Goal: Task Accomplishment & Management: Manage account settings

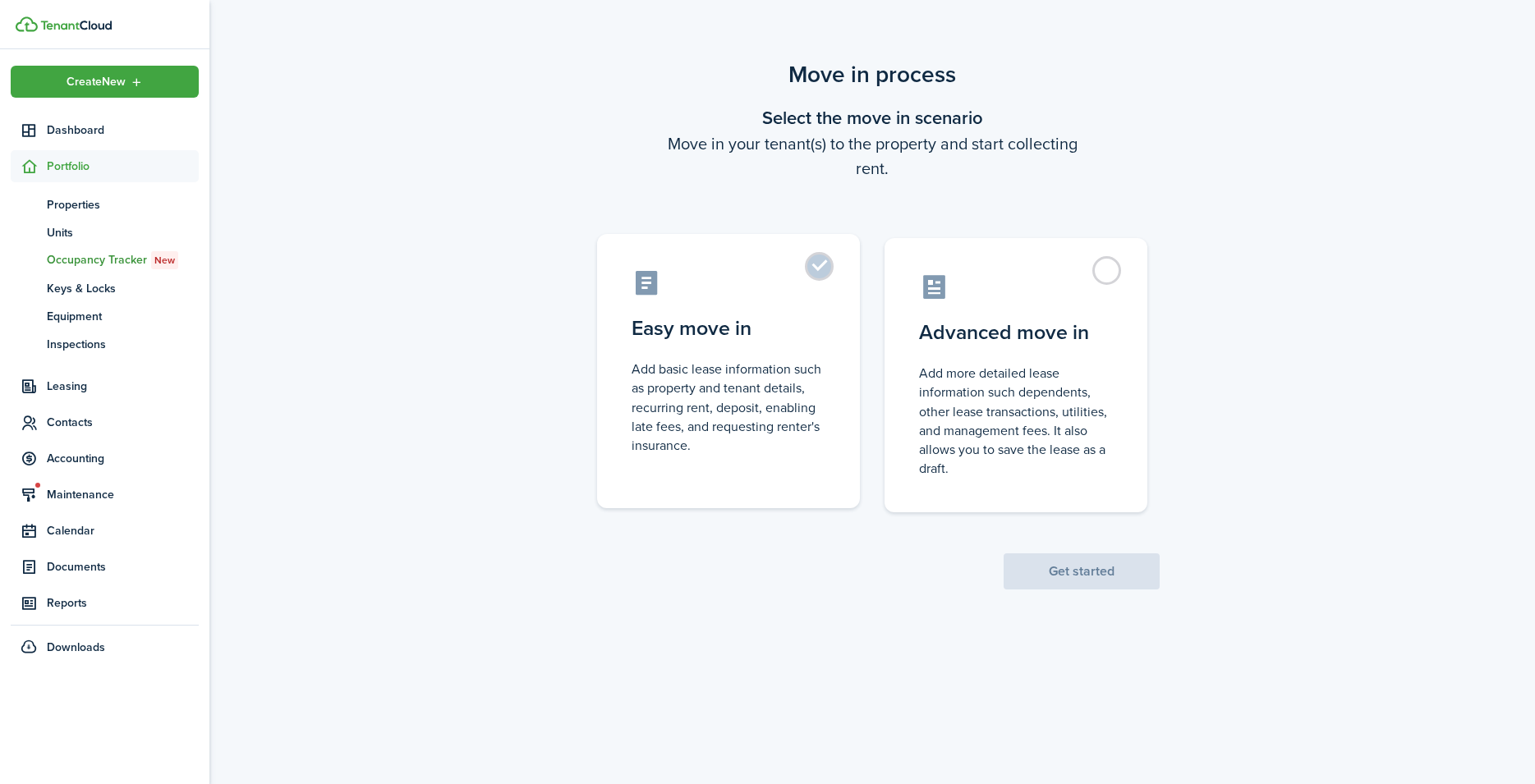
click at [772, 312] on label "Easy move in Add basic lease information such as property and tenant details, r…" at bounding box center [728, 371] width 263 height 274
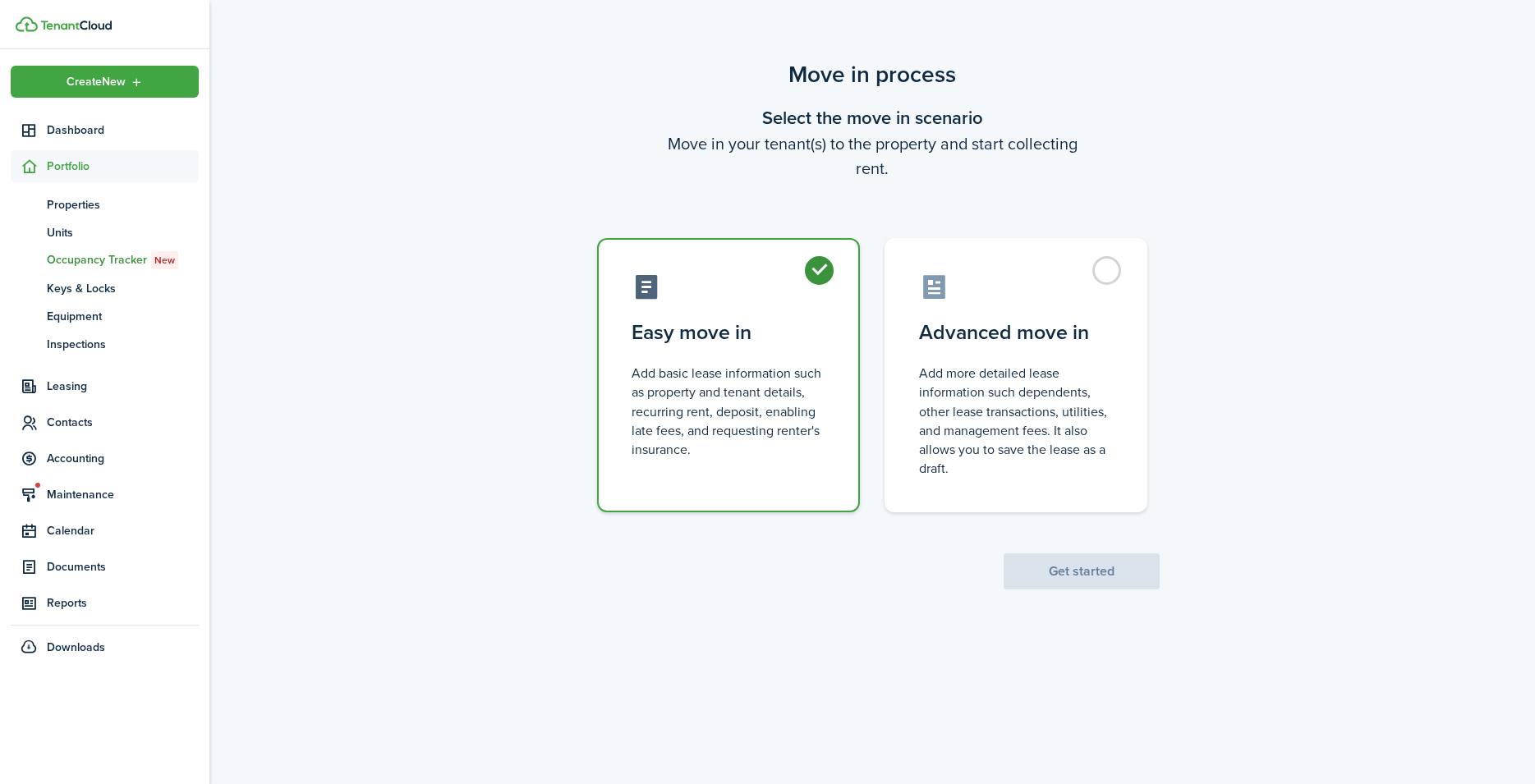
radio input "true"
click at [1060, 572] on button "Get started" at bounding box center [1082, 571] width 156 height 36
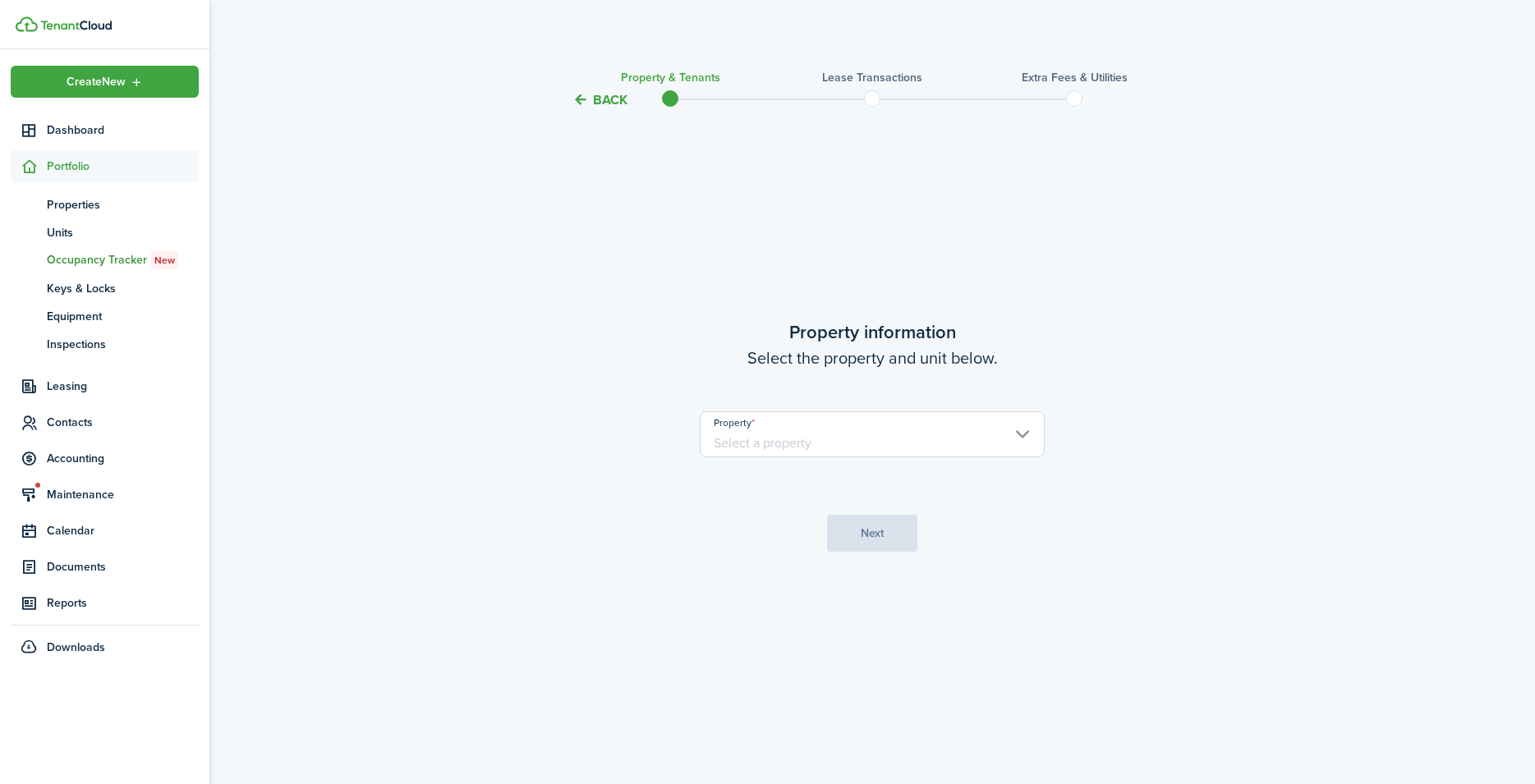
click at [777, 445] on input "Property" at bounding box center [871, 435] width 345 height 46
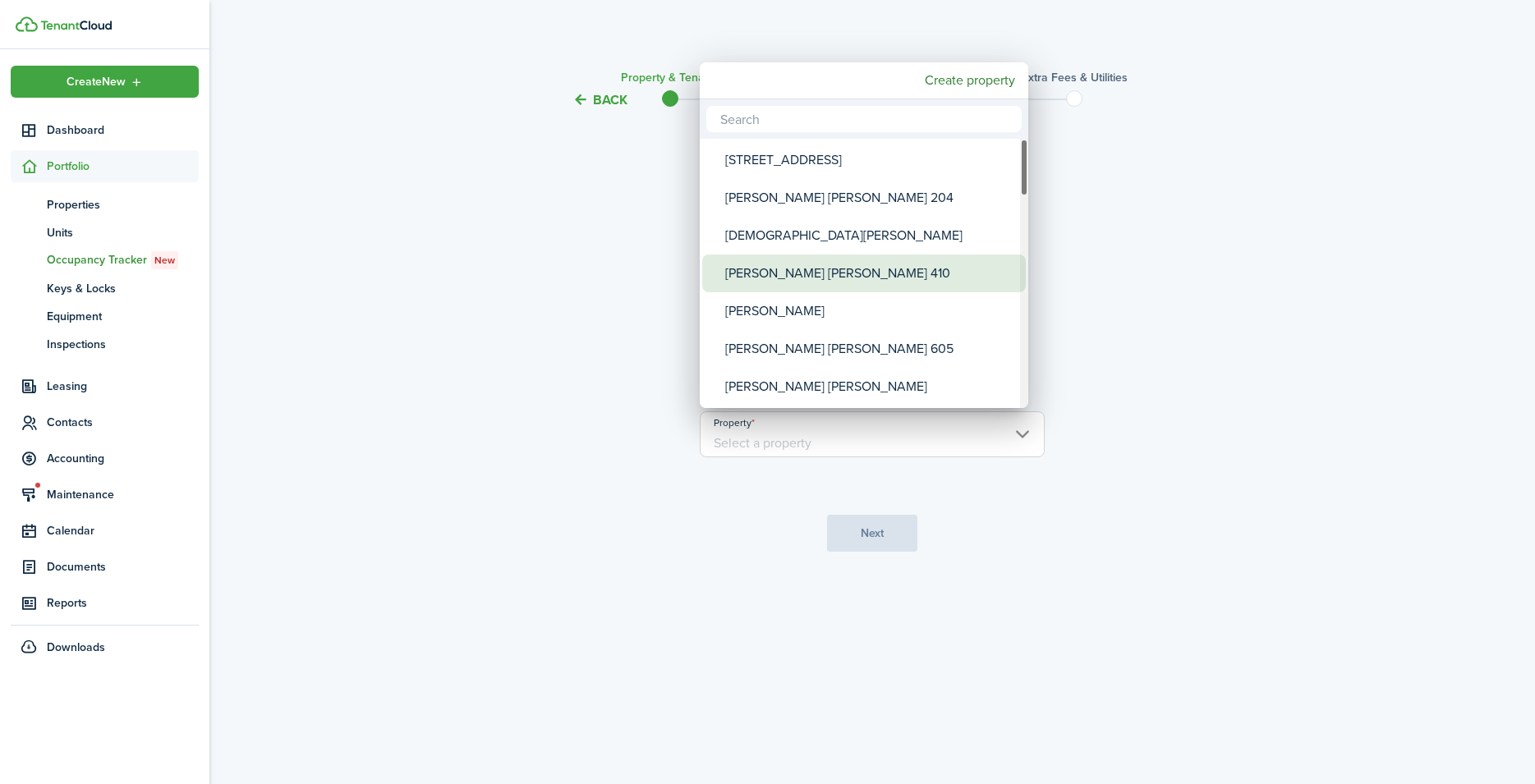
click at [778, 273] on div "[PERSON_NAME] [PERSON_NAME] 410" at bounding box center [870, 273] width 291 height 38
type input "[PERSON_NAME] [PERSON_NAME] 410"
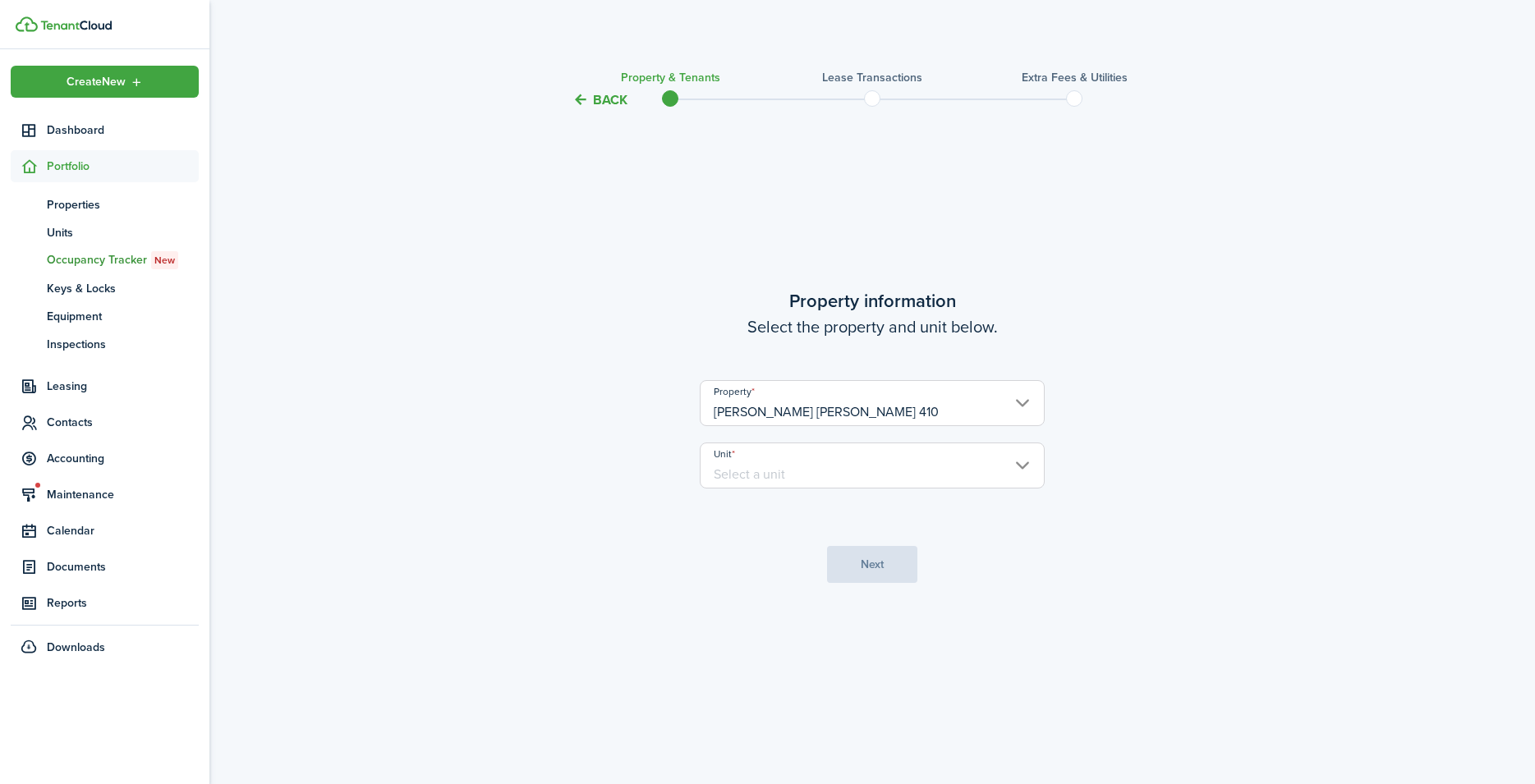
click at [856, 470] on input "Unit" at bounding box center [871, 466] width 345 height 46
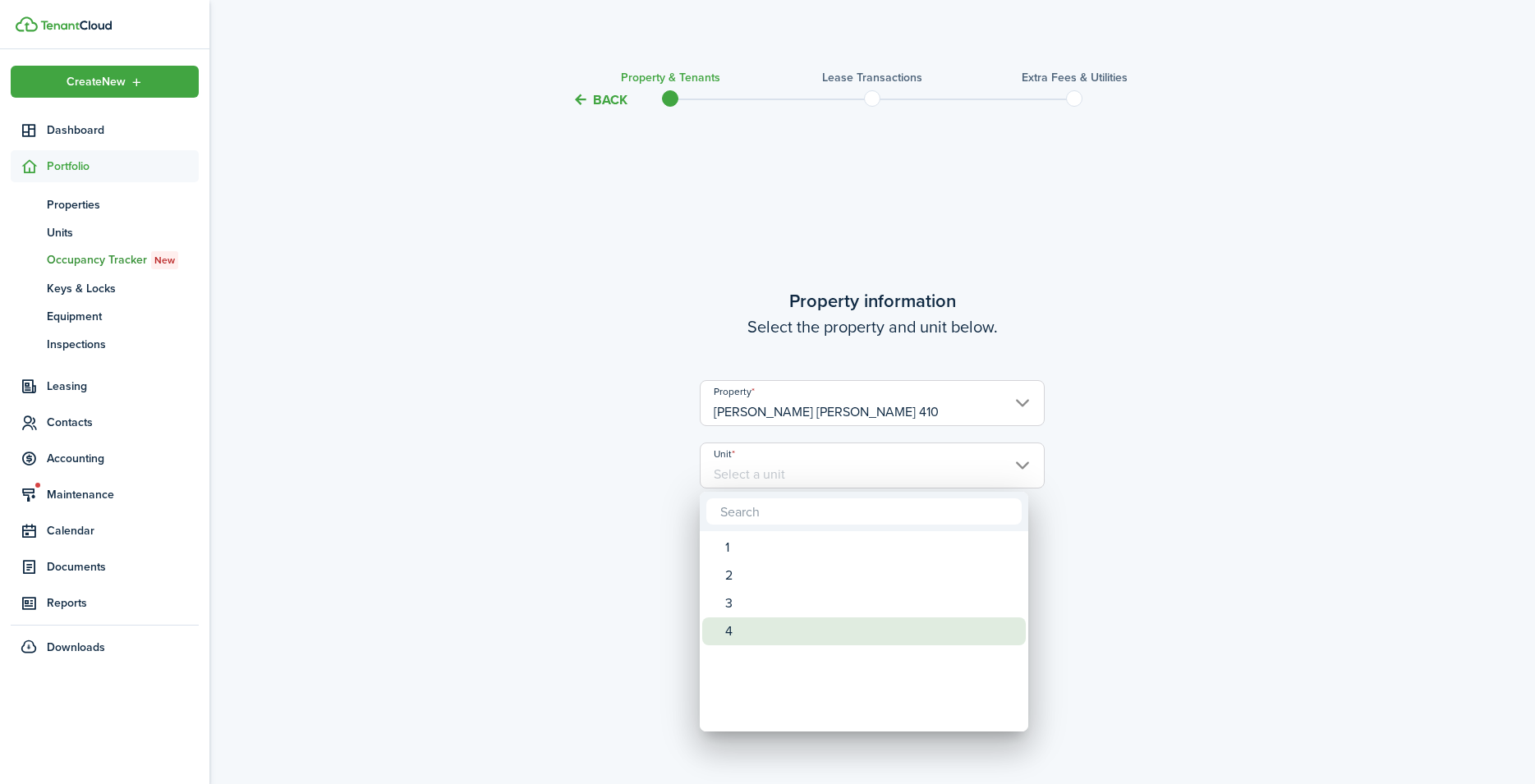
click at [740, 636] on div "4" at bounding box center [870, 631] width 291 height 28
type input "4"
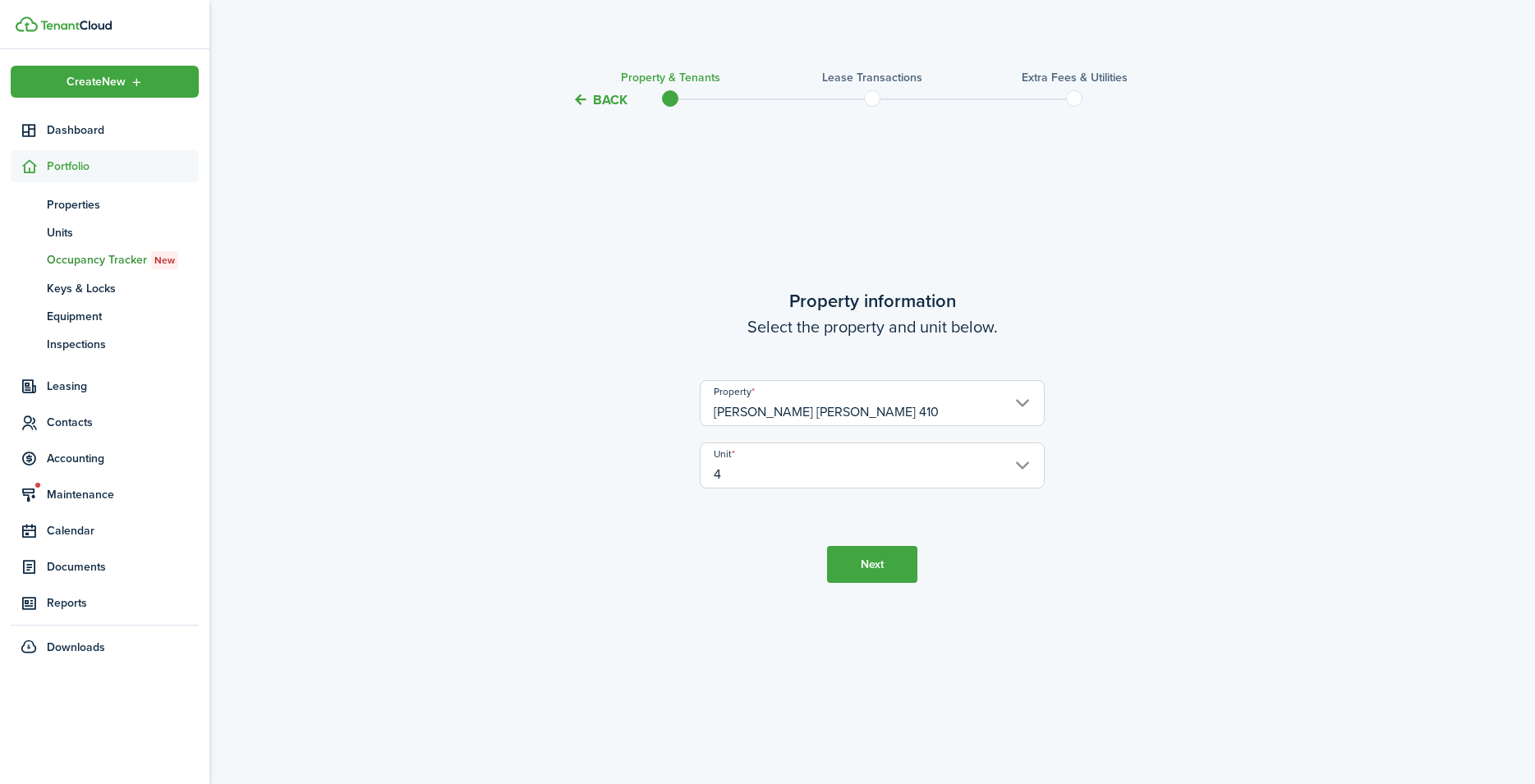
click at [862, 563] on button "Next" at bounding box center [872, 564] width 91 height 37
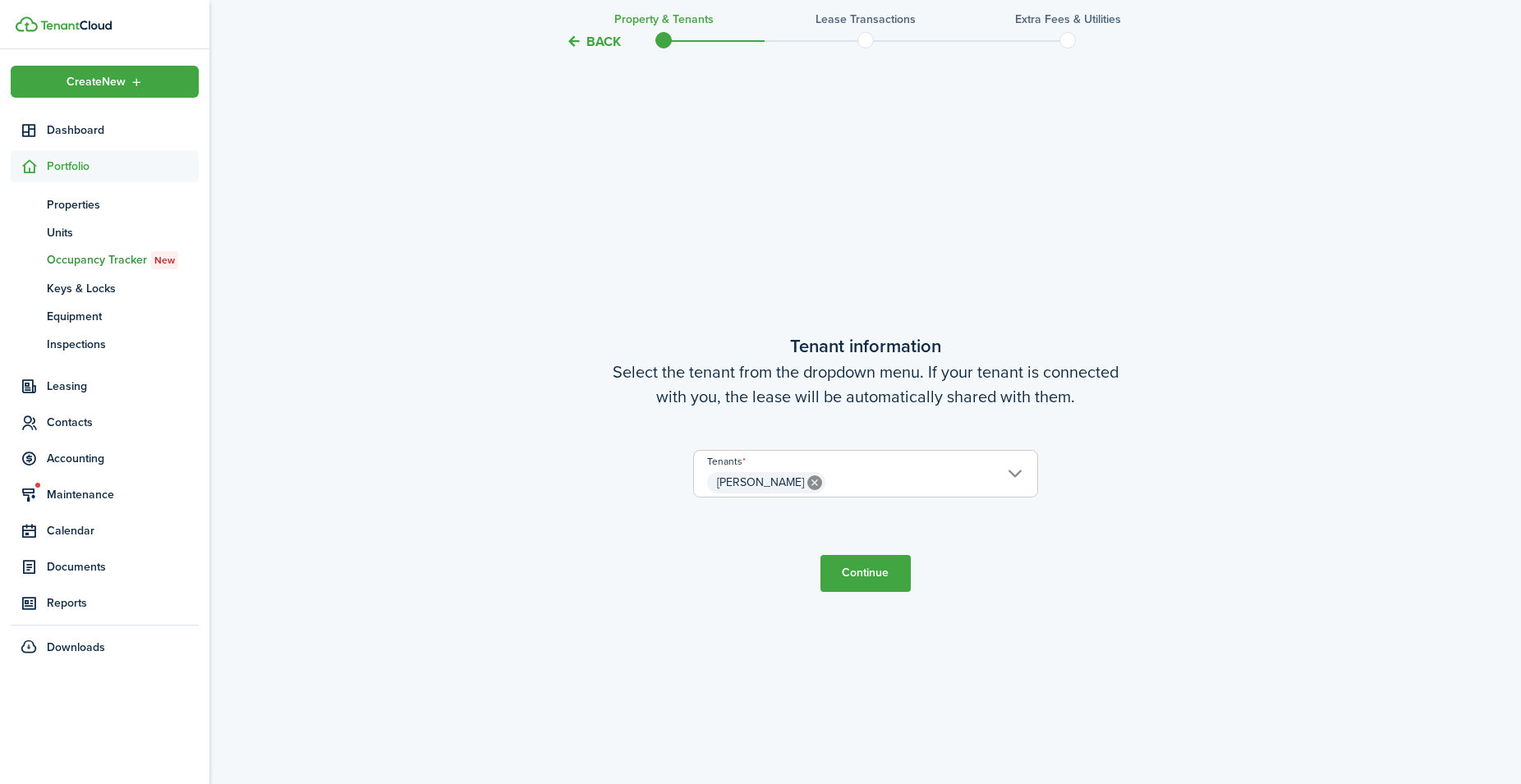
scroll to position [674, 0]
click at [868, 564] on button "Continue" at bounding box center [865, 568] width 91 height 37
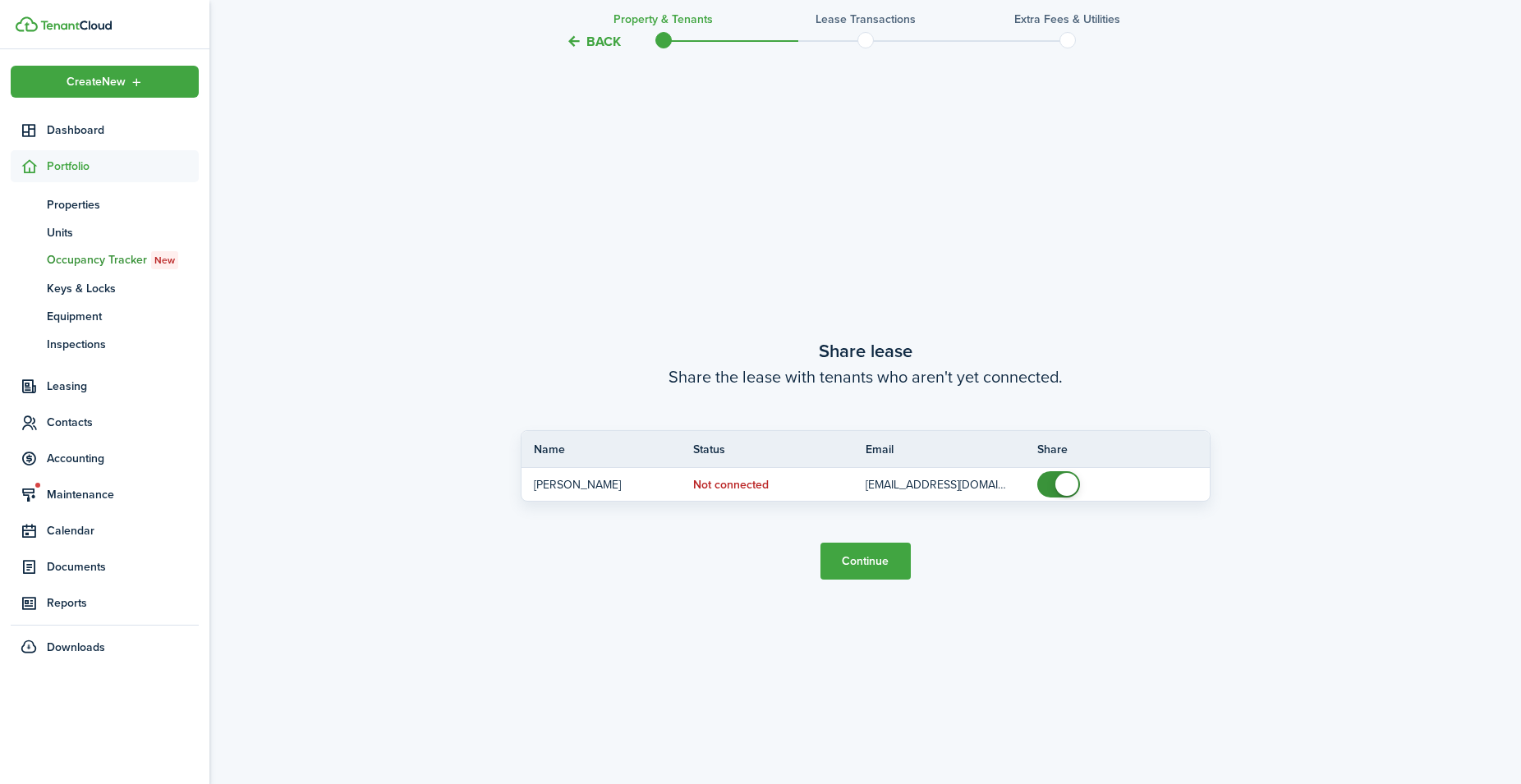
scroll to position [1458, 0]
click at [859, 557] on button "Continue" at bounding box center [865, 559] width 91 height 37
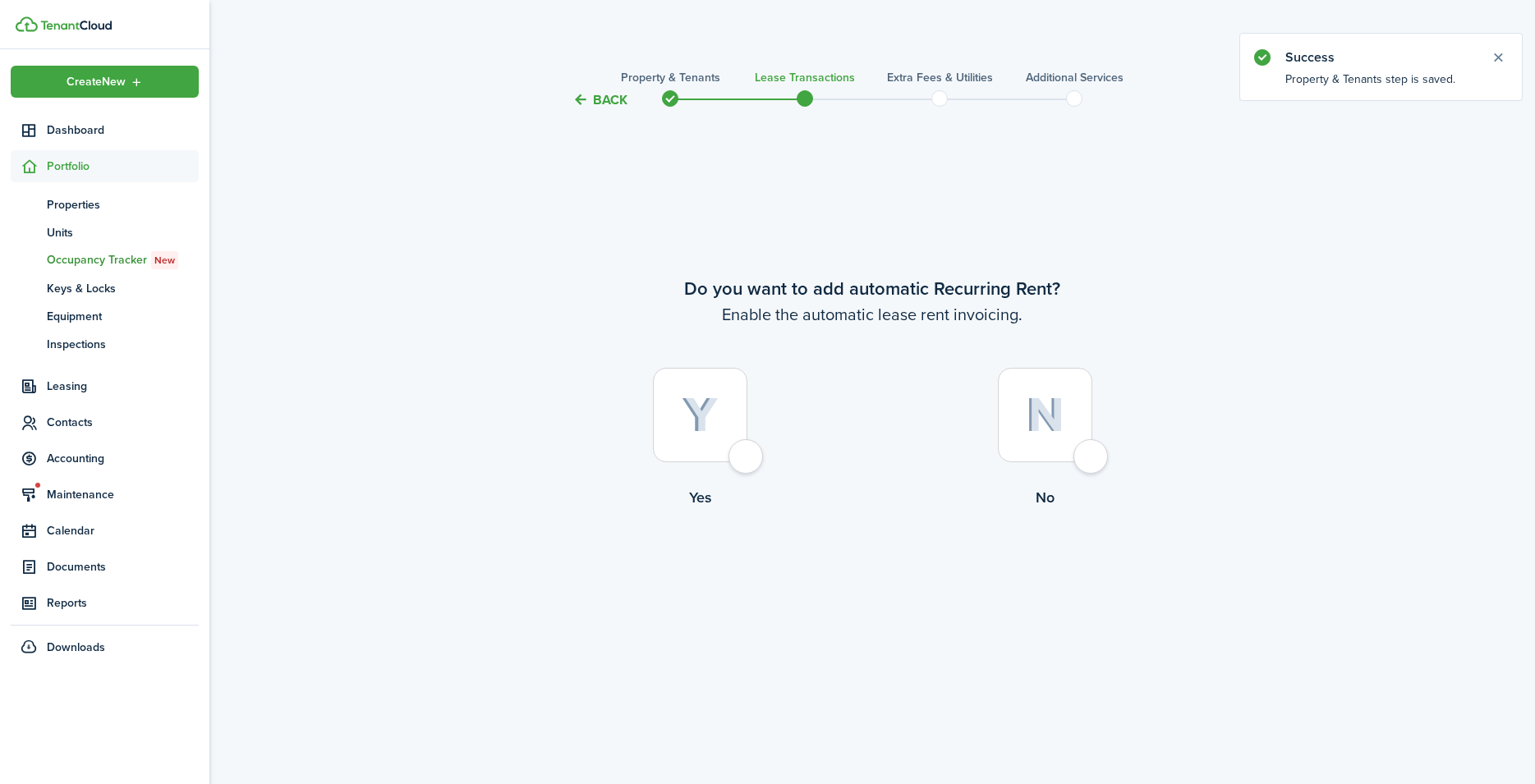
click at [709, 425] on img at bounding box center [700, 414] width 37 height 36
radio input "true"
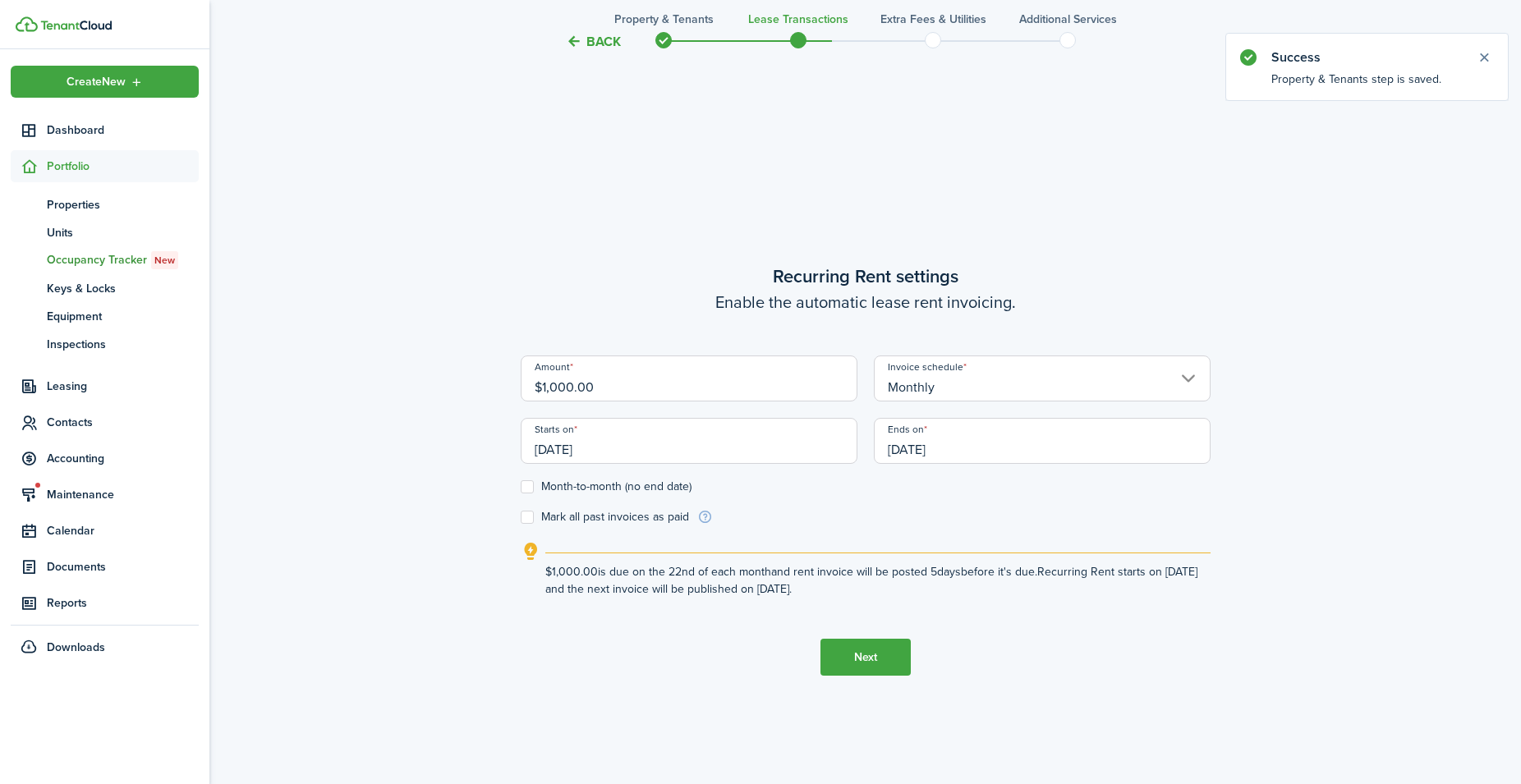
scroll to position [674, 0]
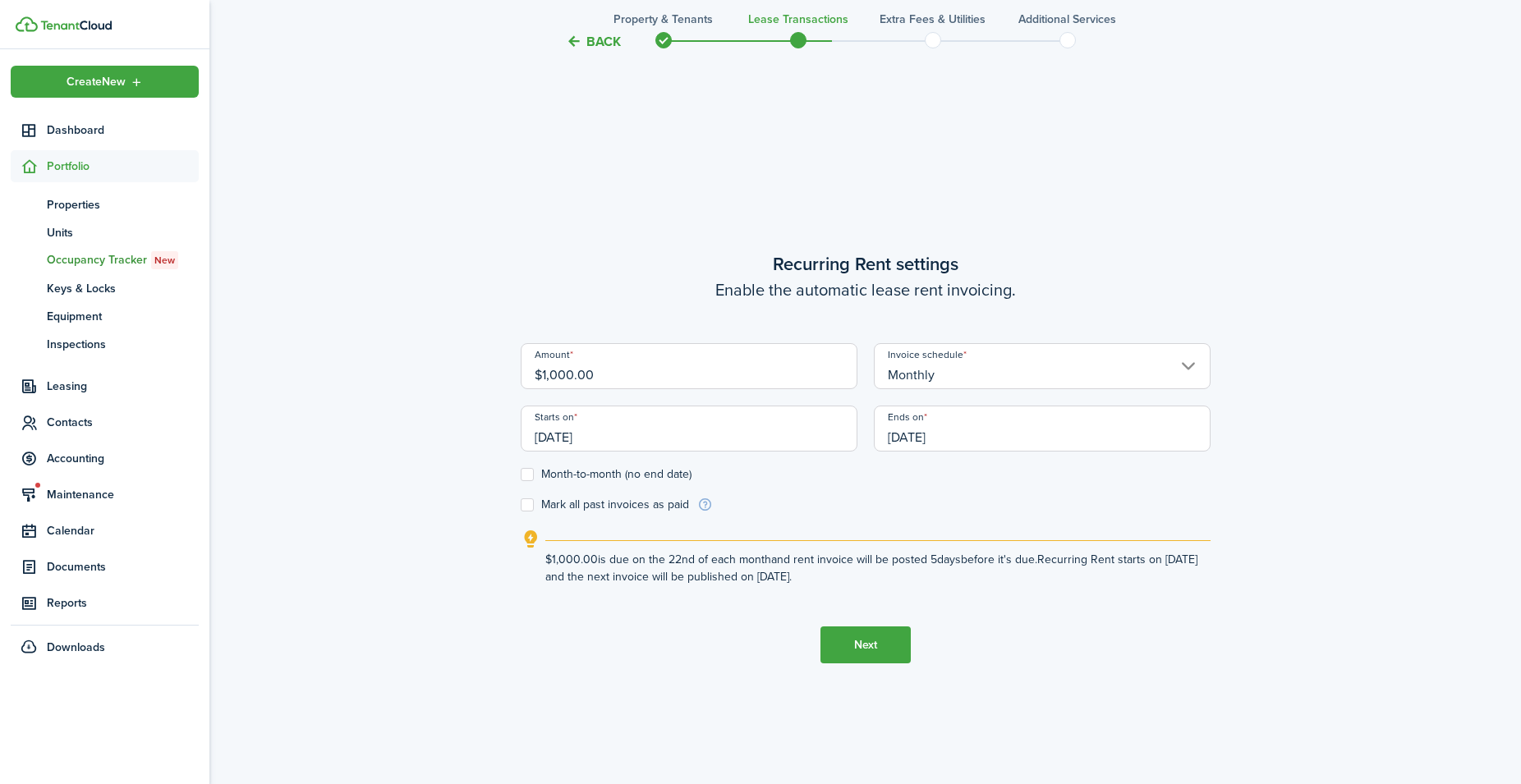
click at [993, 435] on input "[DATE]" at bounding box center [1042, 428] width 337 height 46
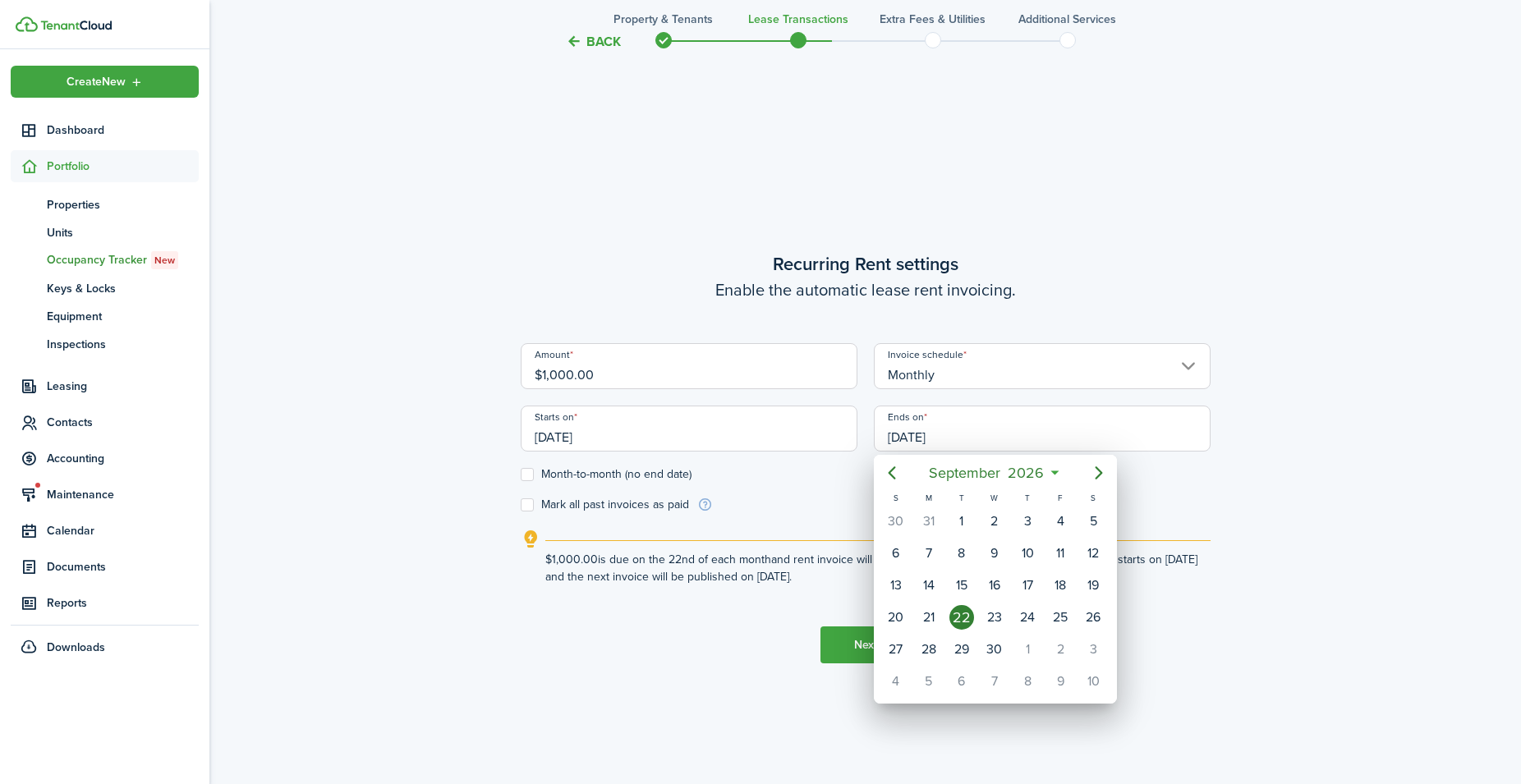
click at [897, 433] on div at bounding box center [760, 392] width 1784 height 1047
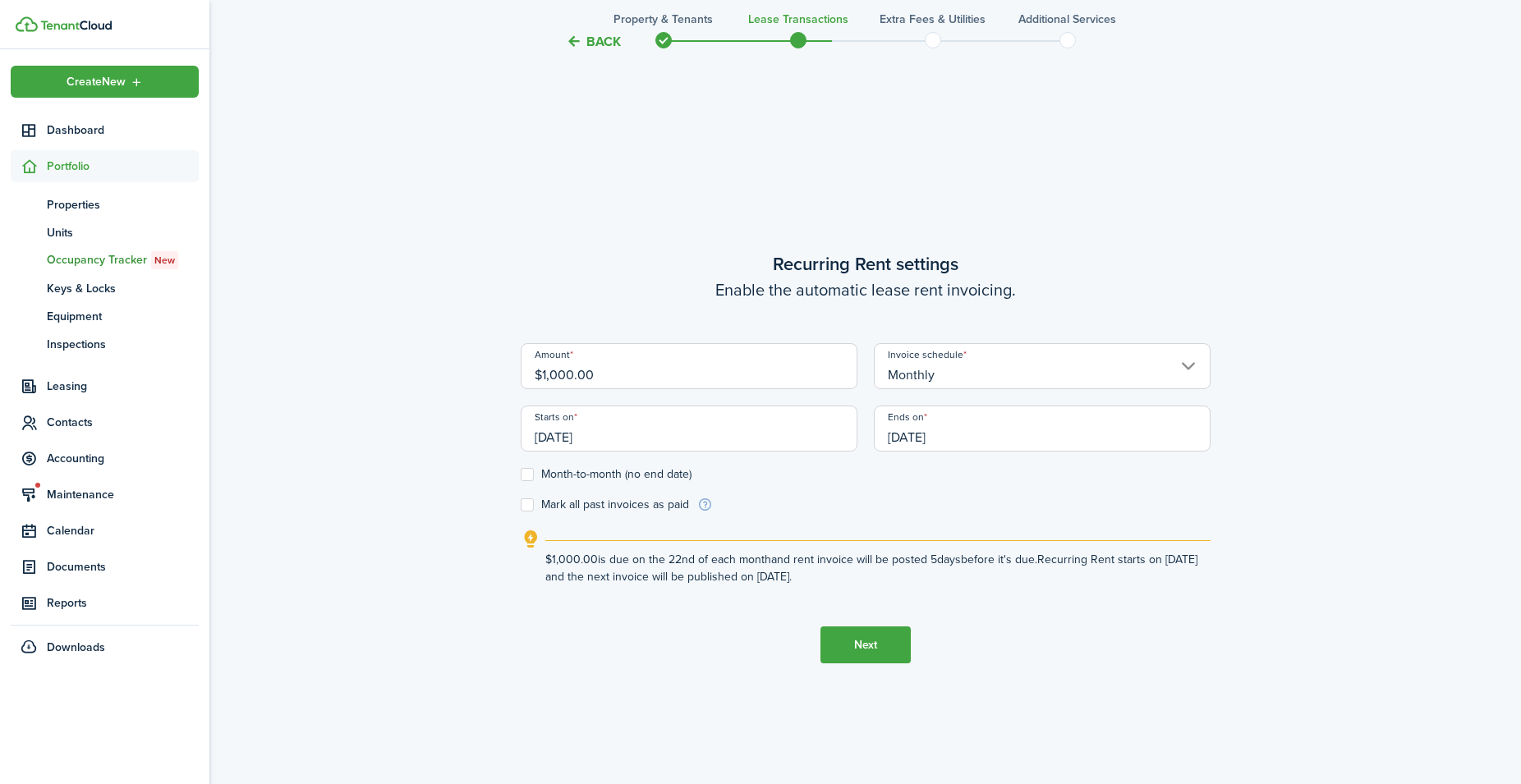
drag, startPoint x: 957, startPoint y: 435, endPoint x: 868, endPoint y: 449, distance: 90.1
click at [863, 449] on div "Amount $1,000.00 Invoice schedule Monthly Starts on [DATE] Ends on [DATE]" at bounding box center [866, 405] width 707 height 124
drag, startPoint x: 974, startPoint y: 432, endPoint x: 966, endPoint y: 446, distance: 16.1
click at [976, 432] on input "[DATE]" at bounding box center [1042, 428] width 337 height 46
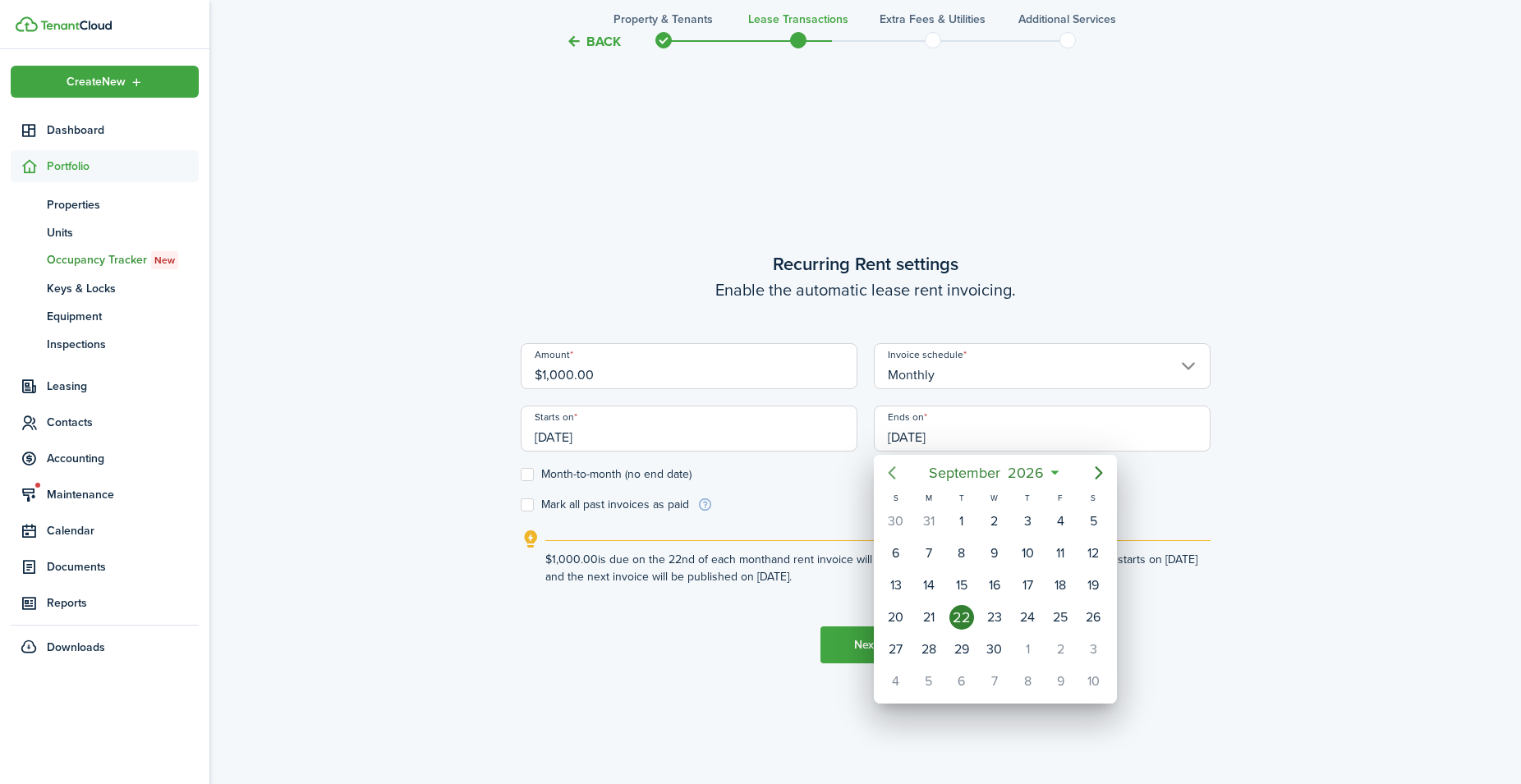
click at [899, 470] on icon "Previous page" at bounding box center [892, 473] width 20 height 20
click at [900, 469] on icon "Previous page" at bounding box center [892, 473] width 20 height 20
click at [901, 469] on icon "Previous page" at bounding box center [892, 473] width 20 height 20
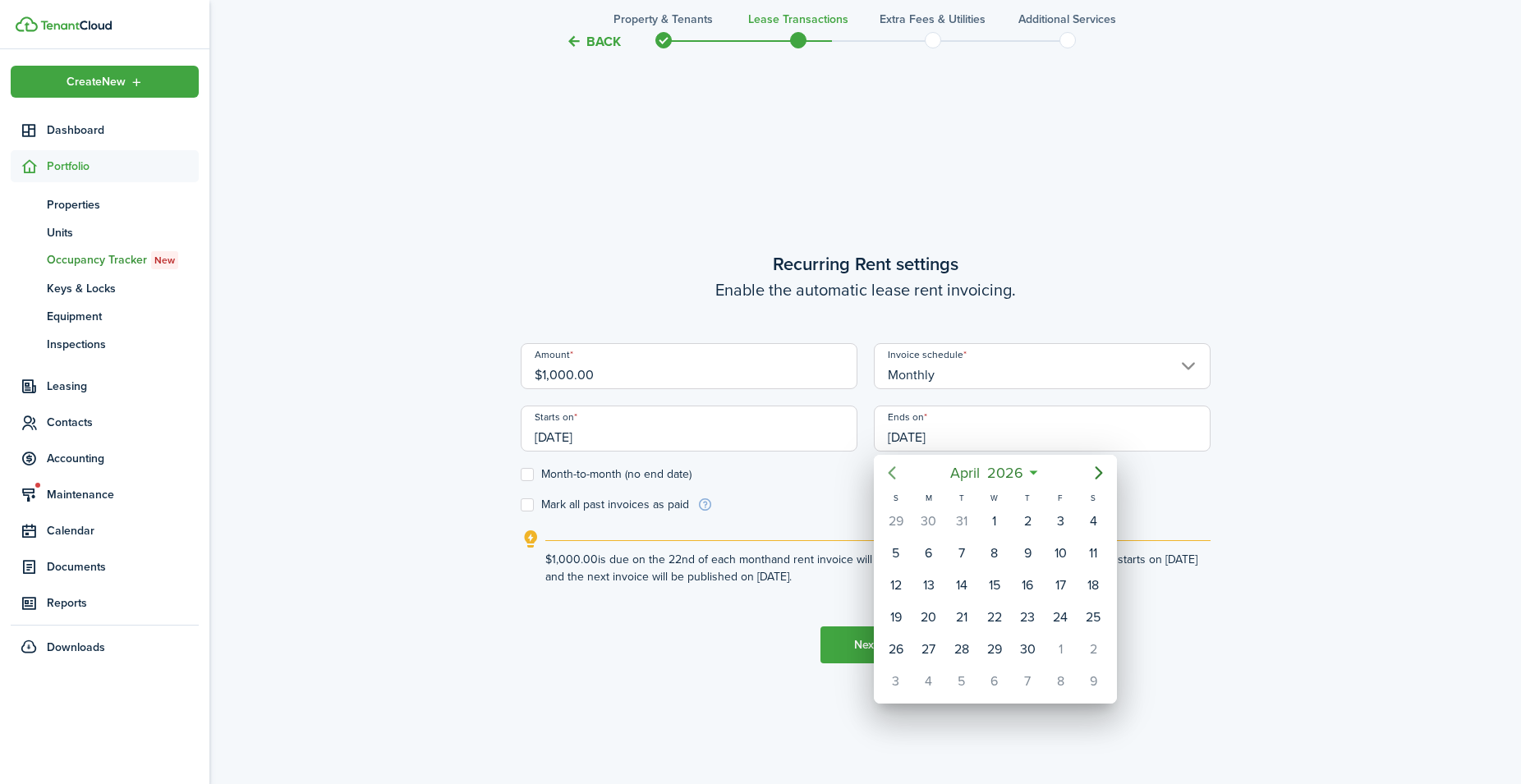
click at [901, 469] on icon "Previous page" at bounding box center [892, 473] width 20 height 20
click at [958, 650] on div "31" at bounding box center [961, 649] width 25 height 25
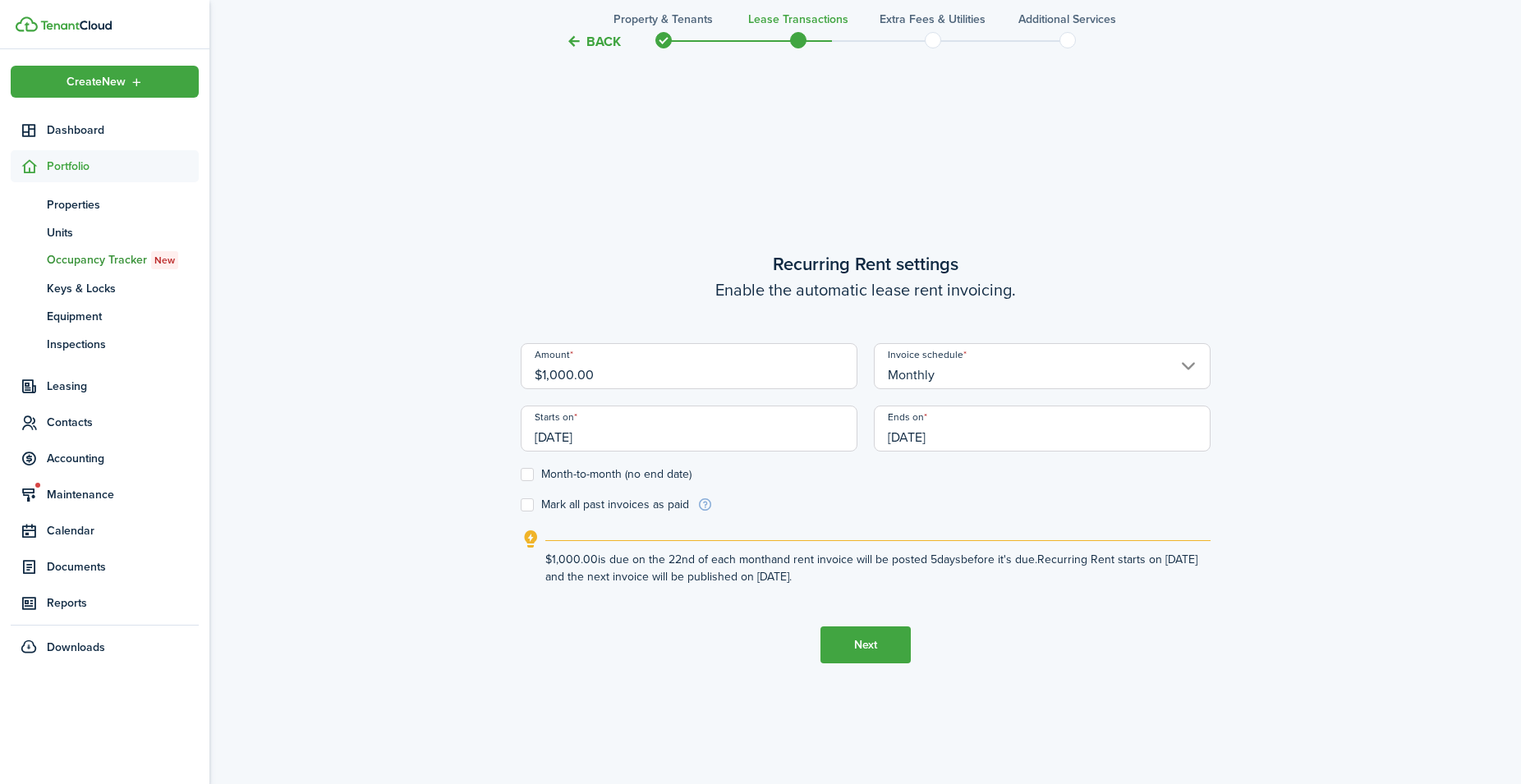
type input "[DATE]"
click at [863, 643] on button "Next" at bounding box center [865, 645] width 91 height 37
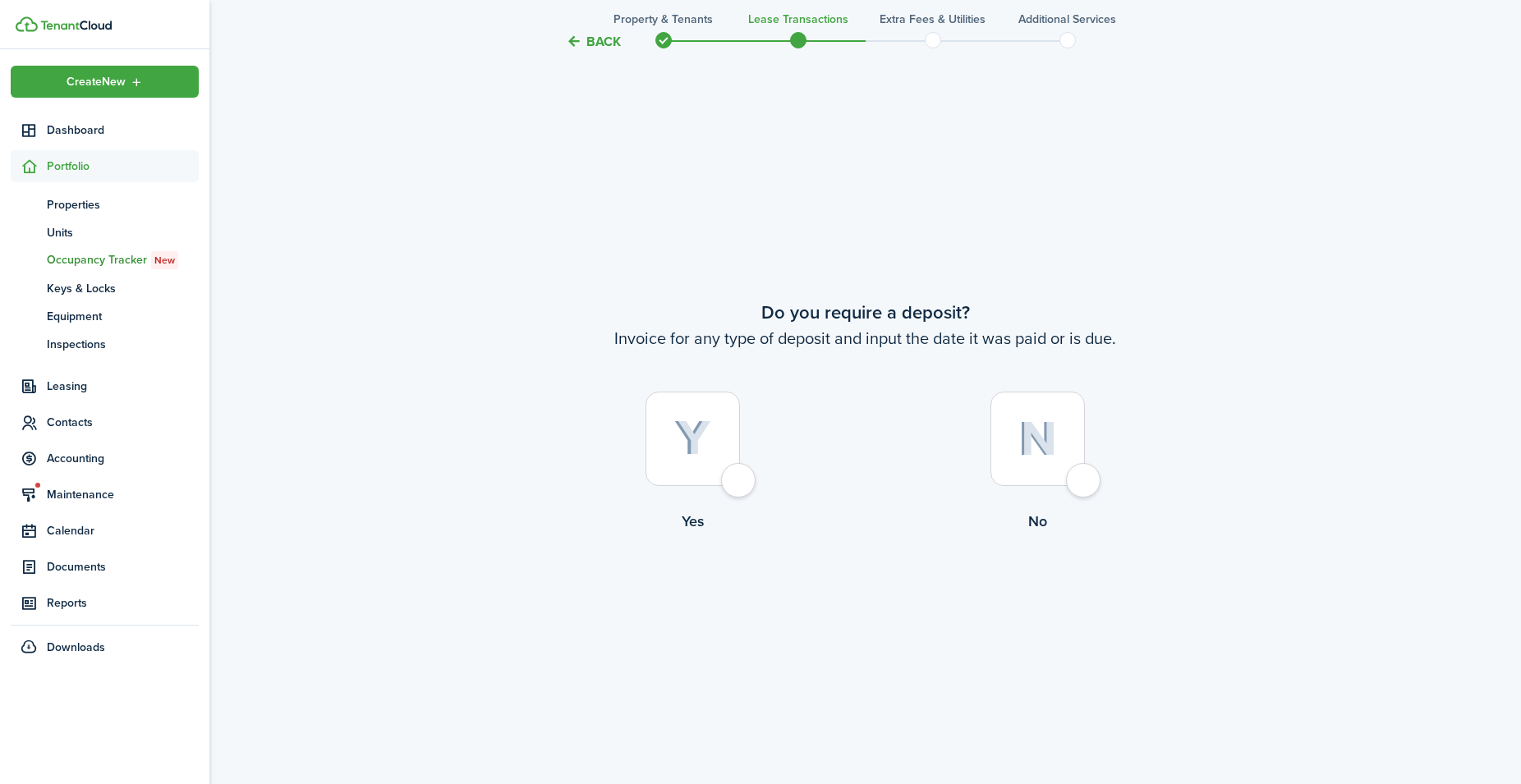
scroll to position [1458, 0]
click at [1008, 446] on div at bounding box center [1037, 436] width 94 height 94
radio input "true"
click at [1028, 451] on img at bounding box center [1038, 437] width 38 height 36
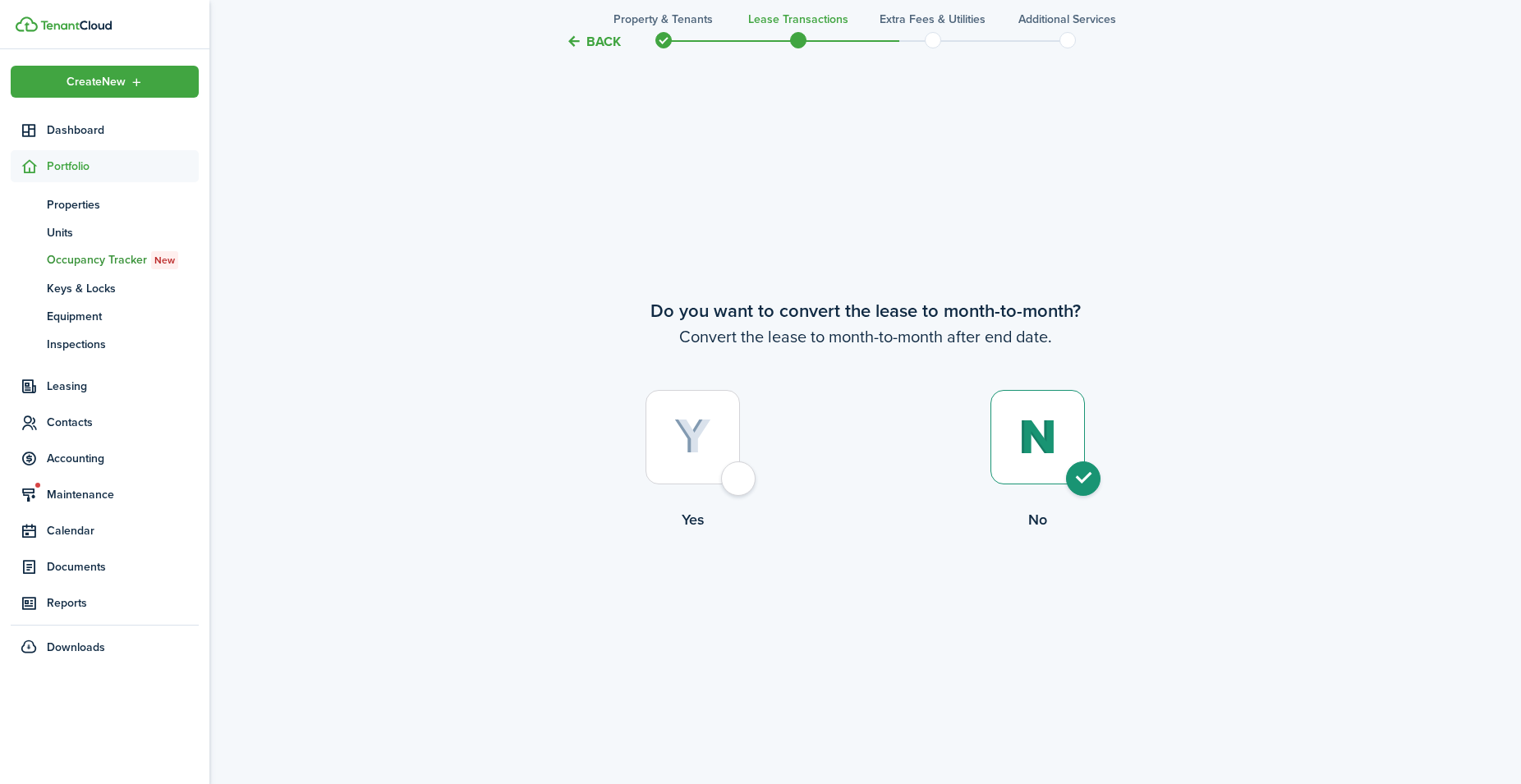
radio input "true"
click at [863, 604] on button "Continue" at bounding box center [865, 597] width 91 height 37
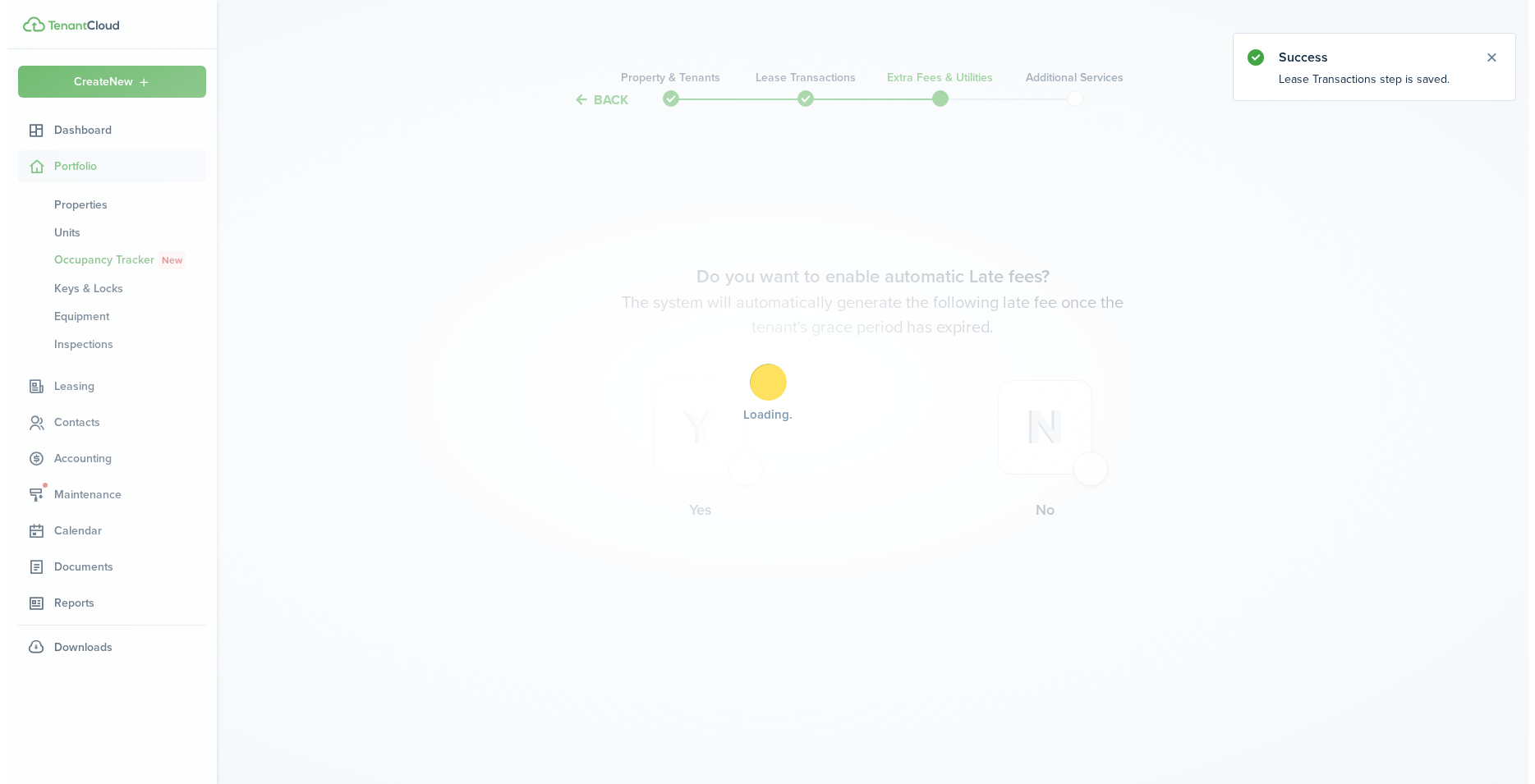
scroll to position [0, 0]
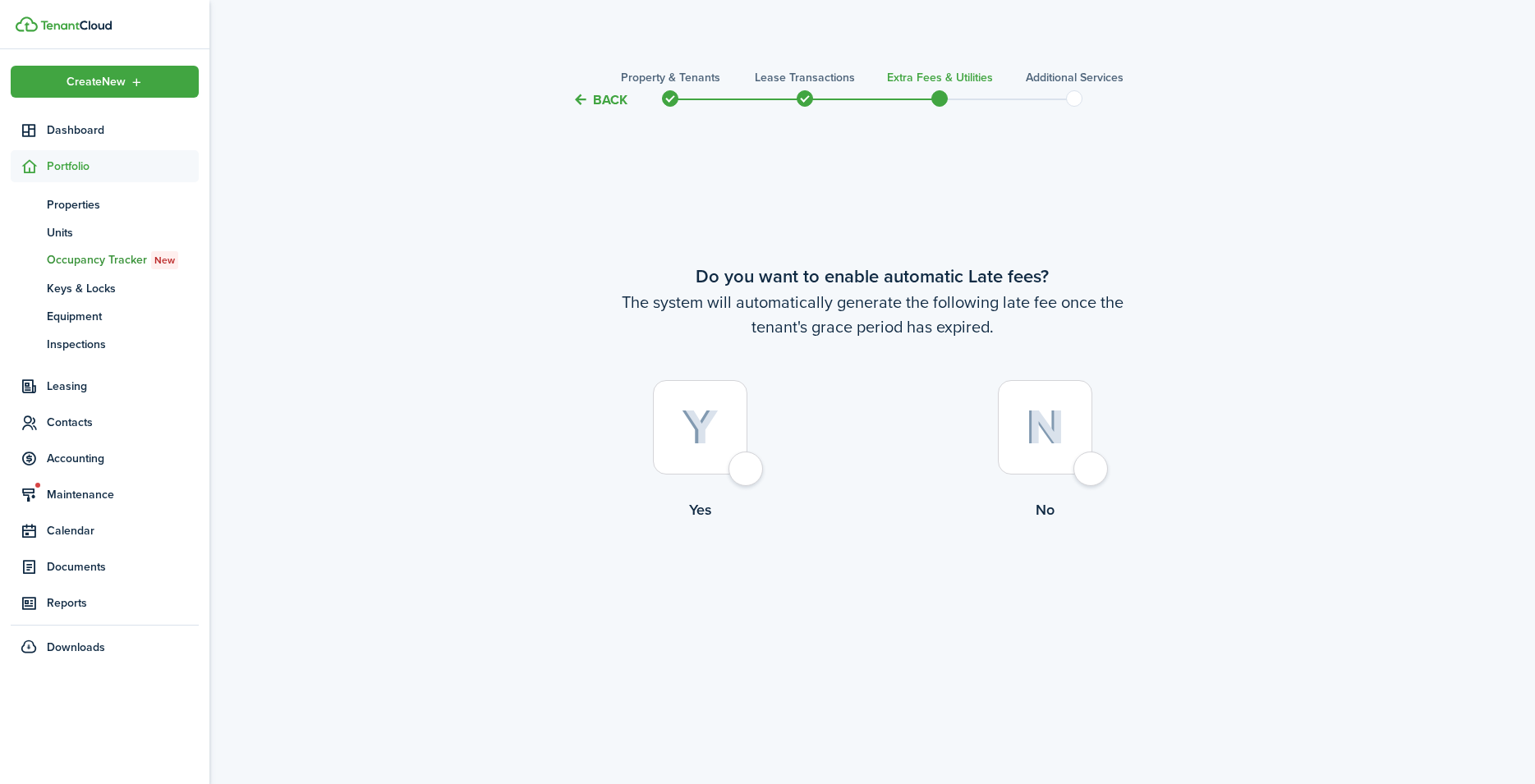
click at [710, 422] on img at bounding box center [700, 427] width 37 height 36
radio input "true"
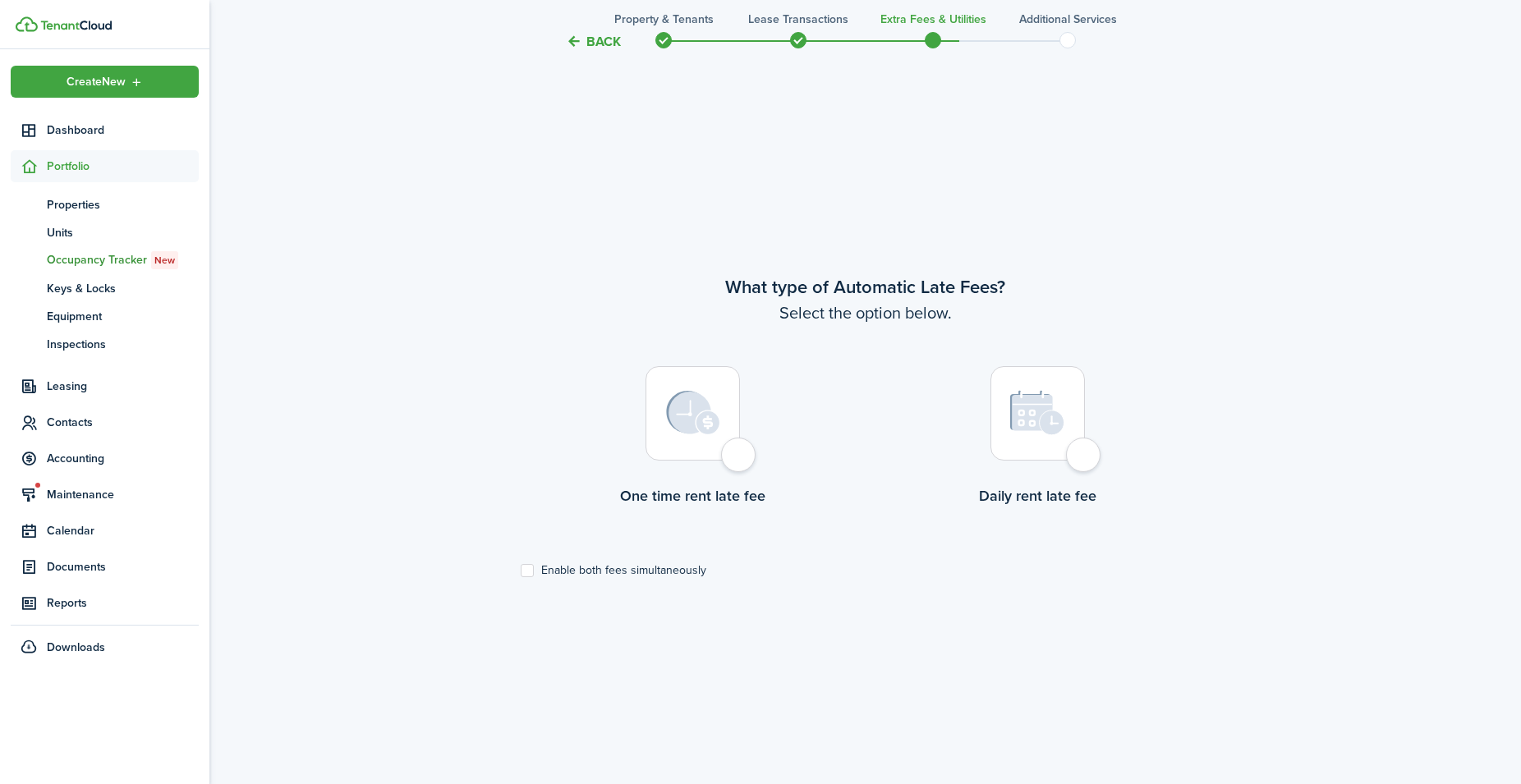
scroll to position [674, 0]
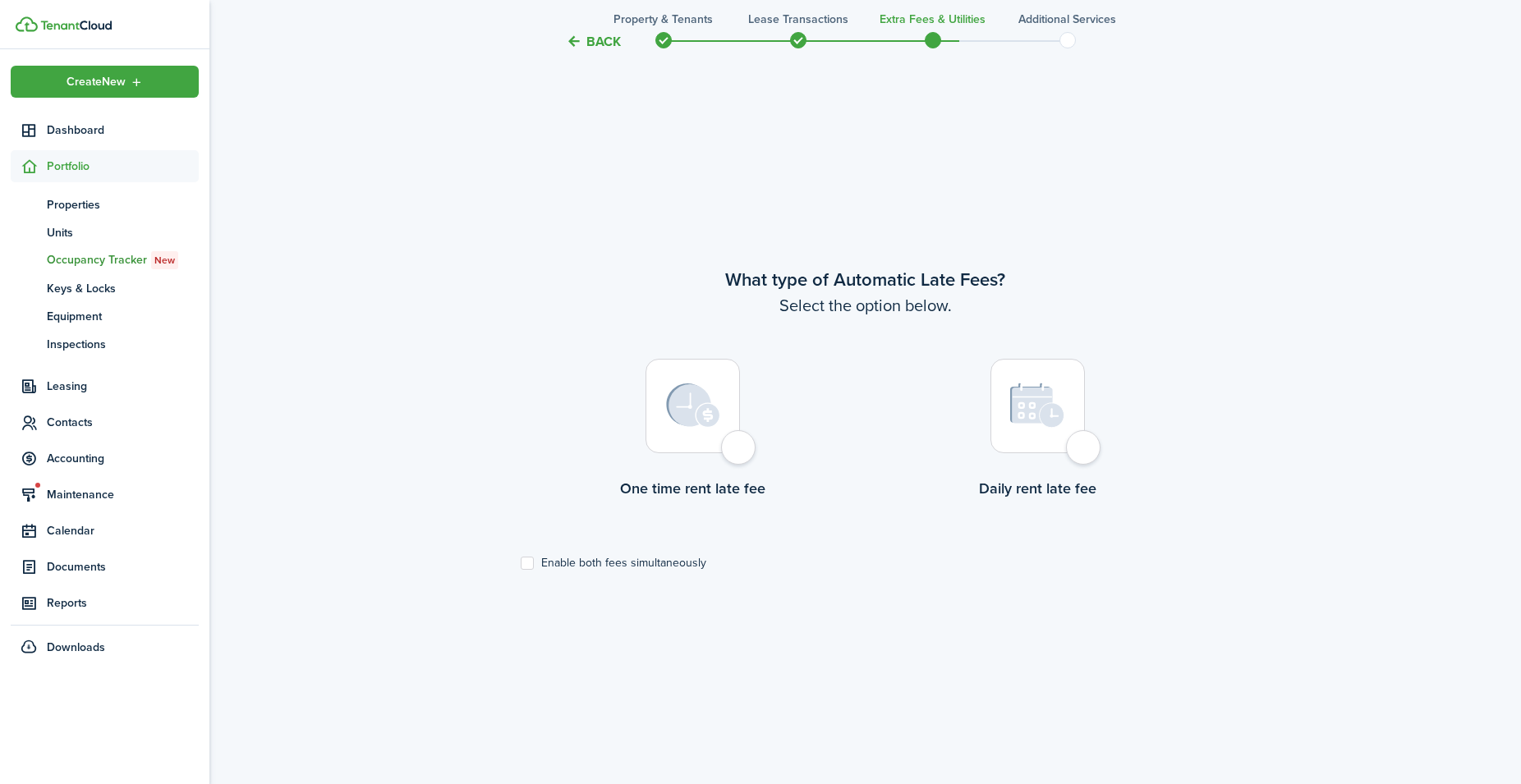
click at [604, 42] on button "Back" at bounding box center [593, 41] width 55 height 17
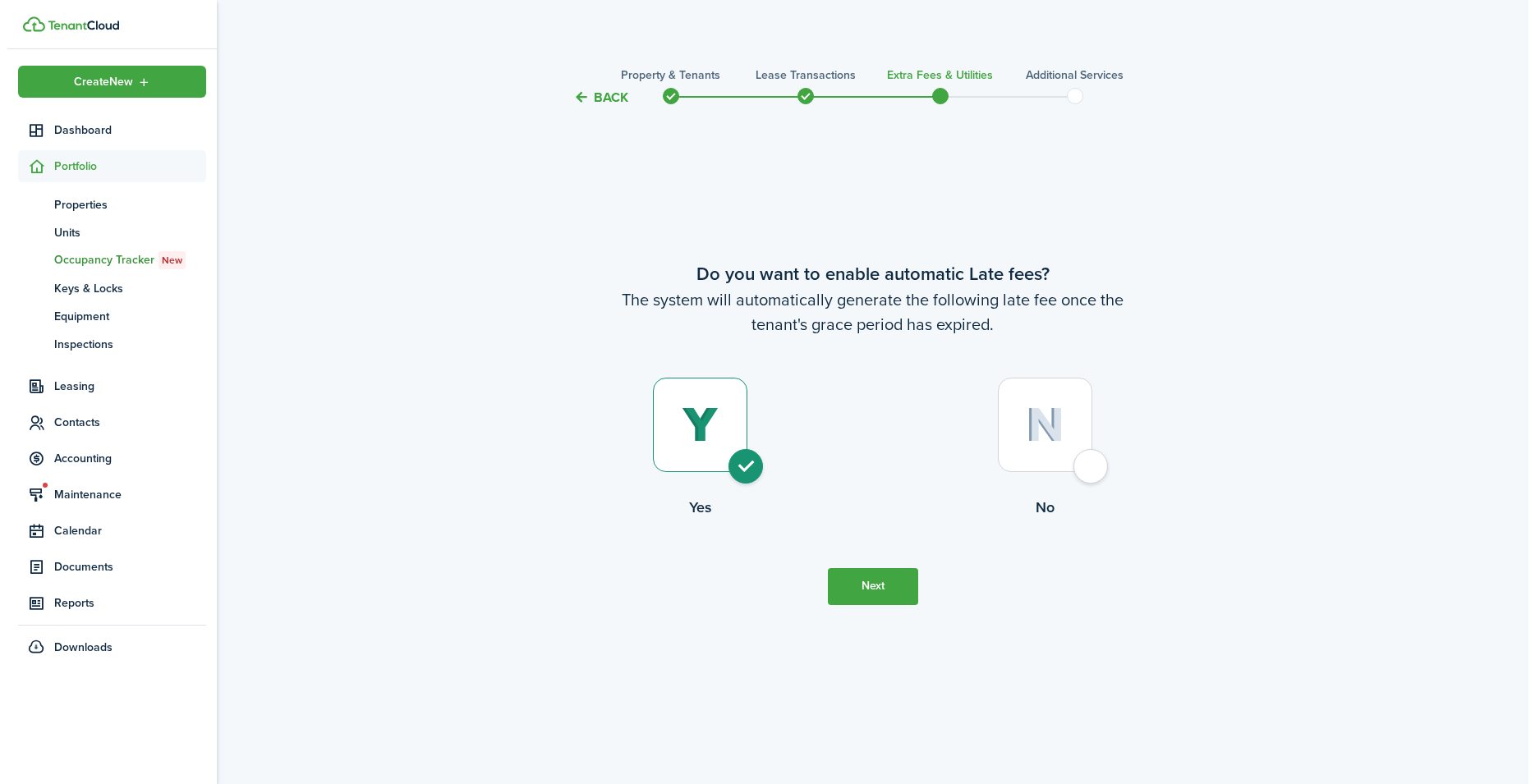
scroll to position [0, 0]
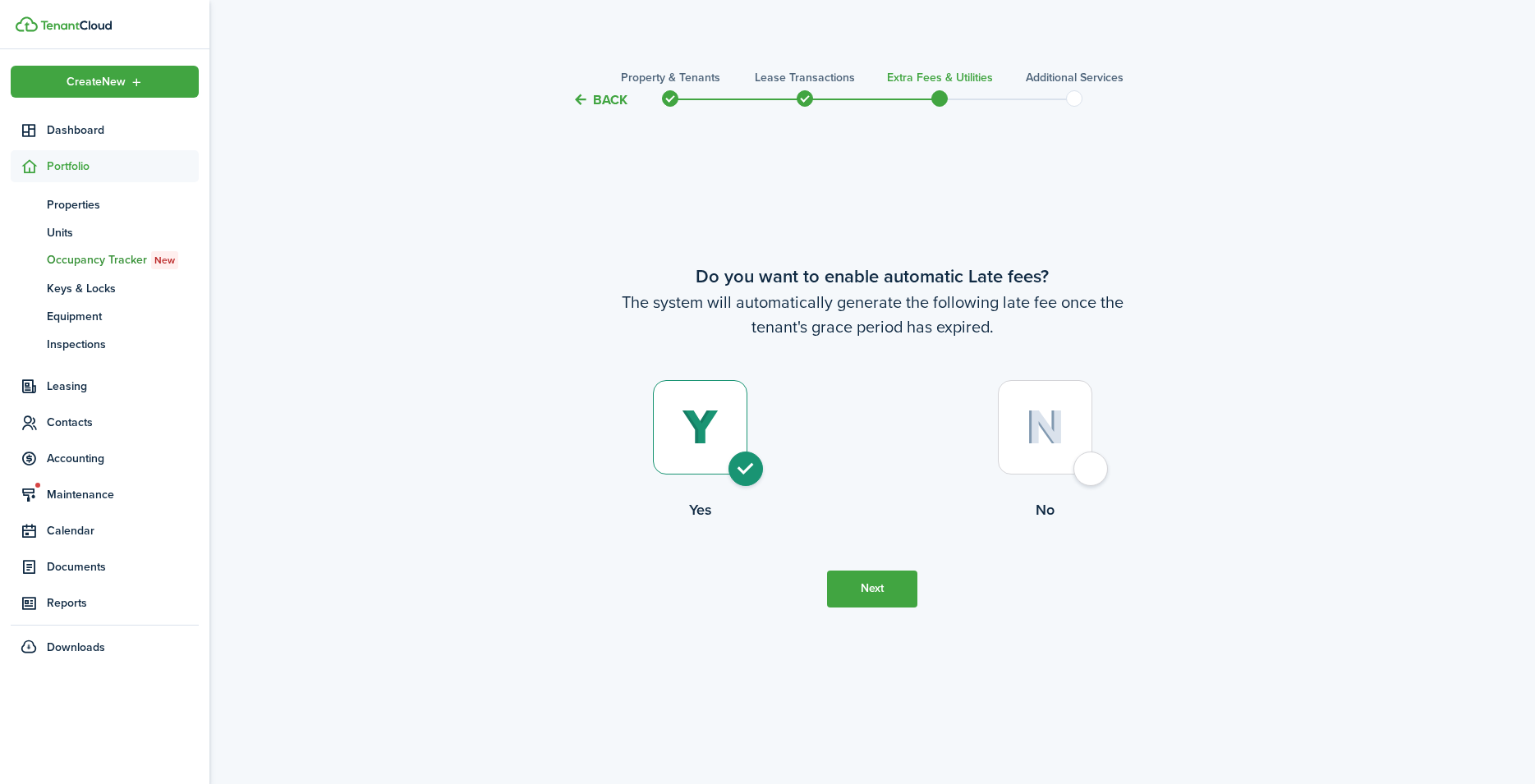
click at [604, 42] on dashboard-content "Back Property & Tenants Lease Transactions Extra fees & Utilities Additional Se…" at bounding box center [872, 392] width 1325 height 784
click at [602, 94] on button "Back" at bounding box center [600, 100] width 55 height 17
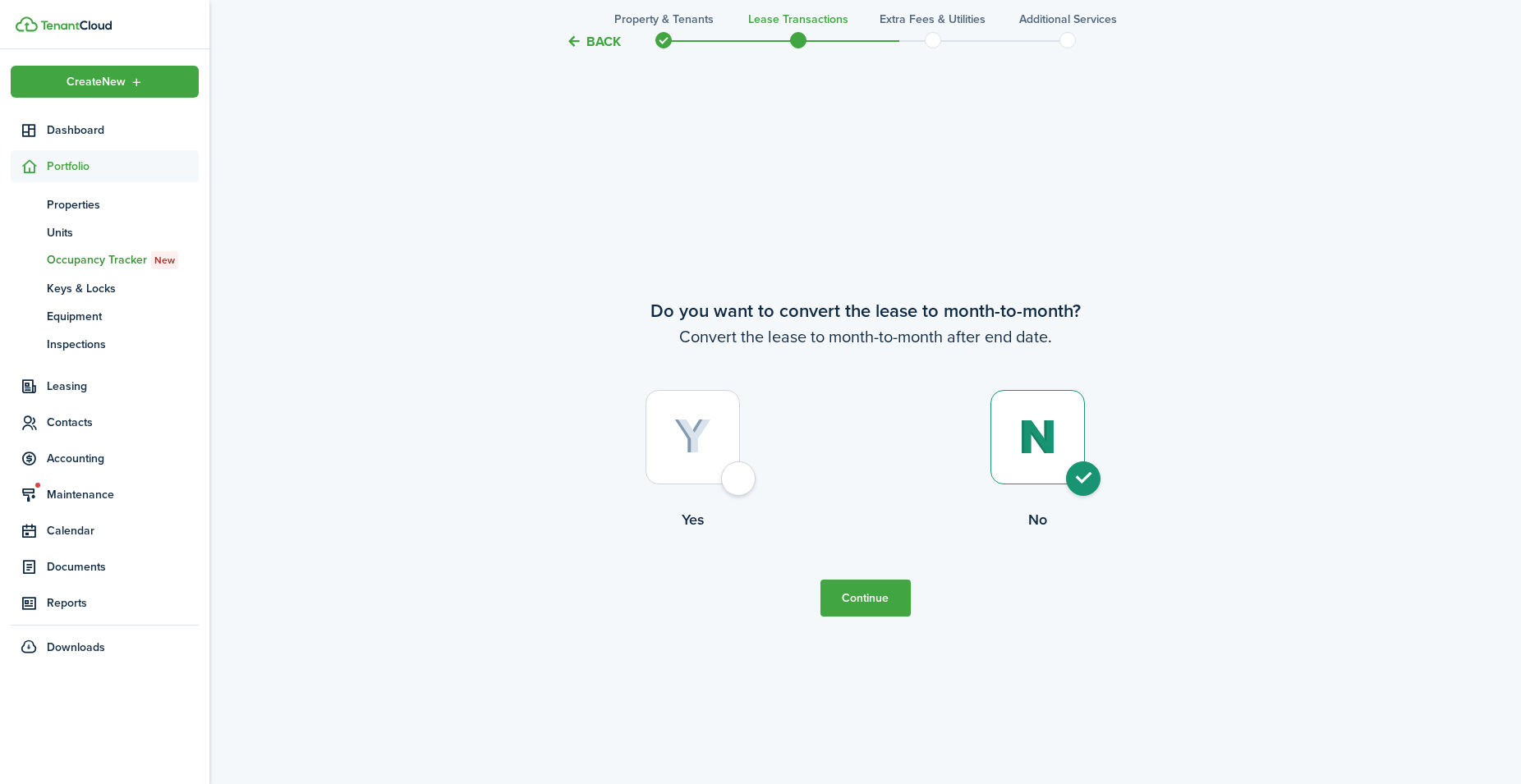
click at [610, 41] on button "Back" at bounding box center [593, 41] width 55 height 17
click at [609, 40] on button "Back" at bounding box center [593, 41] width 55 height 17
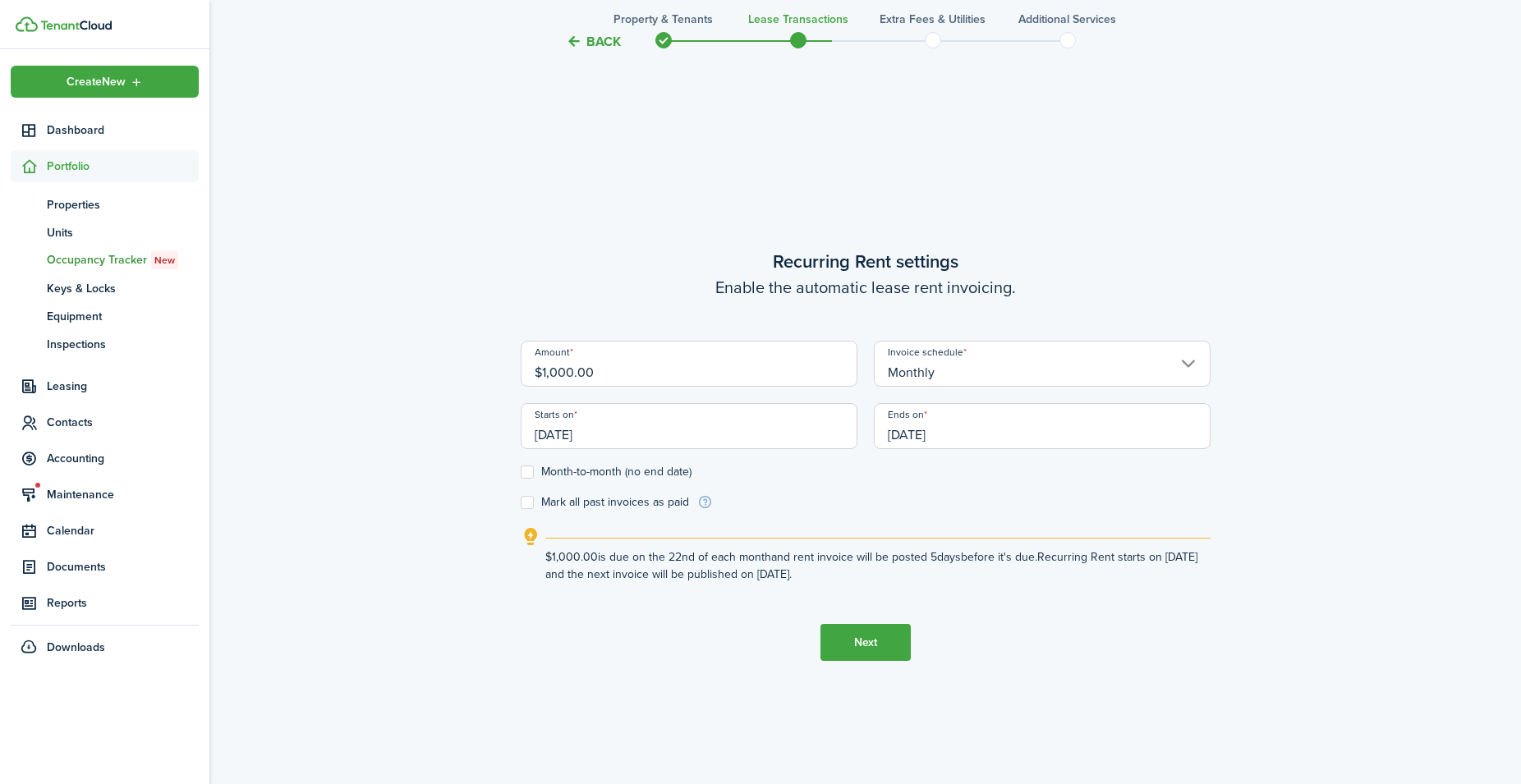
scroll to position [674, 0]
click at [609, 40] on button "Back" at bounding box center [593, 41] width 55 height 17
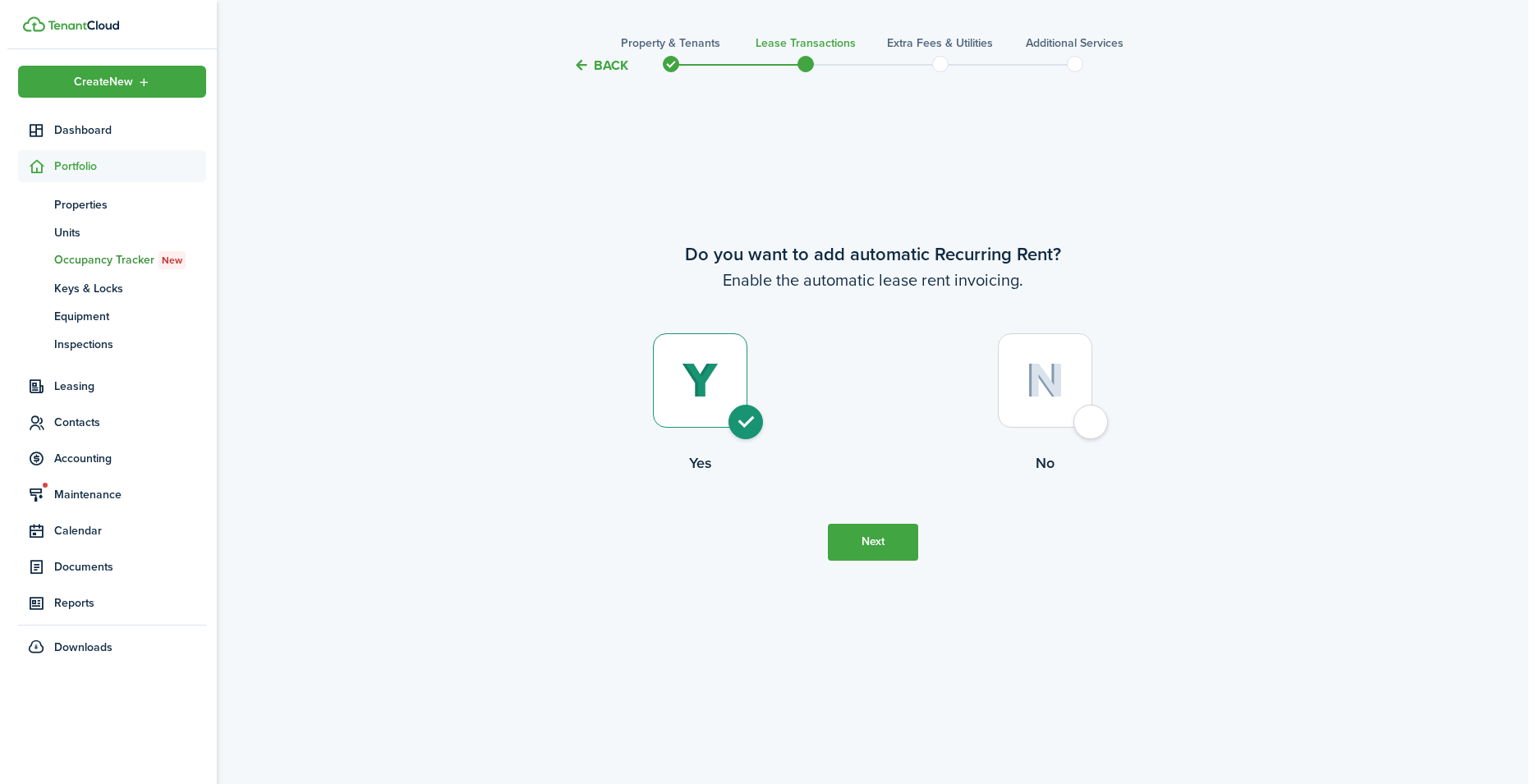
scroll to position [0, 0]
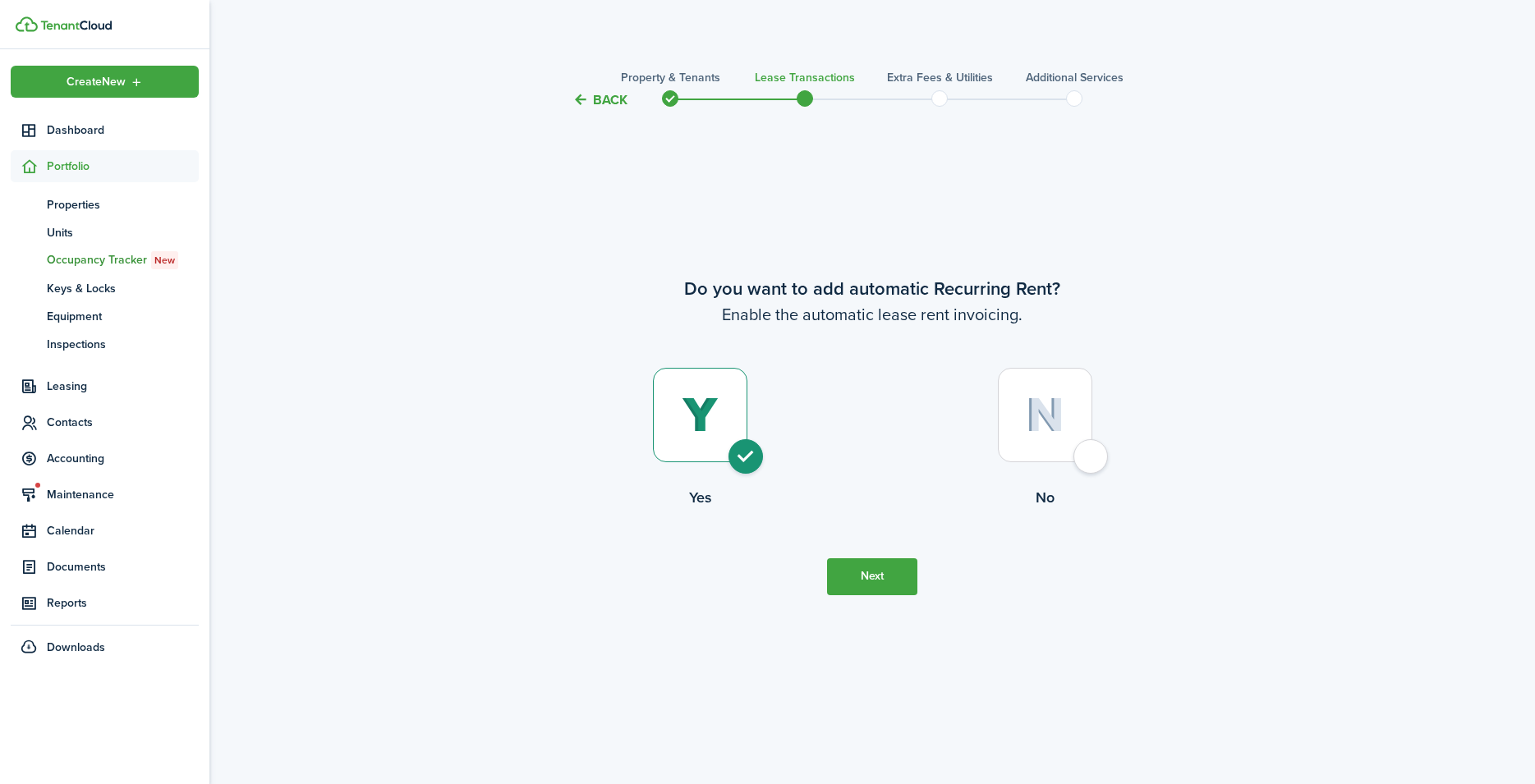
click at [609, 40] on dashboard-content "Back Property & Tenants Lease Transactions Extra fees & Utilities Additional Se…" at bounding box center [872, 392] width 1325 height 784
click at [604, 98] on button "Back" at bounding box center [600, 100] width 55 height 17
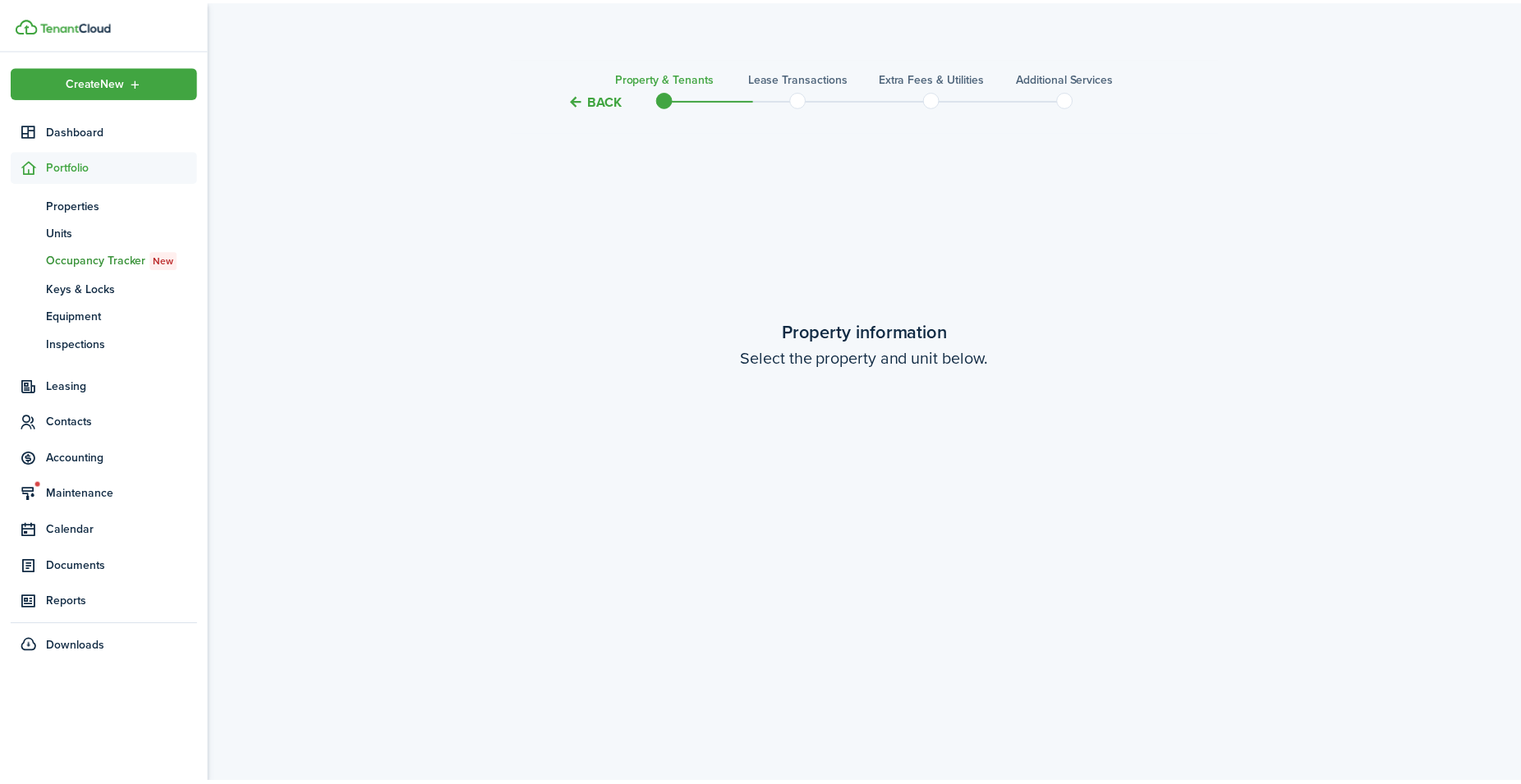
scroll to position [1458, 0]
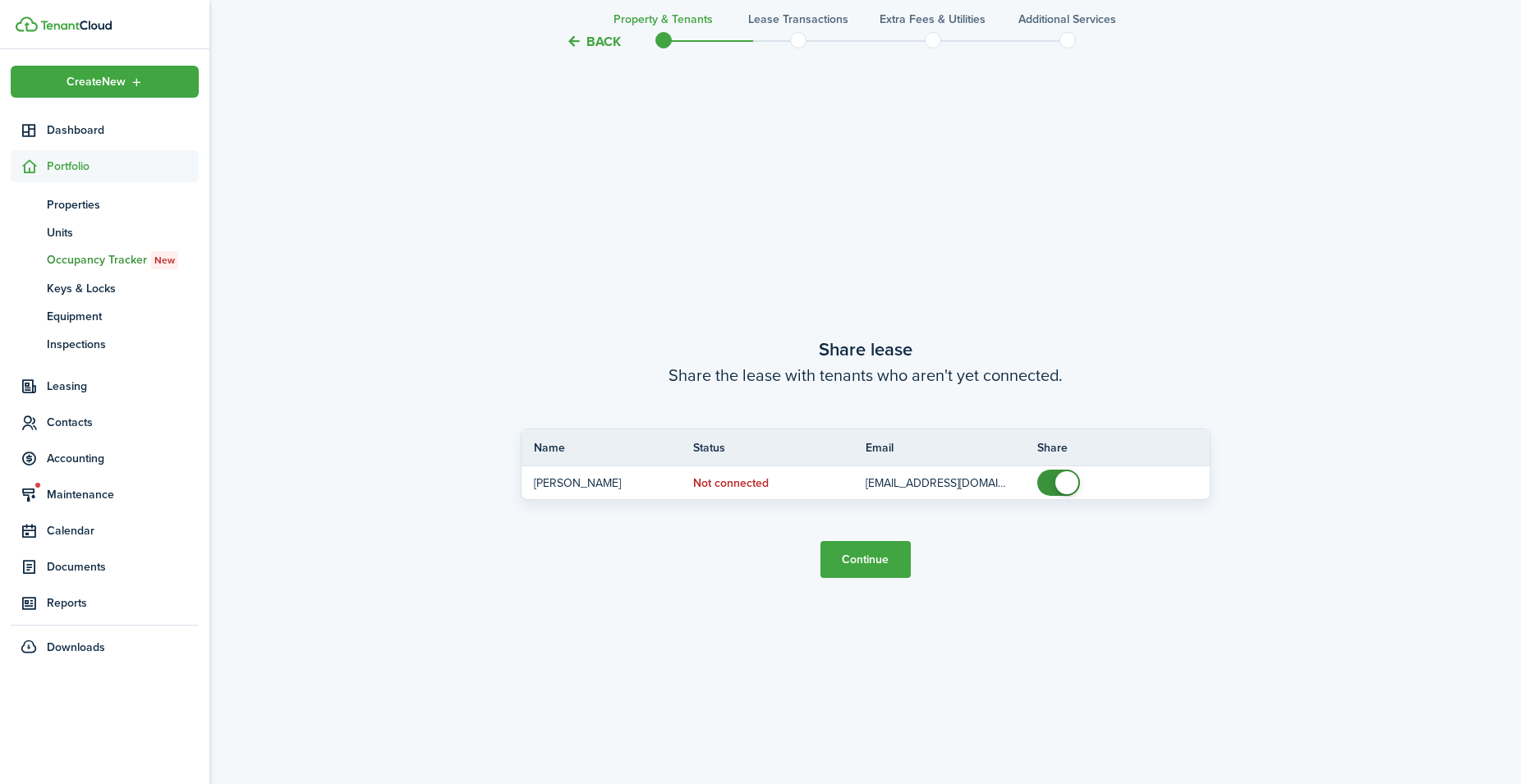
click at [598, 38] on button "Back" at bounding box center [593, 41] width 55 height 17
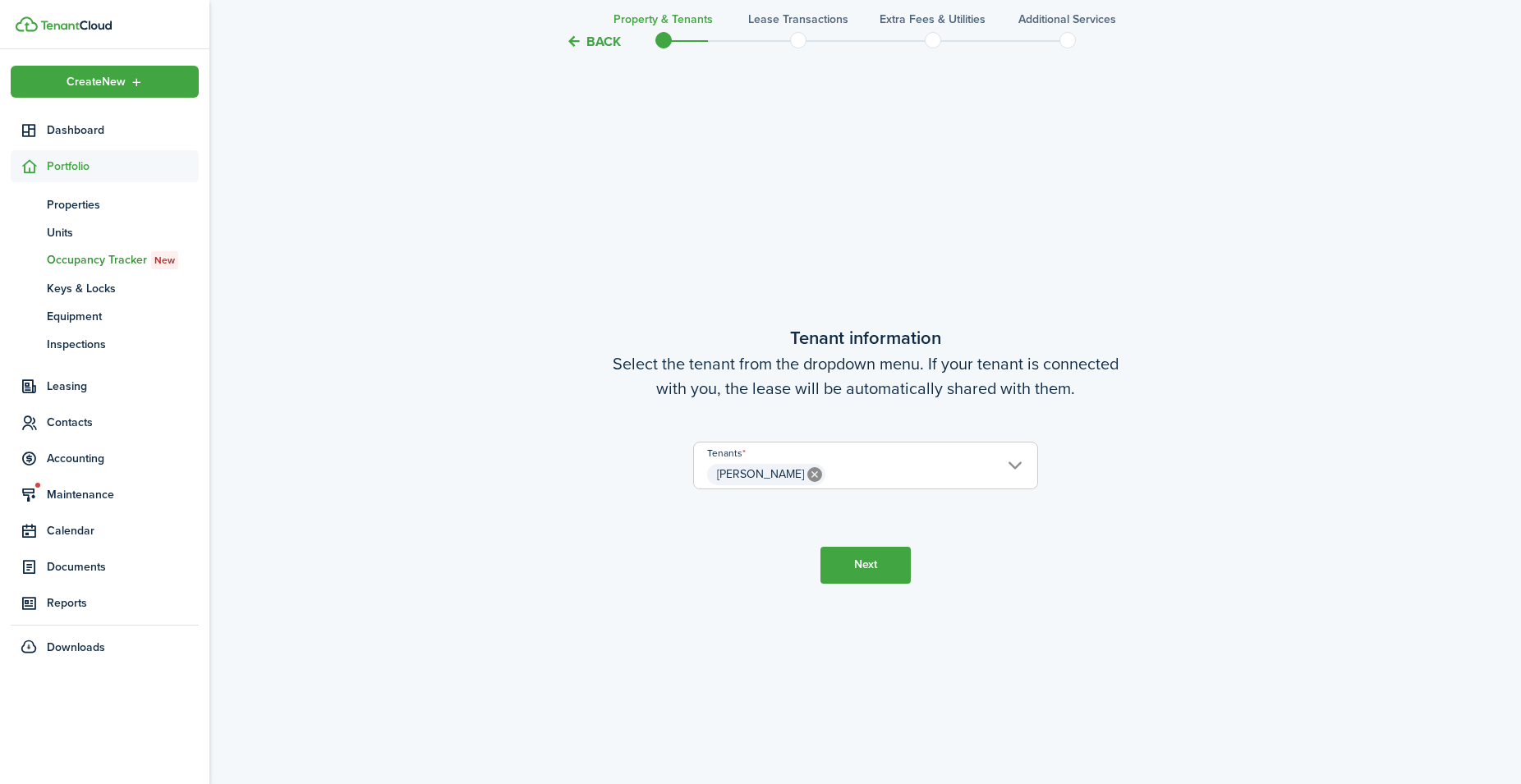
scroll to position [674, 0]
click at [839, 573] on button "Next" at bounding box center [865, 568] width 91 height 37
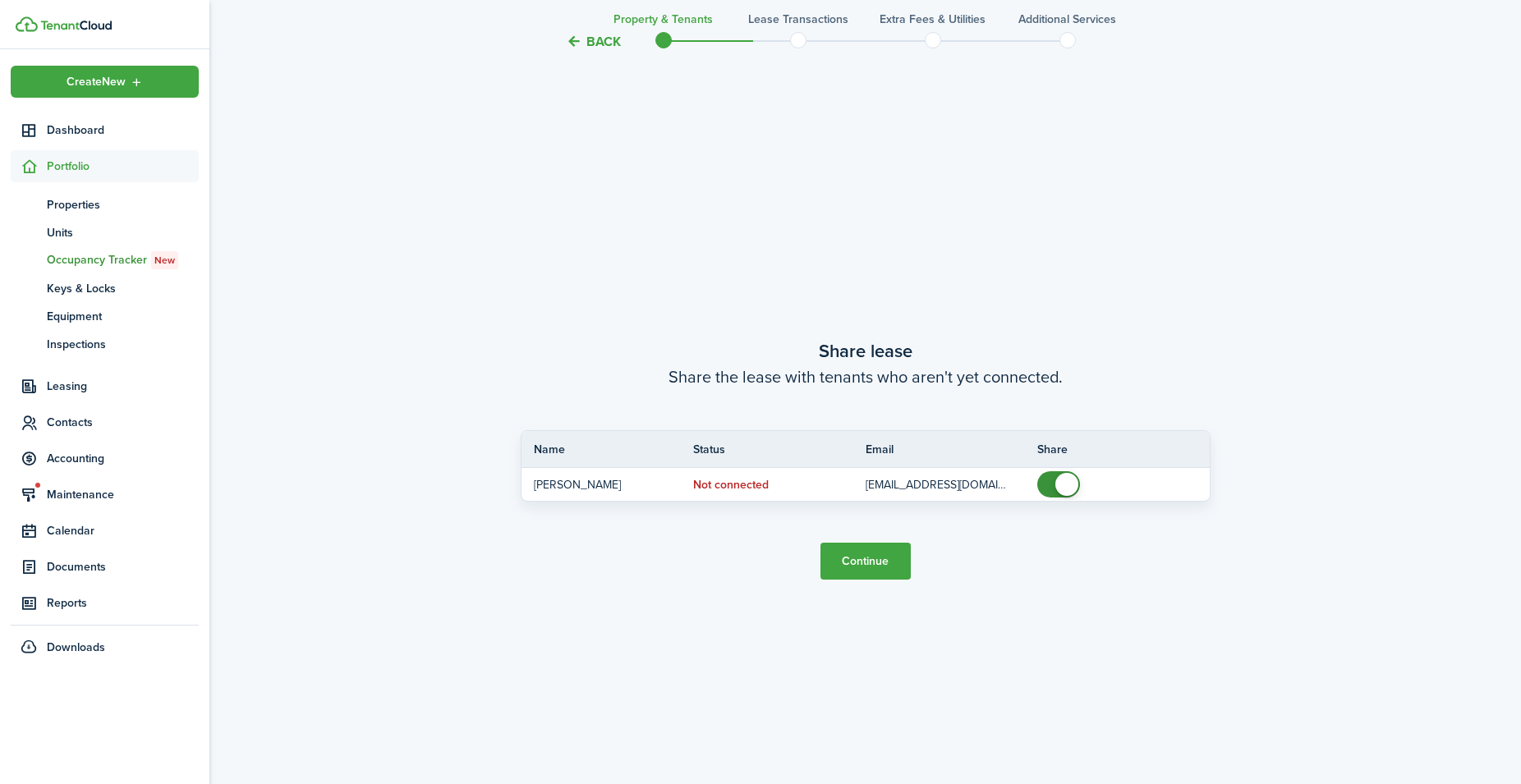
scroll to position [1458, 0]
click at [889, 556] on button "Continue" at bounding box center [865, 559] width 91 height 37
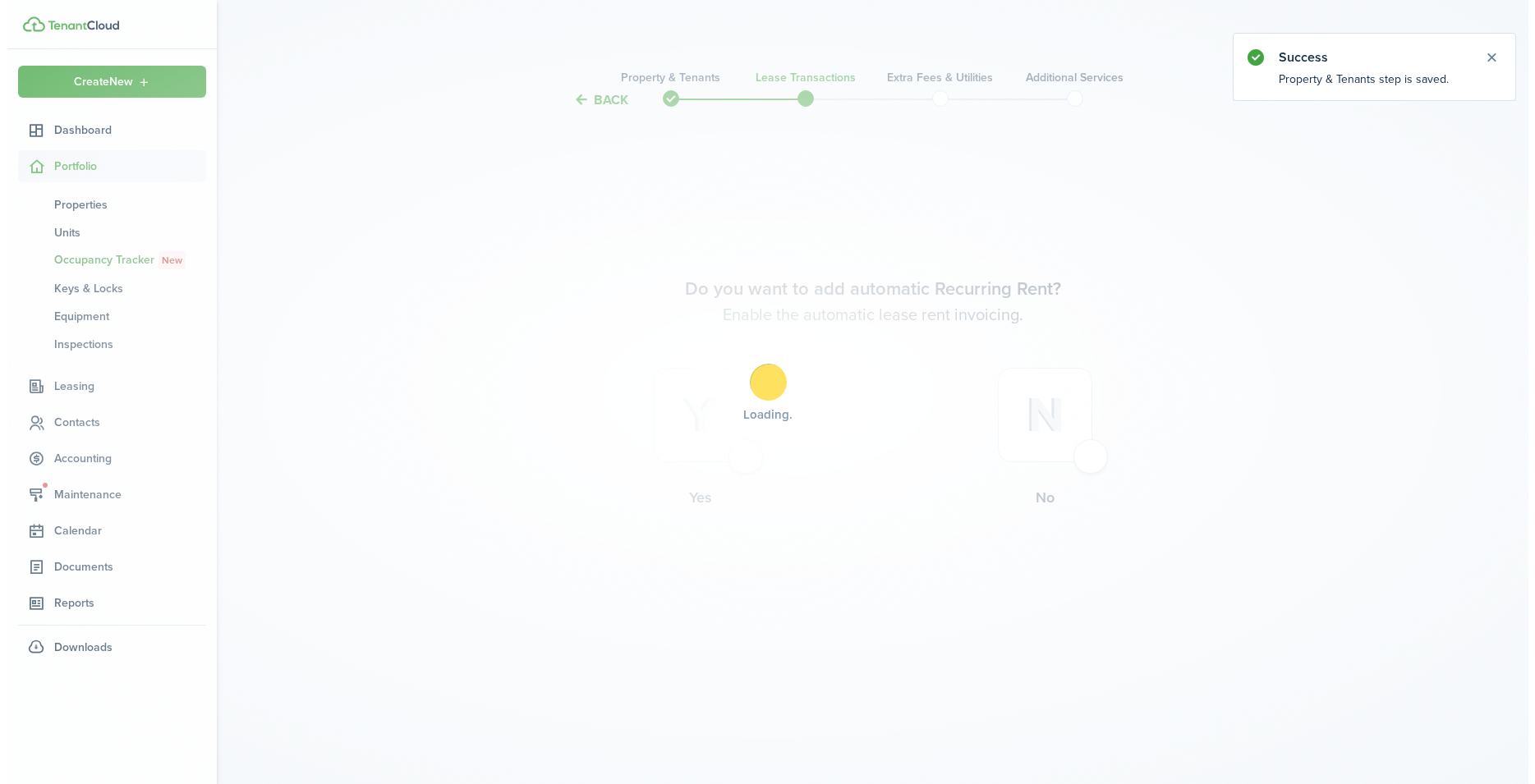
scroll to position [0, 0]
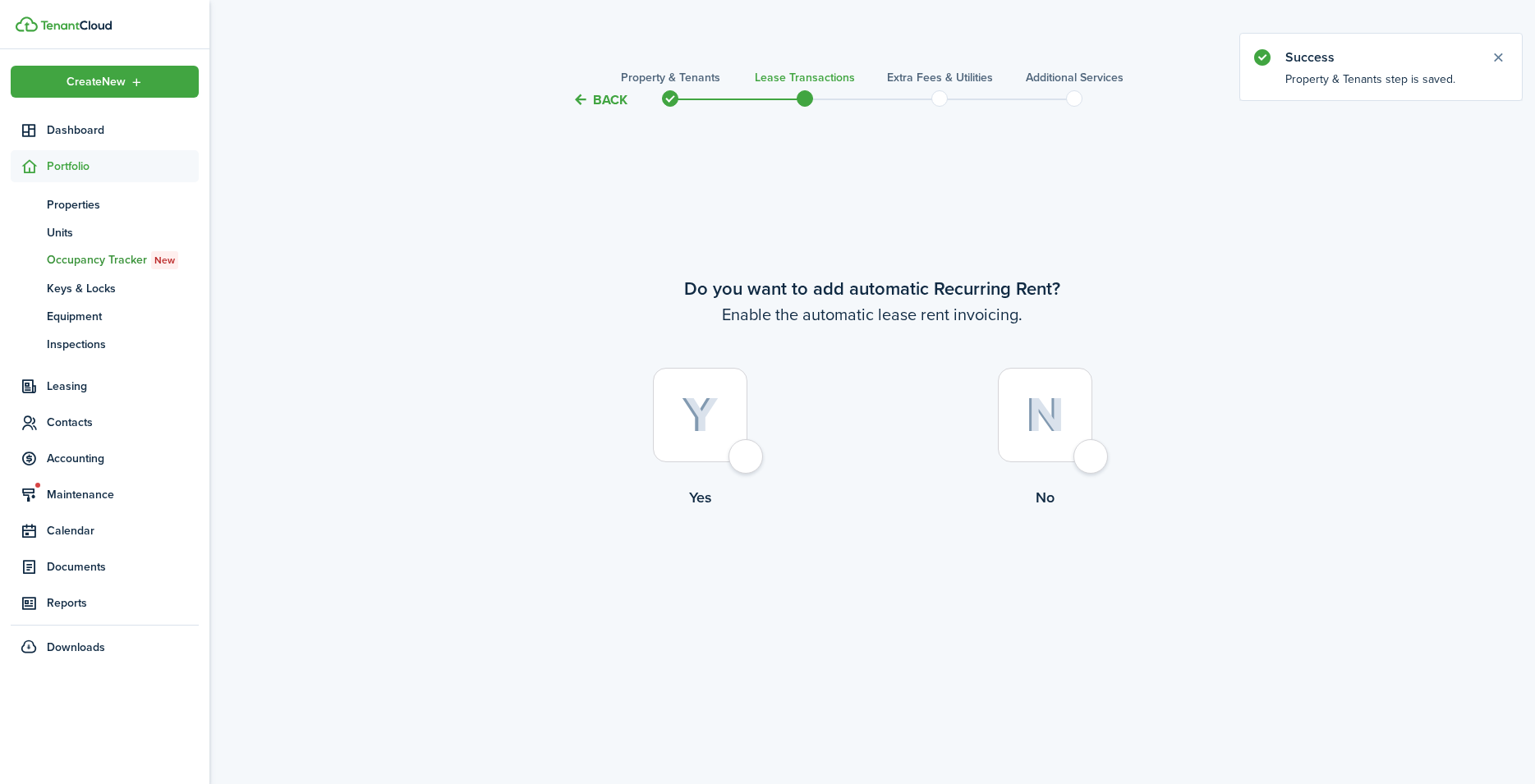
click at [589, 95] on button "Back" at bounding box center [600, 100] width 55 height 17
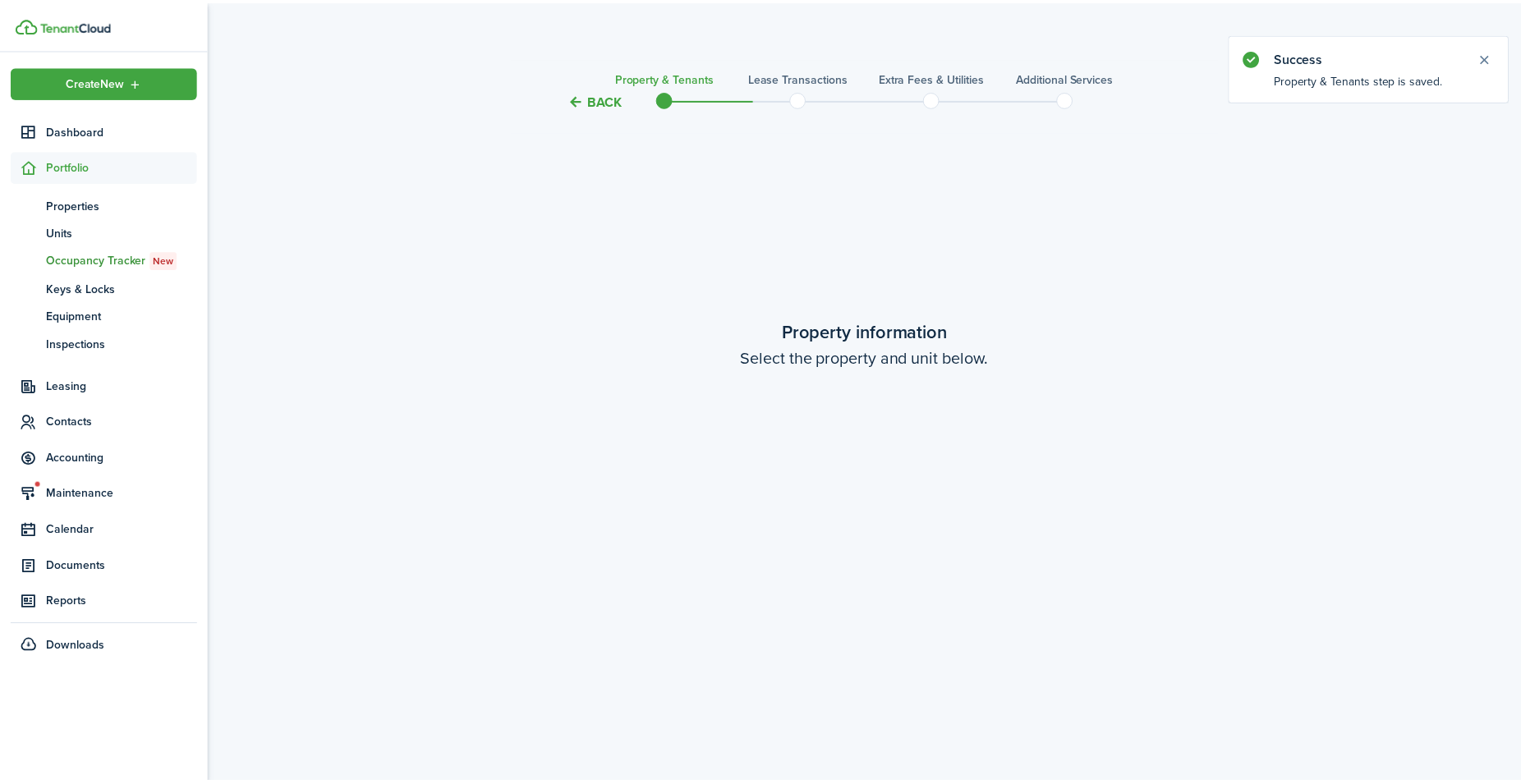
scroll to position [1458, 0]
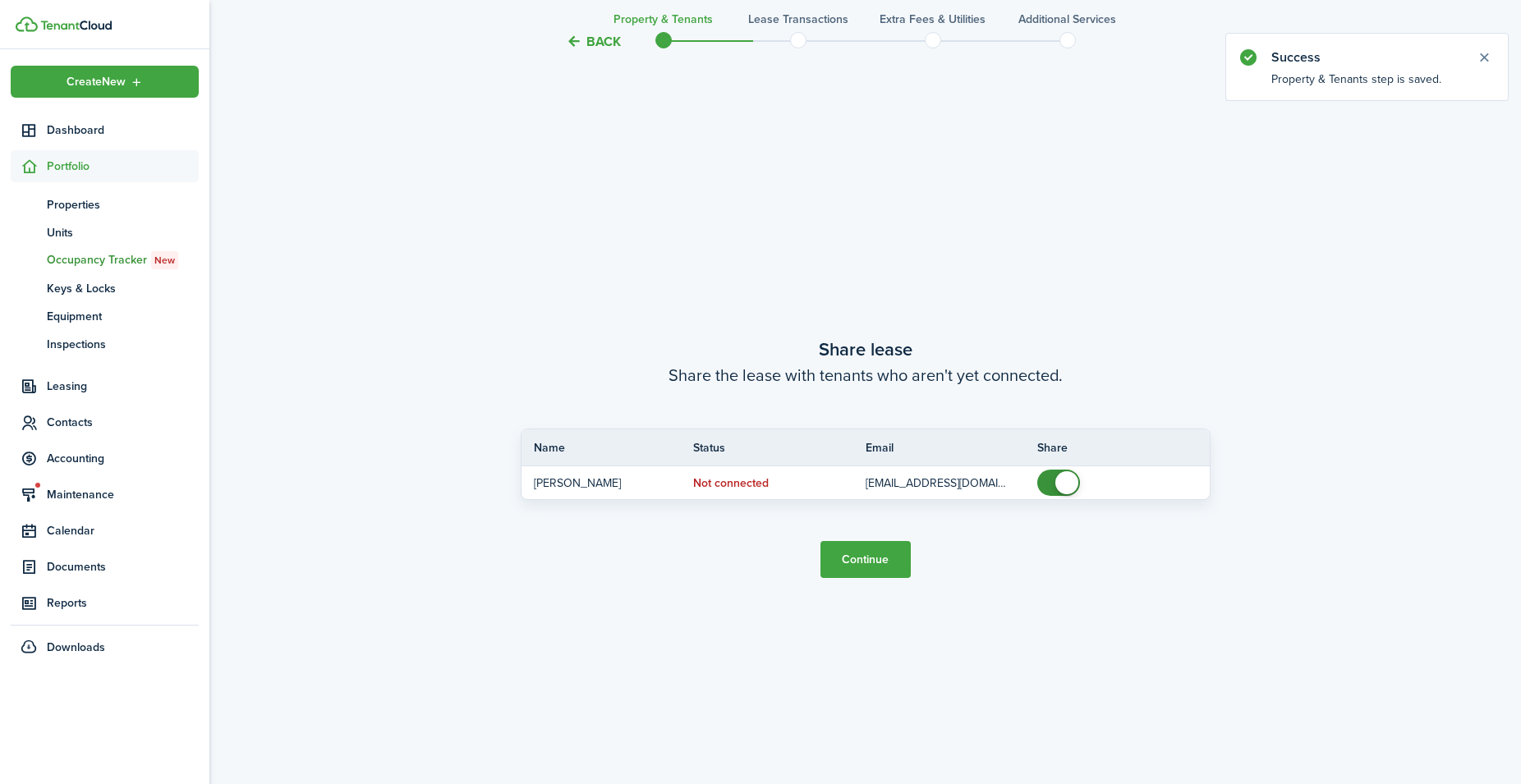
click at [589, 34] on button "Back" at bounding box center [593, 41] width 55 height 17
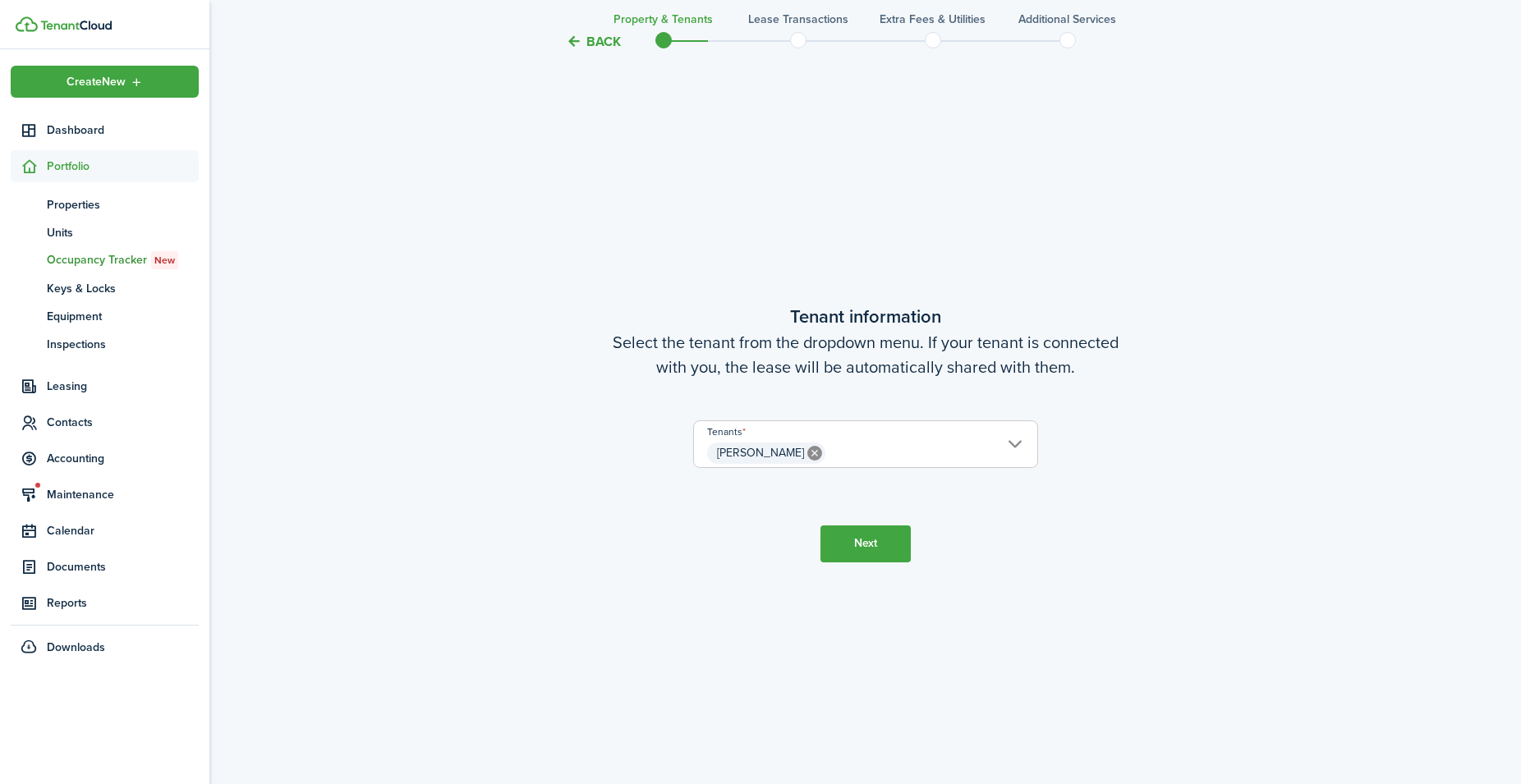
scroll to position [674, 0]
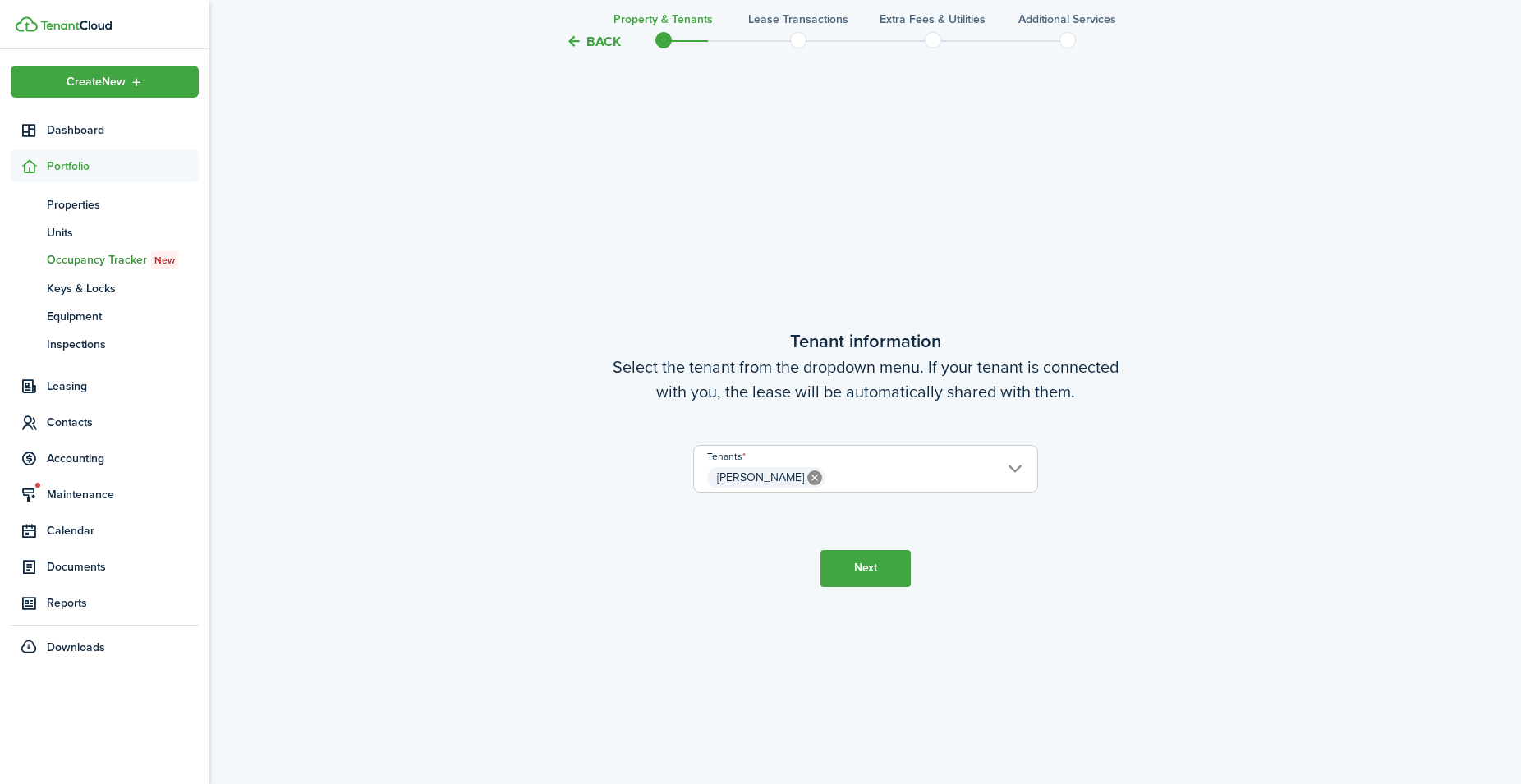
click at [589, 34] on button "Back" at bounding box center [593, 41] width 55 height 17
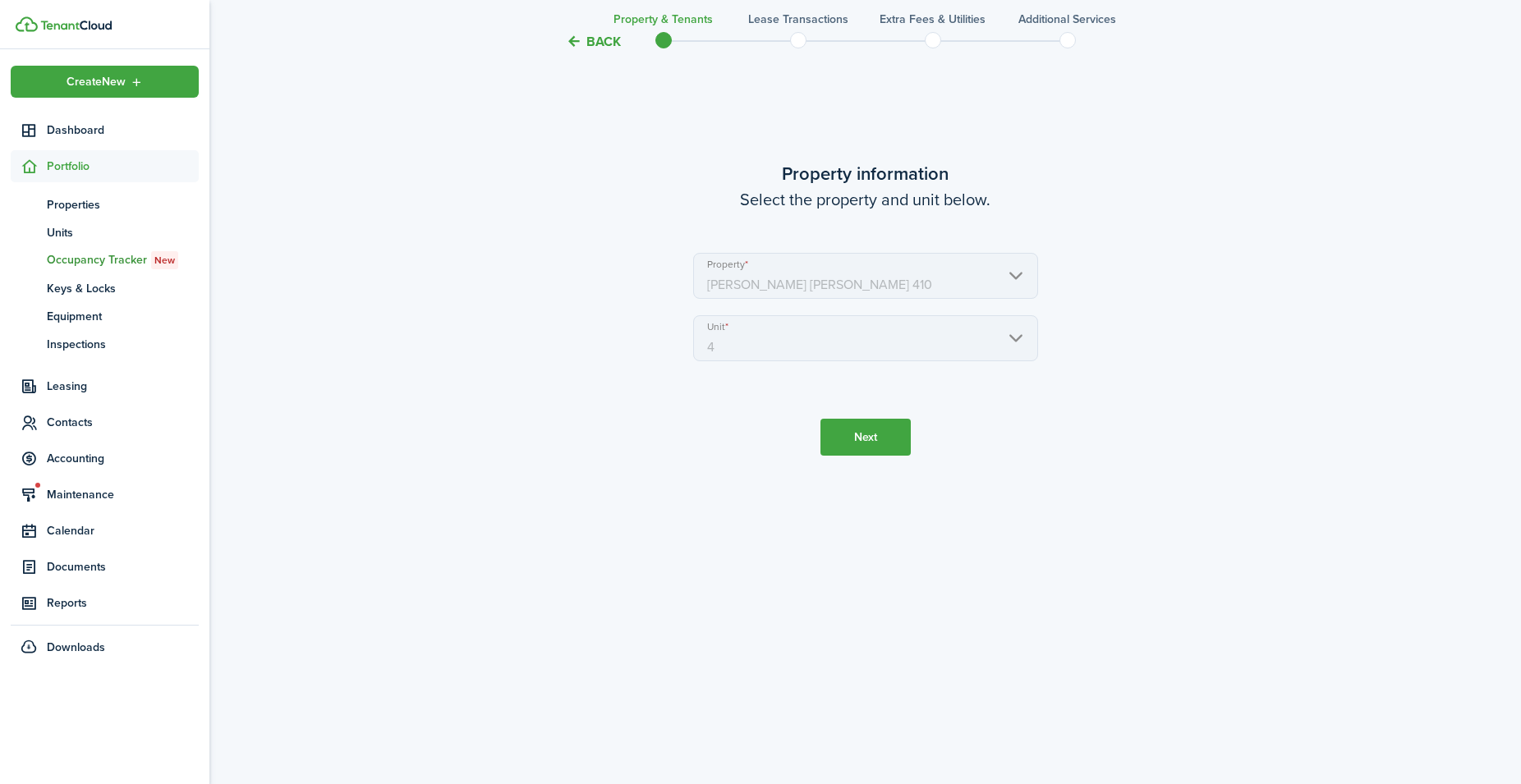
scroll to position [0, 0]
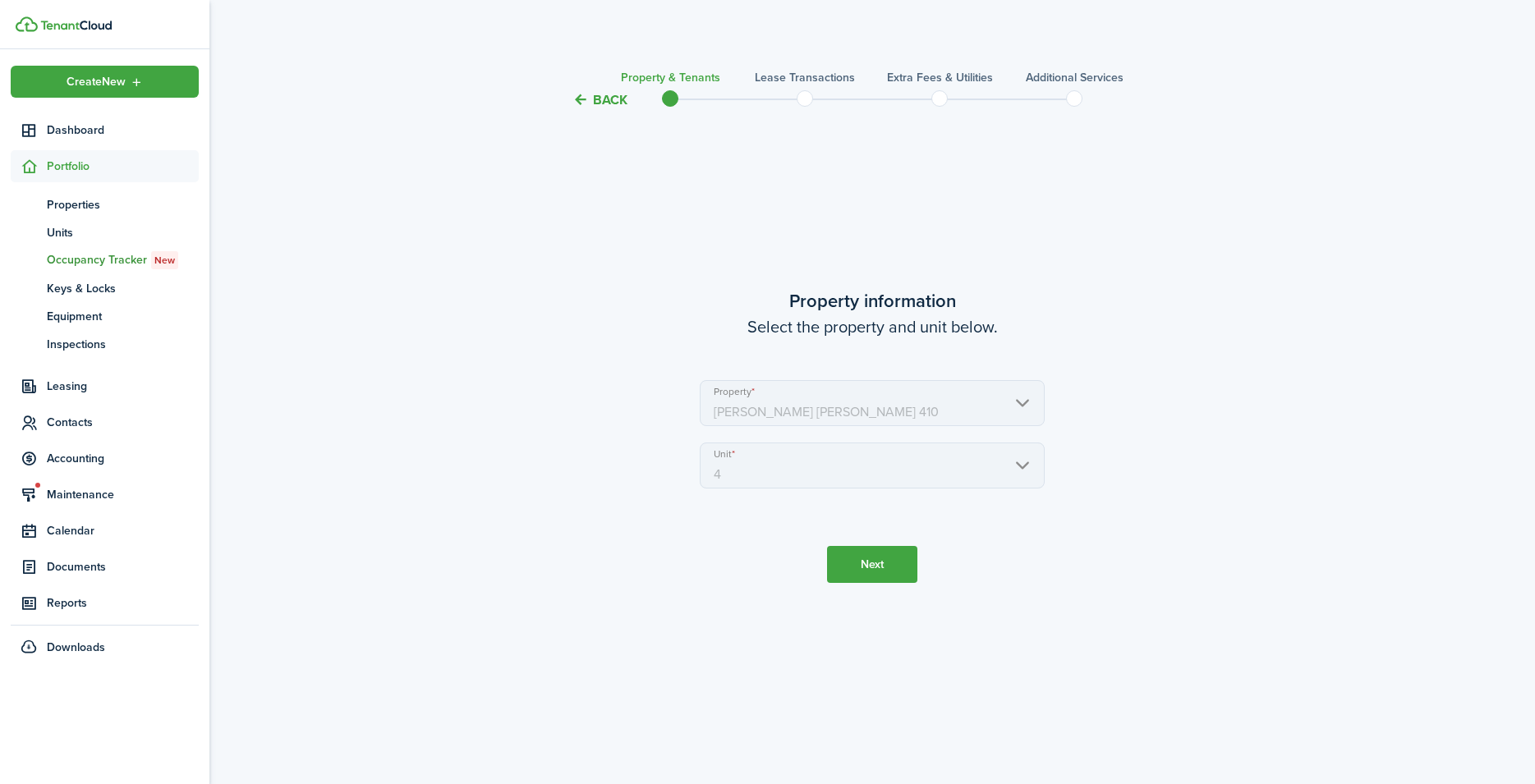
click at [616, 94] on button "Back" at bounding box center [600, 100] width 55 height 17
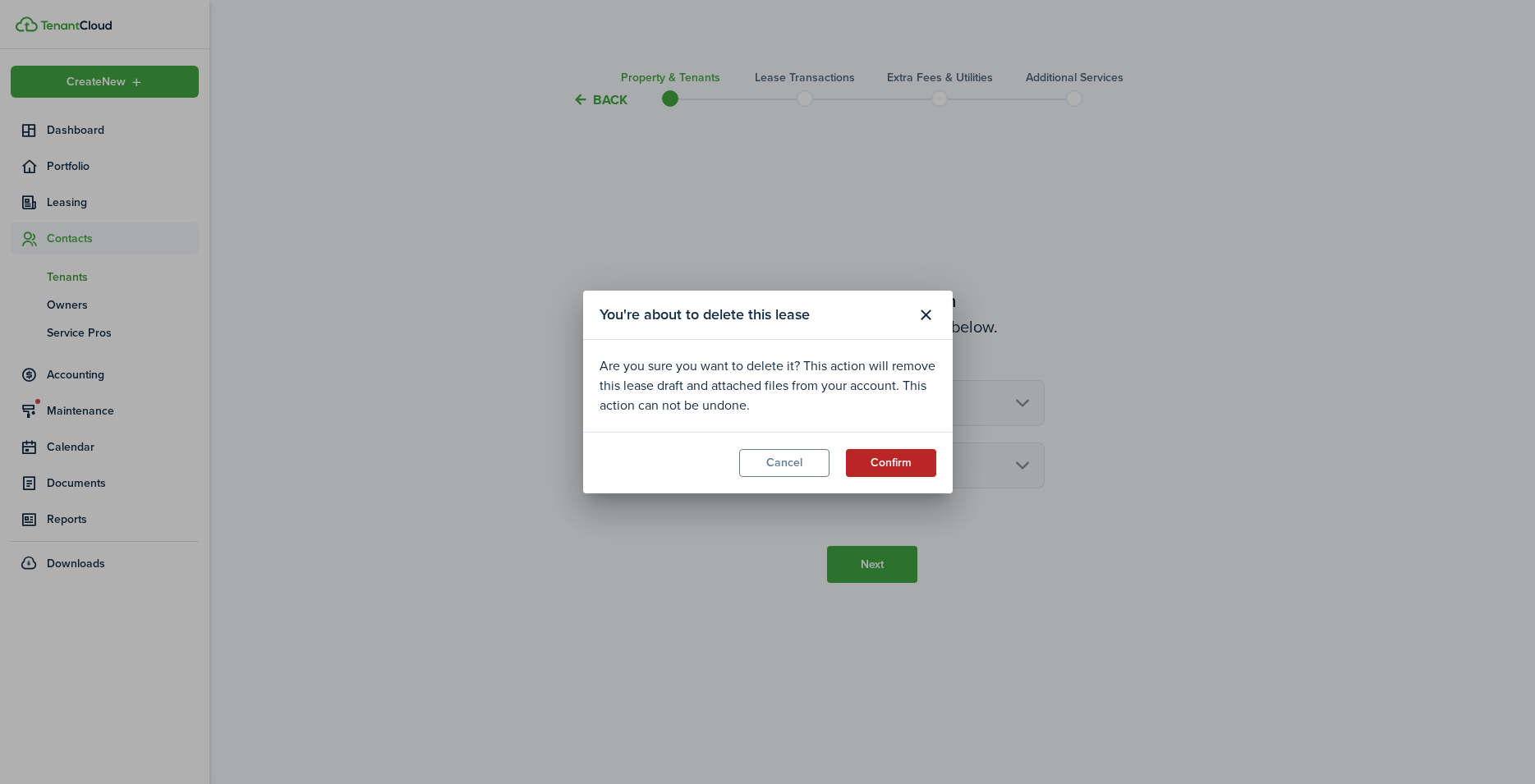
click at [883, 456] on button "Confirm" at bounding box center [891, 463] width 91 height 28
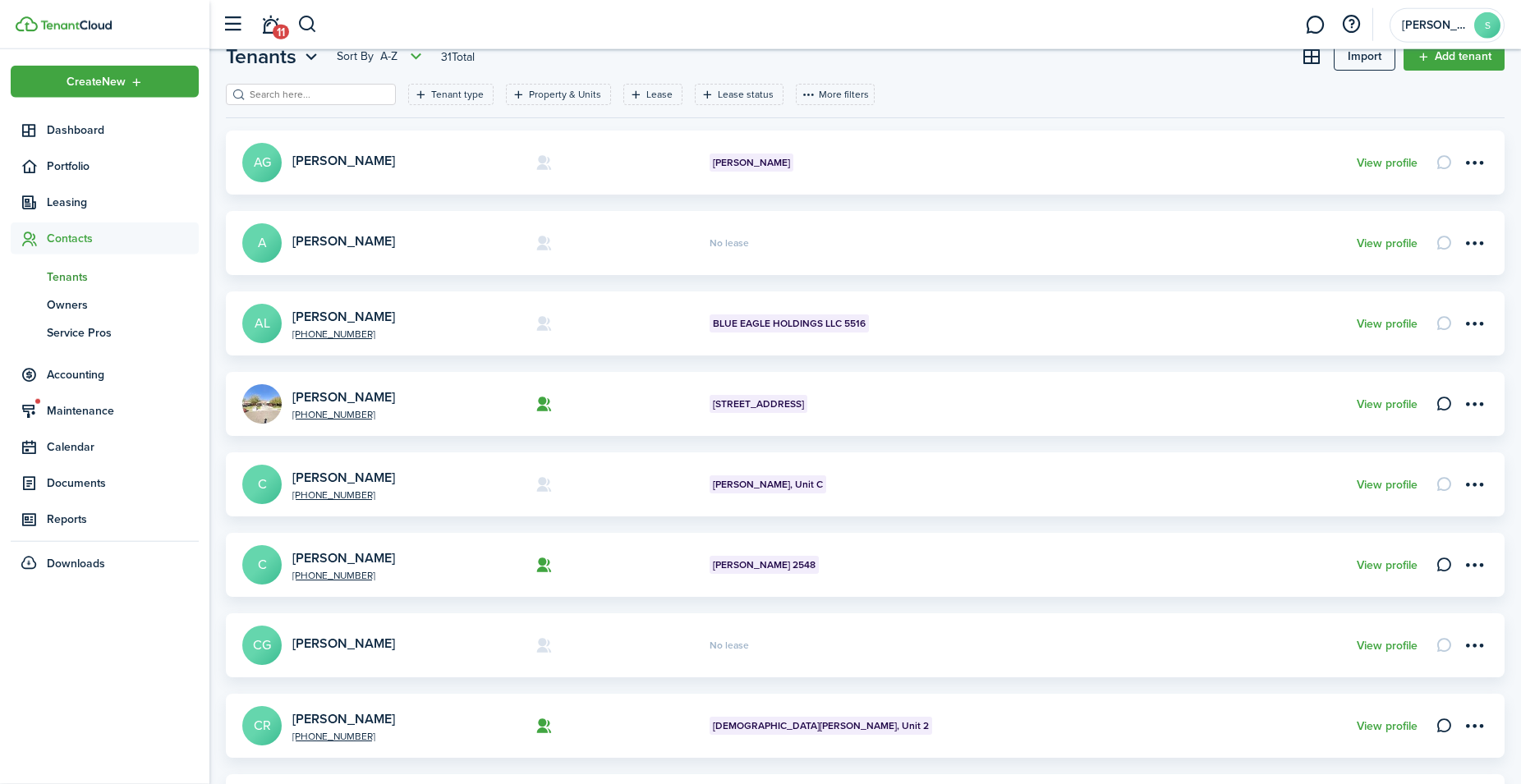
scroll to position [84, 0]
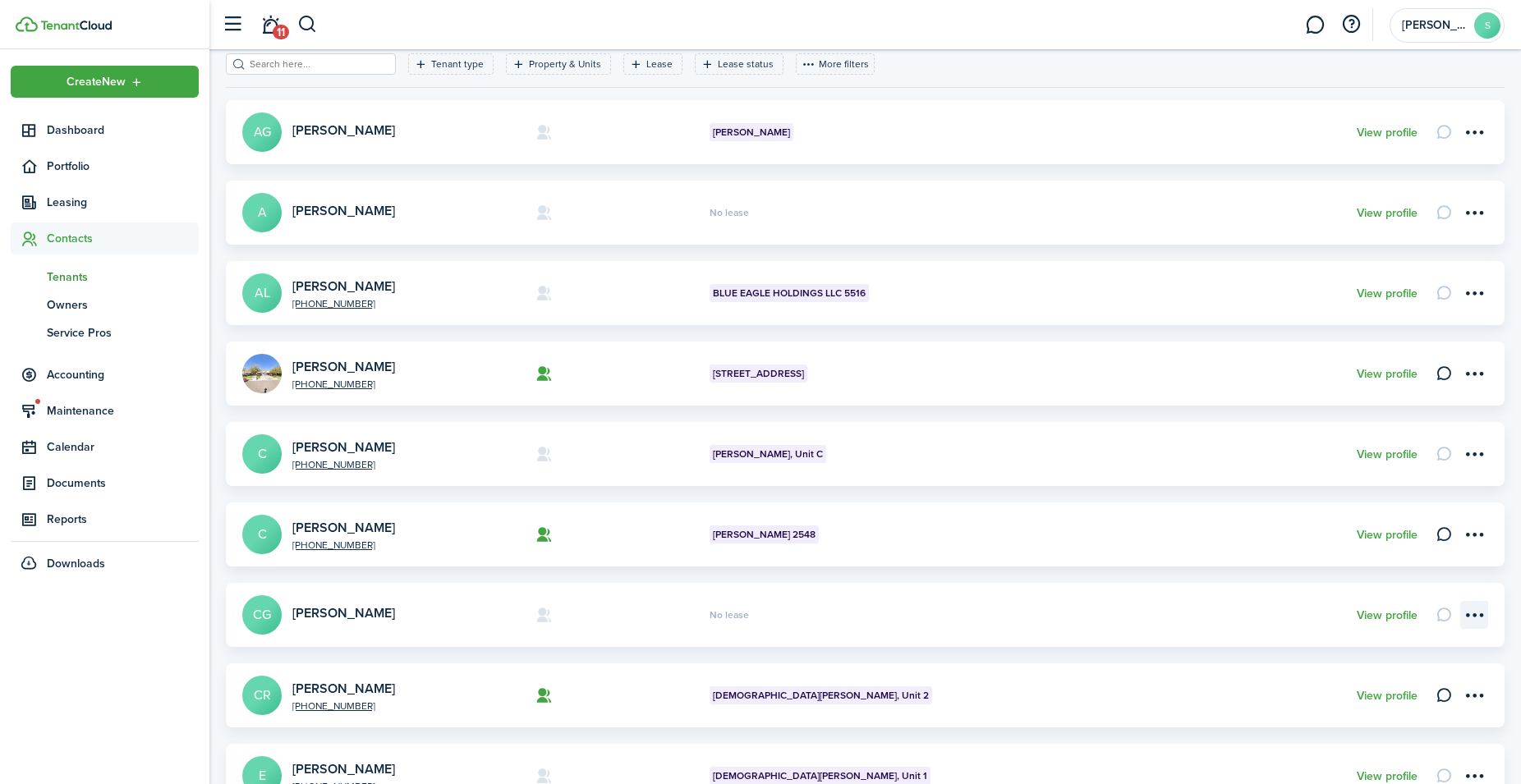
click at [1475, 618] on menu-btn-icon "Open menu" at bounding box center [1473, 615] width 28 height 28
click at [1392, 651] on link "Move in" at bounding box center [1416, 650] width 144 height 28
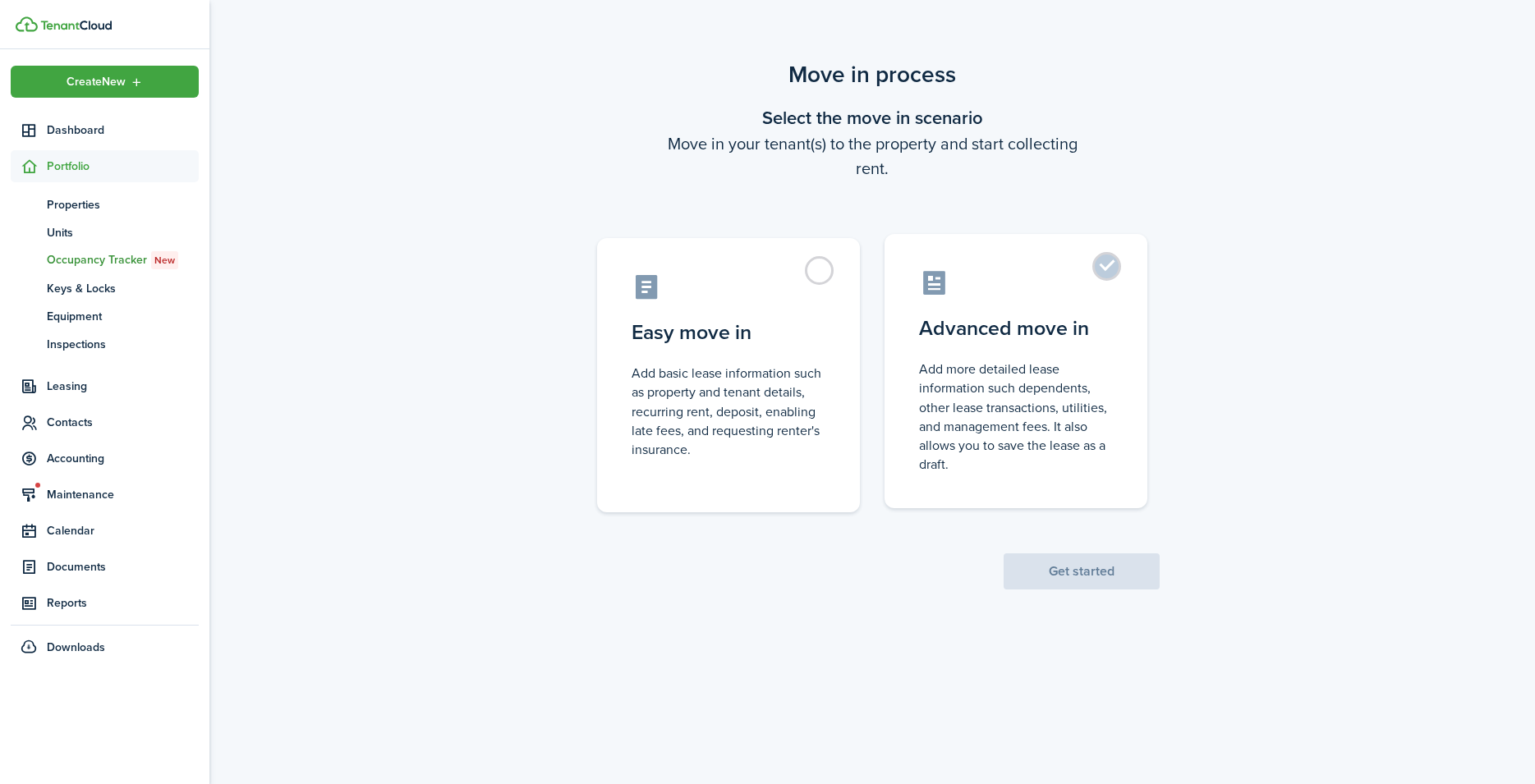
click at [1009, 308] on label "Advanced move in Add more detailed lease information such dependents, other lea…" at bounding box center [1015, 371] width 263 height 274
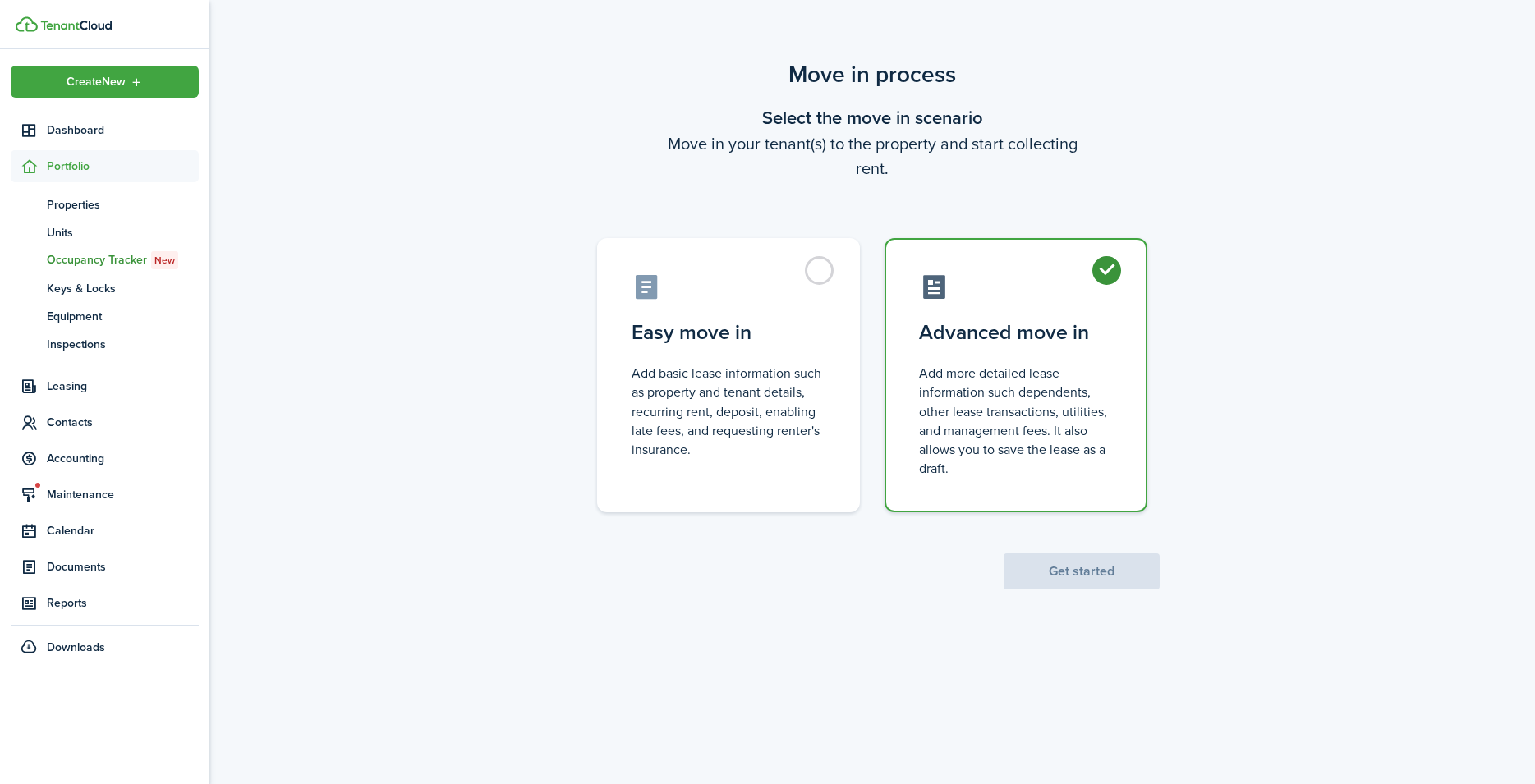
radio input "true"
click at [1046, 570] on button "Get started" at bounding box center [1082, 571] width 156 height 36
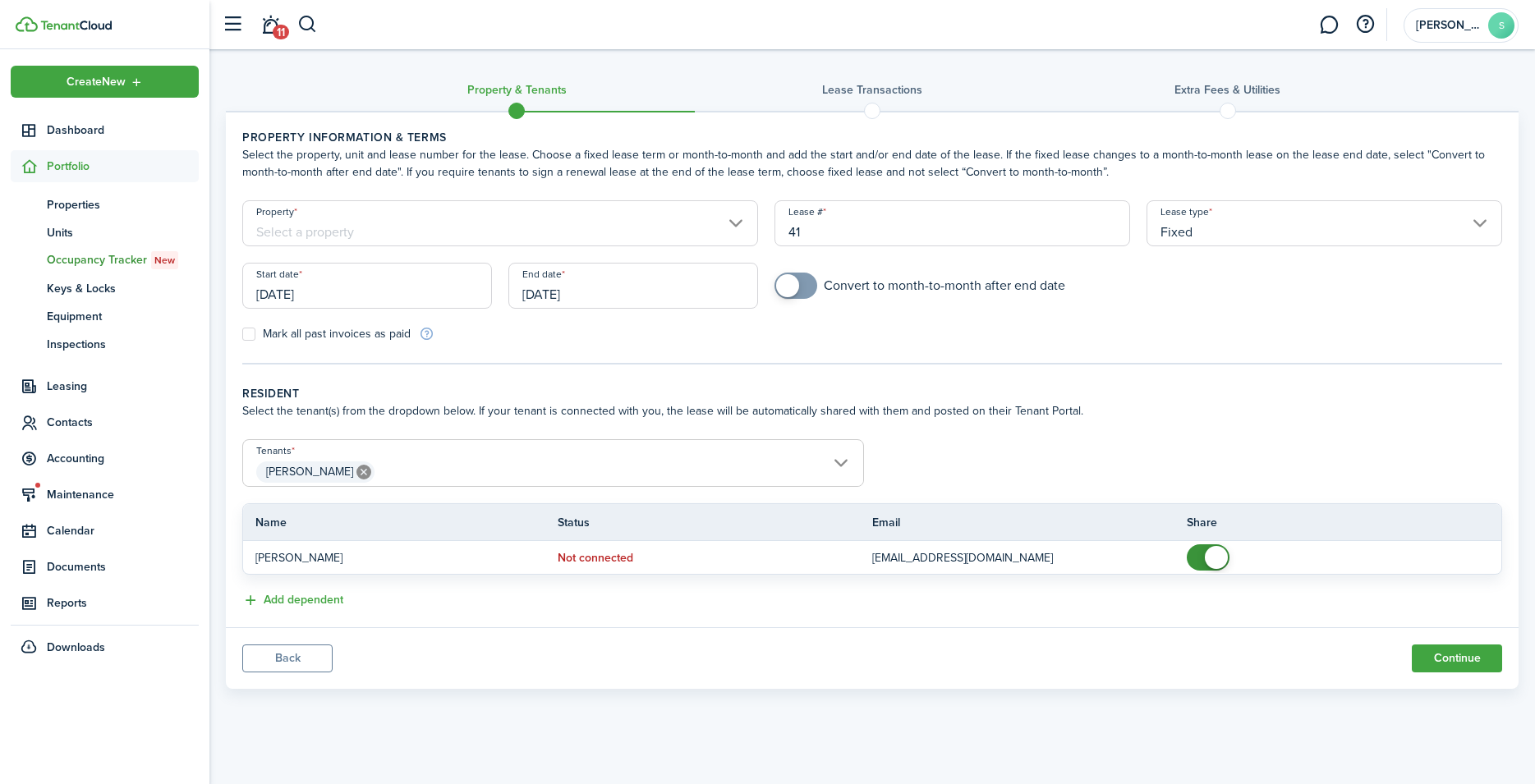
click at [620, 213] on input "Property" at bounding box center [501, 223] width 516 height 46
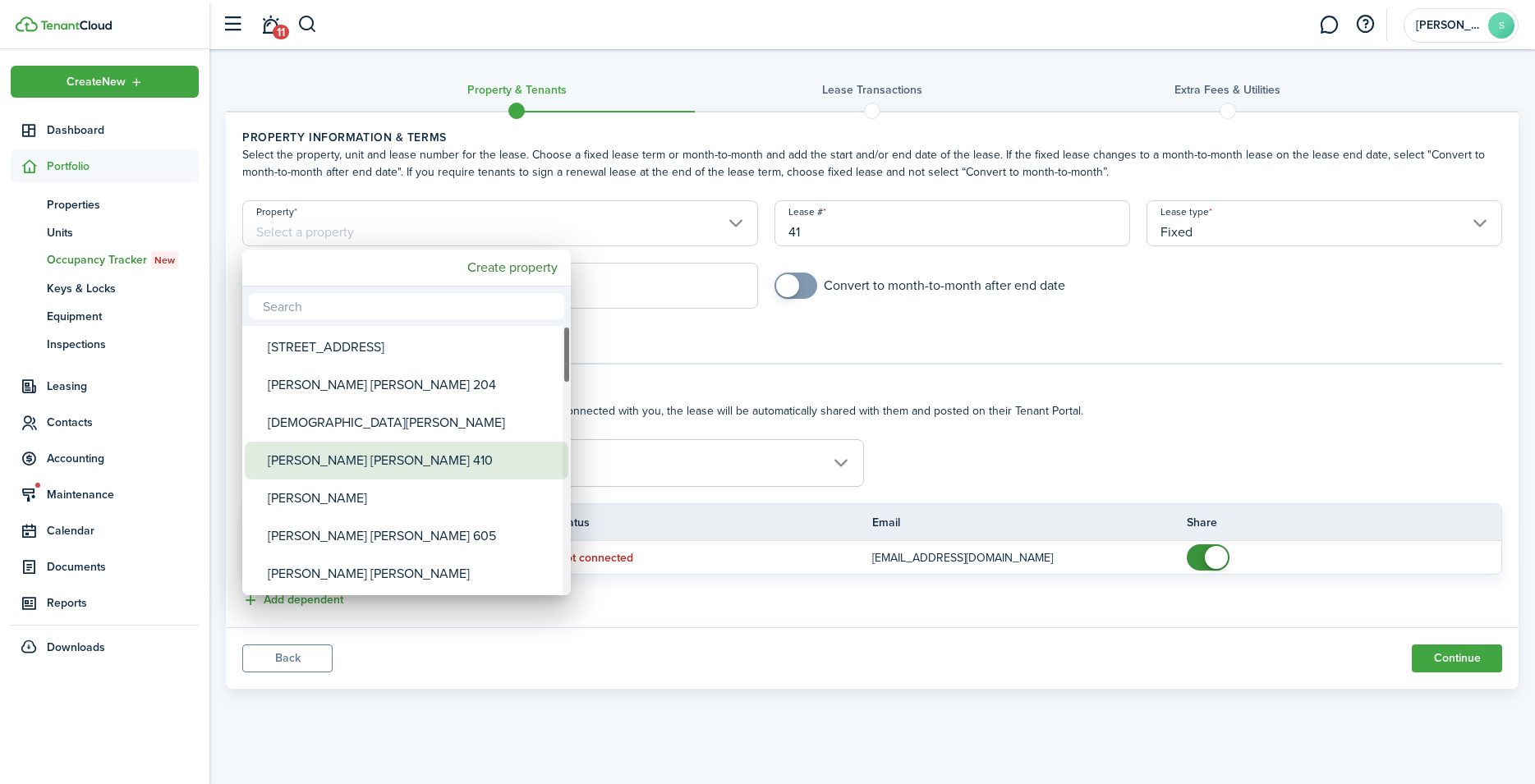
click at [442, 451] on div "[PERSON_NAME] [PERSON_NAME] 410" at bounding box center [414, 460] width 291 height 38
type input "[PERSON_NAME] [PERSON_NAME] 410"
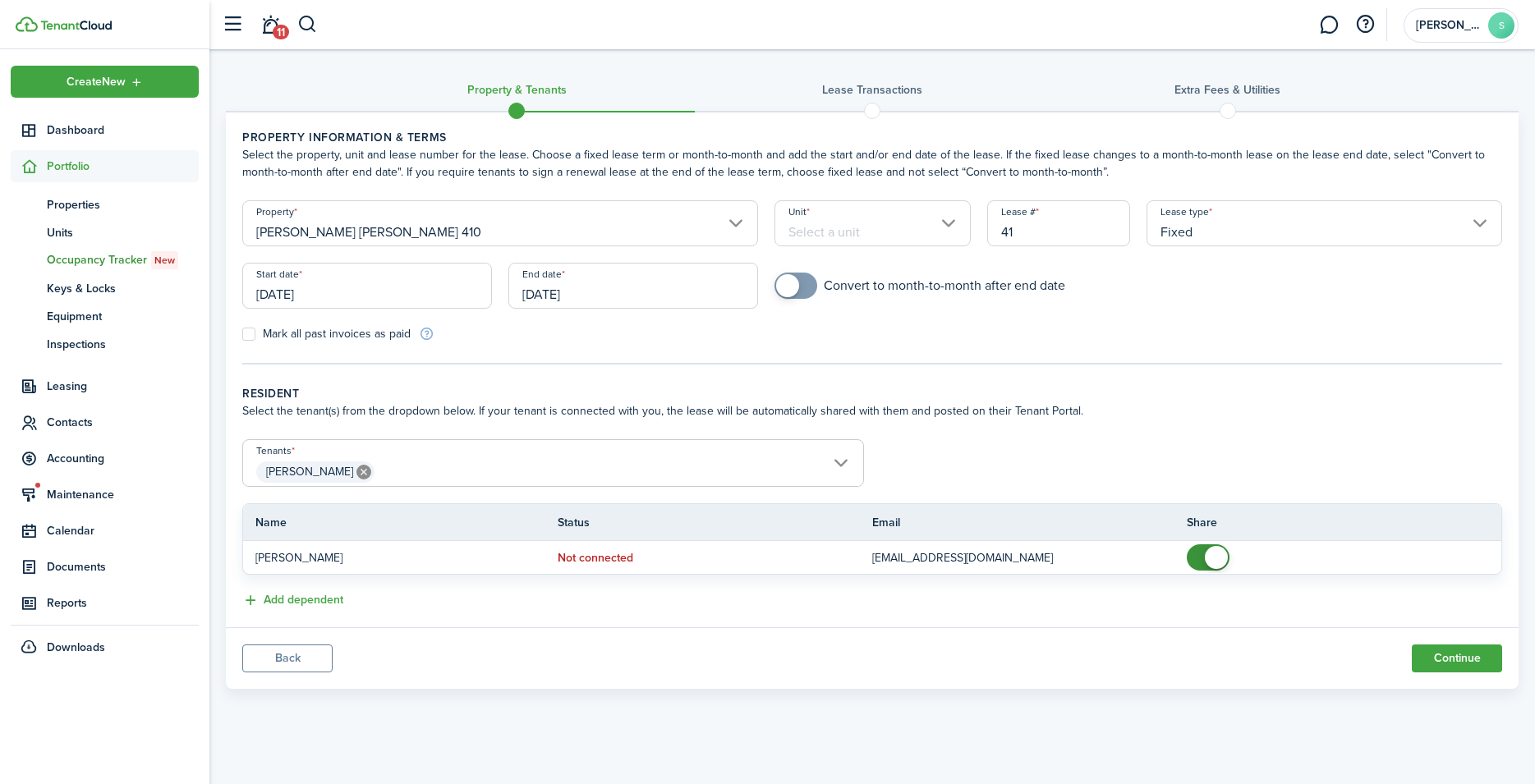
click at [827, 227] on input "Unit" at bounding box center [872, 223] width 196 height 46
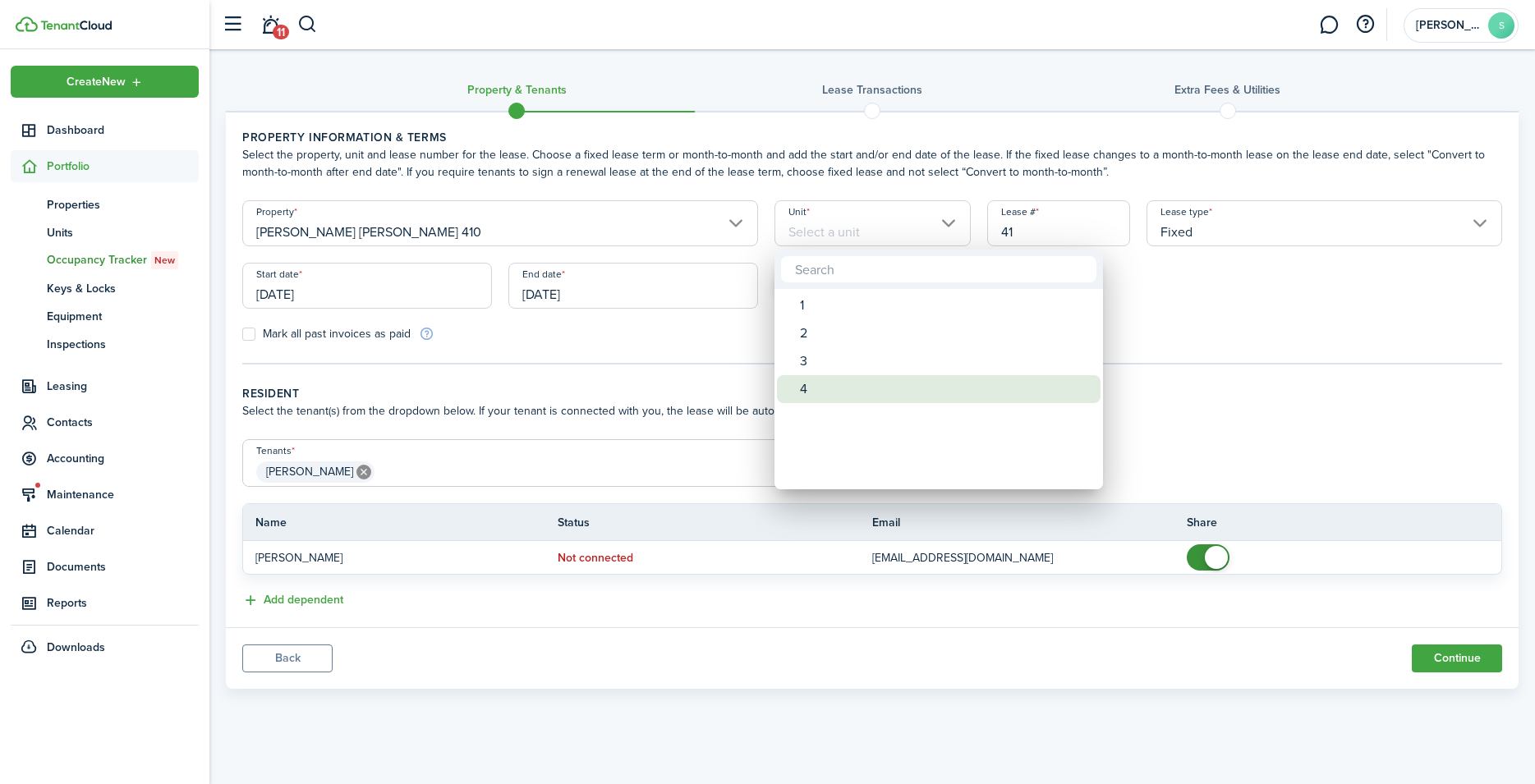
click at [804, 392] on div "4" at bounding box center [946, 389] width 291 height 28
type input "4"
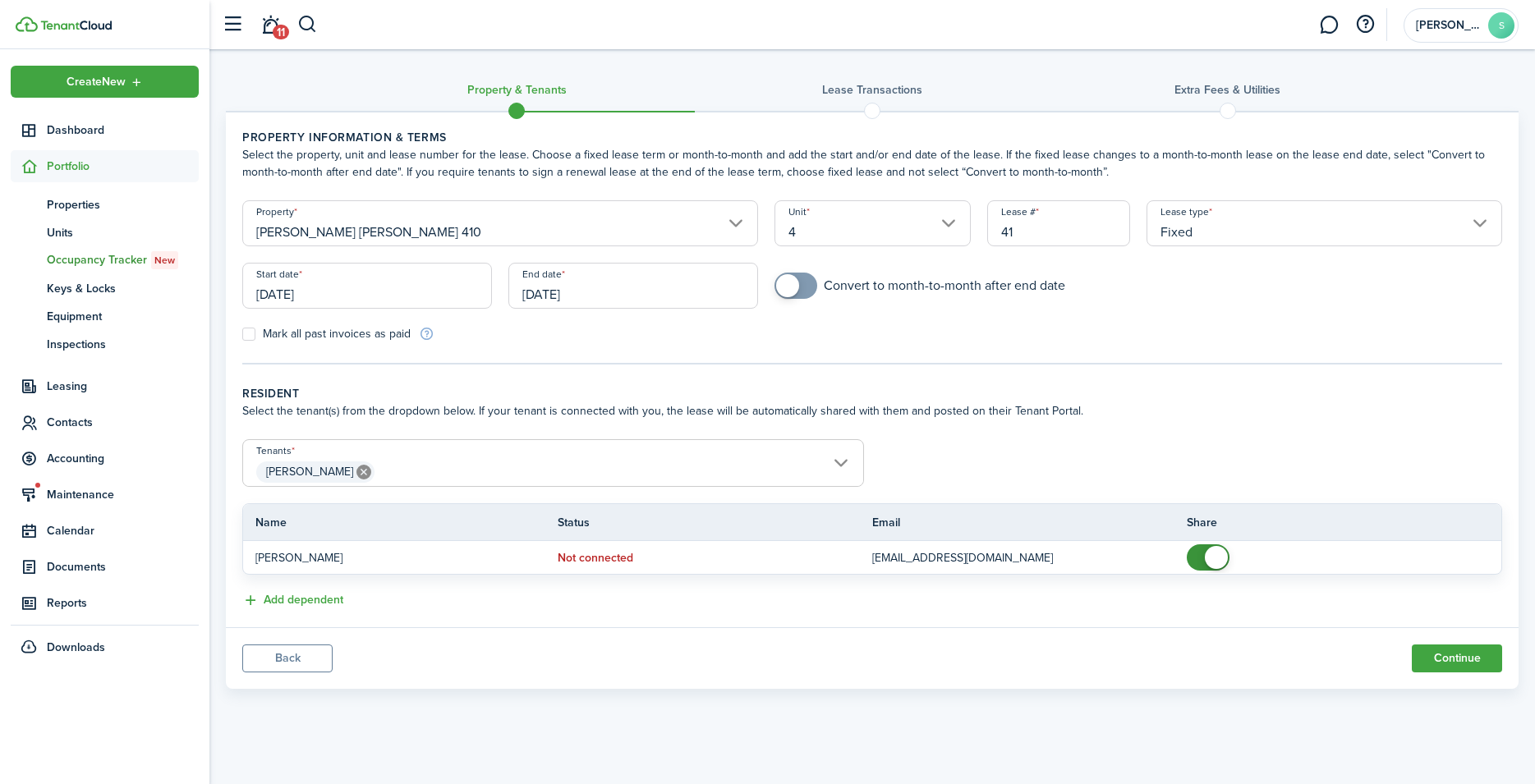
click at [611, 290] on input "[DATE]" at bounding box center [632, 285] width 250 height 46
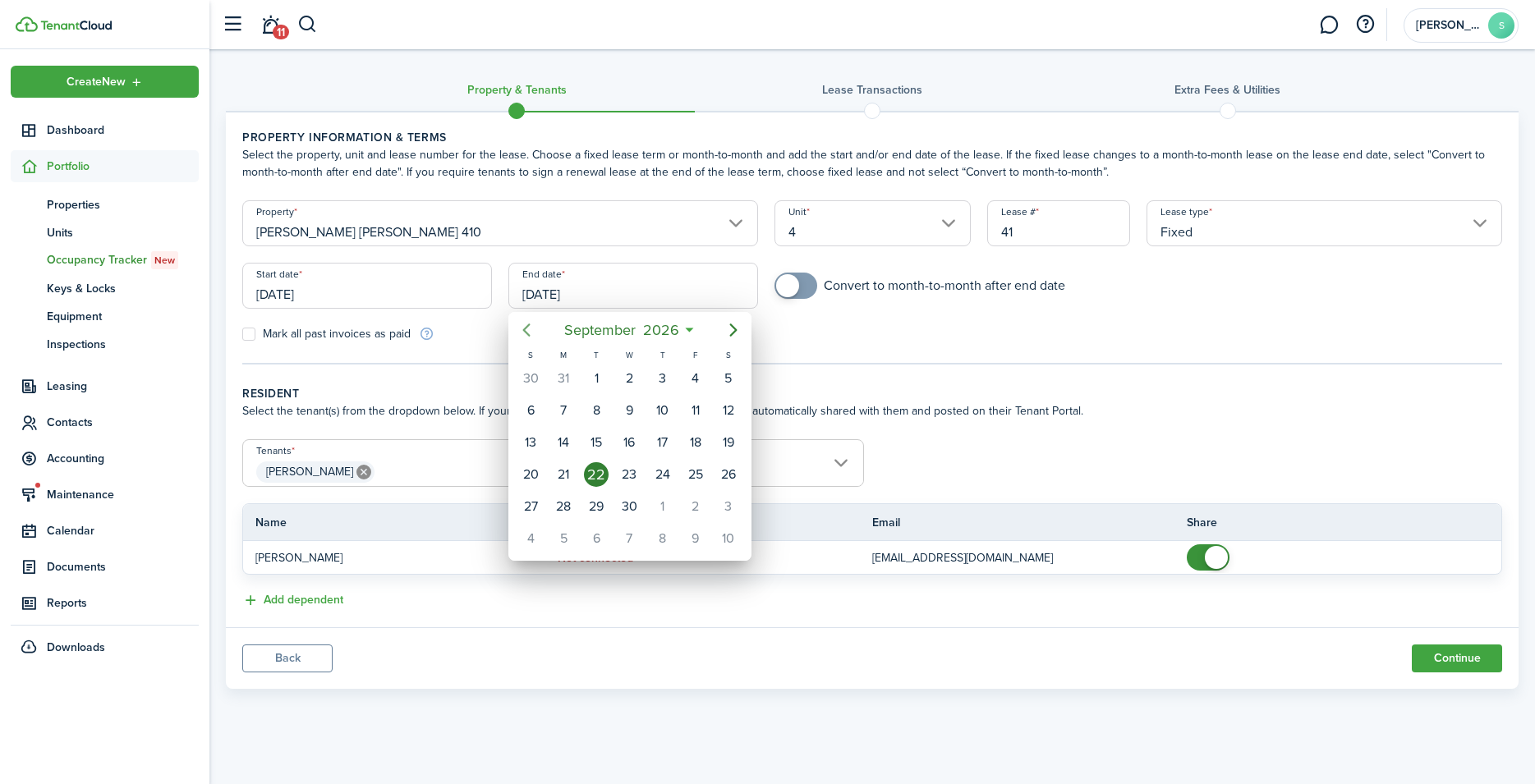
click at [521, 328] on icon "Previous page" at bounding box center [526, 330] width 20 height 20
click at [522, 327] on icon "Previous page" at bounding box center [526, 330] width 20 height 20
click at [523, 327] on icon "Previous page" at bounding box center [526, 330] width 20 height 20
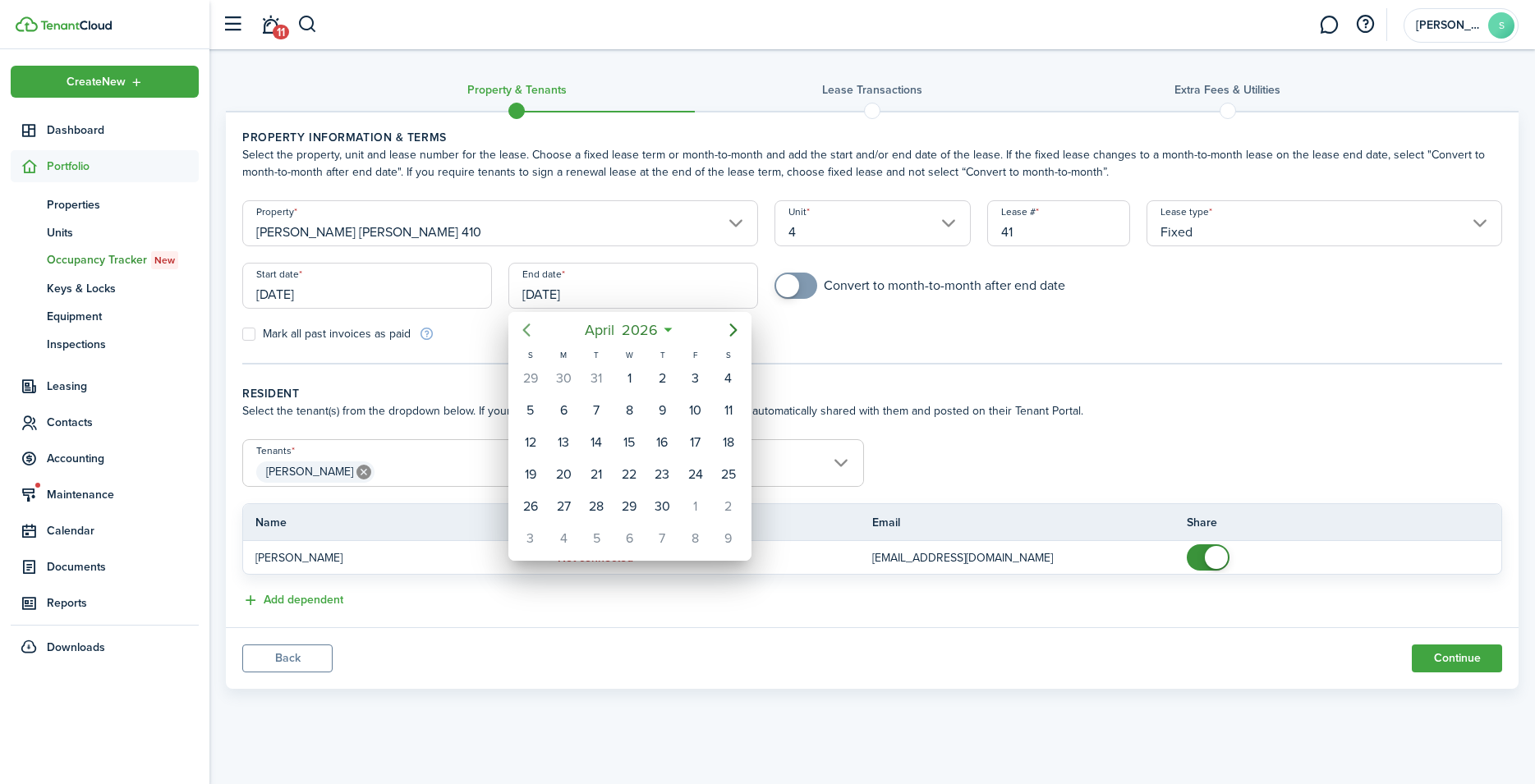
click at [523, 327] on icon "Previous page" at bounding box center [526, 330] width 20 height 20
click at [589, 505] on div "31" at bounding box center [596, 506] width 25 height 25
type input "[DATE]"
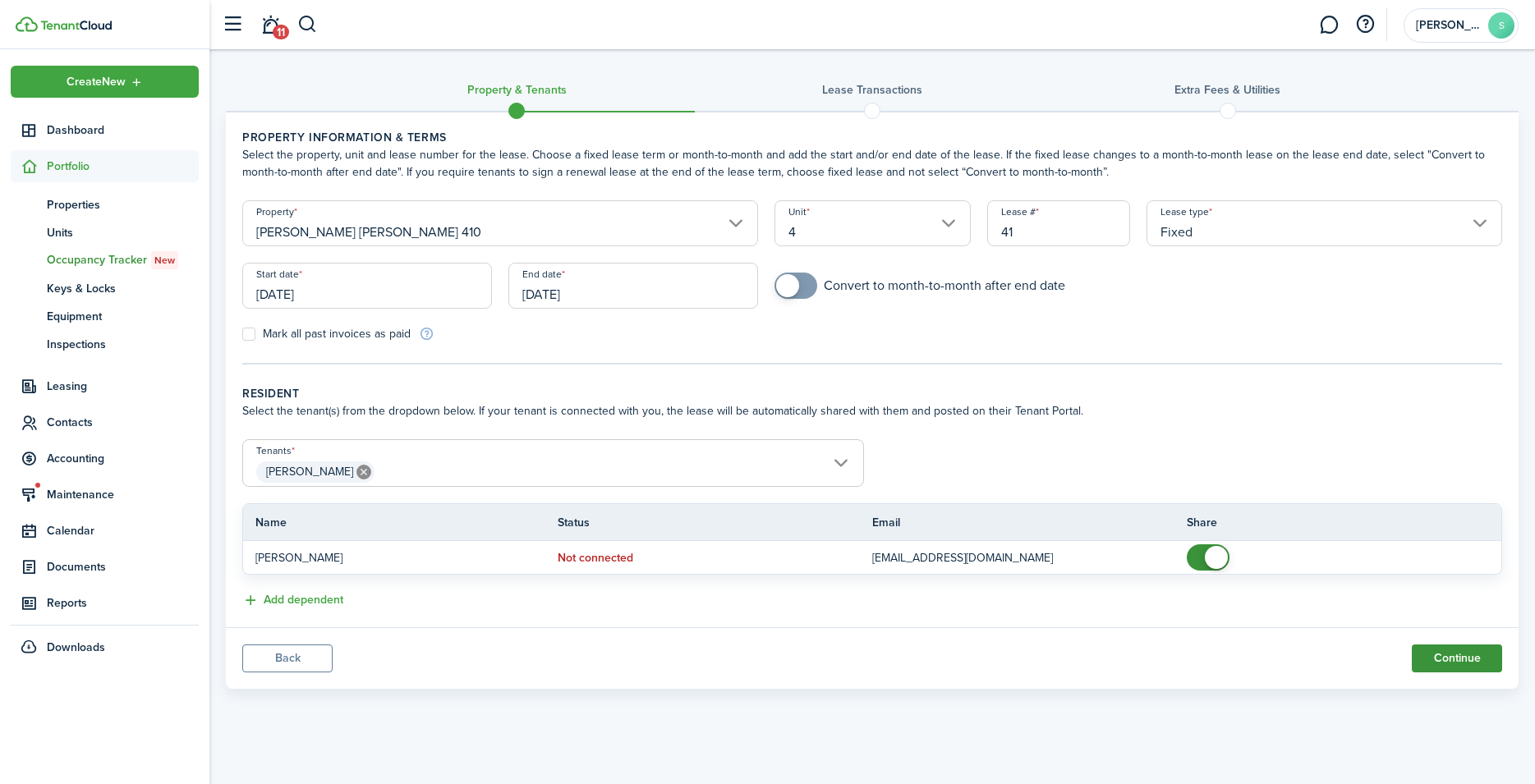
click at [1443, 653] on button "Continue" at bounding box center [1456, 658] width 91 height 28
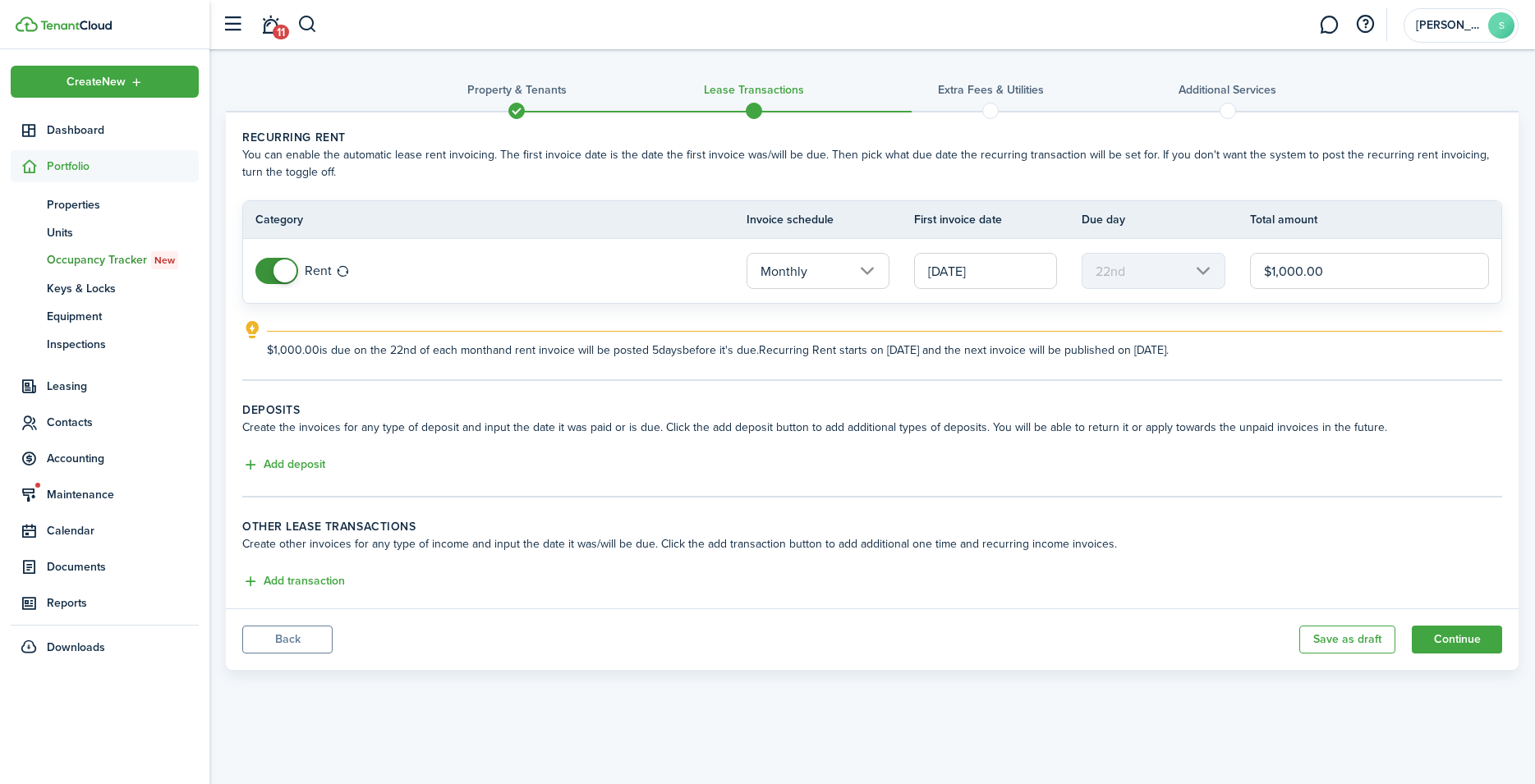
click at [997, 266] on input "[DATE]" at bounding box center [986, 270] width 143 height 36
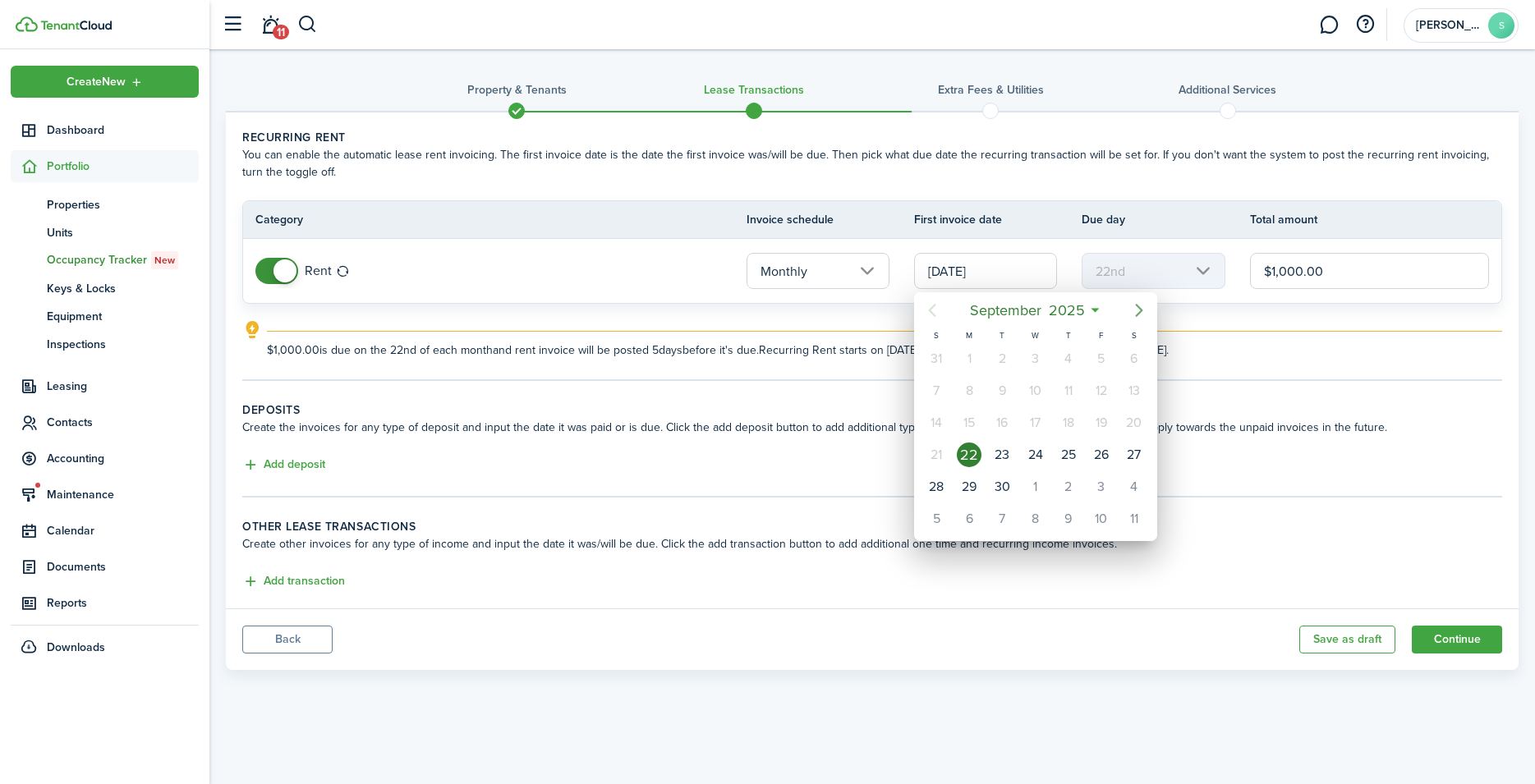
click at [1141, 309] on icon "Next page" at bounding box center [1140, 310] width 7 height 13
click at [1041, 356] on div "1" at bounding box center [1035, 359] width 25 height 25
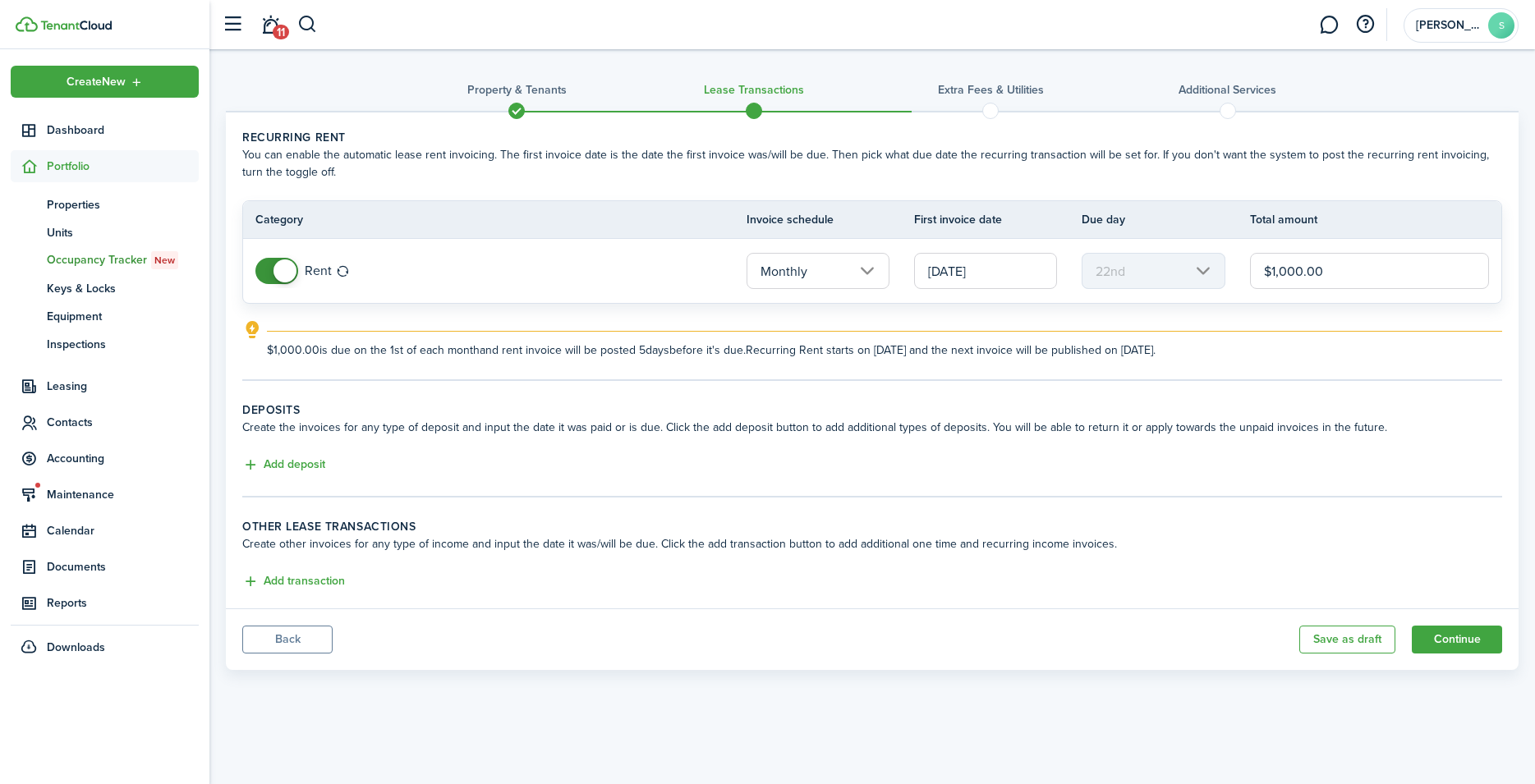
type input "[DATE]"
type input "1st"
click at [1436, 639] on button "Continue" at bounding box center [1456, 639] width 91 height 28
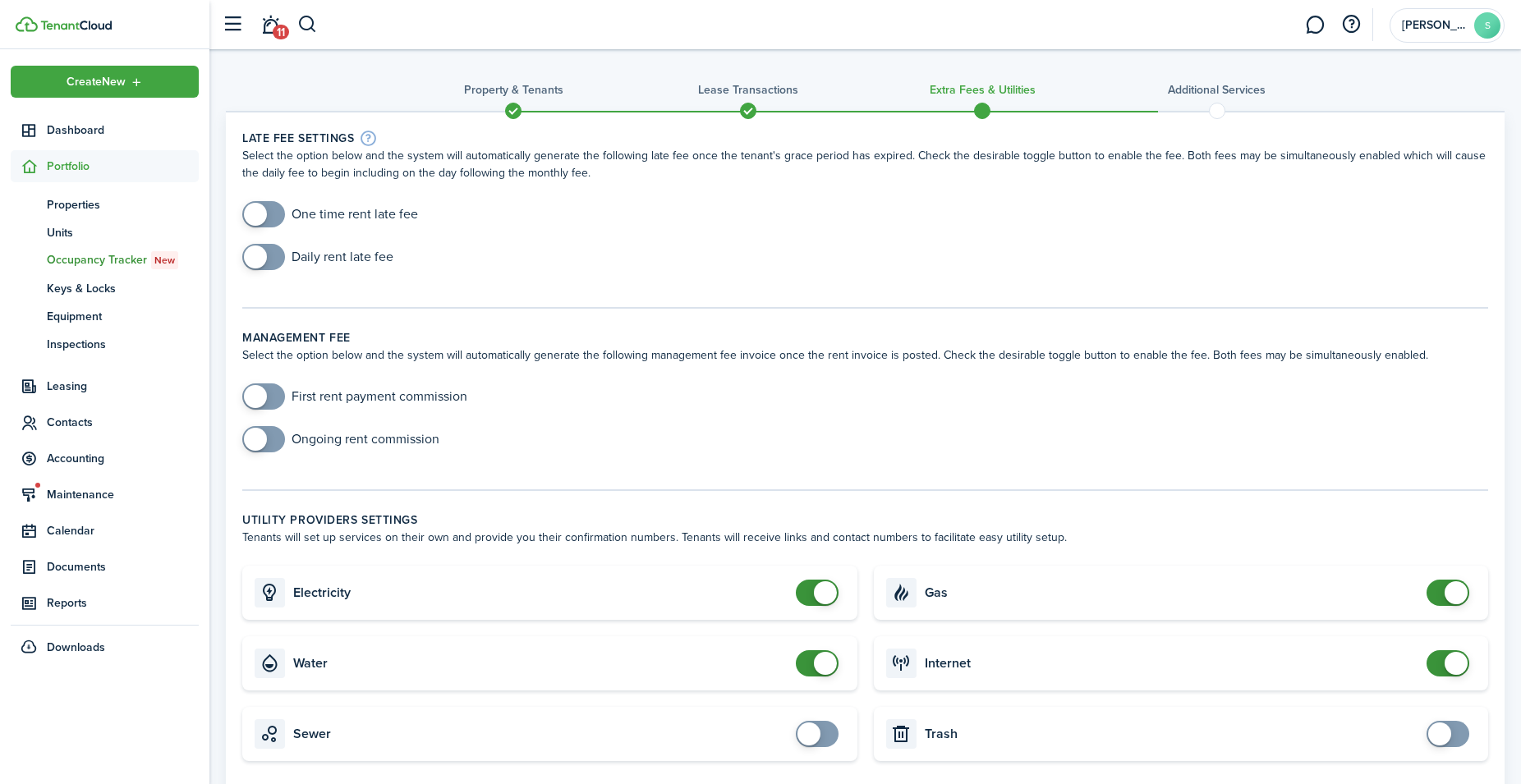
checkbox input "true"
click at [268, 210] on span at bounding box center [264, 214] width 16 height 27
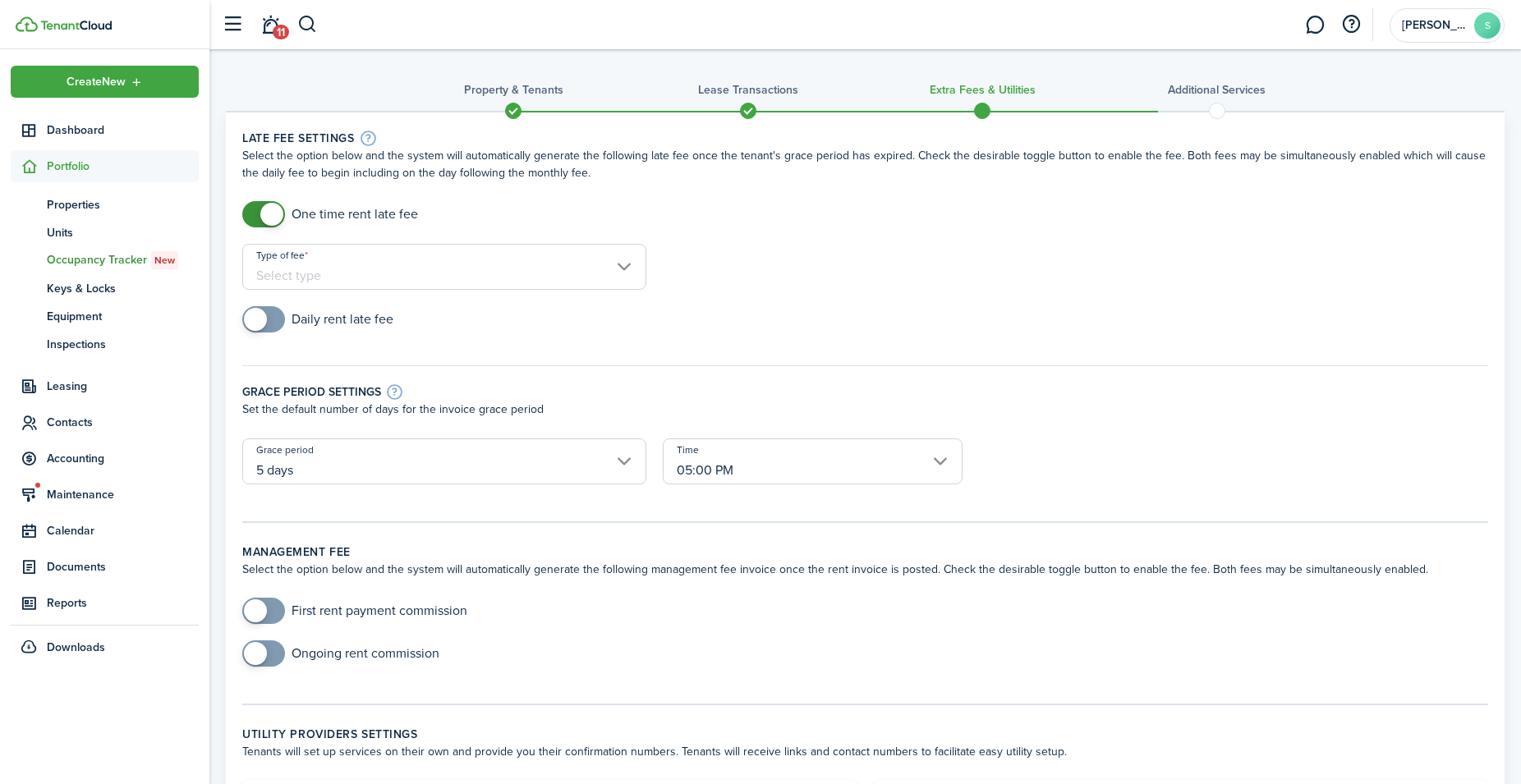
click at [595, 266] on input "Type of fee" at bounding box center [444, 266] width 404 height 46
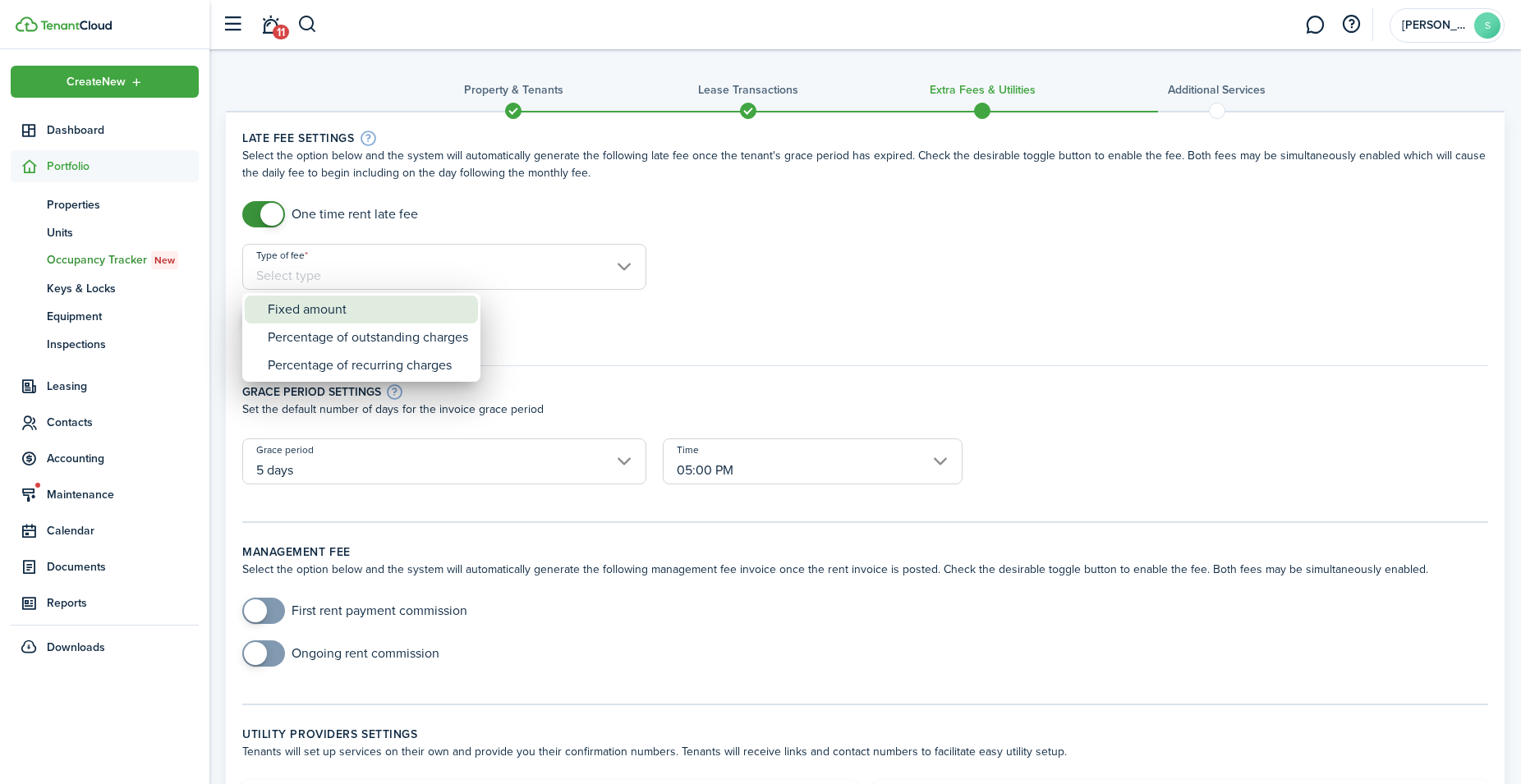
click at [330, 310] on div "Fixed amount" at bounding box center [368, 309] width 200 height 28
type input "Fixed amount"
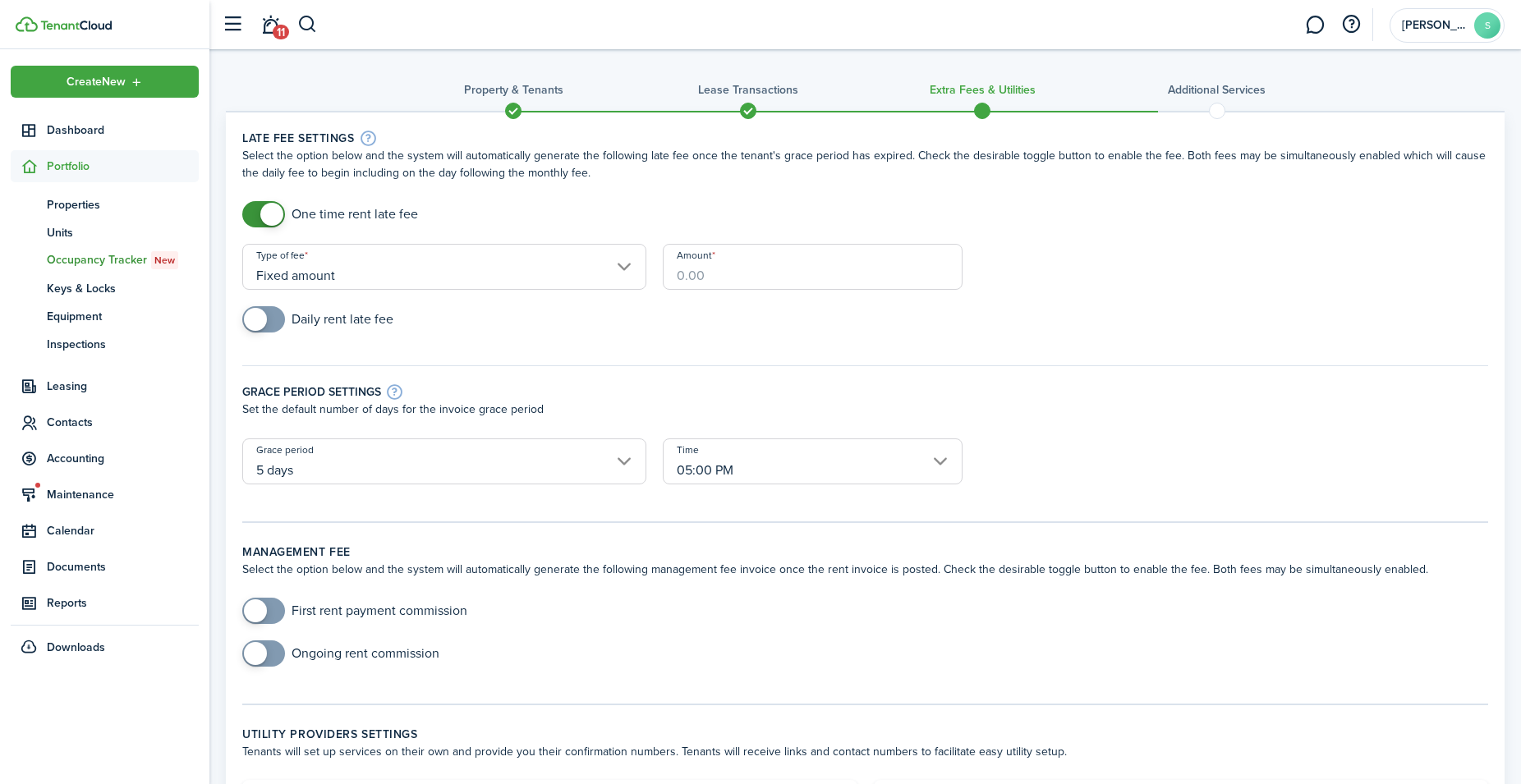
click at [748, 264] on input "Amount" at bounding box center [812, 266] width 299 height 46
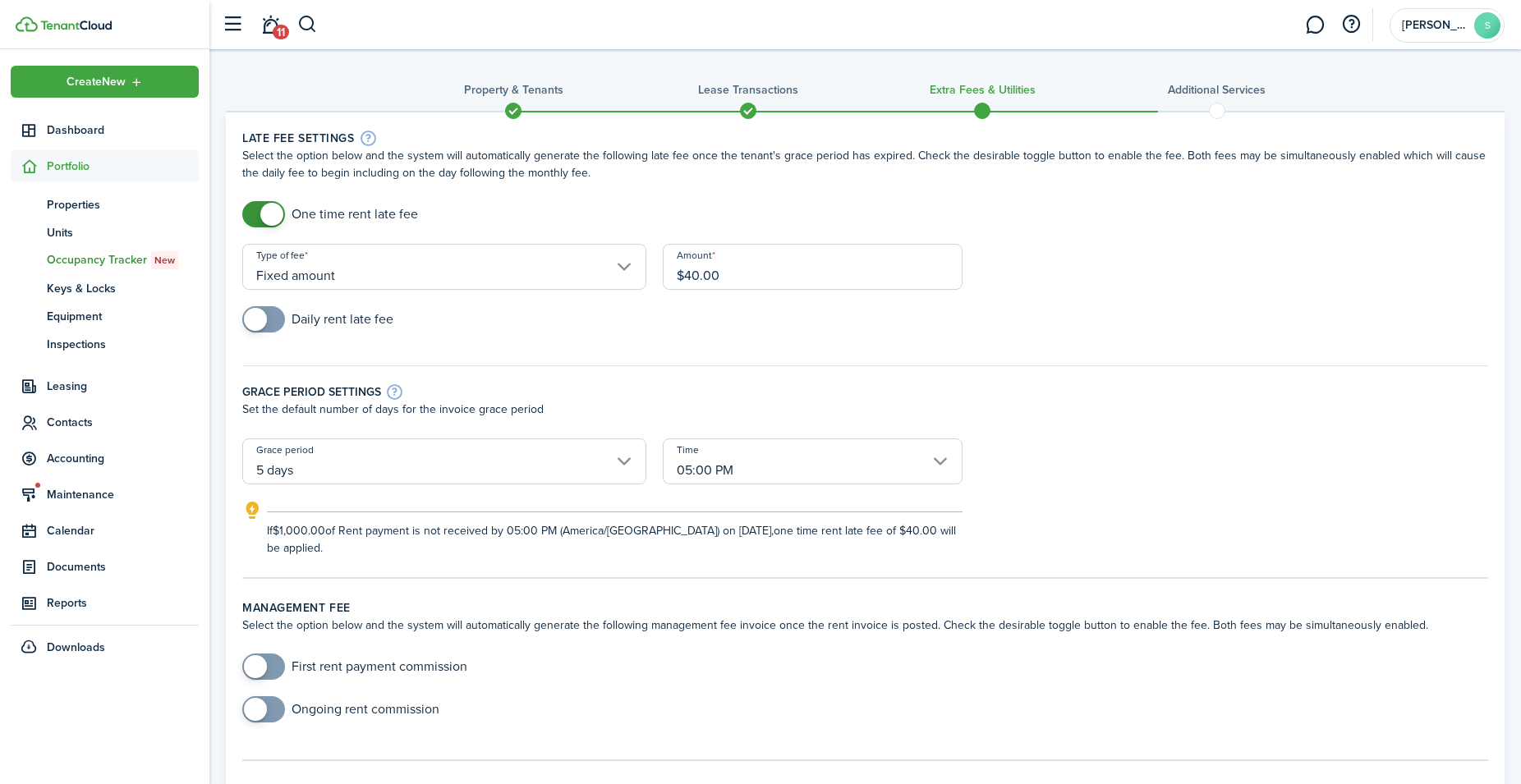
type input "$40.00"
checkbox input "true"
click at [255, 316] on span at bounding box center [254, 318] width 23 height 23
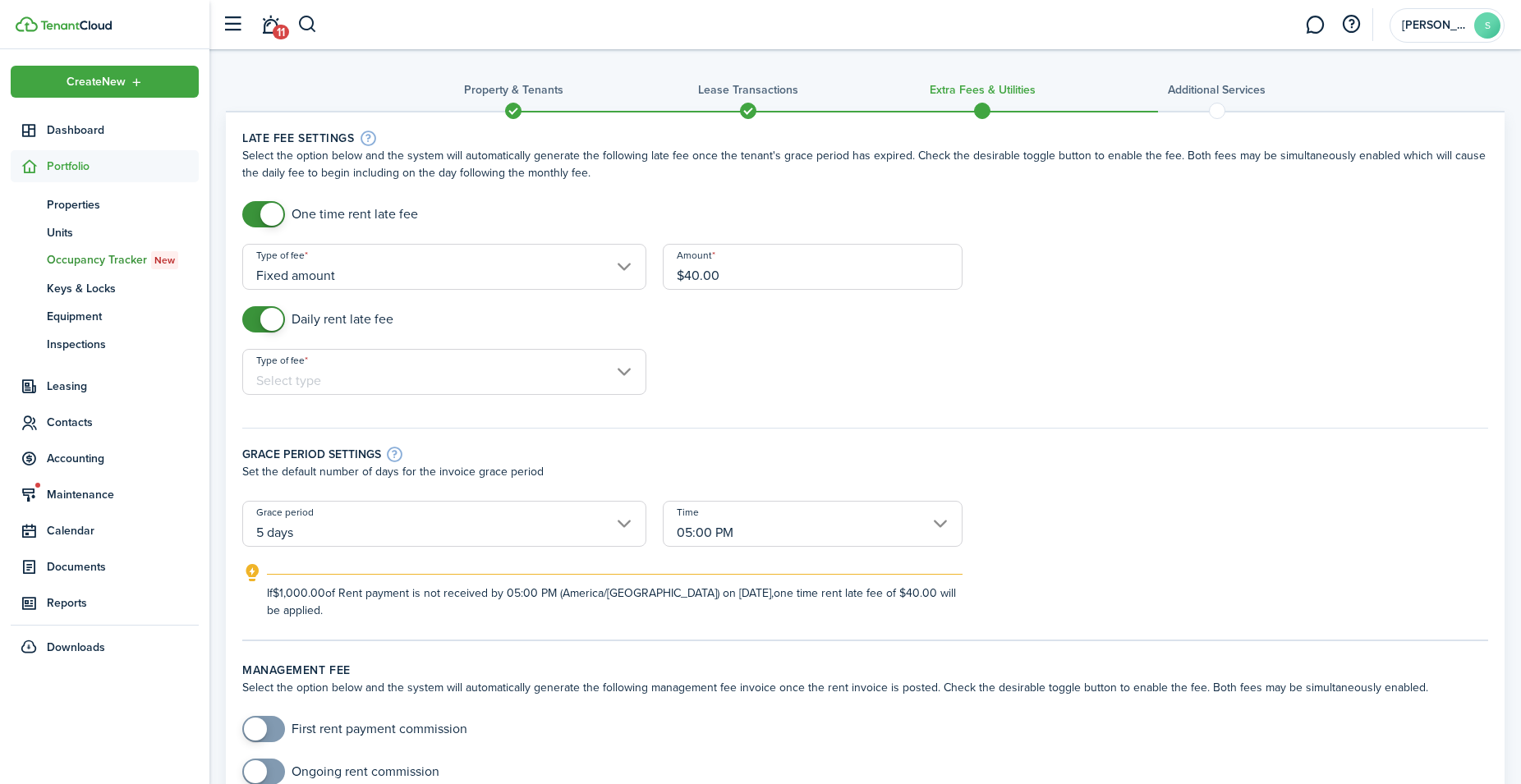
click at [532, 378] on input "Type of fee" at bounding box center [444, 371] width 404 height 46
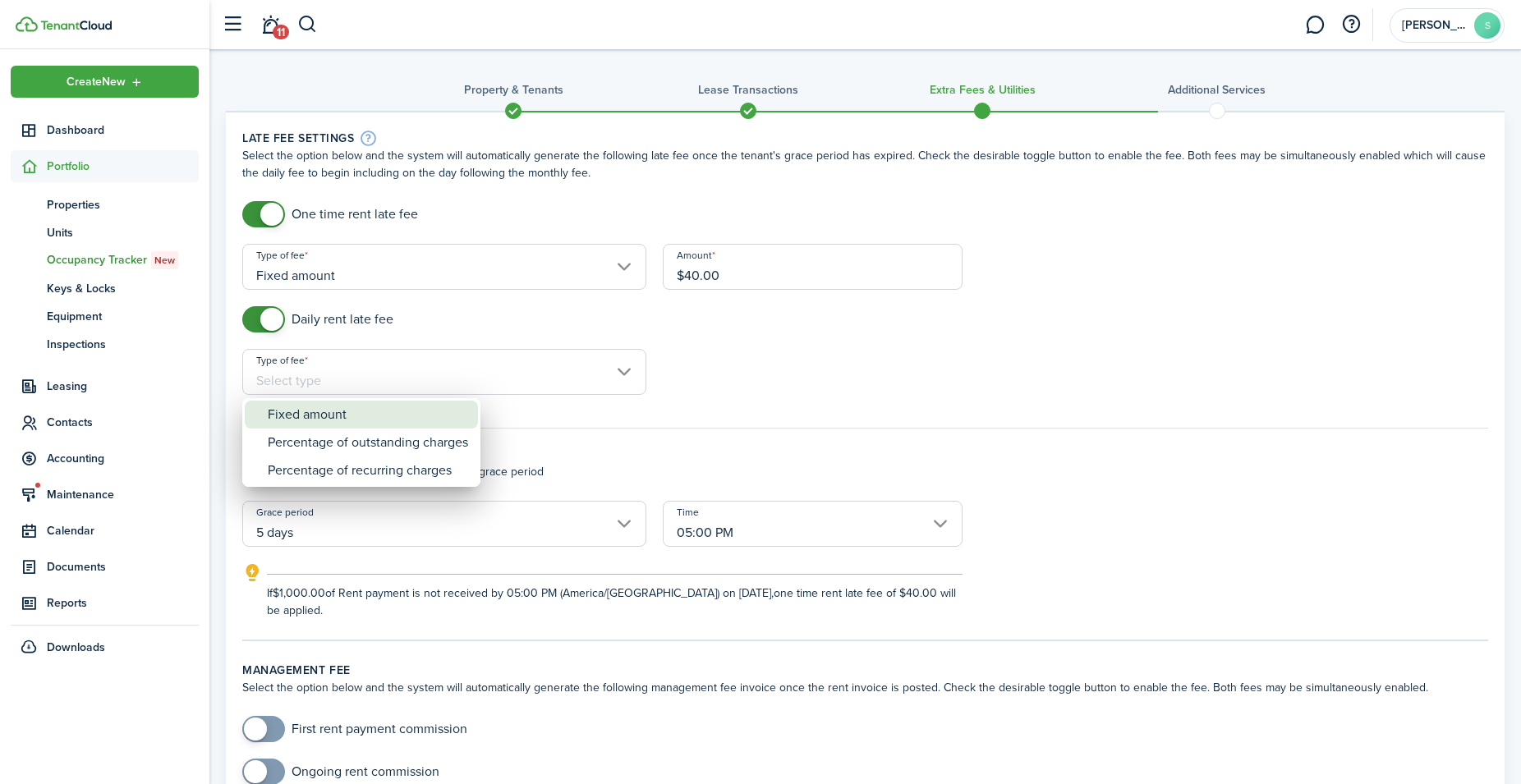
click at [323, 408] on div "Fixed amount" at bounding box center [368, 414] width 200 height 28
type input "Fixed amount"
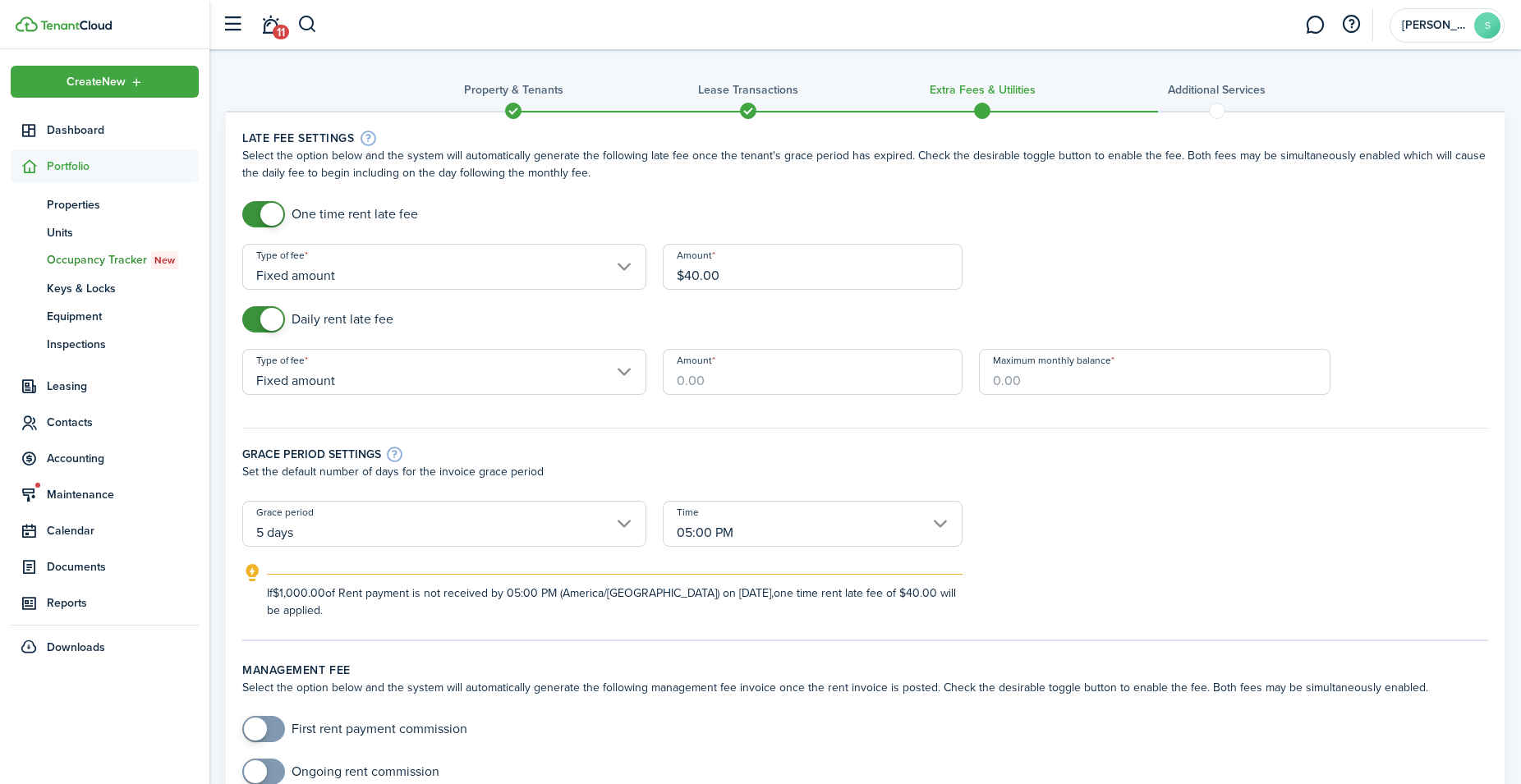
click at [688, 383] on input "Amount" at bounding box center [812, 371] width 299 height 46
type input "$20.00"
click at [1034, 381] on input "Maximum monthly balance" at bounding box center [1155, 371] width 351 height 46
type input "$"
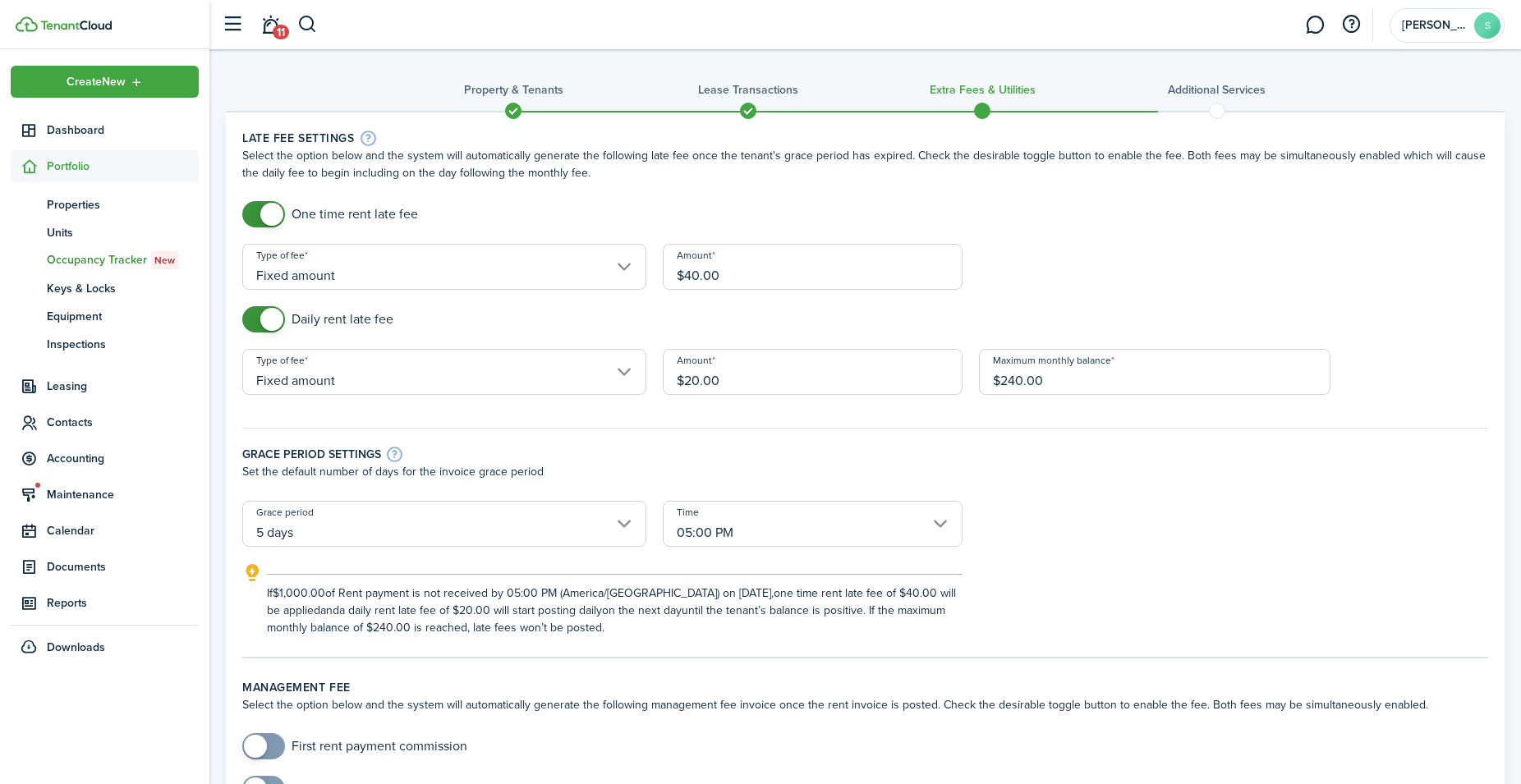
type input "$240.00"
click at [1209, 564] on div "If $1,000.00 of Rent payment is not received by 05:00 PM (America/[GEOGRAPHIC_D…" at bounding box center [865, 600] width 1278 height 73
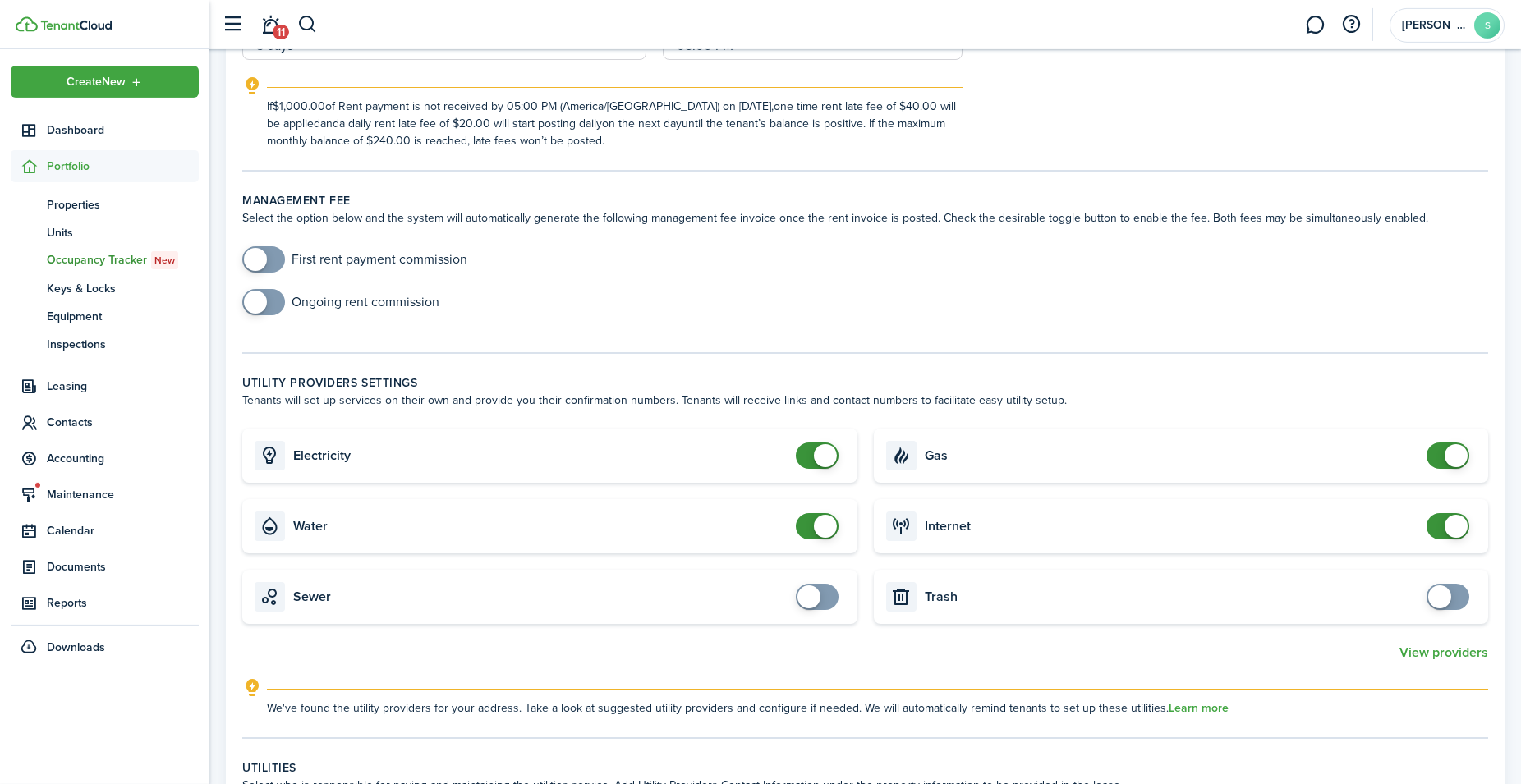
scroll to position [502, 0]
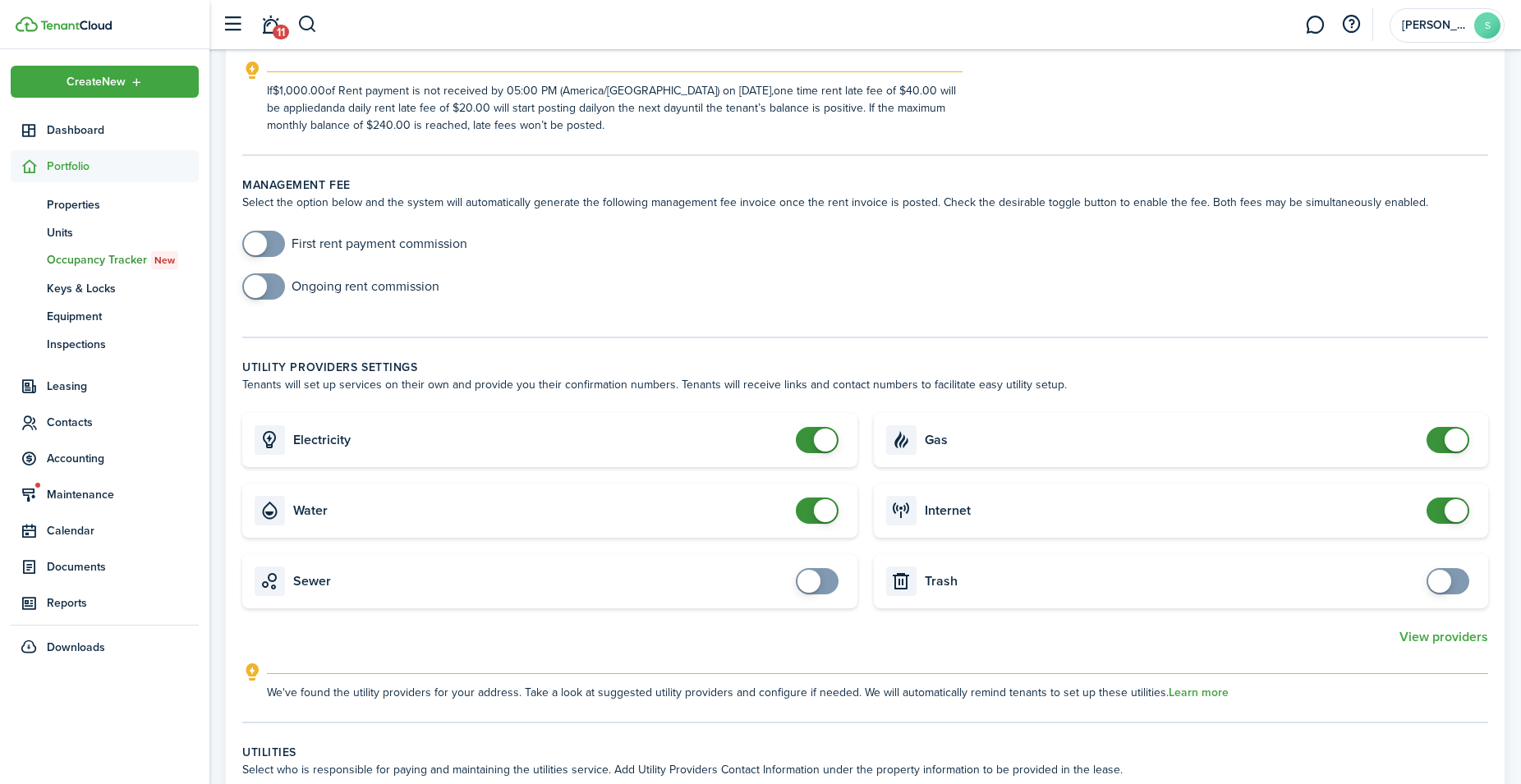
checkbox input "true"
click at [811, 585] on span at bounding box center [808, 581] width 23 height 23
checkbox input "true"
click at [1435, 585] on span at bounding box center [1439, 581] width 23 height 23
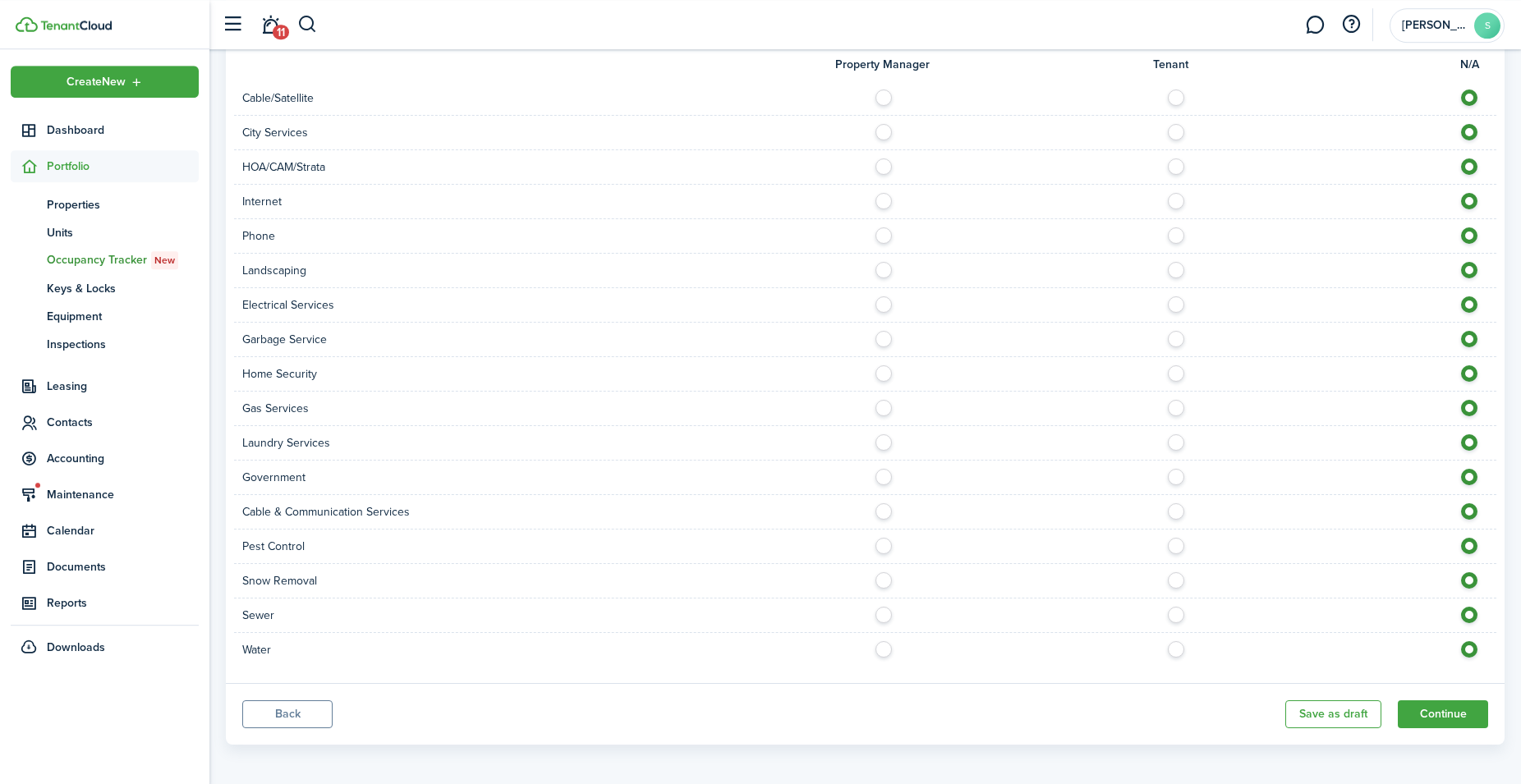
scroll to position [1271, 0]
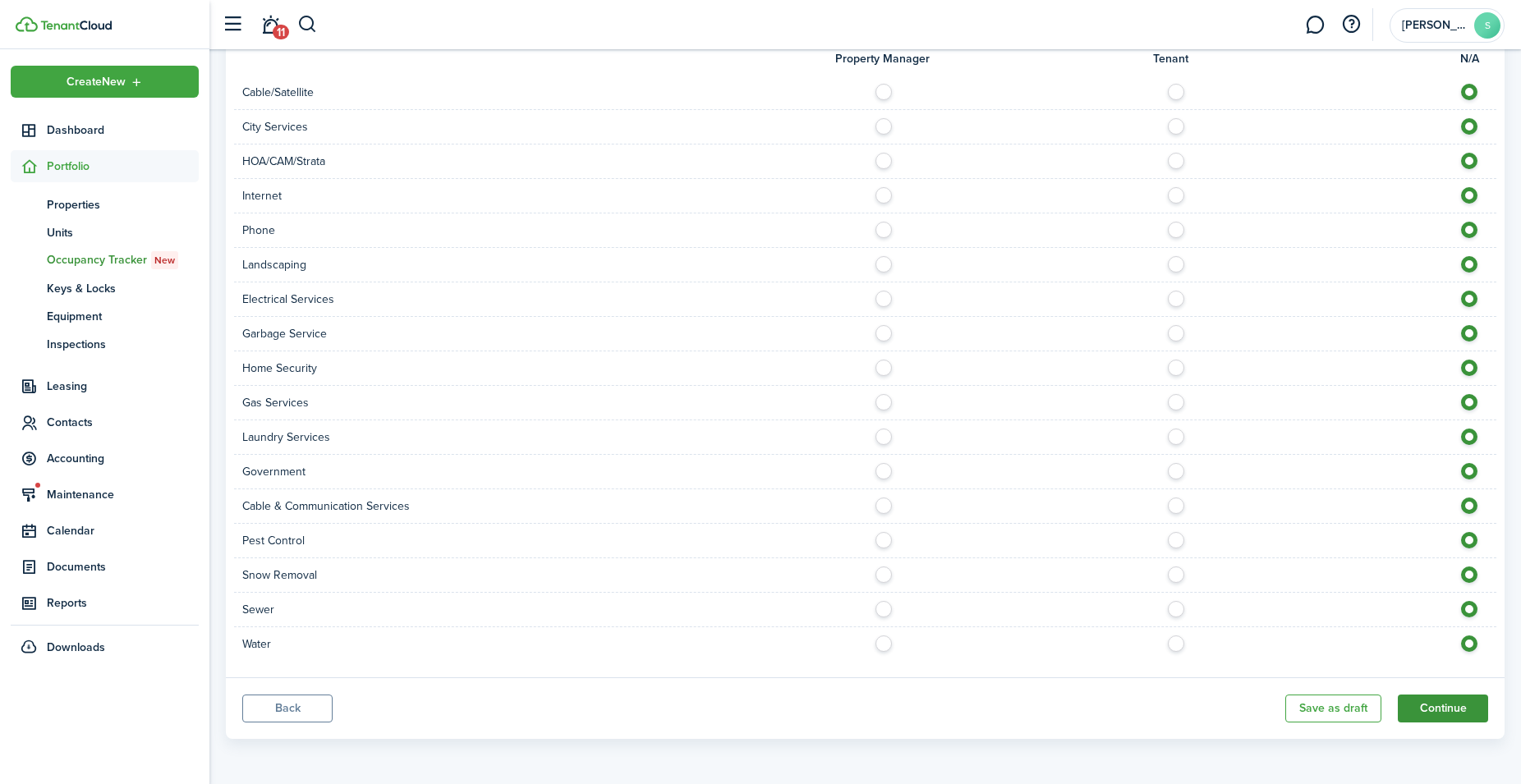
click at [1444, 708] on button "Continue" at bounding box center [1442, 708] width 91 height 28
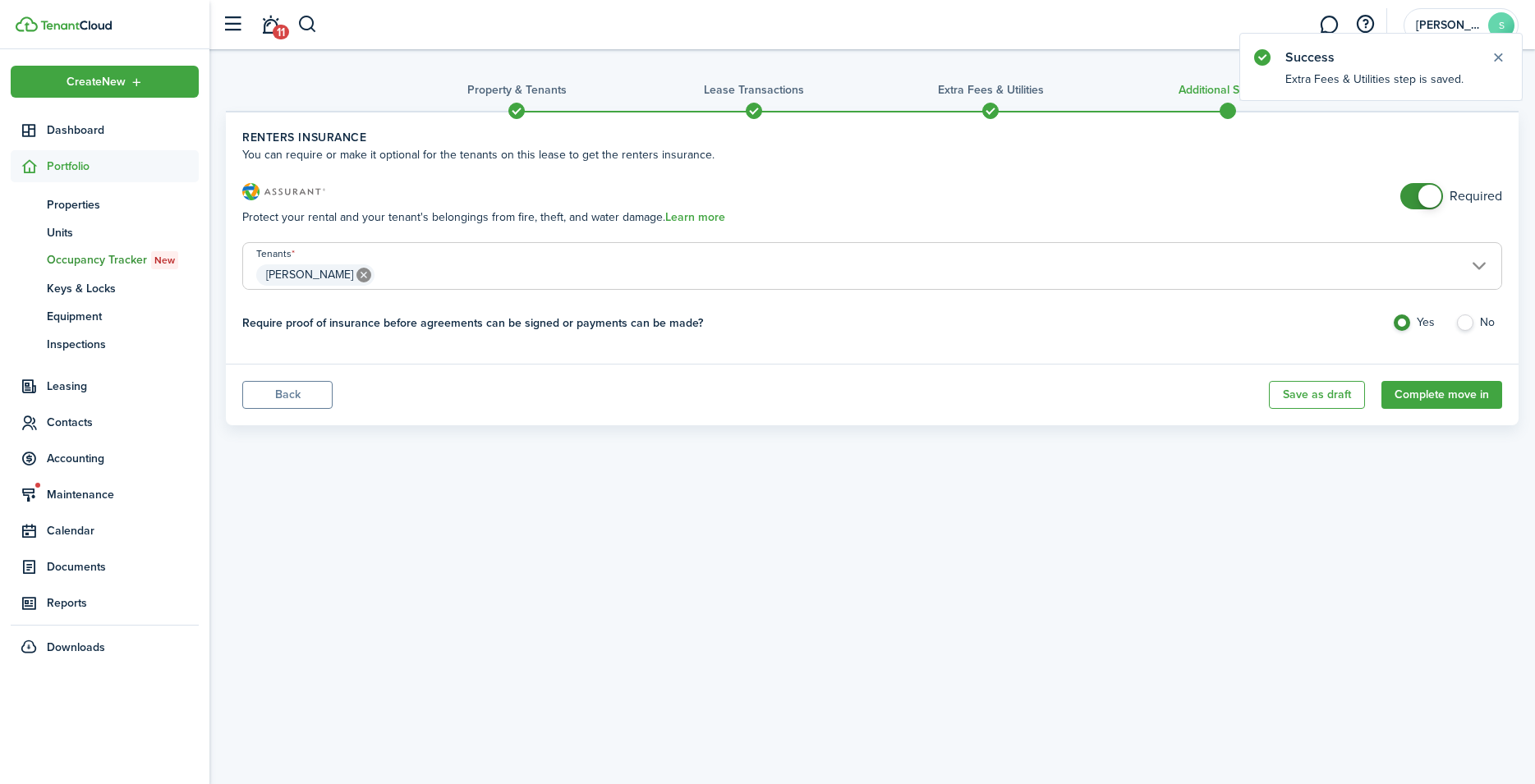
checkbox input "false"
click at [1413, 188] on span at bounding box center [1421, 196] width 16 height 27
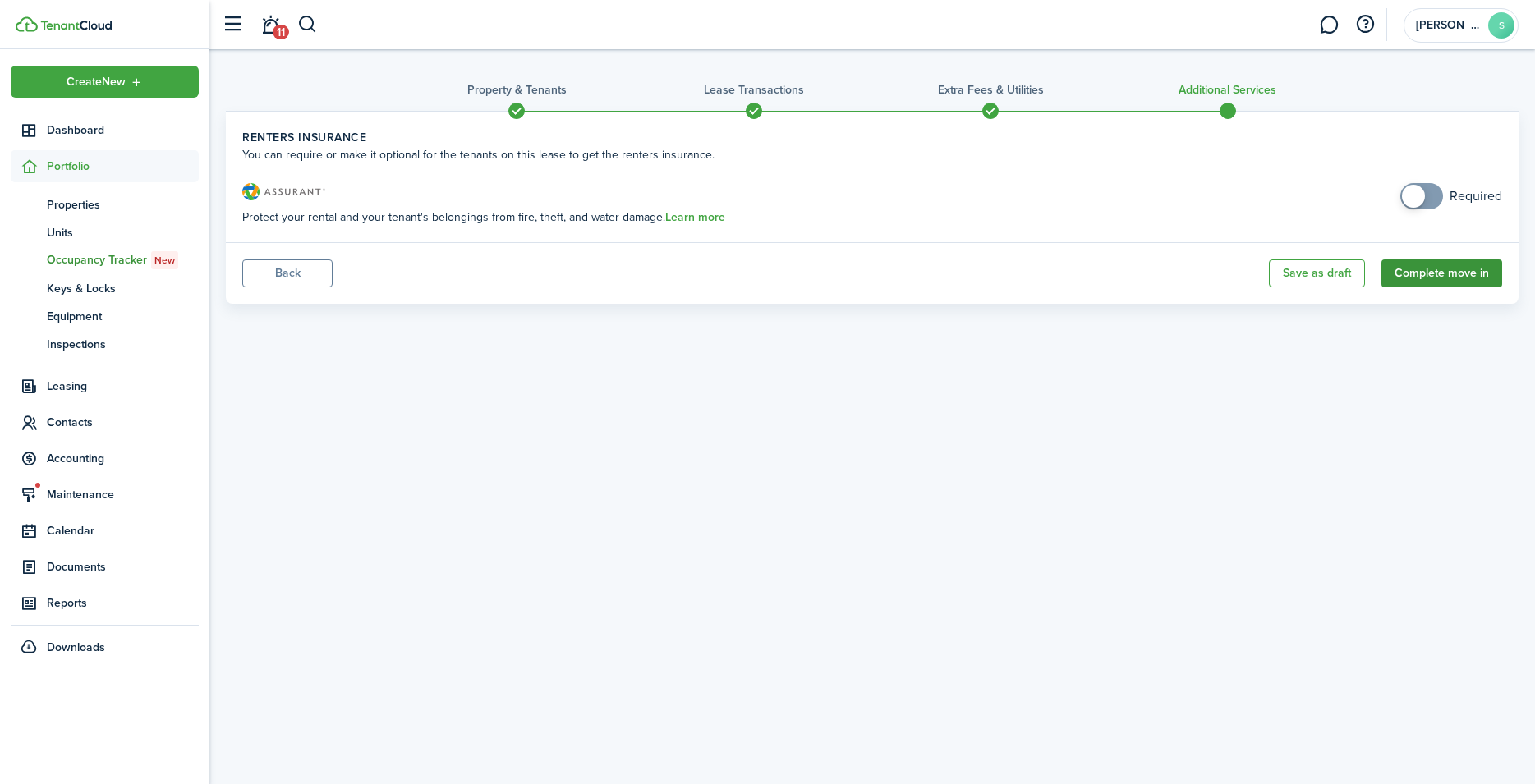
click at [1431, 278] on button "Complete move in" at bounding box center [1442, 274] width 121 height 28
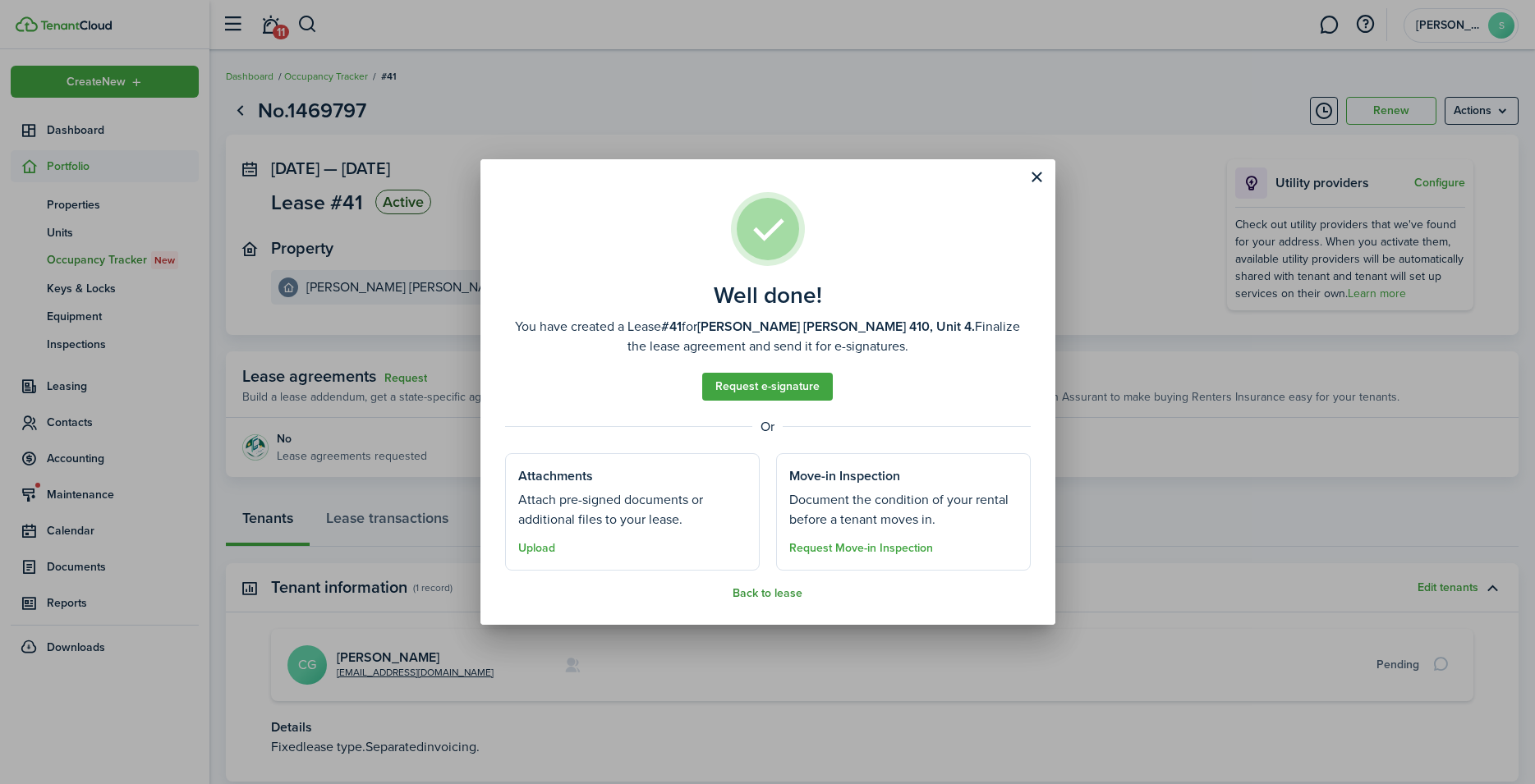
click at [775, 595] on button "Back to lease" at bounding box center [767, 594] width 70 height 13
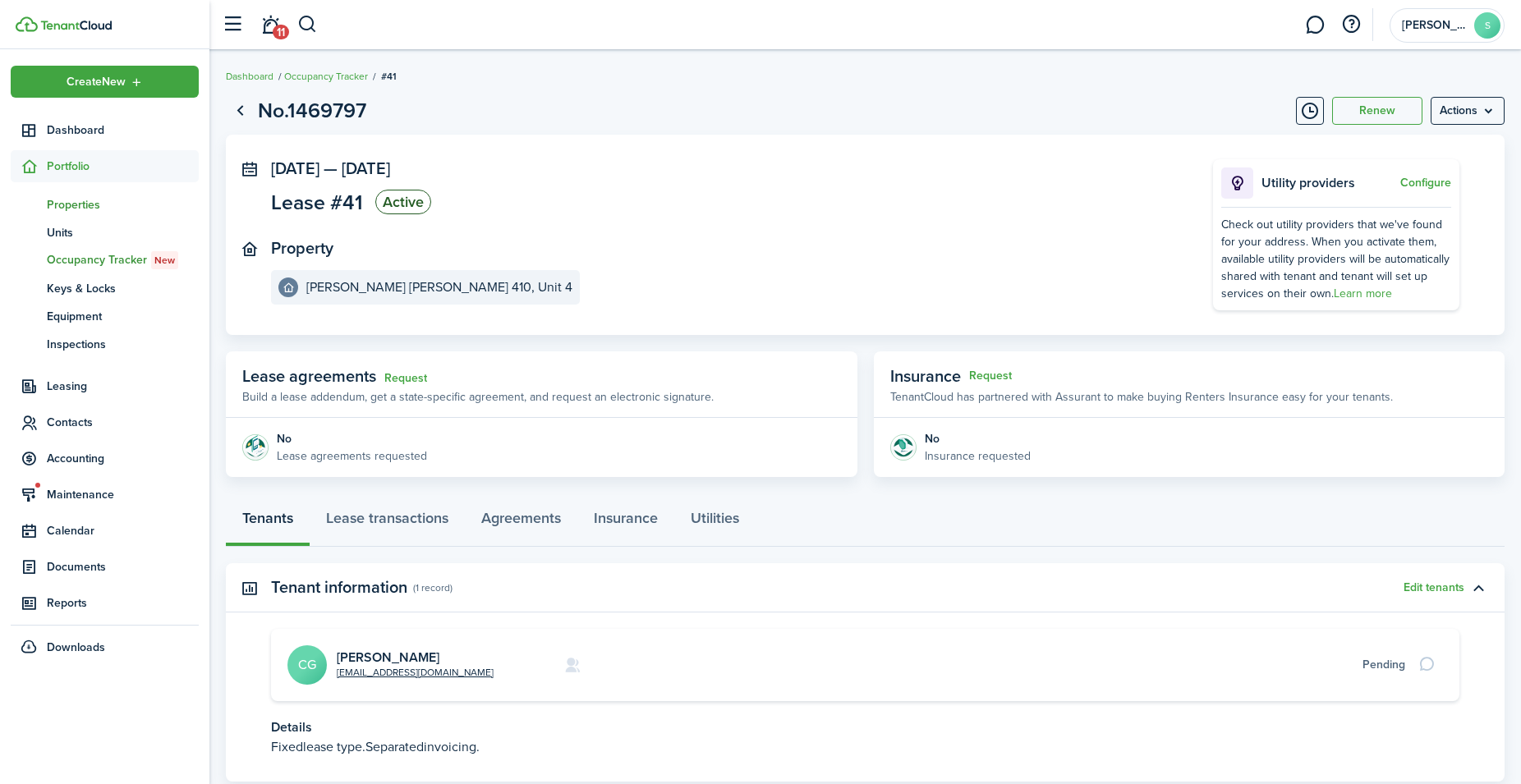
click at [65, 208] on span "Properties" at bounding box center [123, 204] width 152 height 17
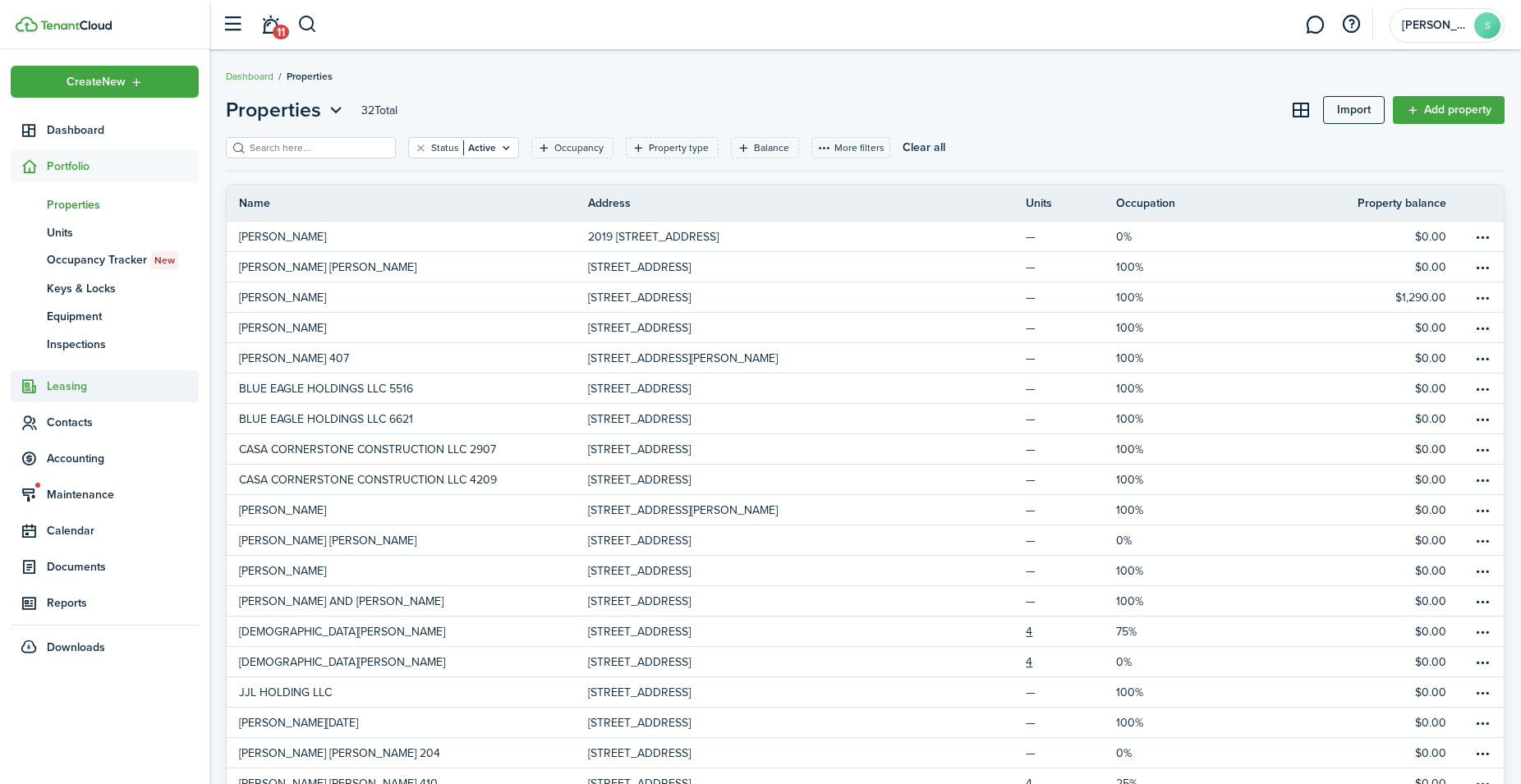
click at [65, 380] on span "Leasing" at bounding box center [123, 386] width 152 height 17
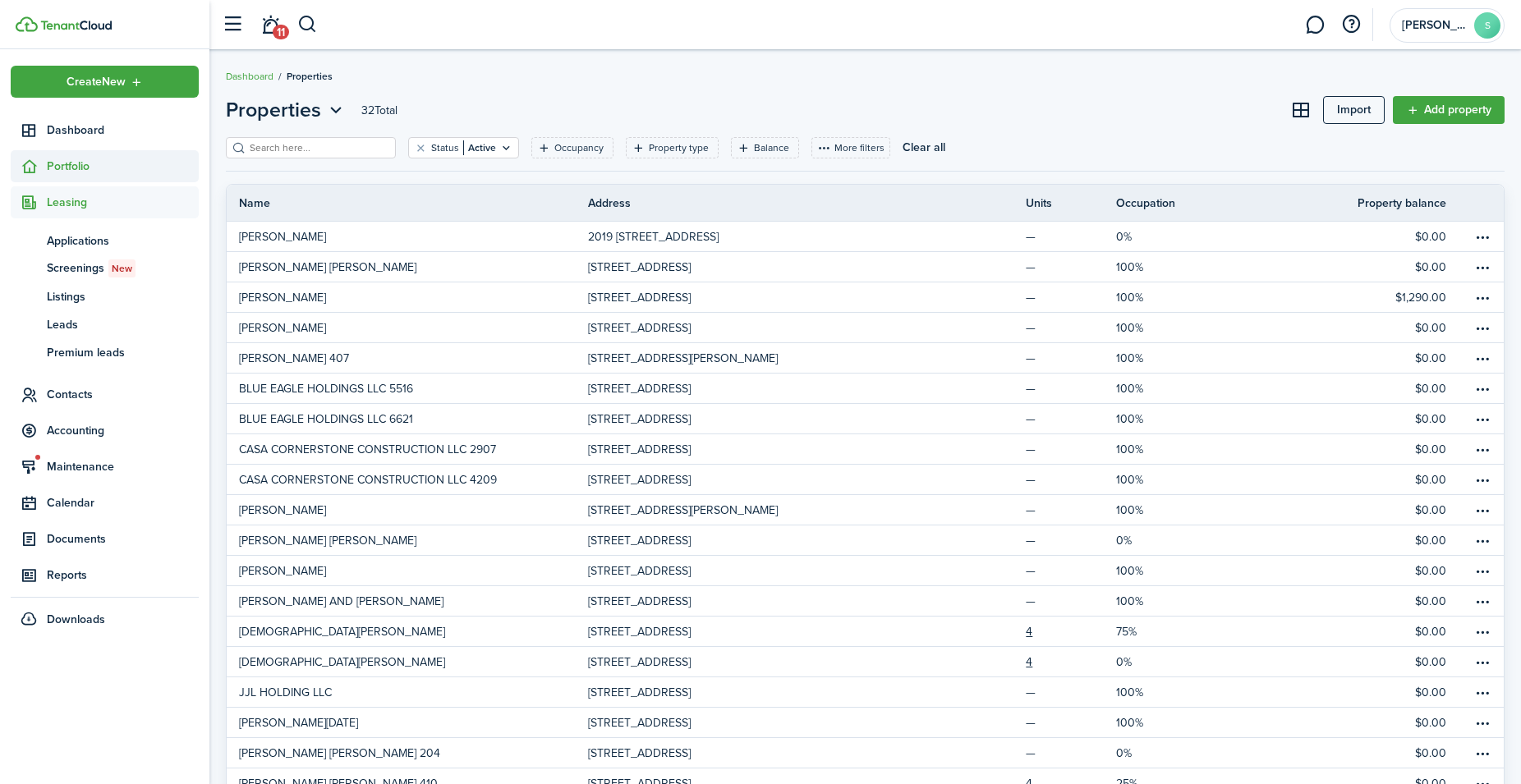
click at [72, 162] on span "Portfolio" at bounding box center [123, 166] width 152 height 17
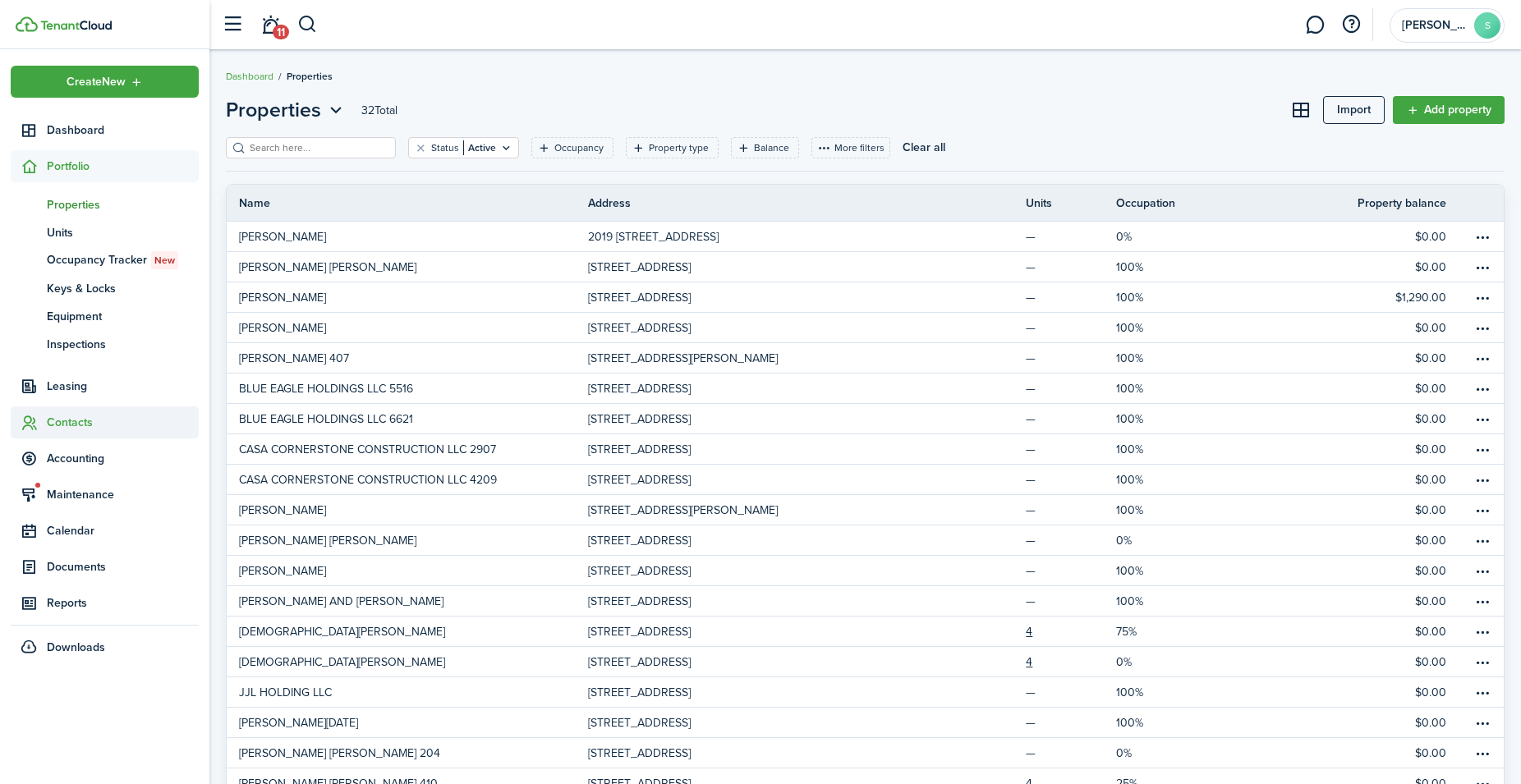
click at [73, 417] on span "Contacts" at bounding box center [123, 422] width 152 height 17
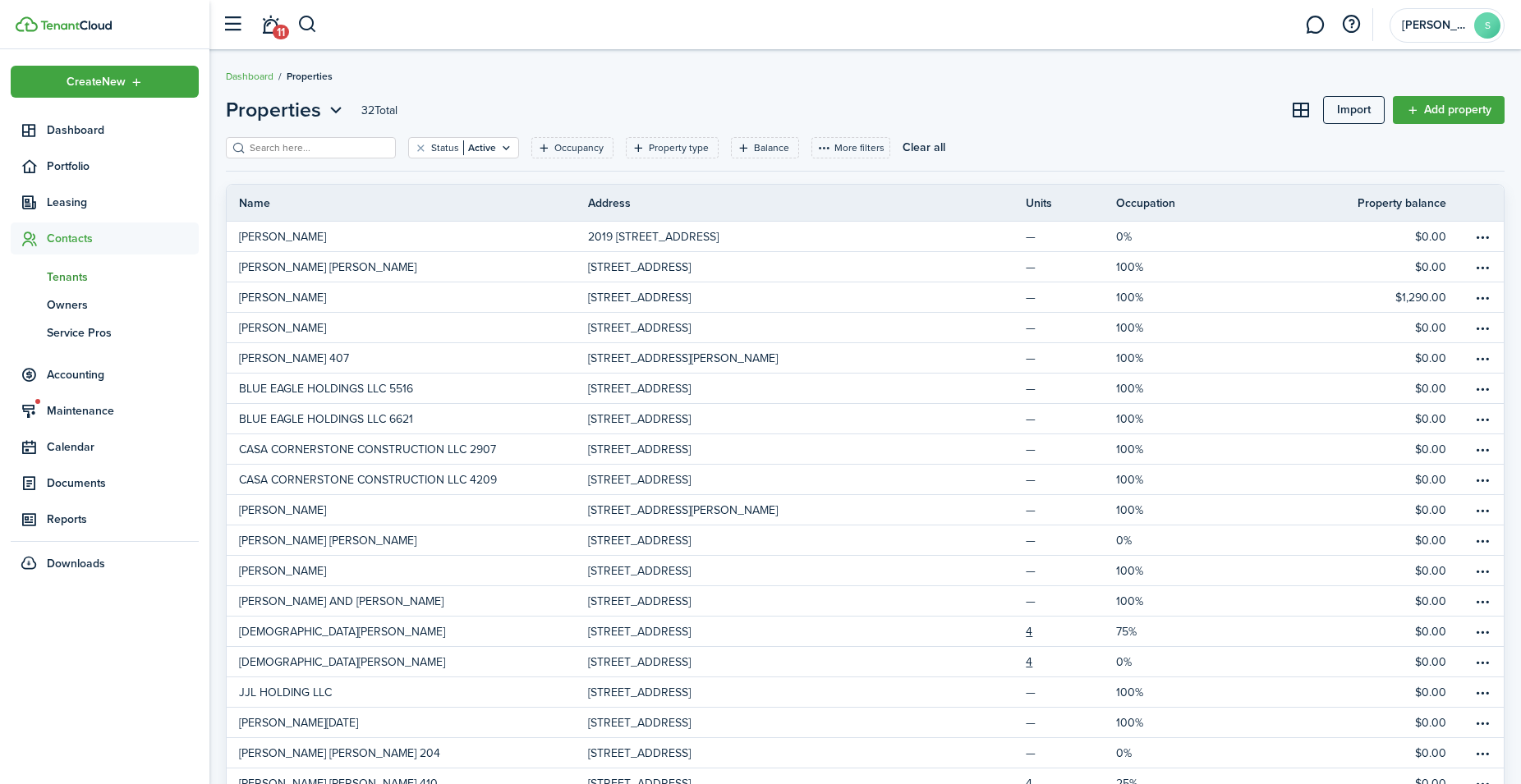
click at [81, 274] on span "Tenants" at bounding box center [123, 276] width 152 height 17
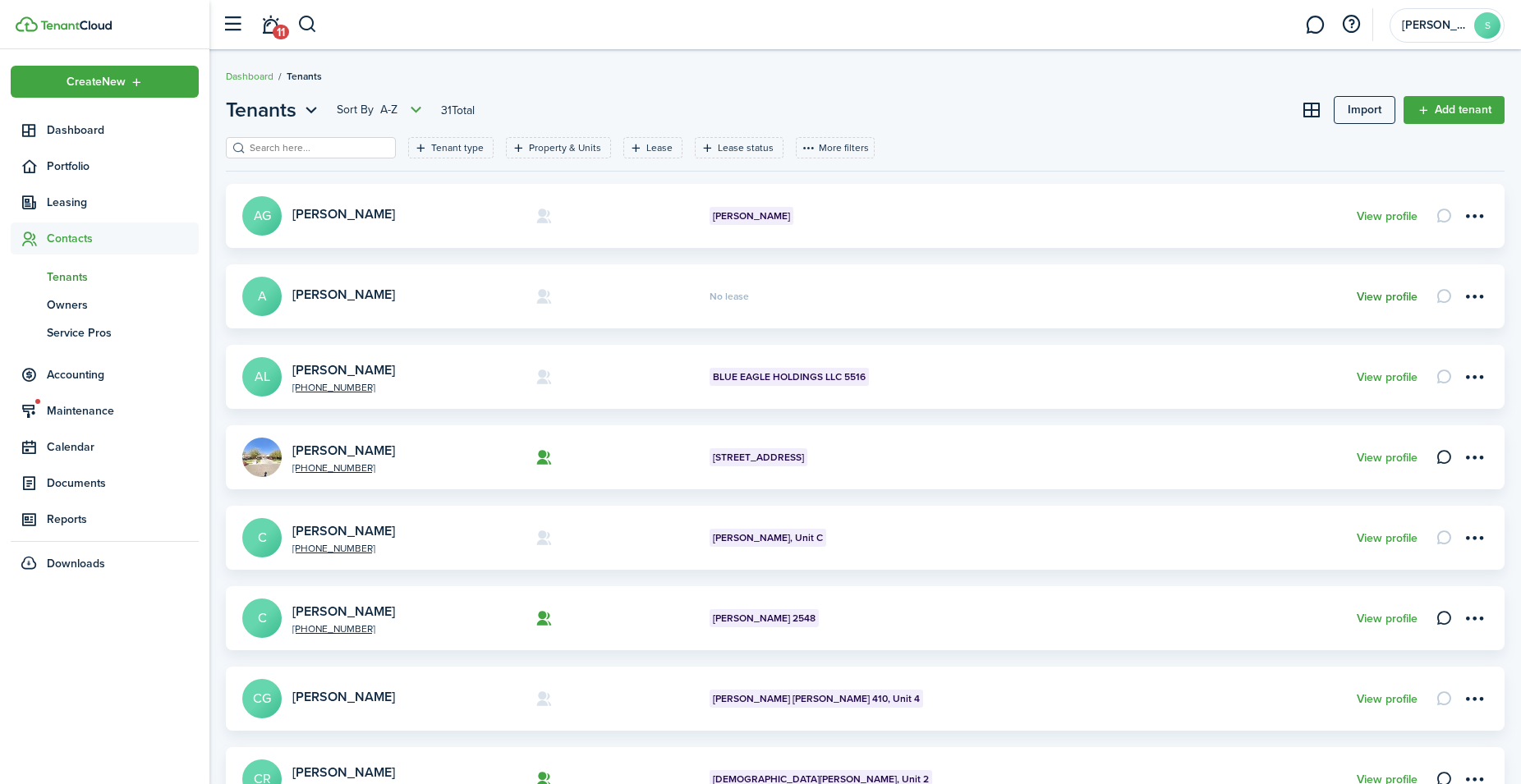
click at [1386, 293] on link "View profile" at bounding box center [1386, 297] width 60 height 13
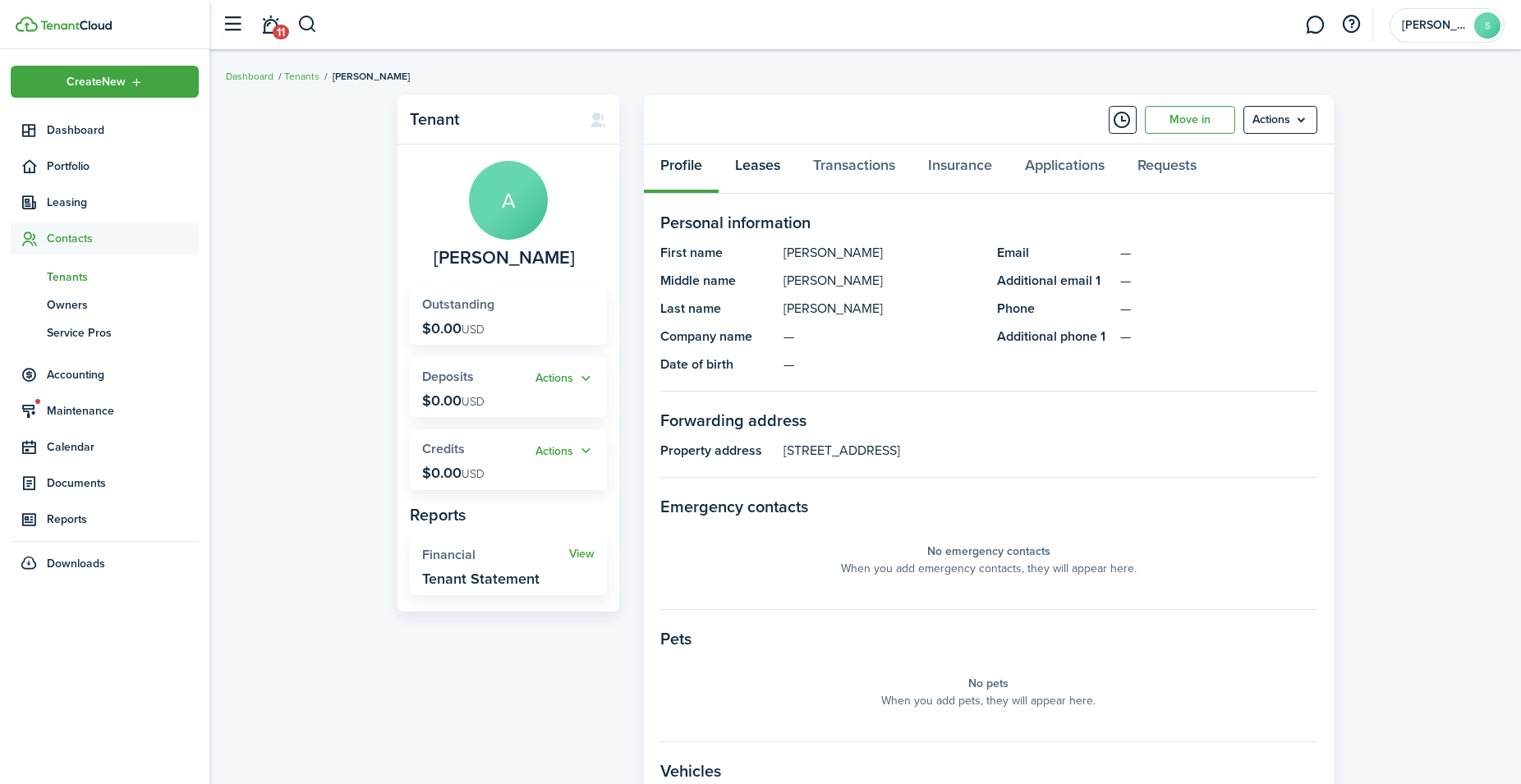
click at [766, 172] on link "Leases" at bounding box center [757, 169] width 78 height 49
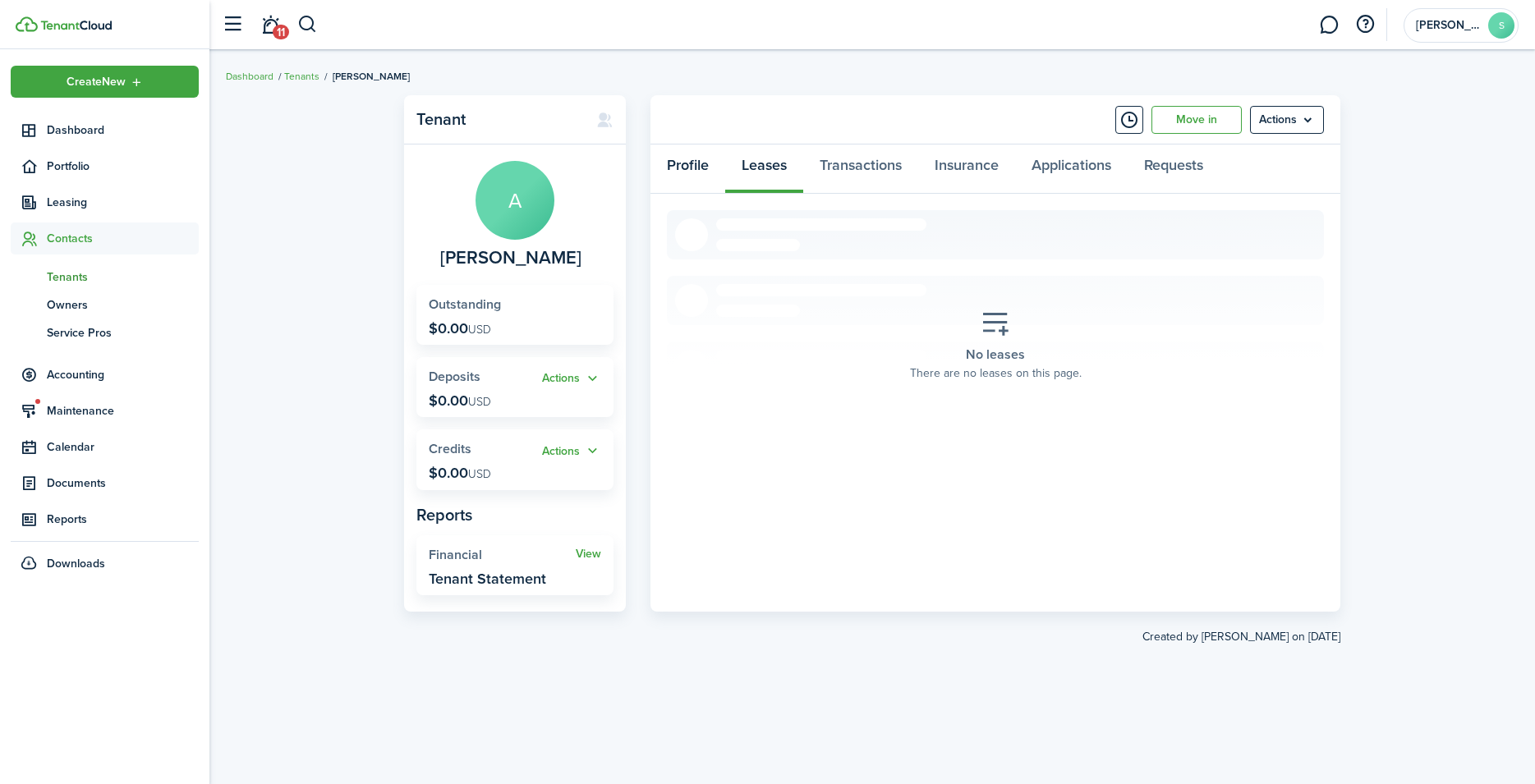
click at [686, 156] on link "Profile" at bounding box center [688, 169] width 75 height 49
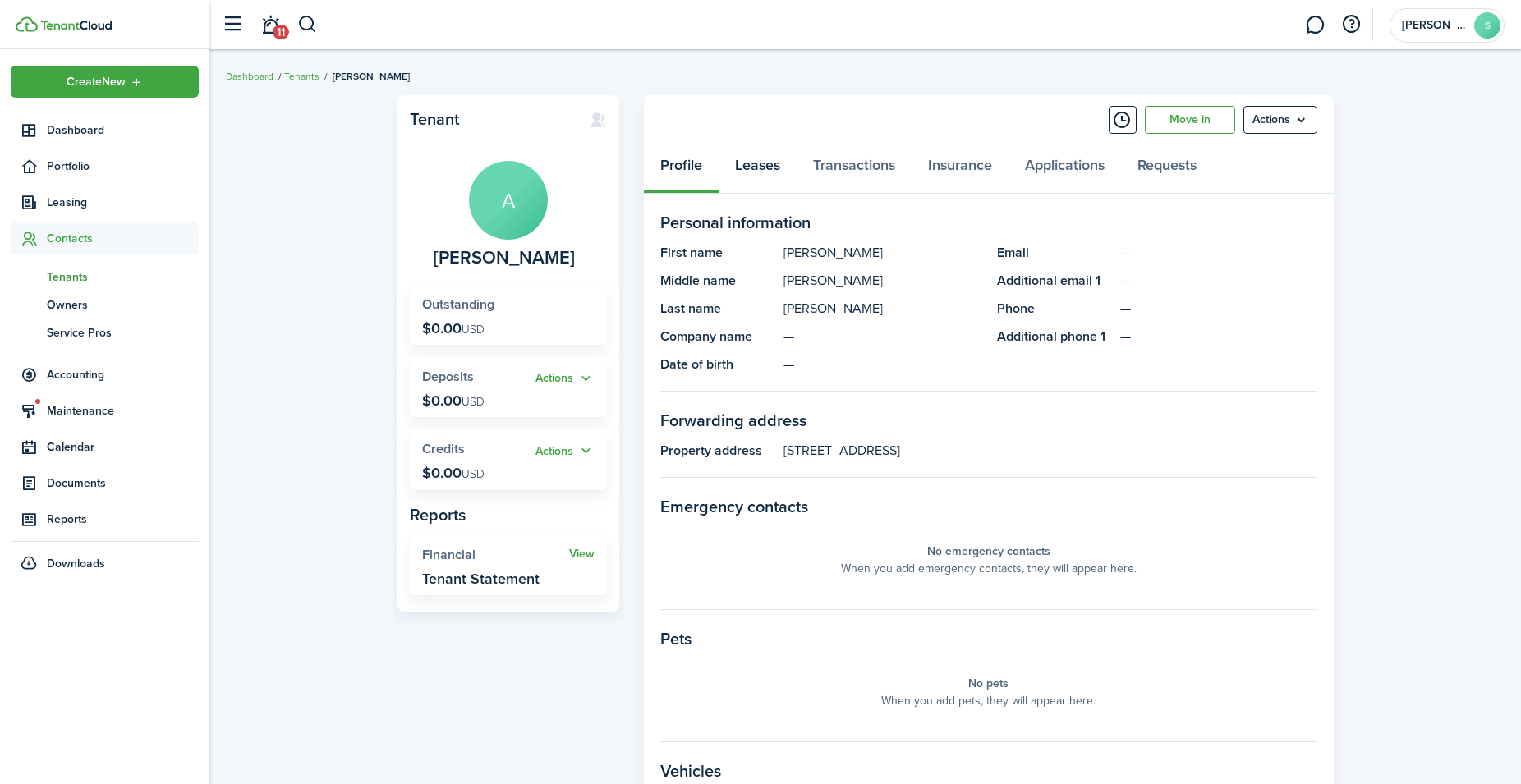
click at [752, 166] on link "Leases" at bounding box center [757, 169] width 78 height 49
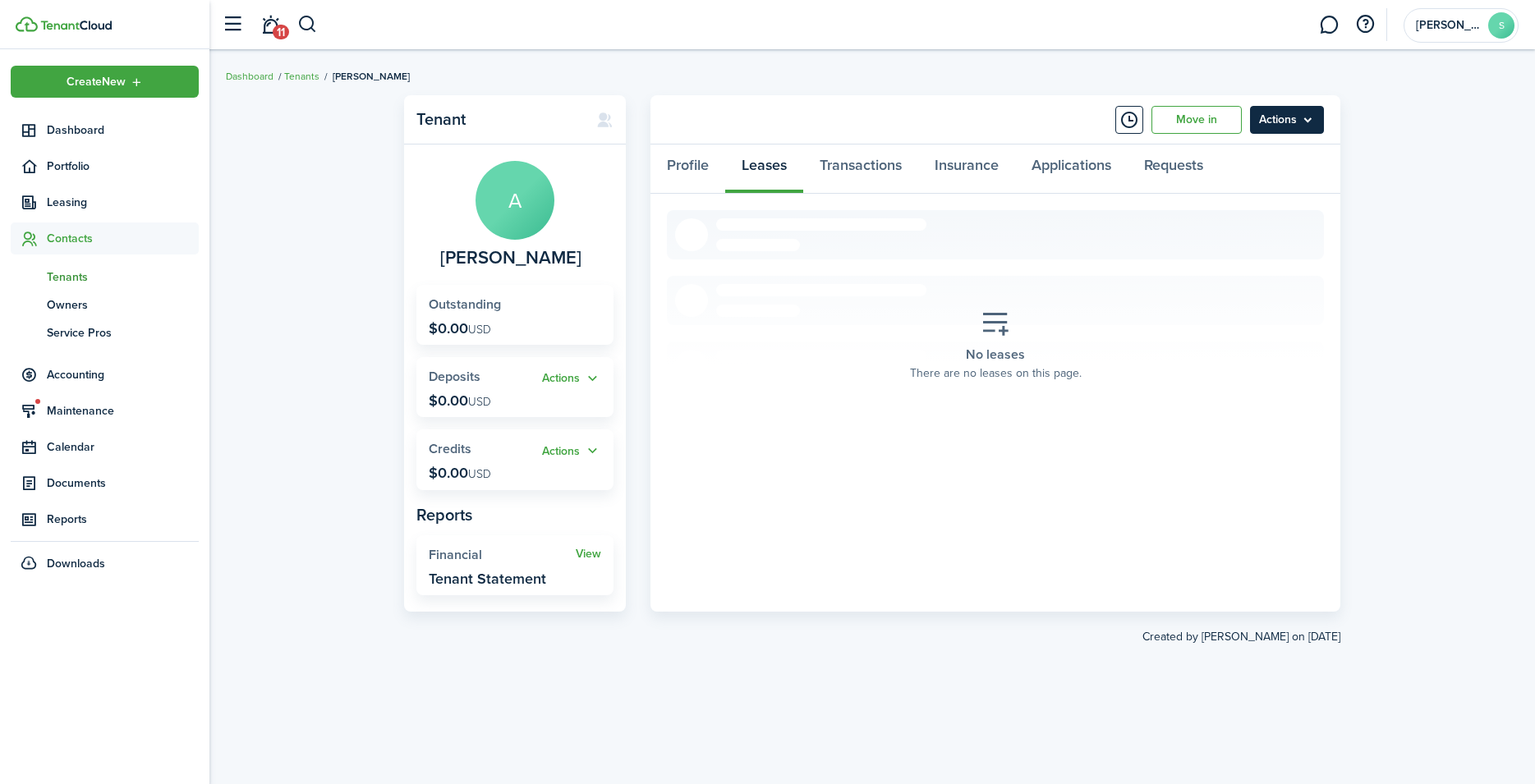
click at [1300, 120] on menu-btn "Actions" at bounding box center [1287, 120] width 74 height 28
click at [1268, 116] on menu-btn "Actions" at bounding box center [1287, 120] width 74 height 28
click at [1271, 116] on menu-btn "Actions" at bounding box center [1287, 120] width 74 height 28
click at [312, 308] on div "Tenant A [PERSON_NAME] Outstanding $0.00 USD Actions Deposits $0.00 USD Actions…" at bounding box center [872, 416] width 1325 height 660
click at [682, 165] on link "Profile" at bounding box center [688, 169] width 75 height 49
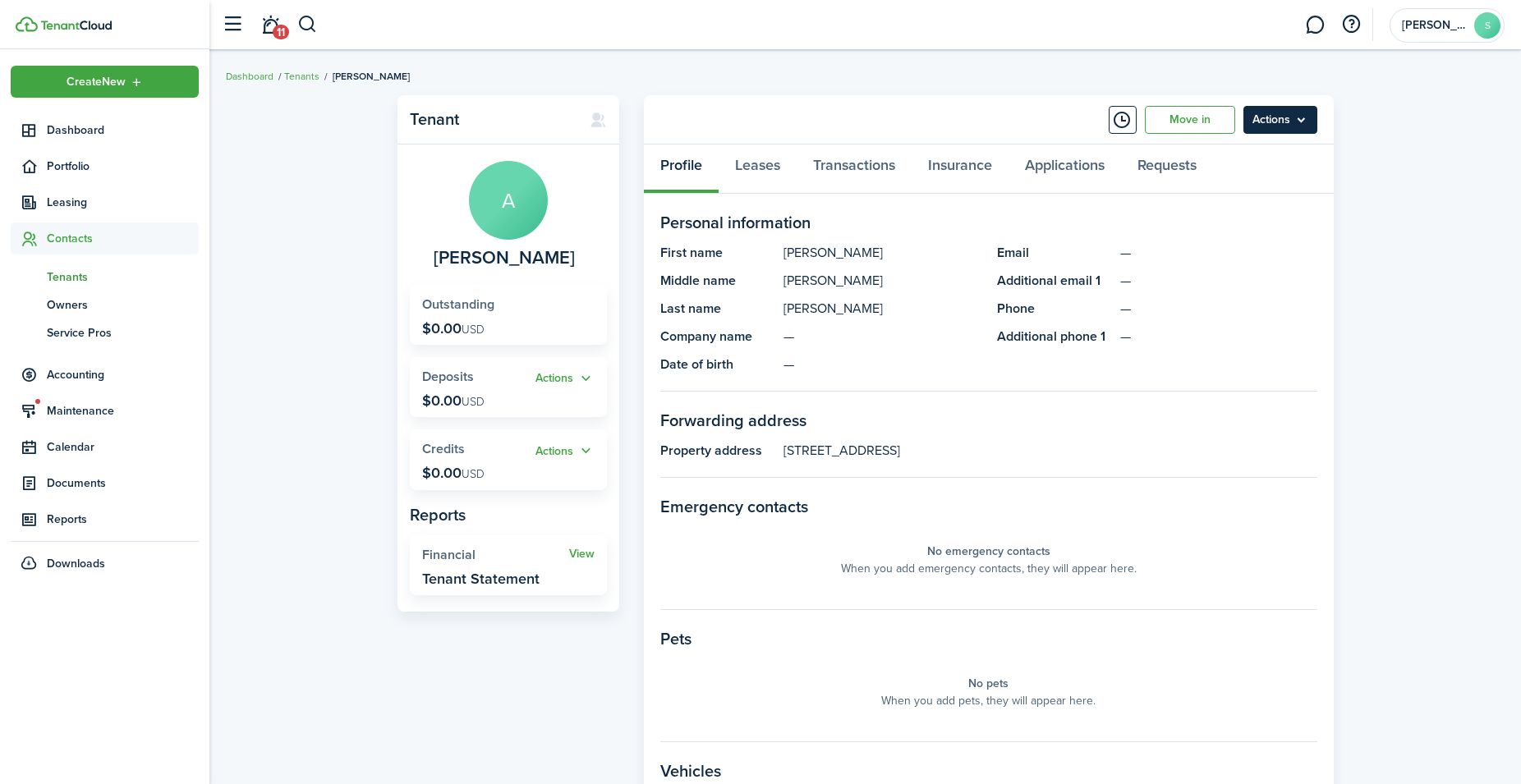
click at [1284, 123] on menu-btn "Actions" at bounding box center [1280, 120] width 74 height 28
click at [1432, 306] on div "Tenant A [PERSON_NAME] Outstanding $0.00 USD Actions Deposits $0.00 USD Actions…" at bounding box center [865, 567] width 1311 height 961
click at [759, 165] on link "Leases" at bounding box center [757, 169] width 78 height 49
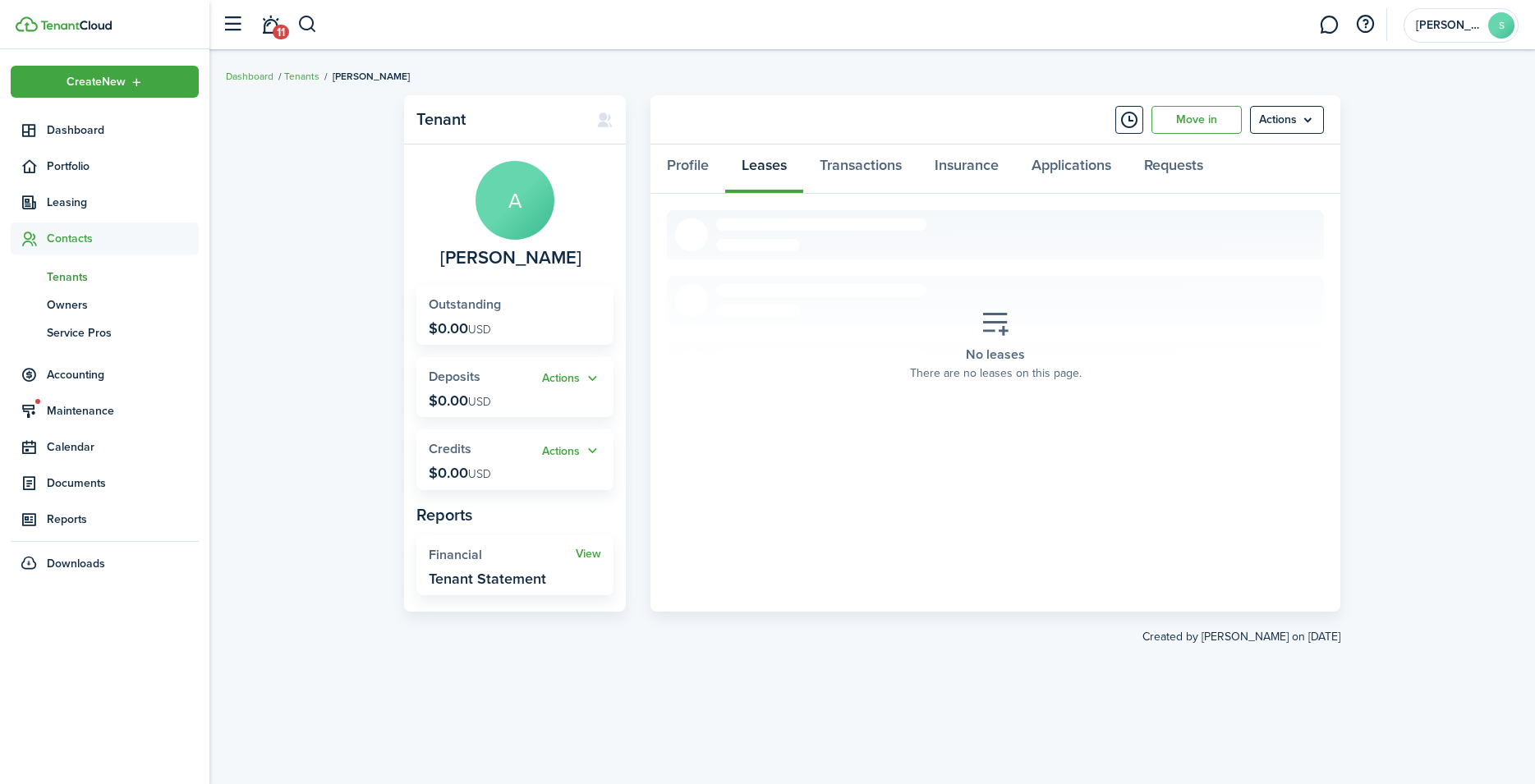
click at [759, 165] on div "Profile Leases Transactions Insurance Applications Requests" at bounding box center [996, 169] width 690 height 49
click at [1284, 123] on menu-btn "Actions" at bounding box center [1287, 120] width 74 height 28
click at [1438, 295] on div "Tenant A [PERSON_NAME] Outstanding $0.00 USD Actions Deposits $0.00 USD Actions…" at bounding box center [872, 416] width 1325 height 660
click at [1198, 120] on link "Move in" at bounding box center [1196, 120] width 91 height 28
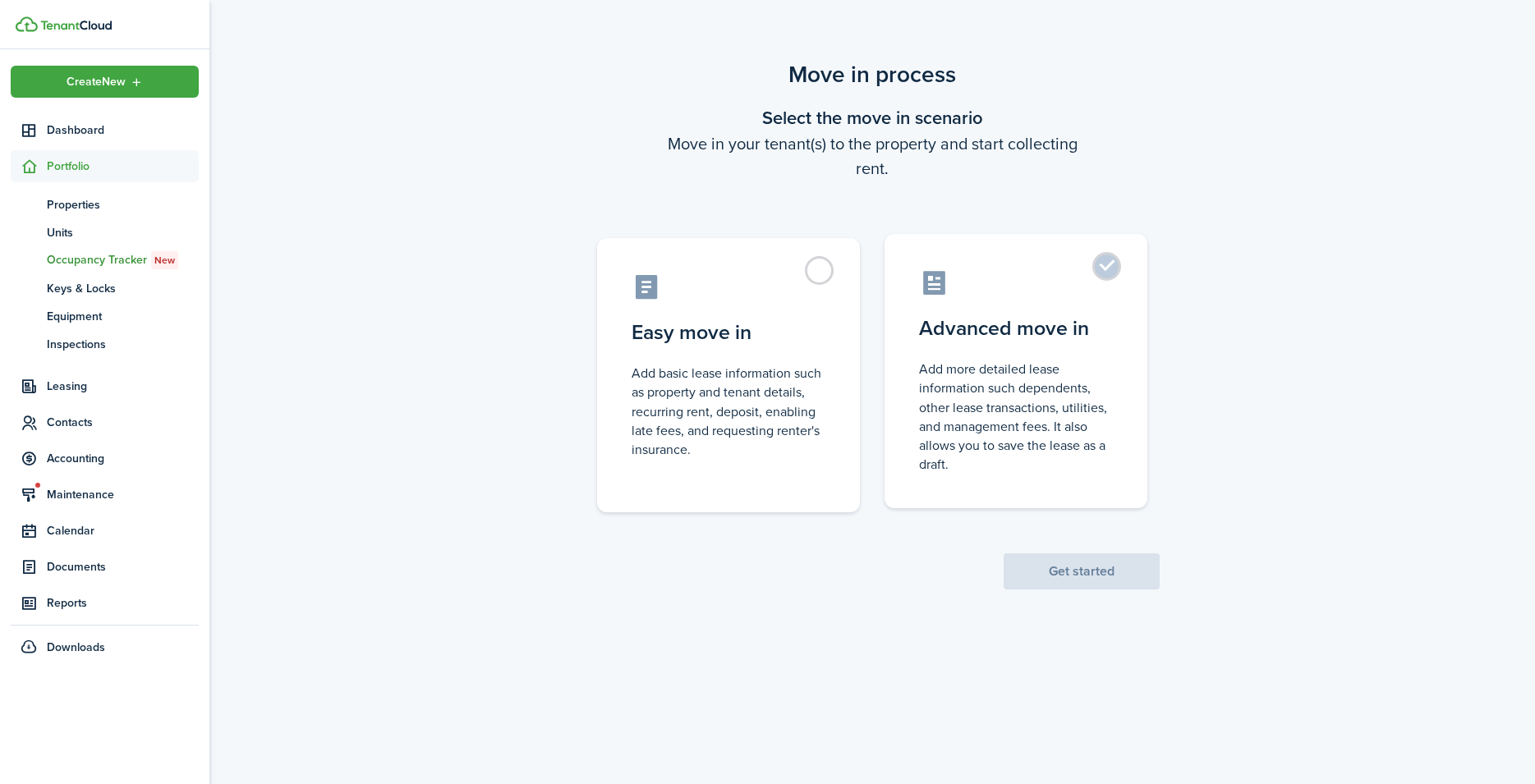
click at [1102, 265] on label "Advanced move in Add more detailed lease information such dependents, other lea…" at bounding box center [1015, 371] width 263 height 274
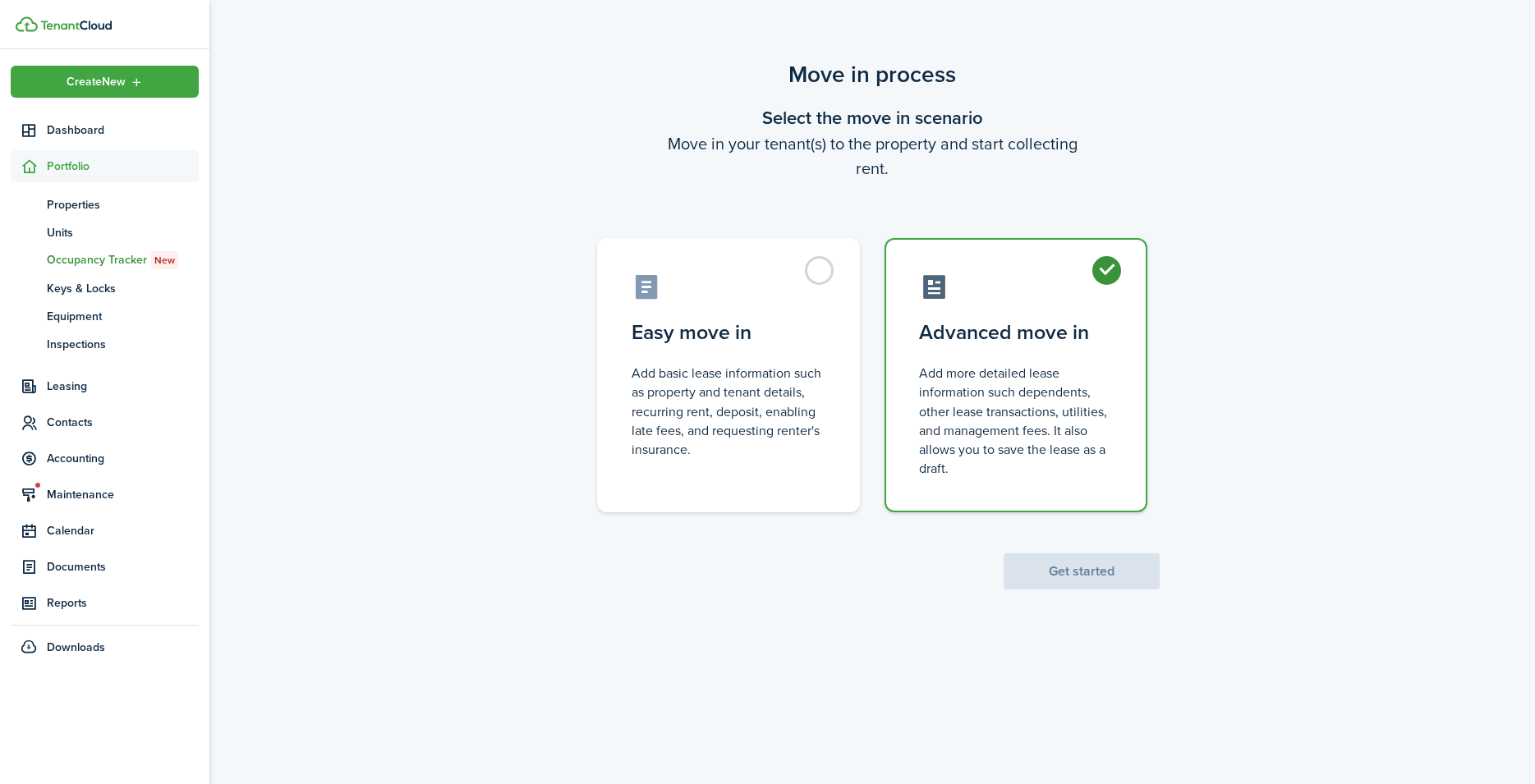
radio input "true"
click at [1076, 572] on button "Get started" at bounding box center [1082, 571] width 156 height 36
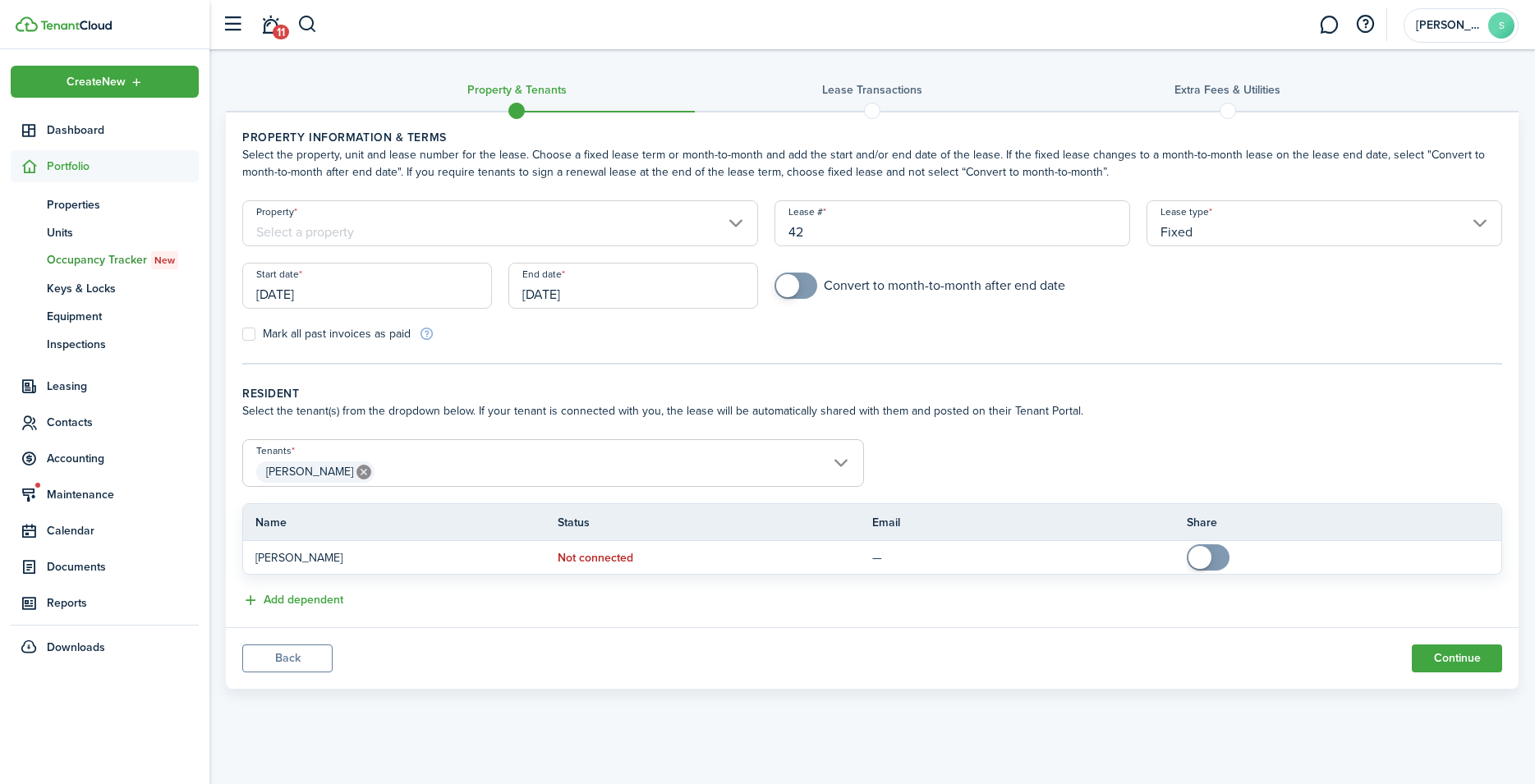
click at [316, 231] on input "Property" at bounding box center [501, 223] width 516 height 46
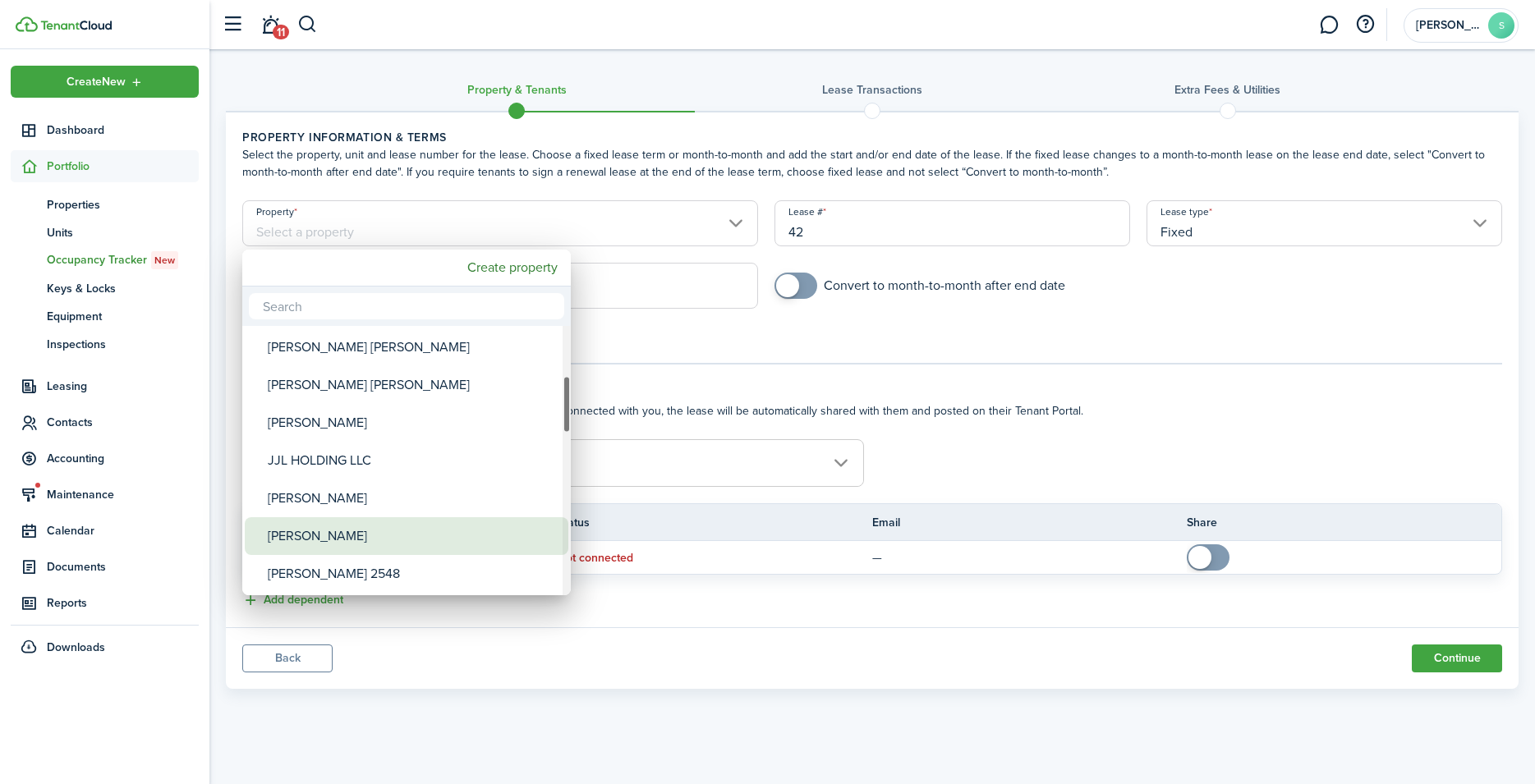
click at [324, 534] on div "[PERSON_NAME]" at bounding box center [414, 535] width 291 height 38
type input "[PERSON_NAME]"
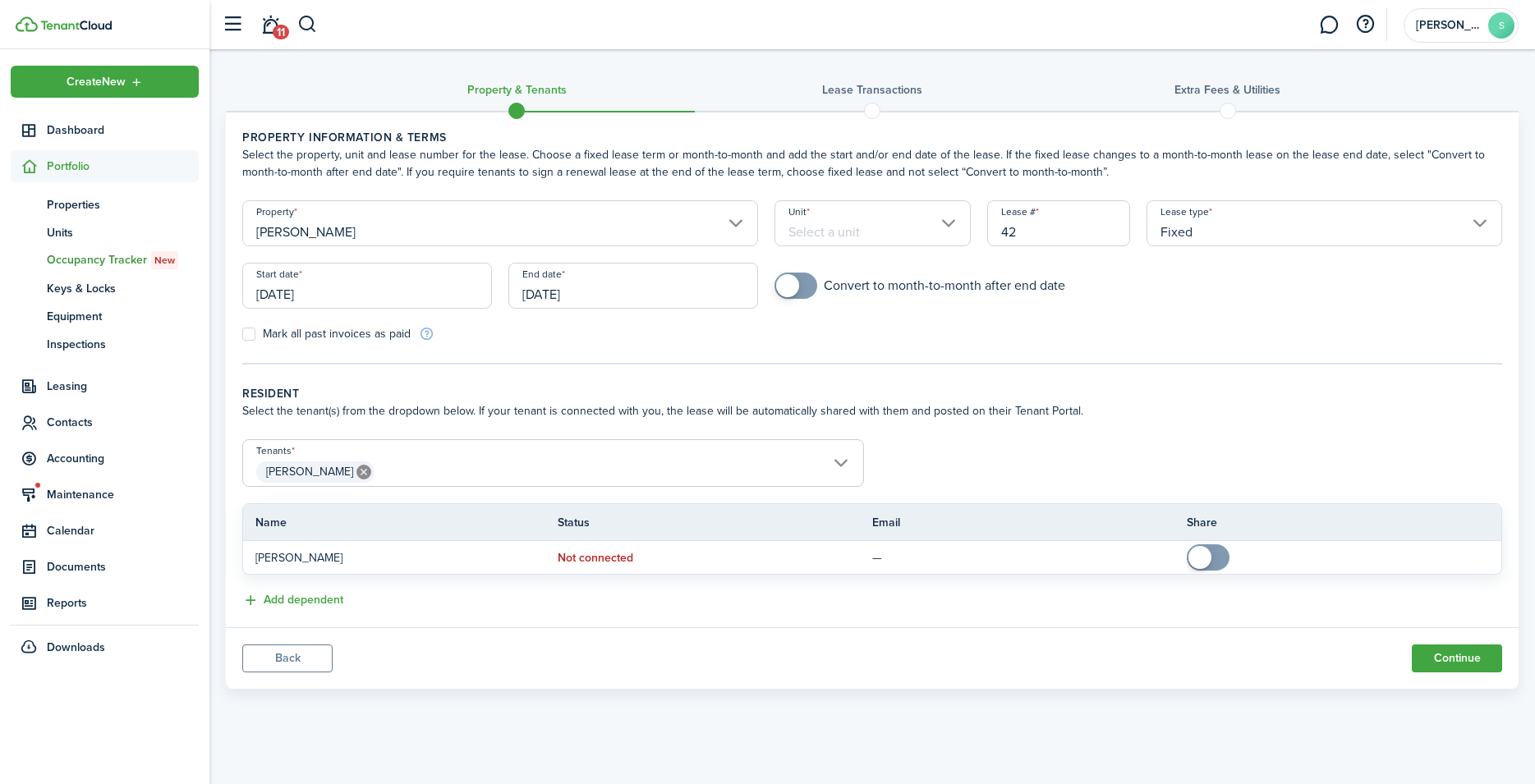
click at [947, 222] on input "Unit" at bounding box center [872, 223] width 196 height 46
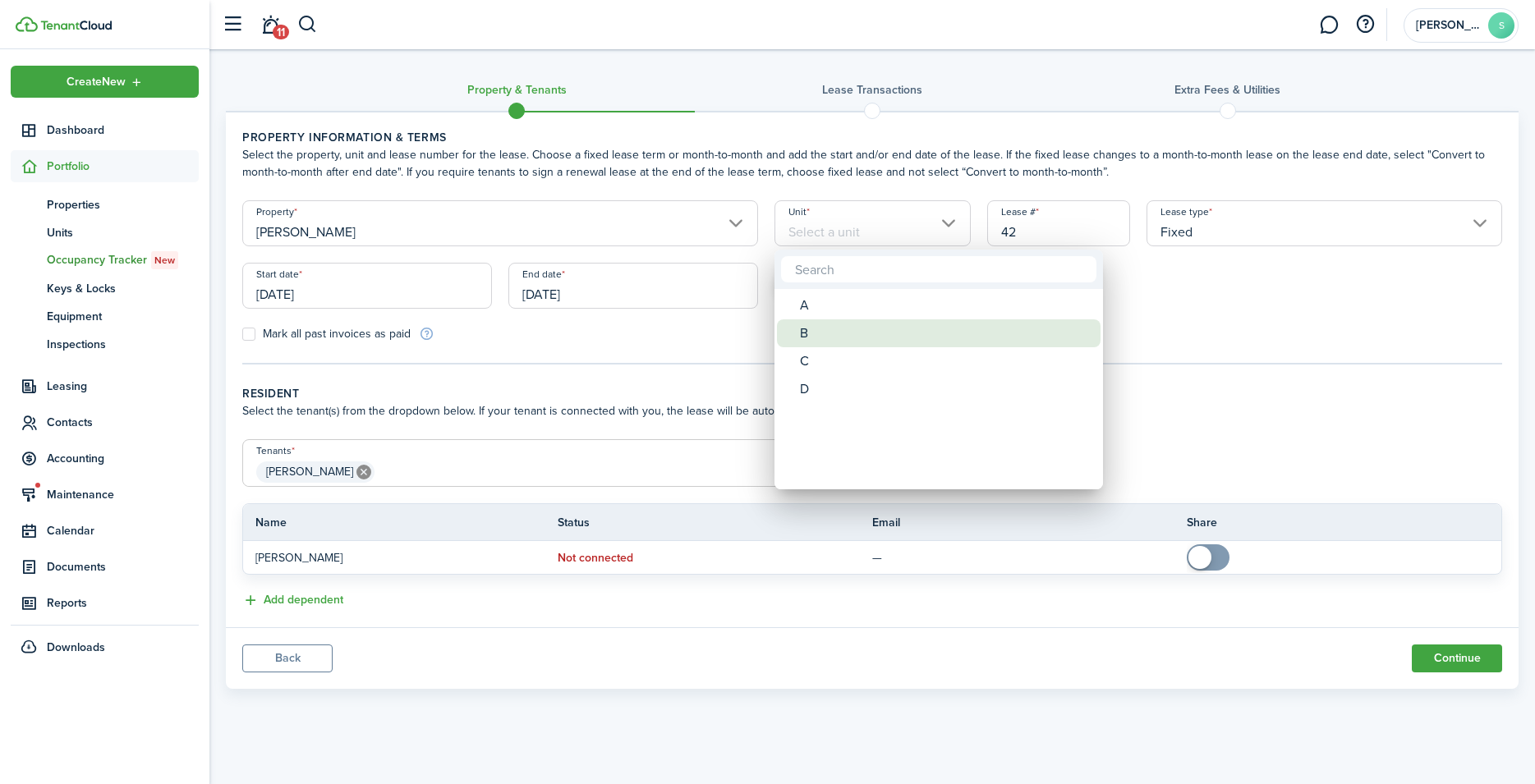
click at [805, 328] on div "B" at bounding box center [946, 333] width 291 height 28
type input "B"
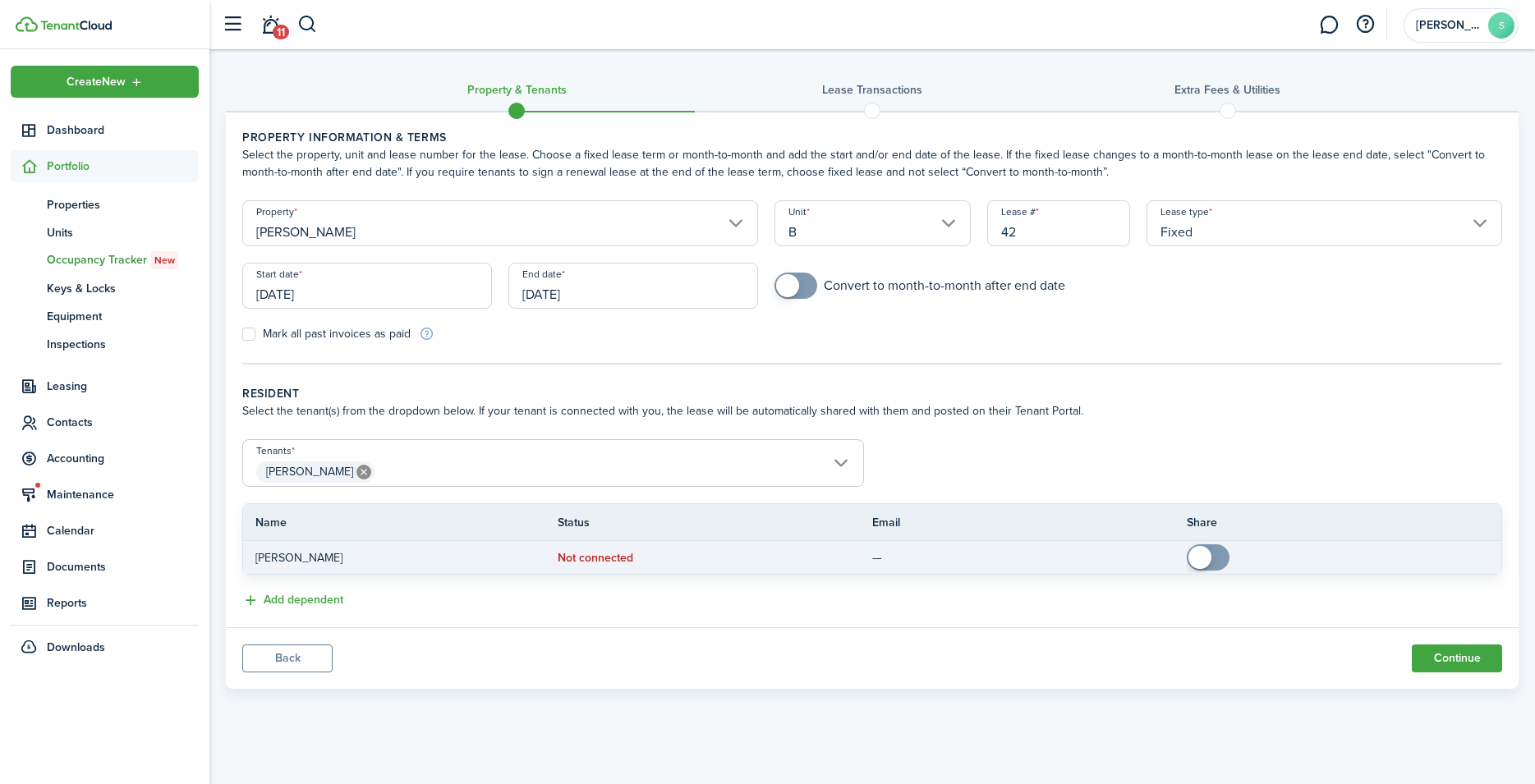
click at [1198, 555] on span at bounding box center [1199, 557] width 23 height 23
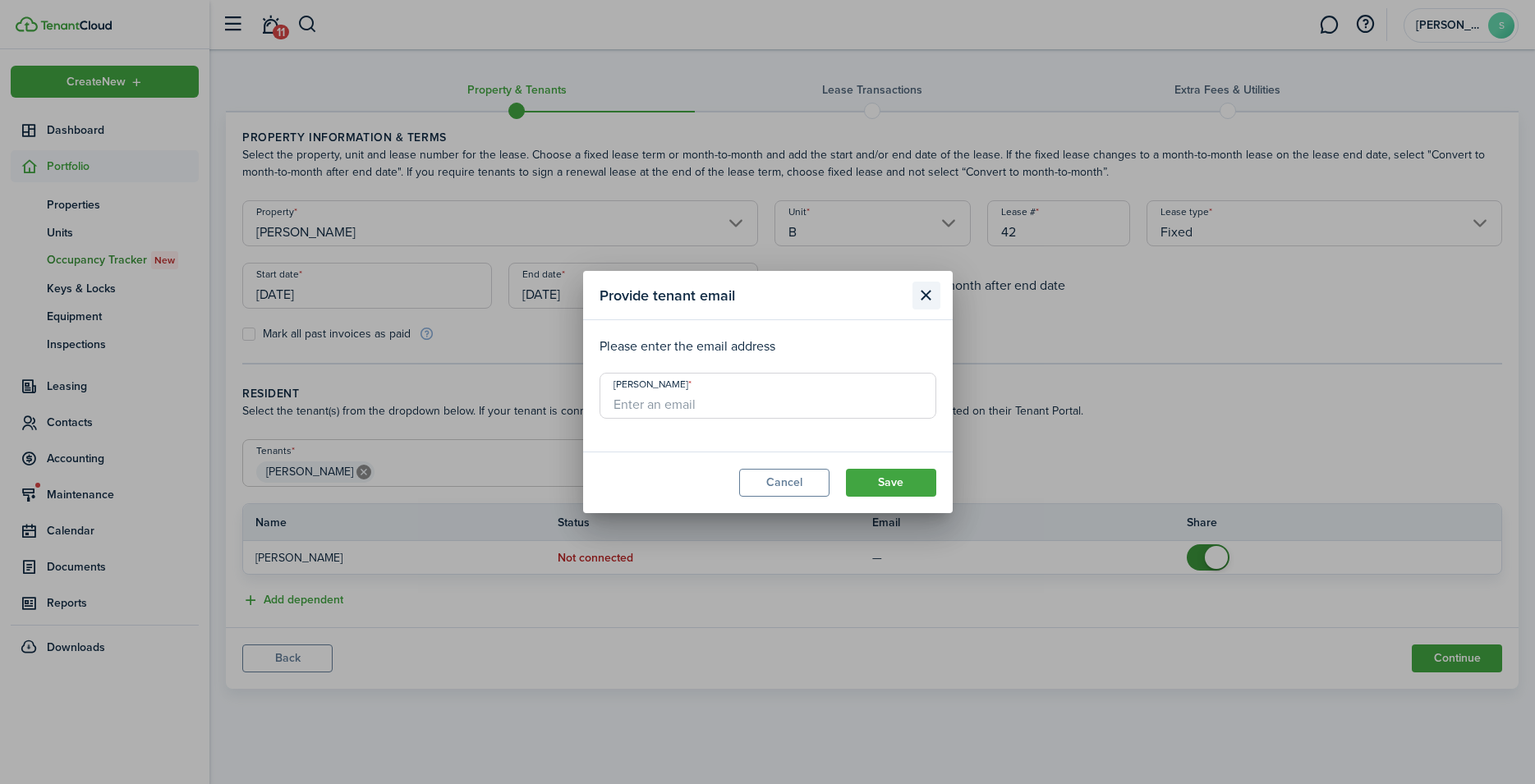
click at [924, 292] on button "Close modal" at bounding box center [926, 295] width 28 height 28
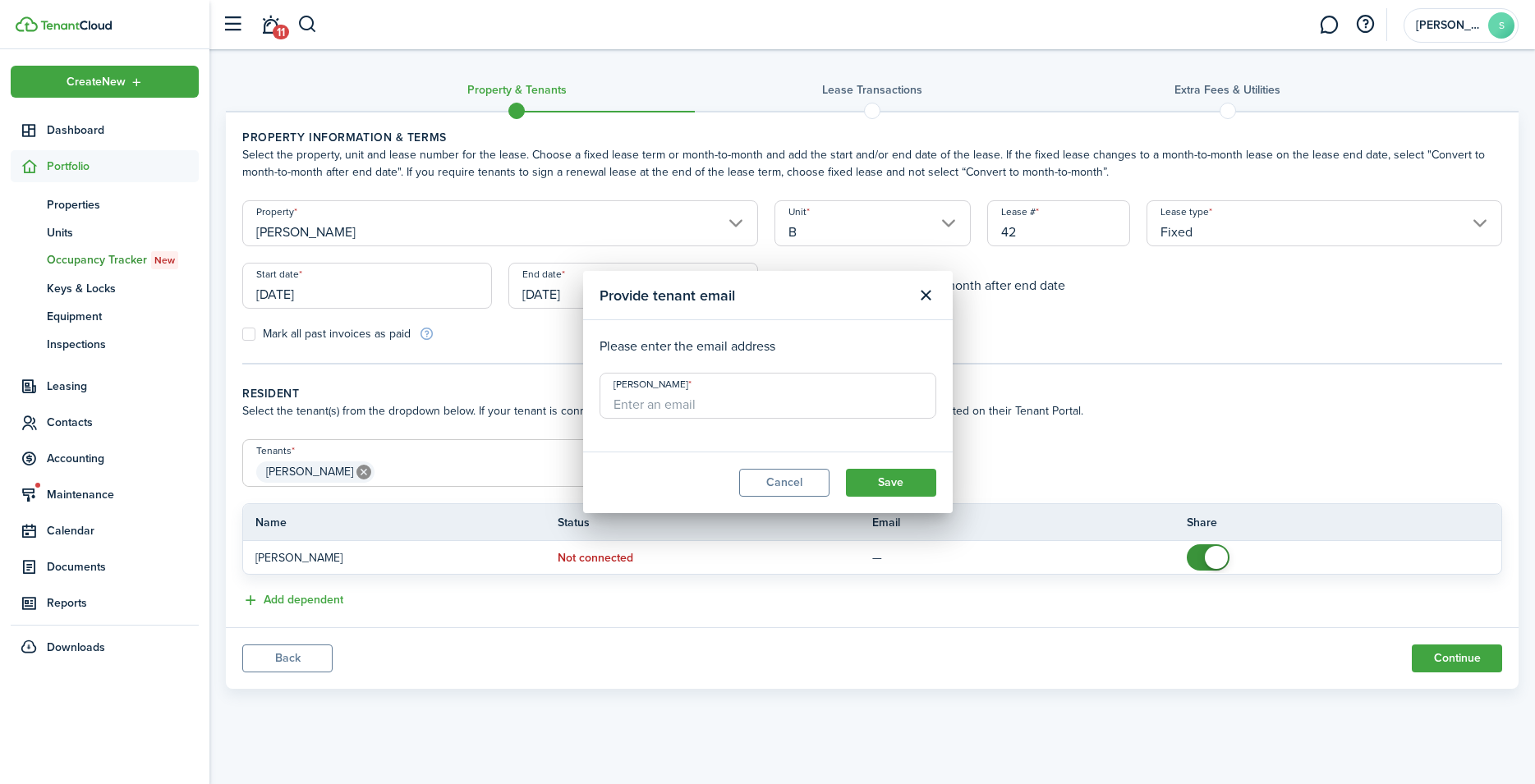
checkbox input "false"
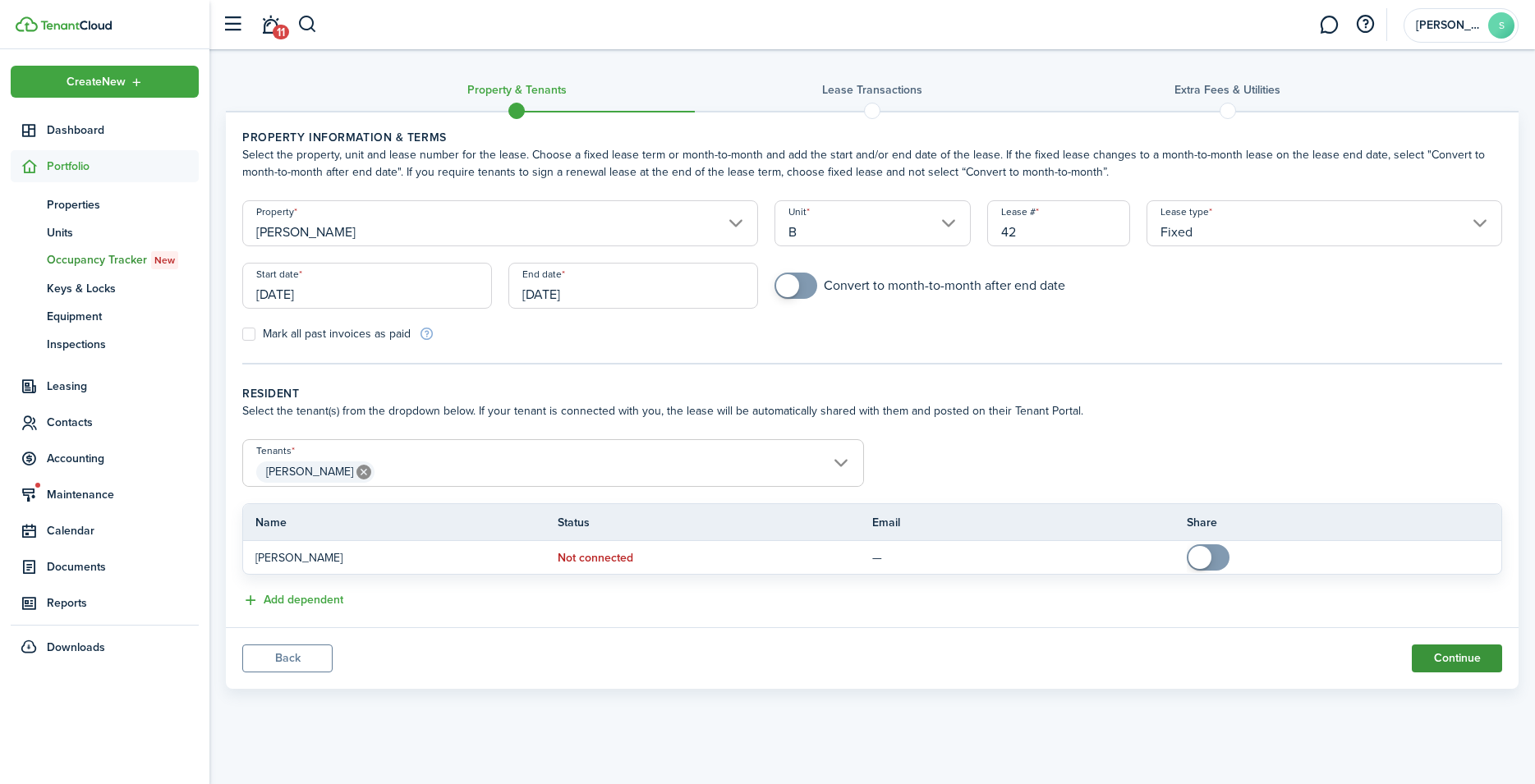
click at [1459, 658] on button "Continue" at bounding box center [1456, 658] width 91 height 28
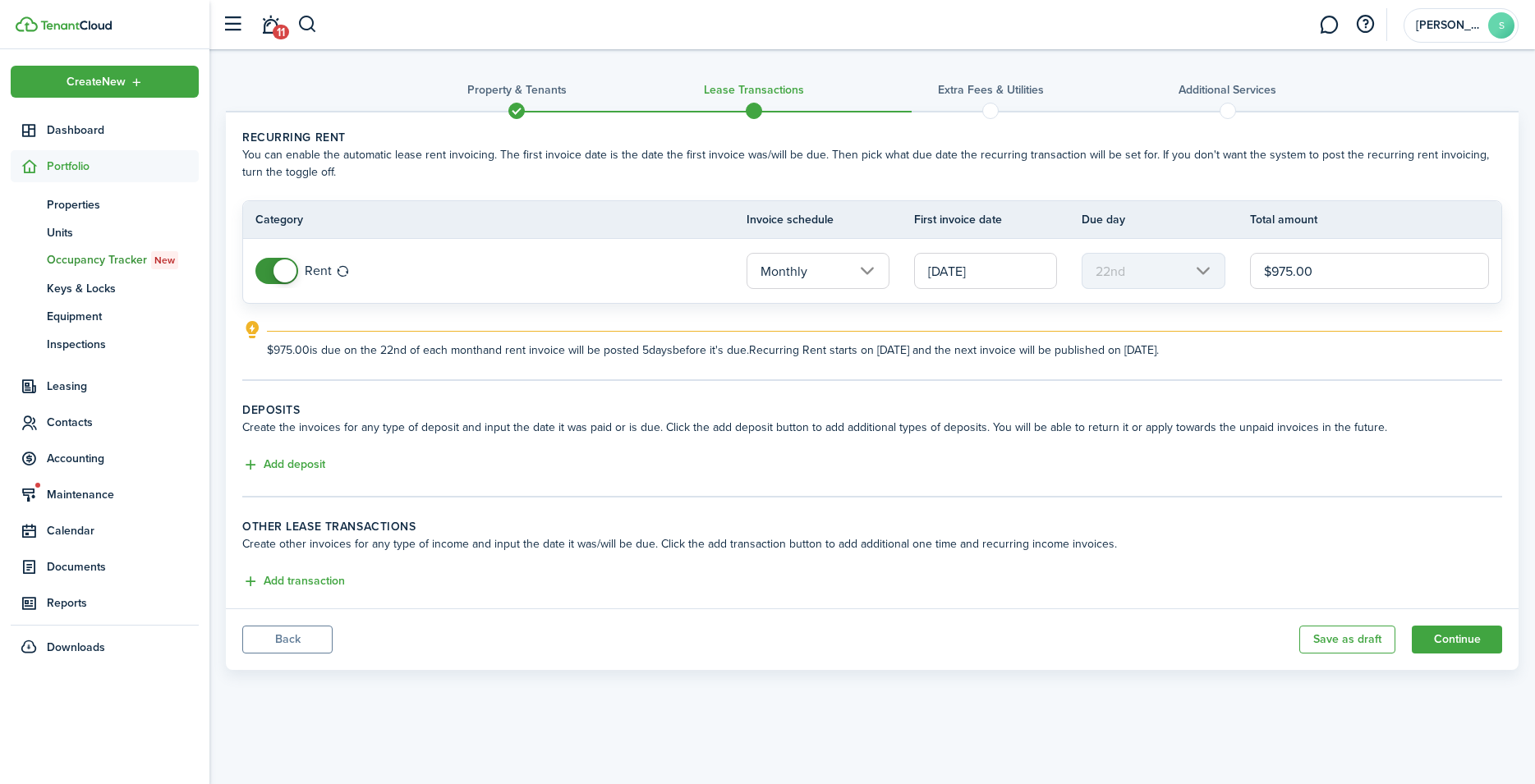
click at [1411, 626] on button "Continue" at bounding box center [1456, 639] width 91 height 28
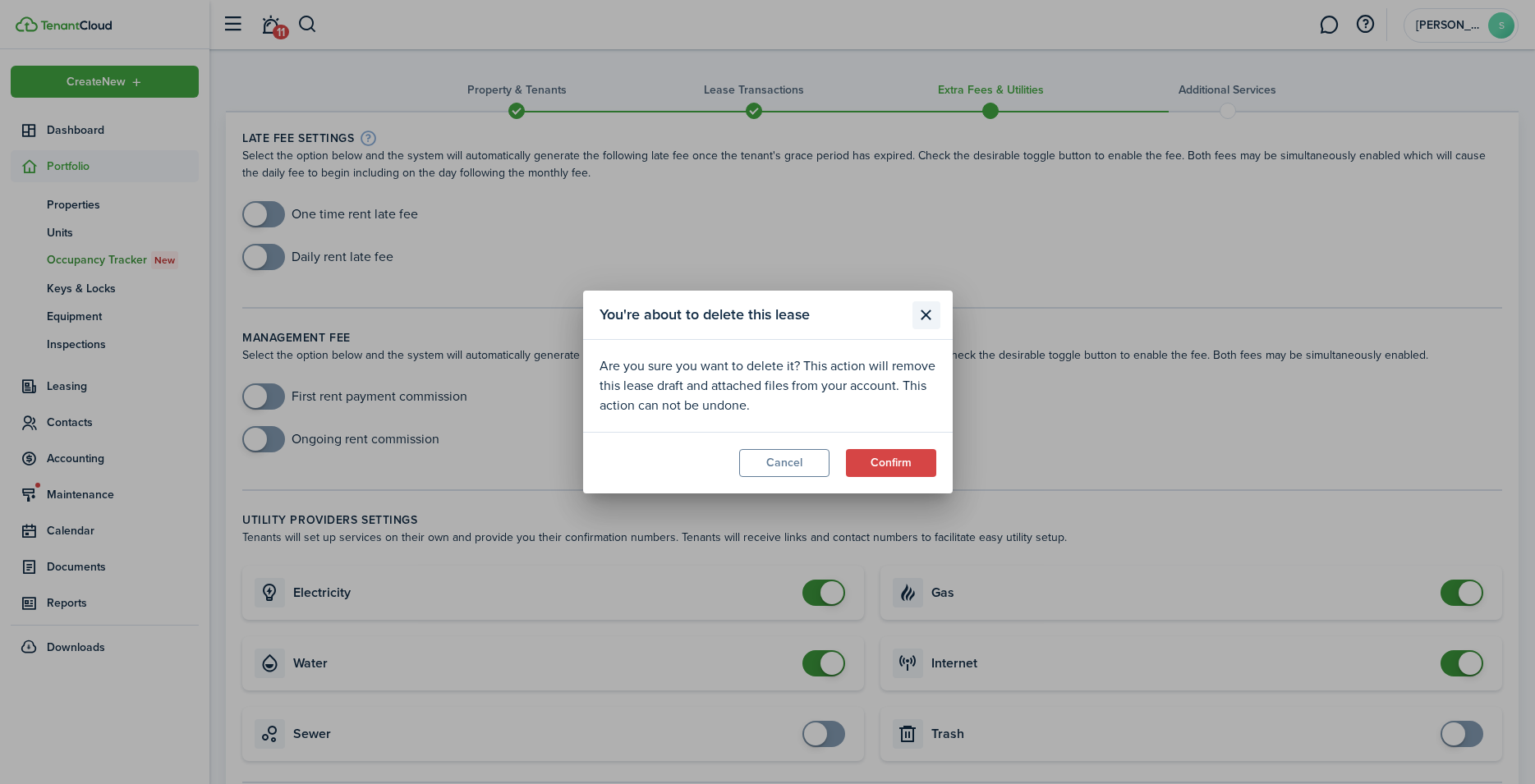
click at [927, 319] on button "Close modal" at bounding box center [926, 315] width 28 height 28
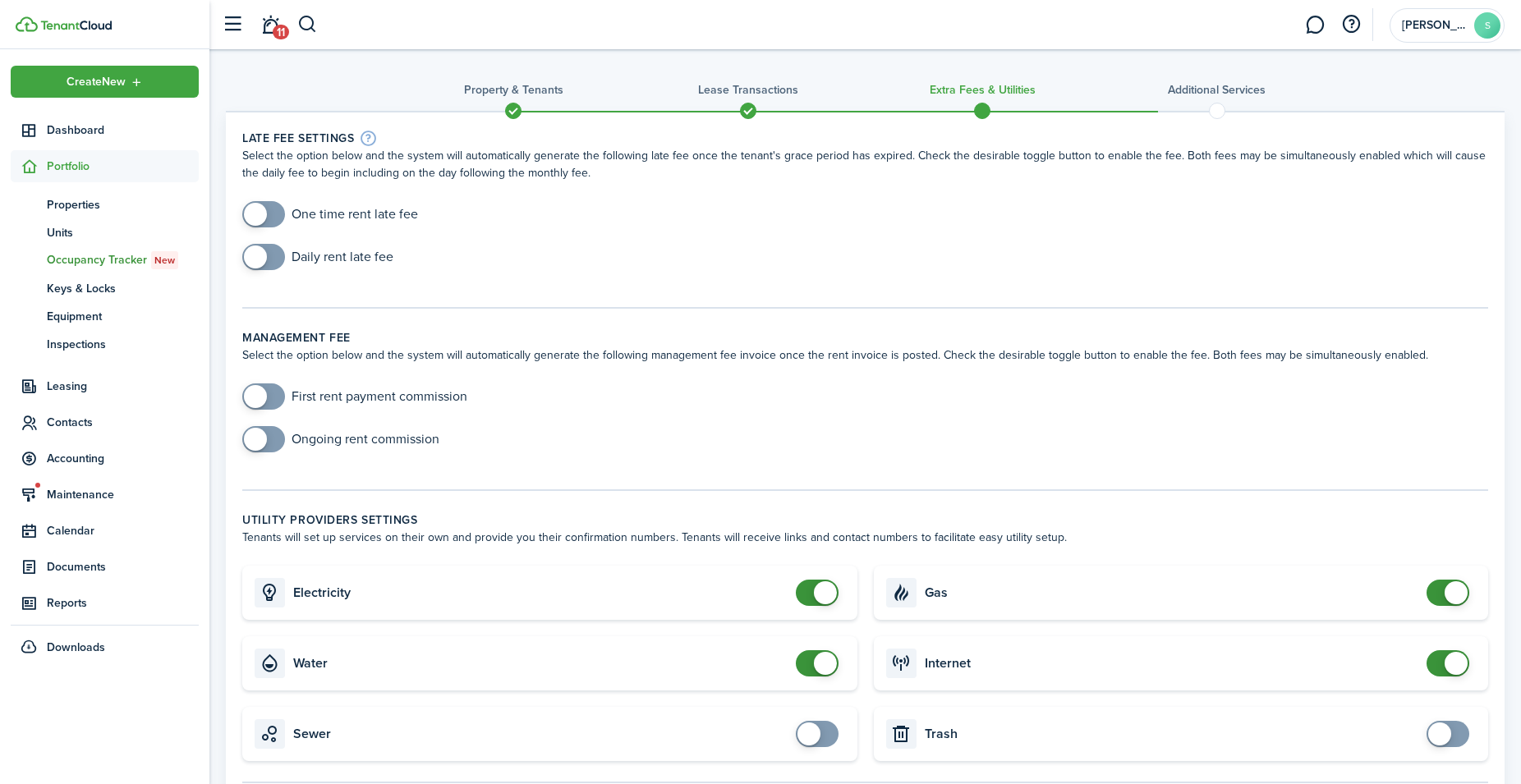
click at [981, 108] on span at bounding box center [982, 111] width 25 height 25
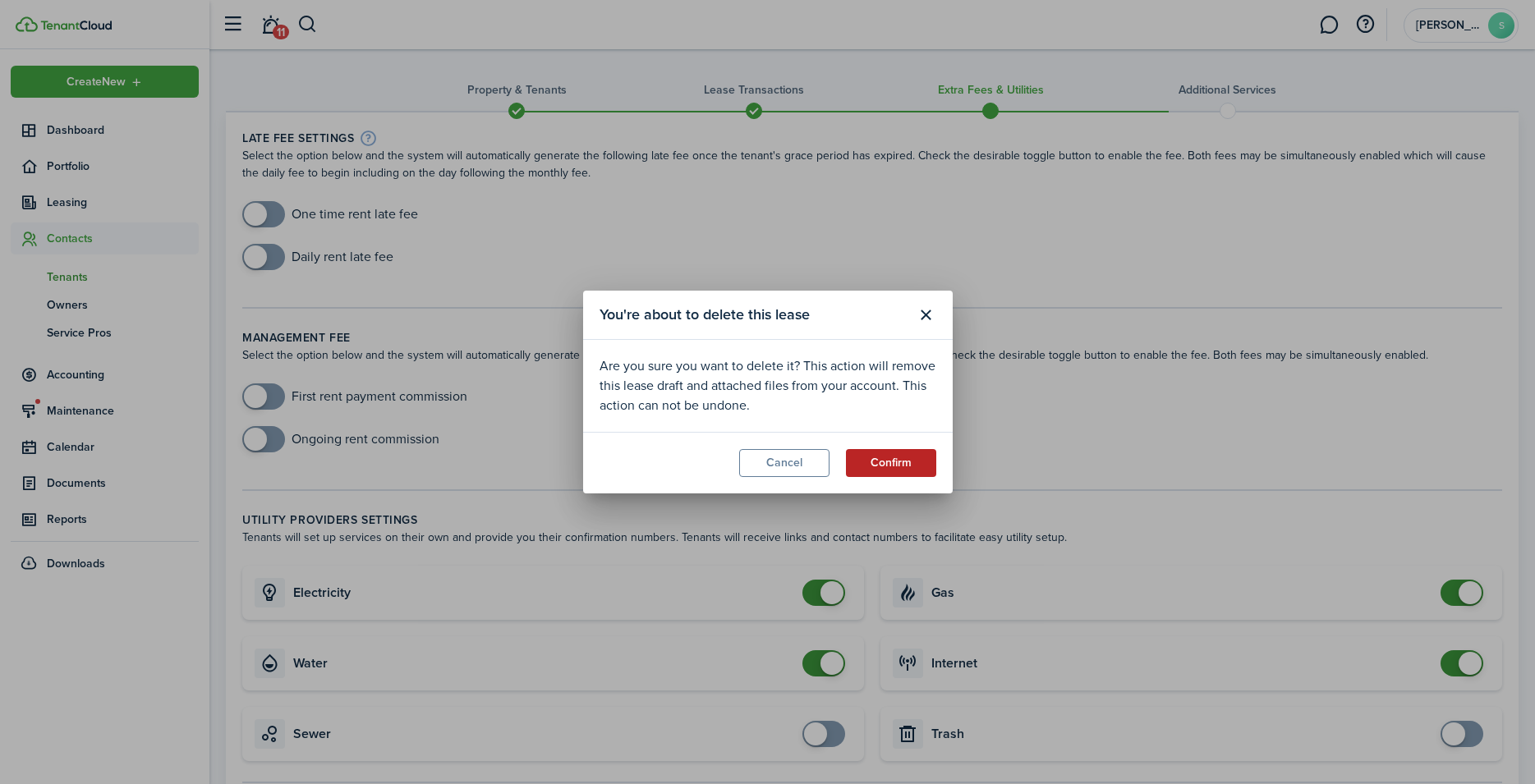
click at [888, 467] on button "Confirm" at bounding box center [891, 463] width 91 height 28
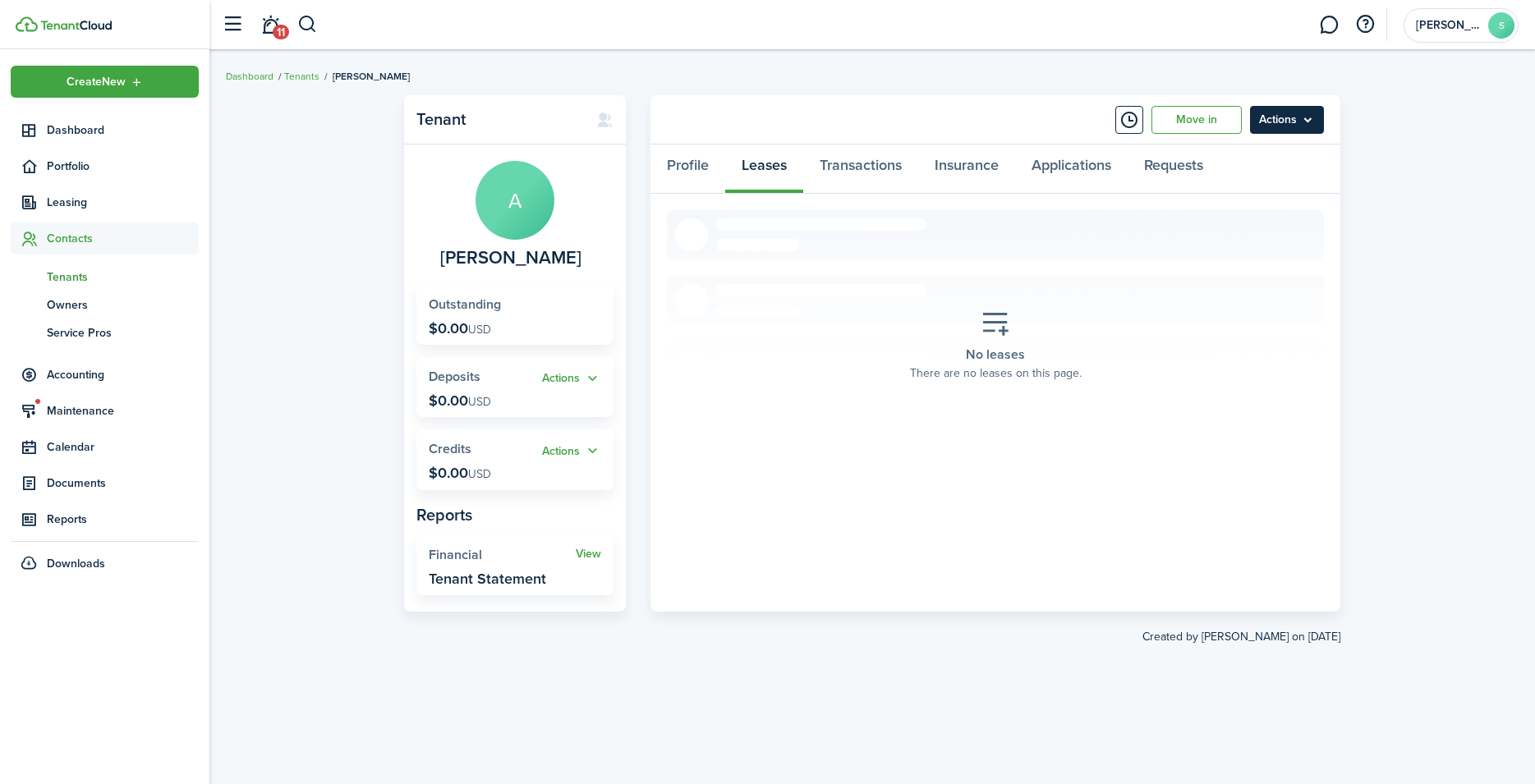
click at [1286, 116] on menu-btn "Actions" at bounding box center [1287, 120] width 74 height 28
click at [1185, 119] on link "Move in" at bounding box center [1196, 120] width 91 height 28
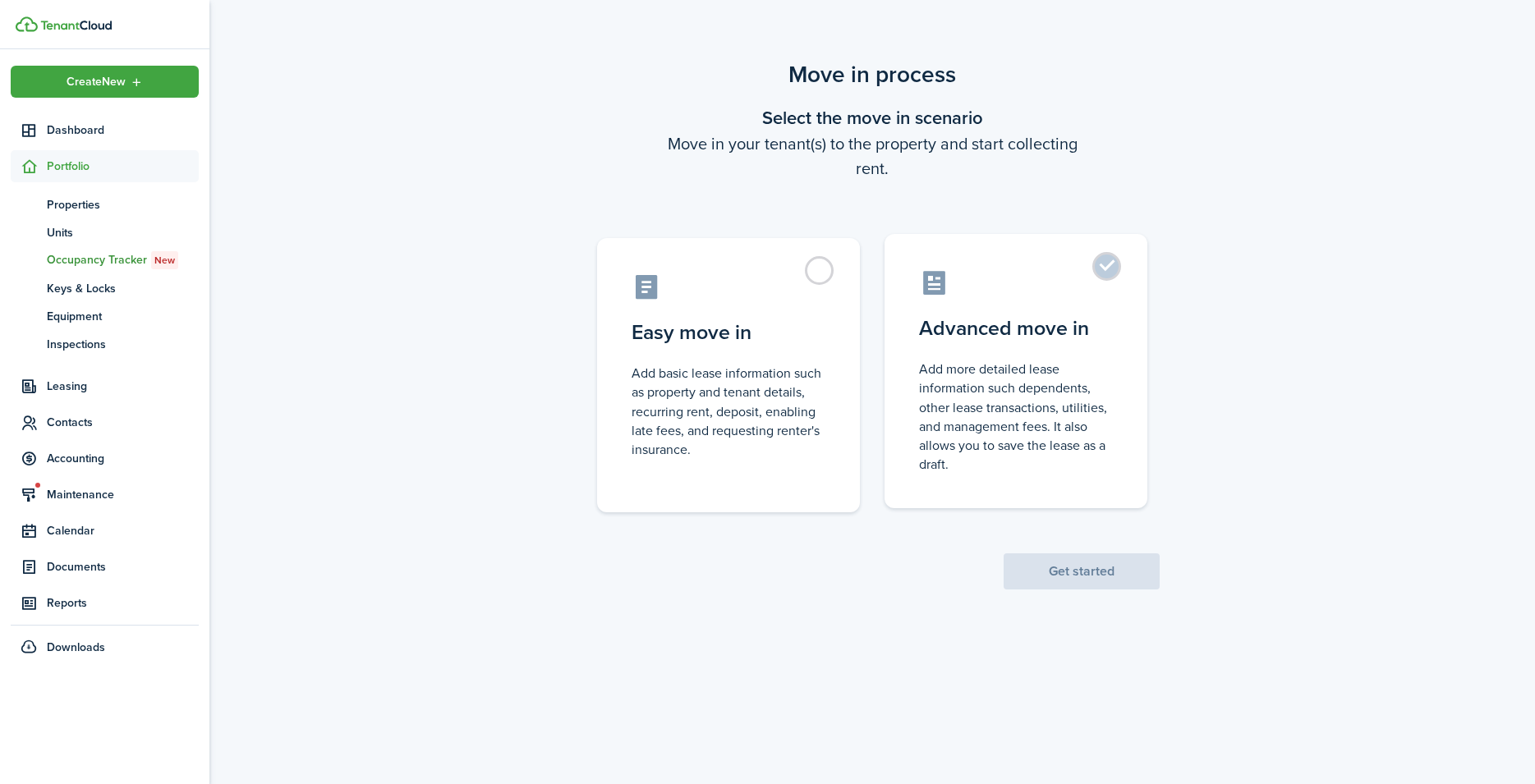
click at [1100, 274] on label "Advanced move in Add more detailed lease information such dependents, other lea…" at bounding box center [1015, 371] width 263 height 274
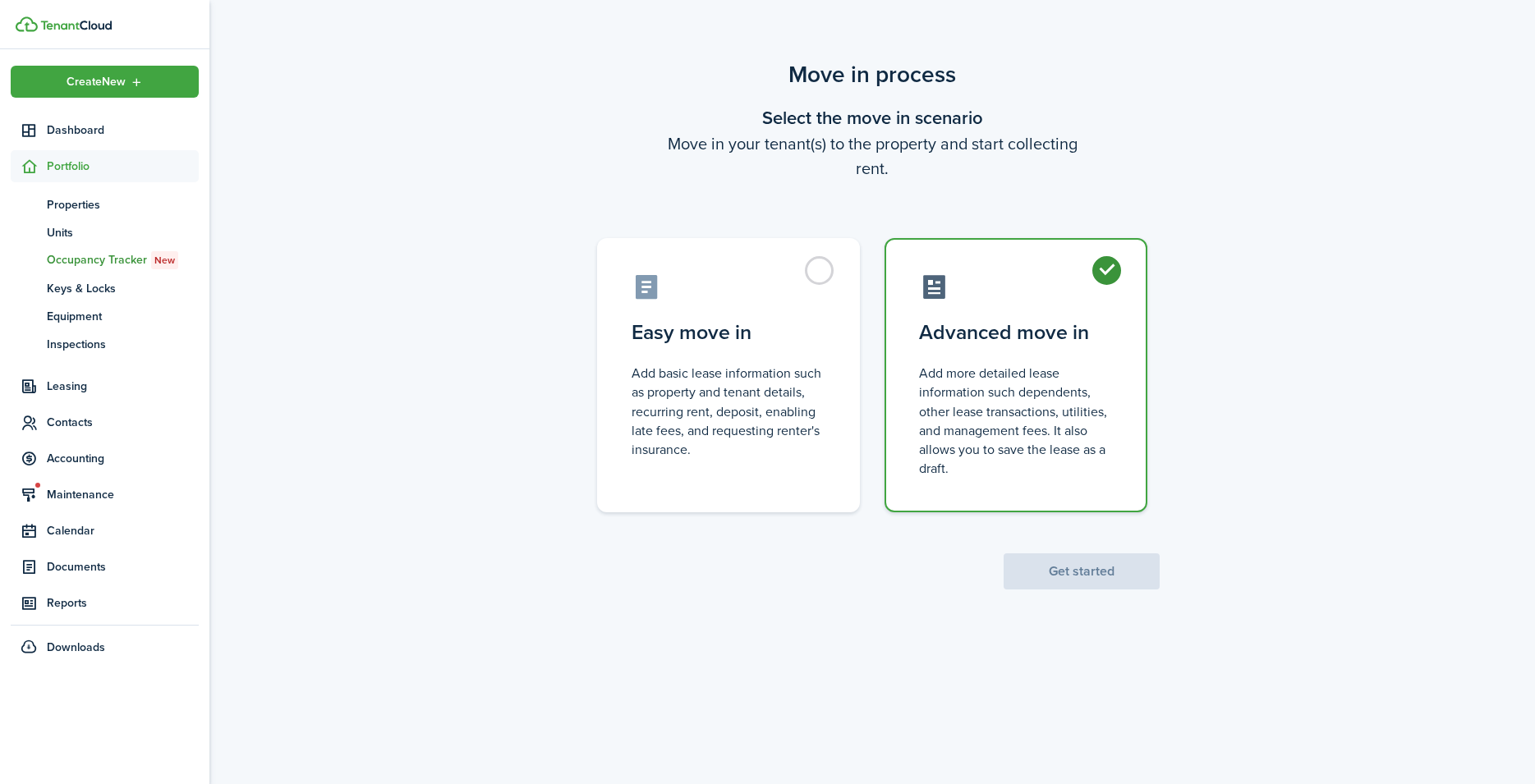
radio input "true"
click at [1082, 570] on button "Get started" at bounding box center [1082, 571] width 156 height 36
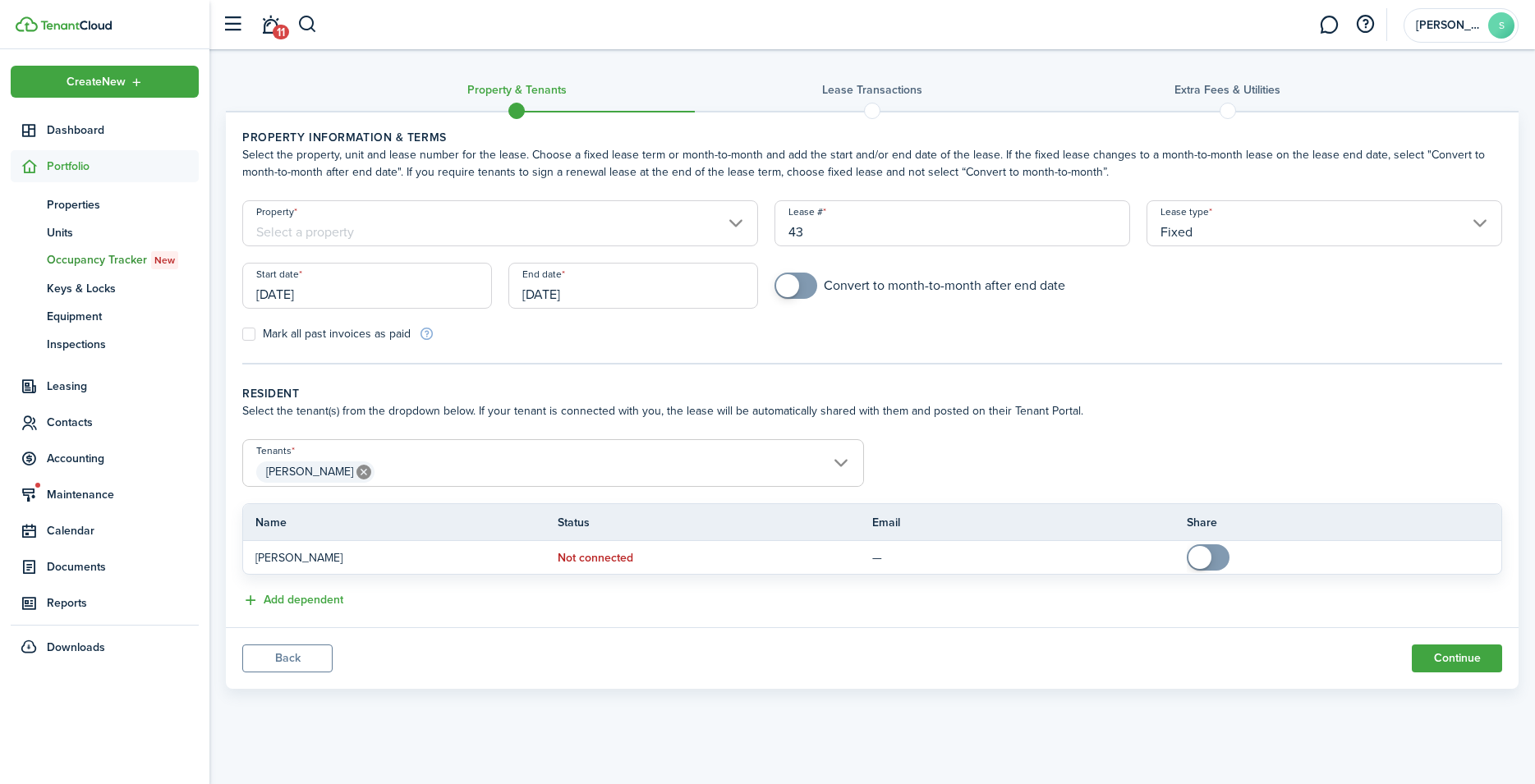
click at [466, 228] on input "Property" at bounding box center [501, 223] width 516 height 46
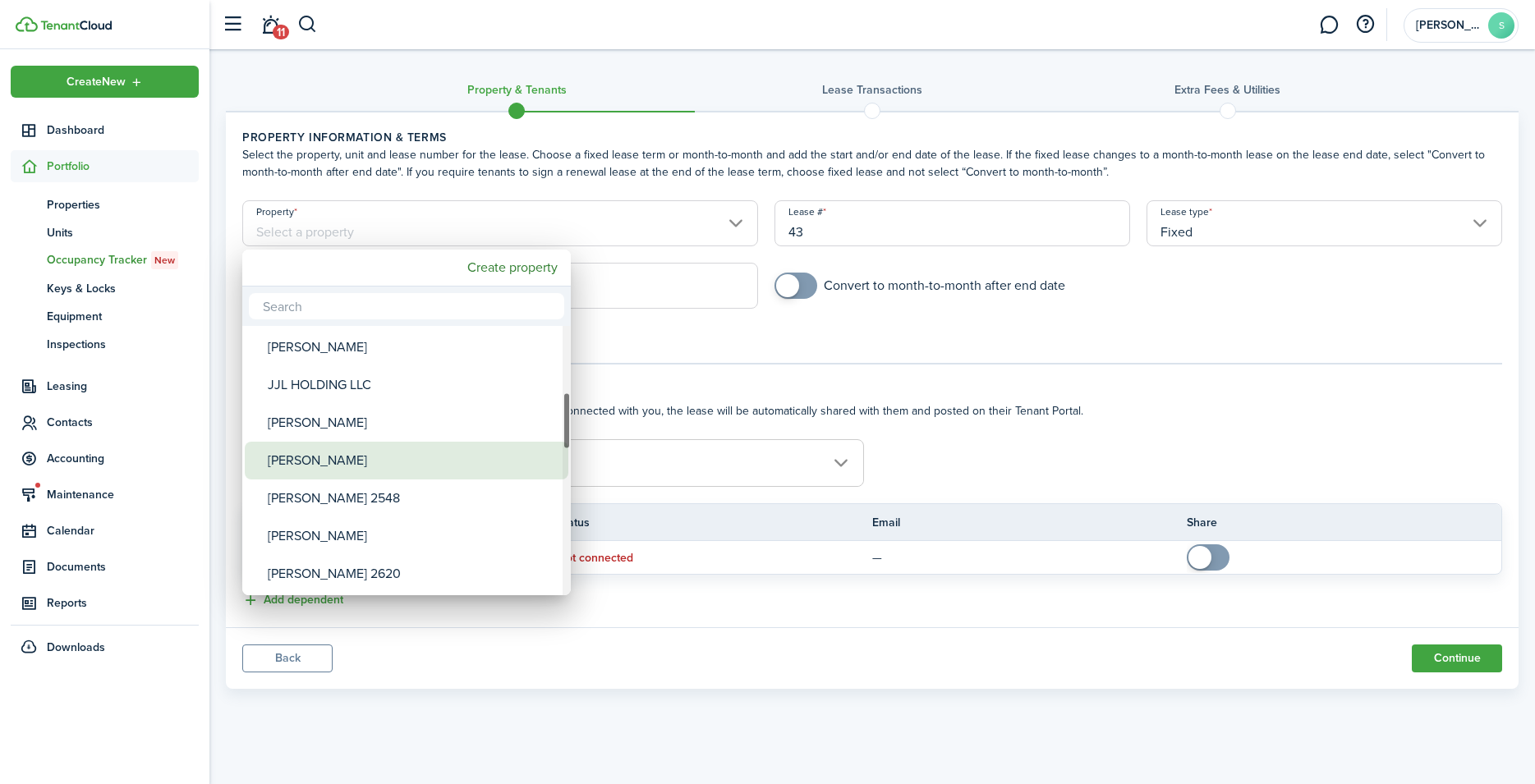
click at [342, 459] on div "[PERSON_NAME]" at bounding box center [414, 460] width 291 height 38
type input "[PERSON_NAME]"
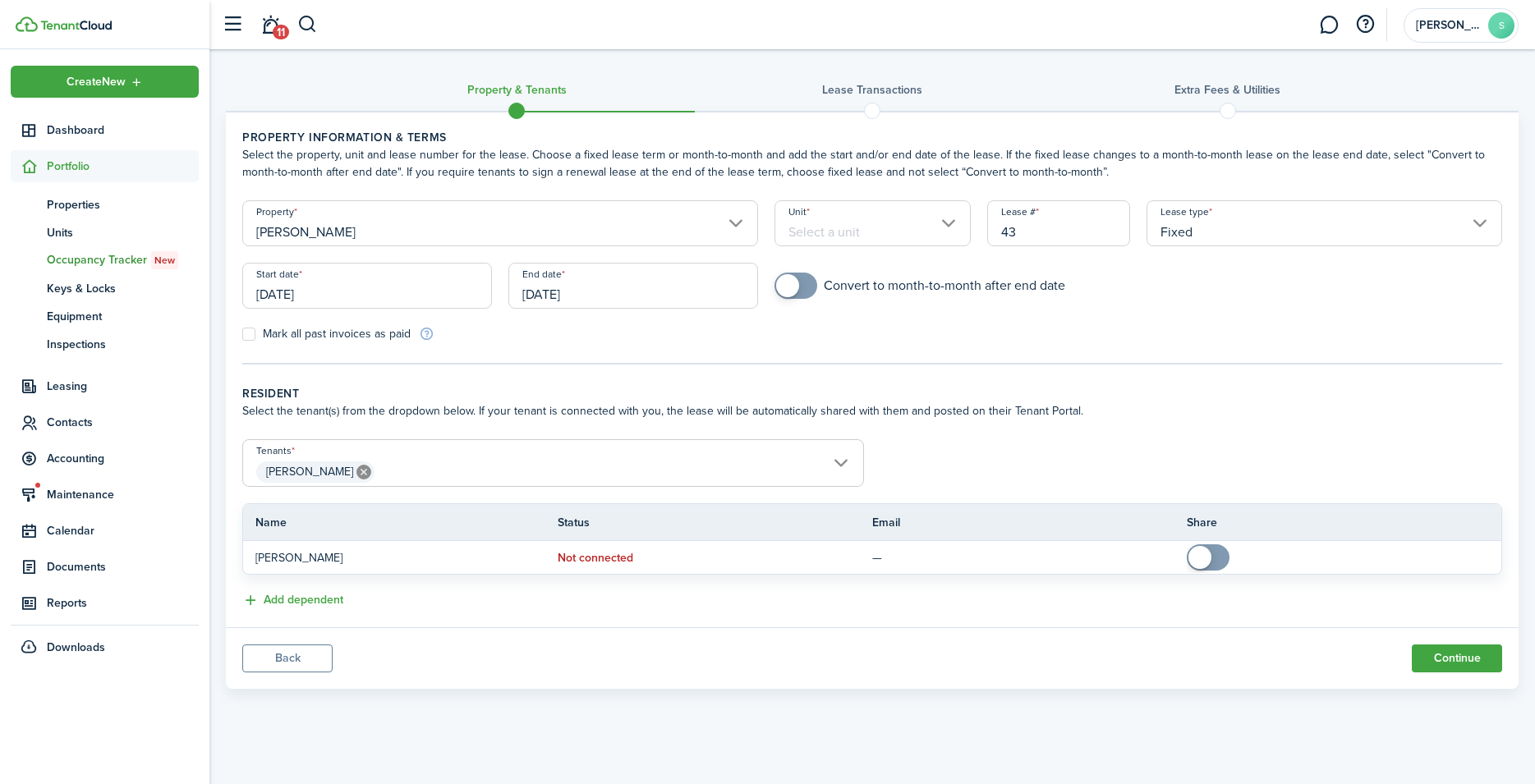
click at [876, 231] on input "Unit" at bounding box center [872, 223] width 196 height 46
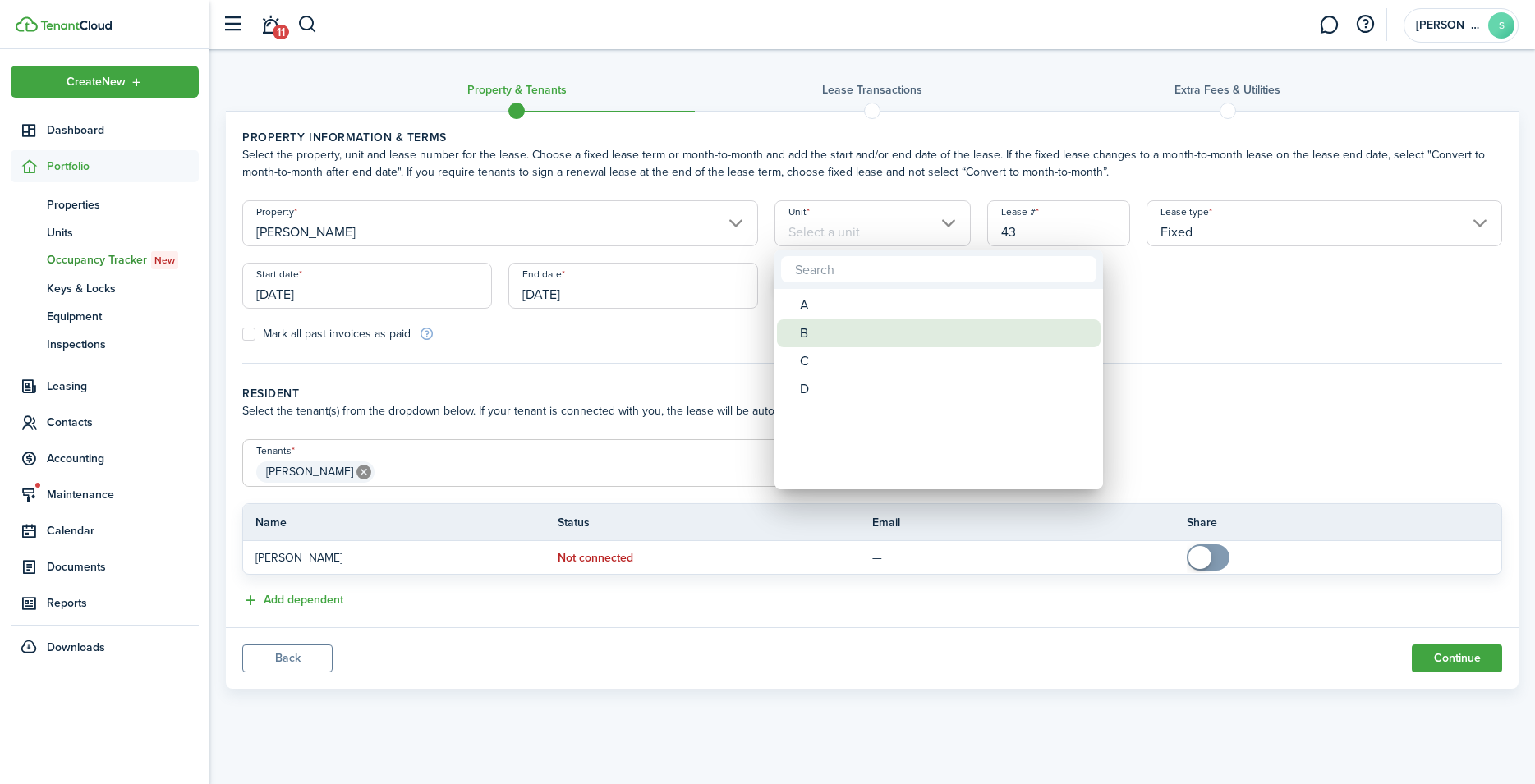
click at [801, 333] on div "B" at bounding box center [946, 333] width 291 height 28
type input "B"
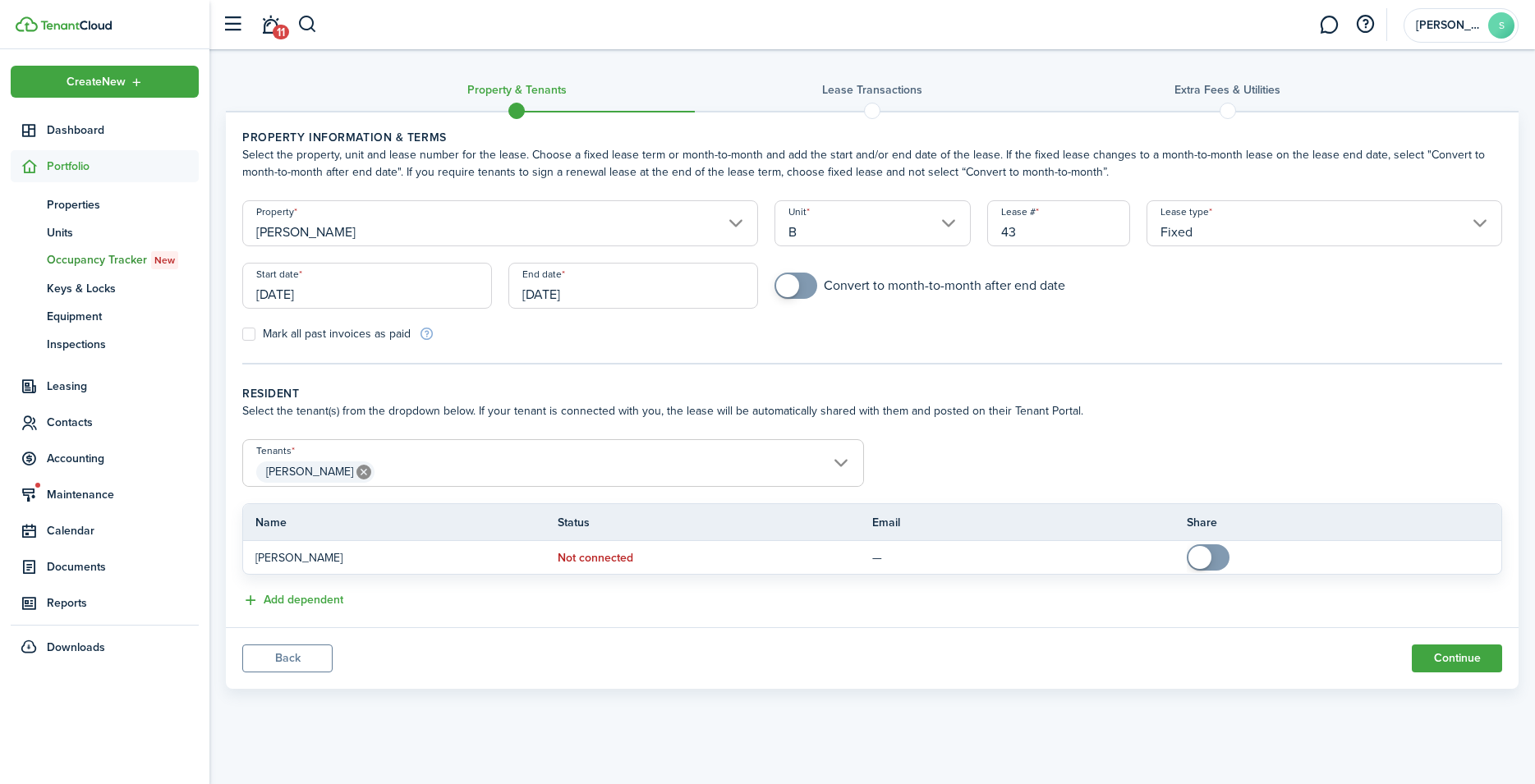
click at [649, 297] on input "[DATE]" at bounding box center [632, 285] width 250 height 46
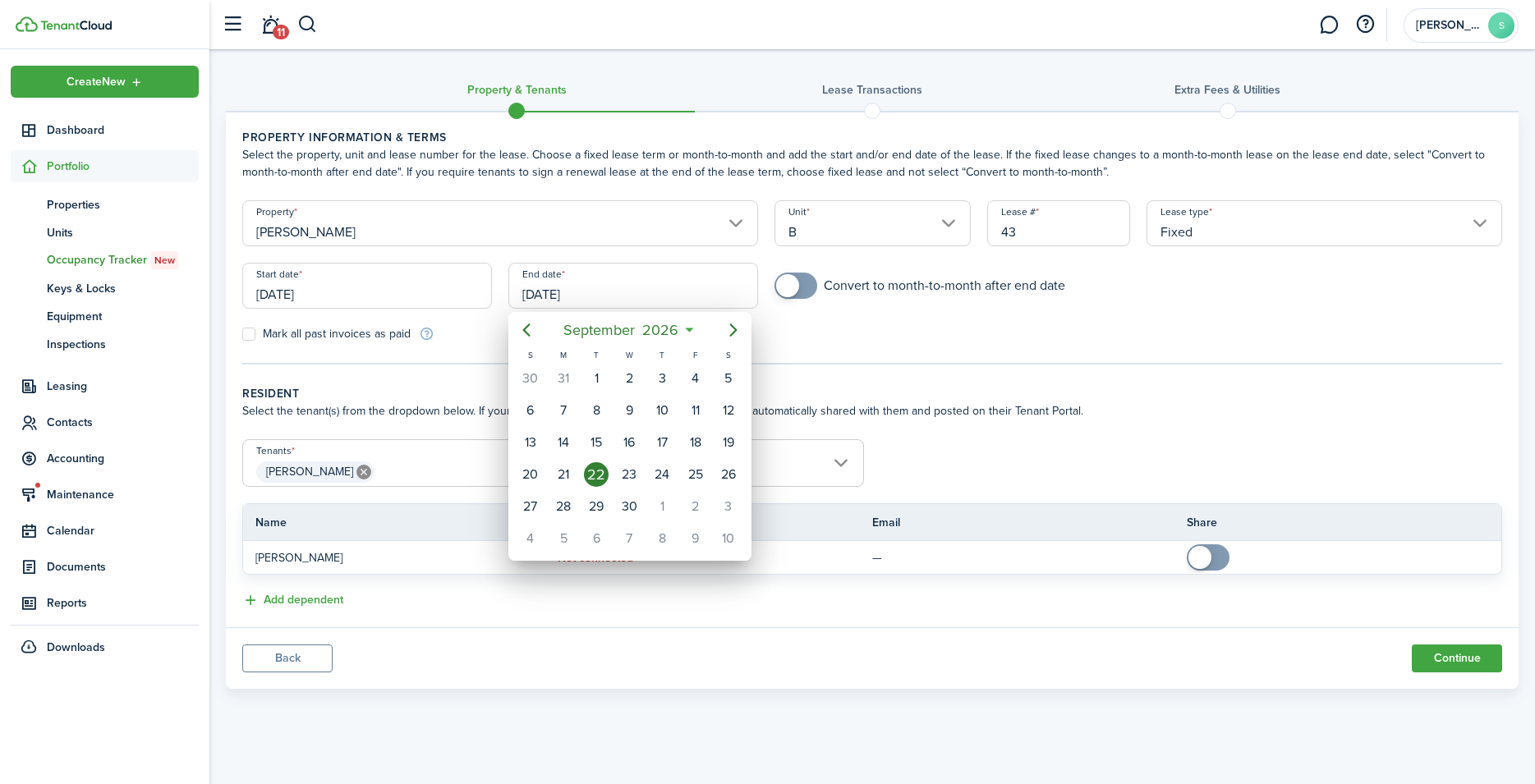
click at [367, 288] on div at bounding box center [767, 392] width 1798 height 1047
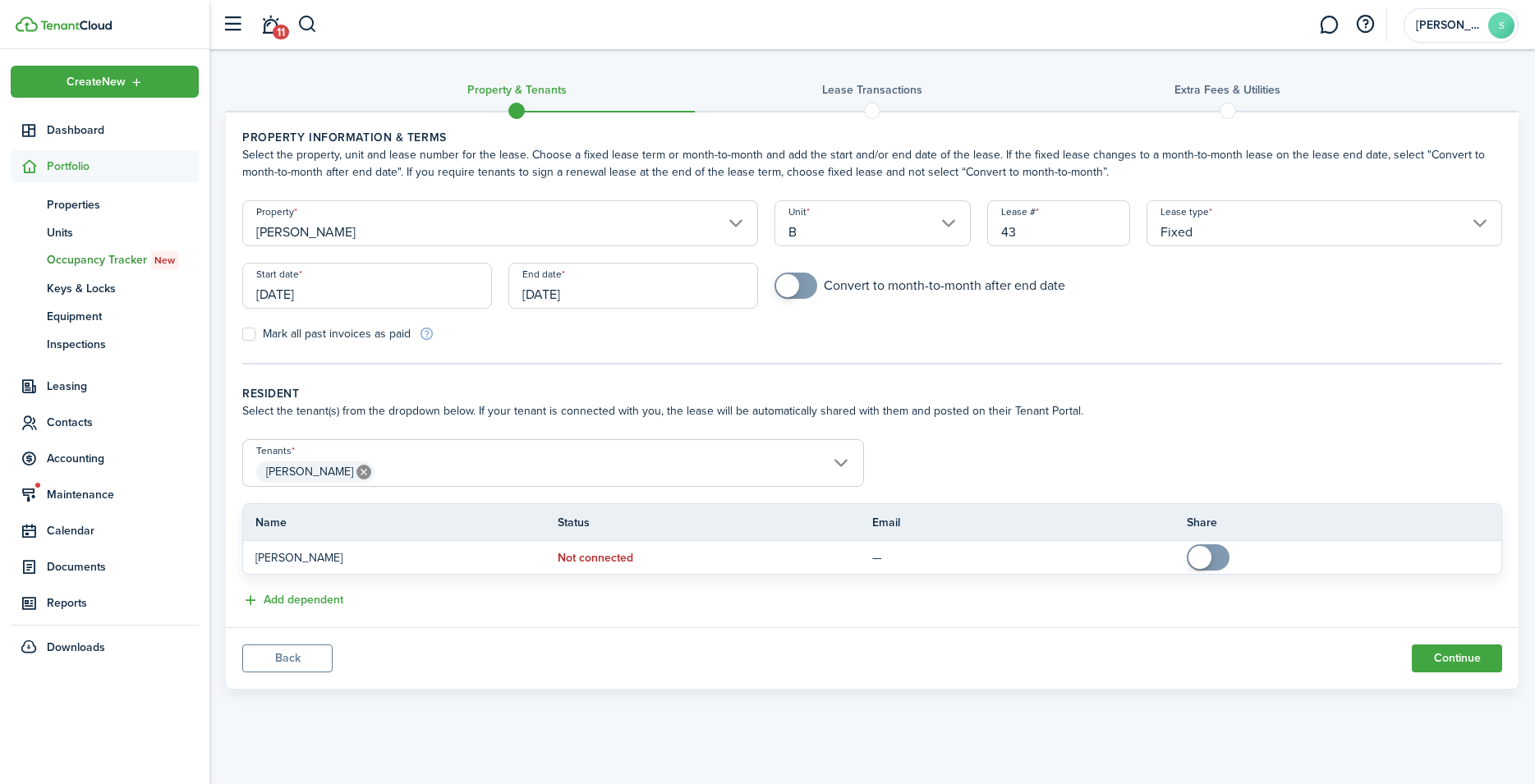
click at [541, 286] on input "[DATE]" at bounding box center [632, 285] width 250 height 46
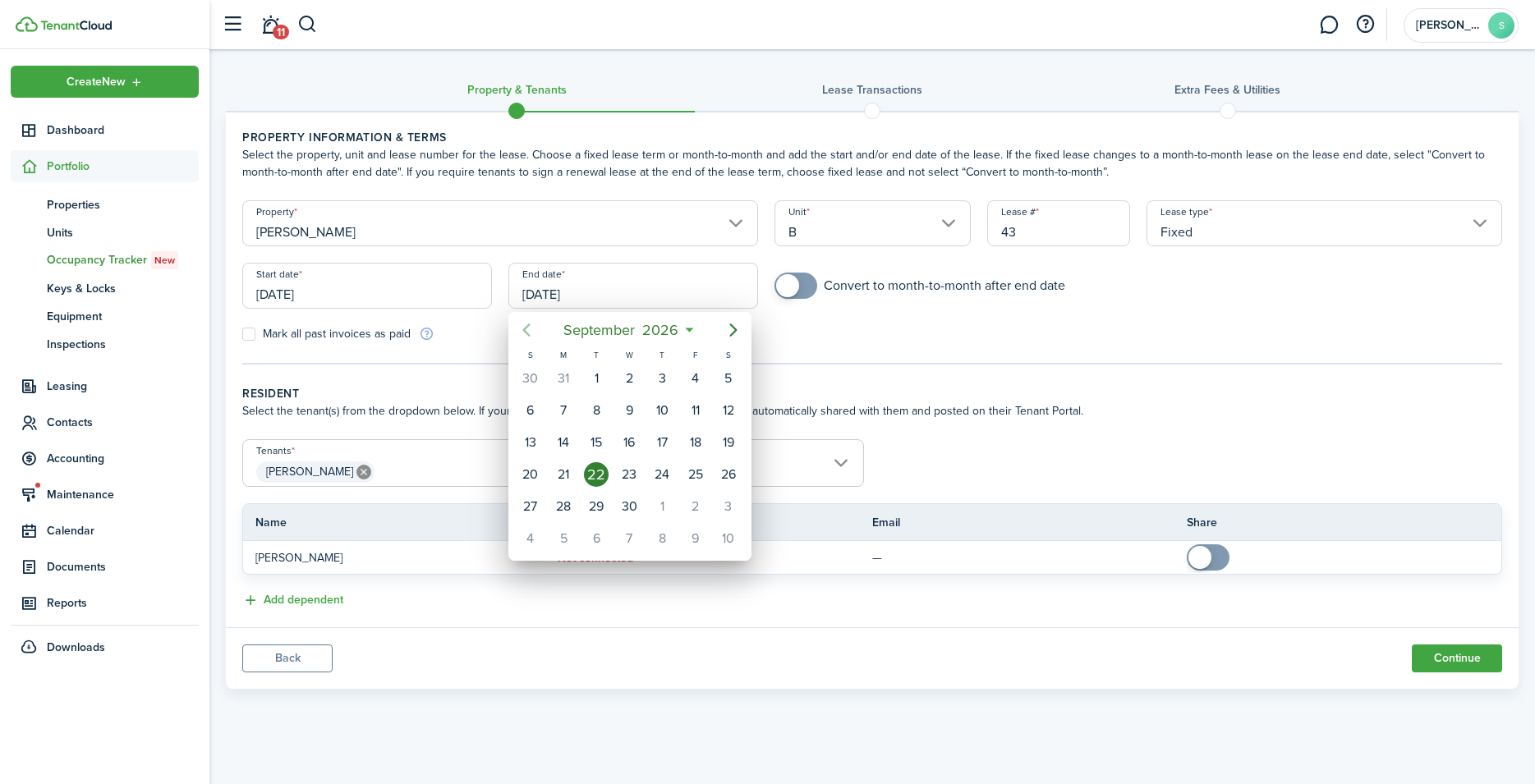
click at [524, 331] on icon "Previous page" at bounding box center [526, 330] width 7 height 13
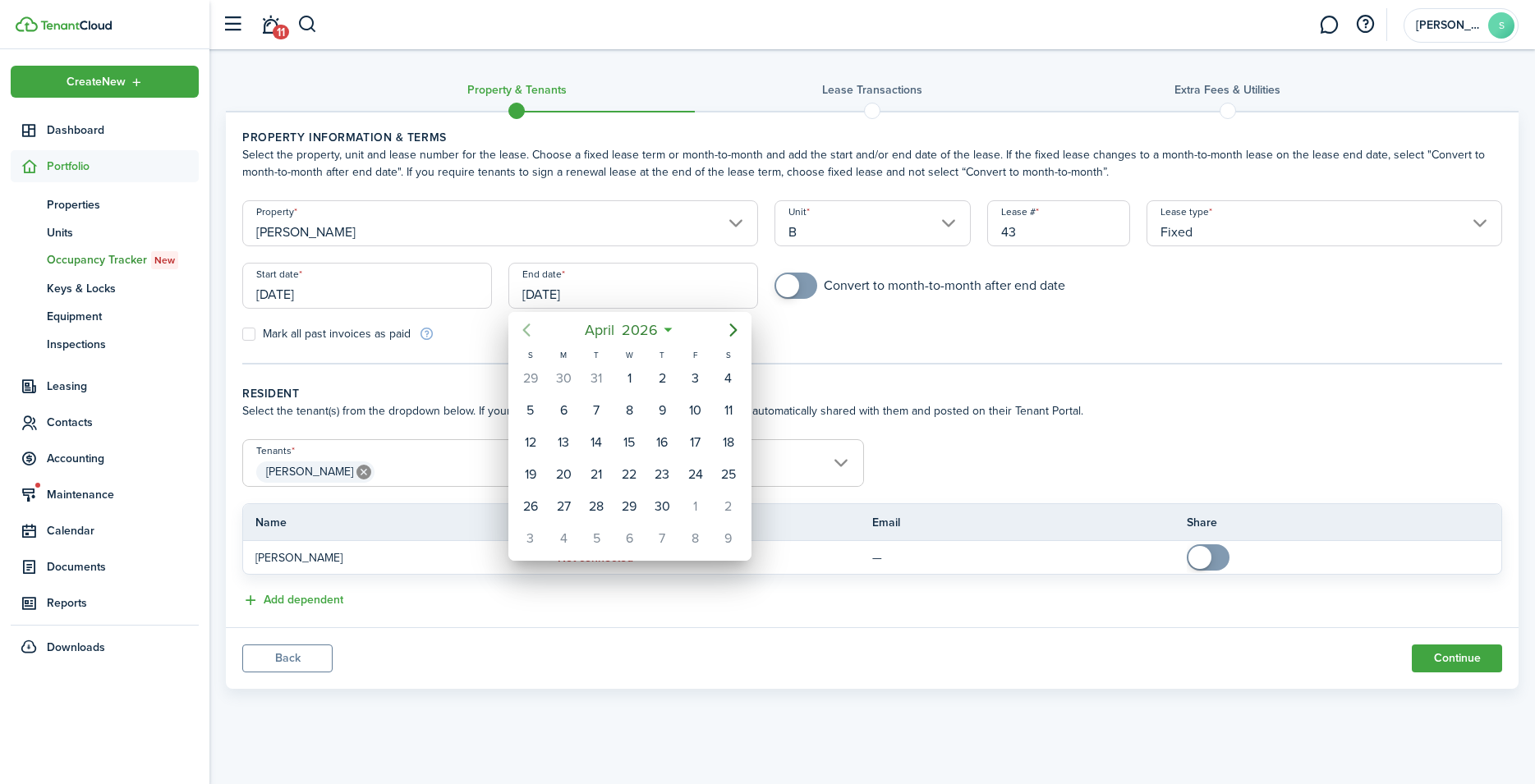
click at [524, 331] on icon "Previous page" at bounding box center [526, 330] width 7 height 13
click at [736, 480] on div "28" at bounding box center [728, 474] width 25 height 25
type input "[DATE]"
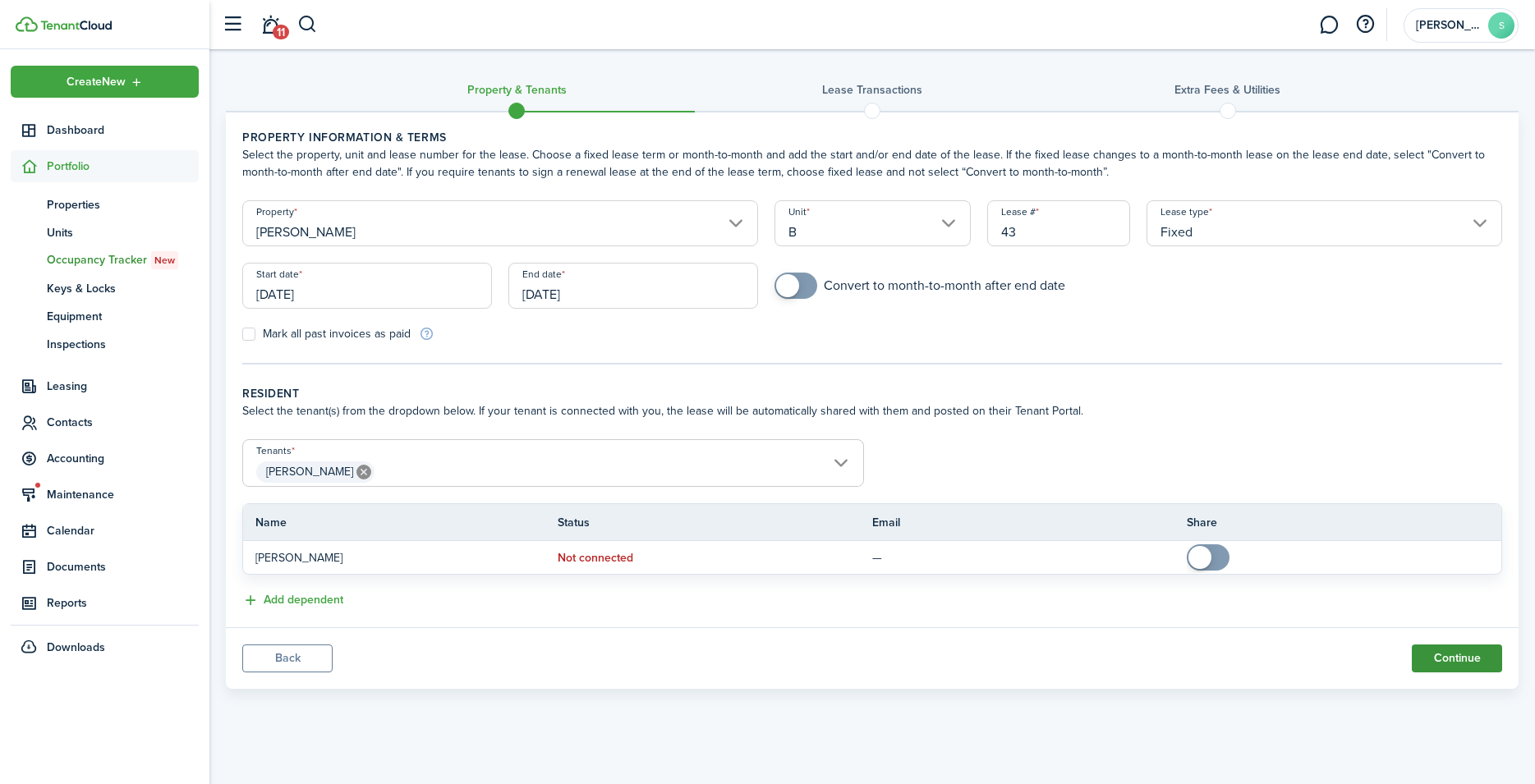
click at [1448, 662] on button "Continue" at bounding box center [1456, 658] width 91 height 28
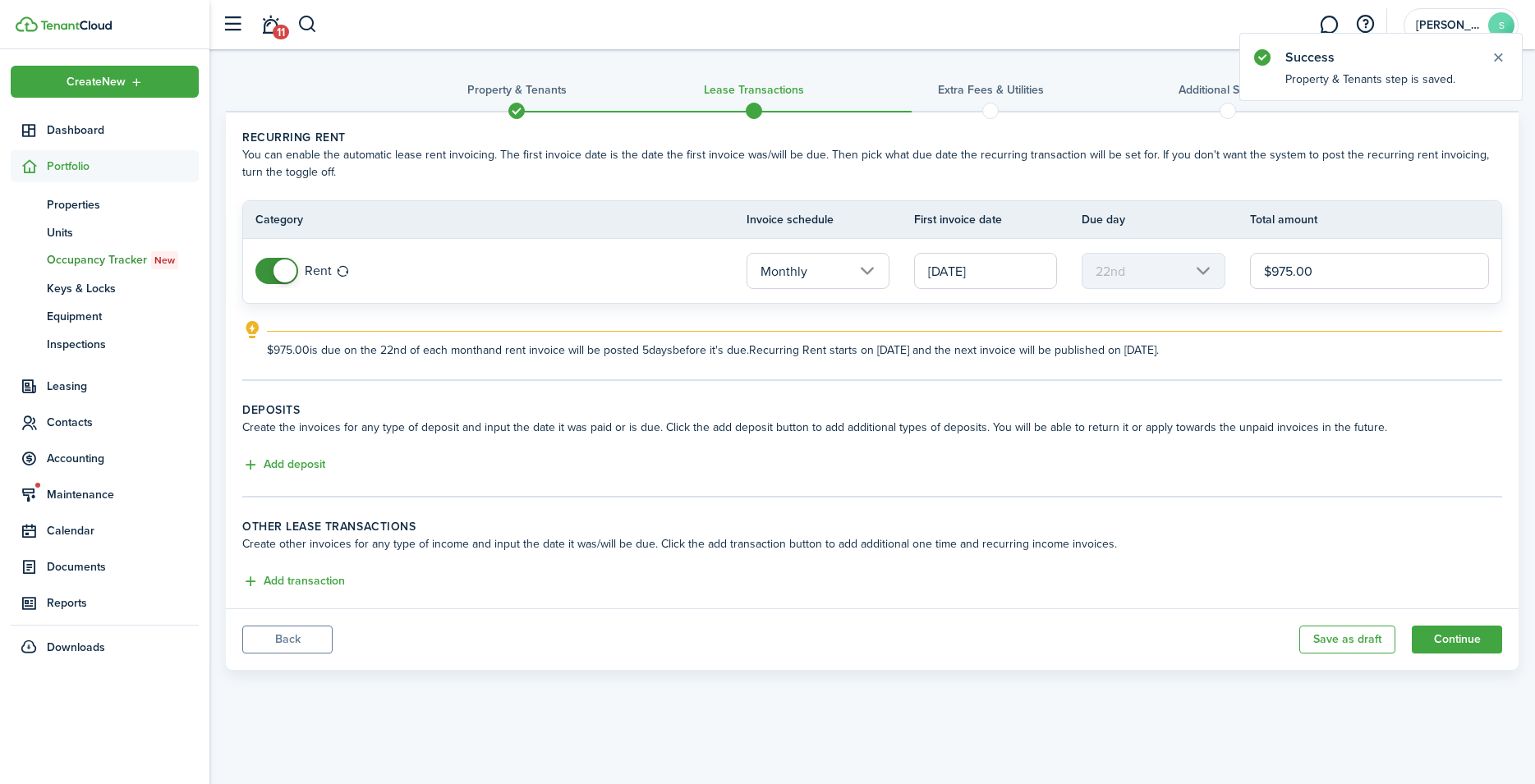
click at [1330, 270] on input "$975.00" at bounding box center [1369, 270] width 239 height 36
drag, startPoint x: 1330, startPoint y: 270, endPoint x: 1238, endPoint y: 267, distance: 92.0
click at [1250, 267] on input "$975.00" at bounding box center [1369, 270] width 239 height 36
click at [1368, 273] on input "$975.00" at bounding box center [1369, 270] width 239 height 36
click at [1161, 267] on mbsc-scroller "22nd" at bounding box center [1153, 270] width 143 height 36
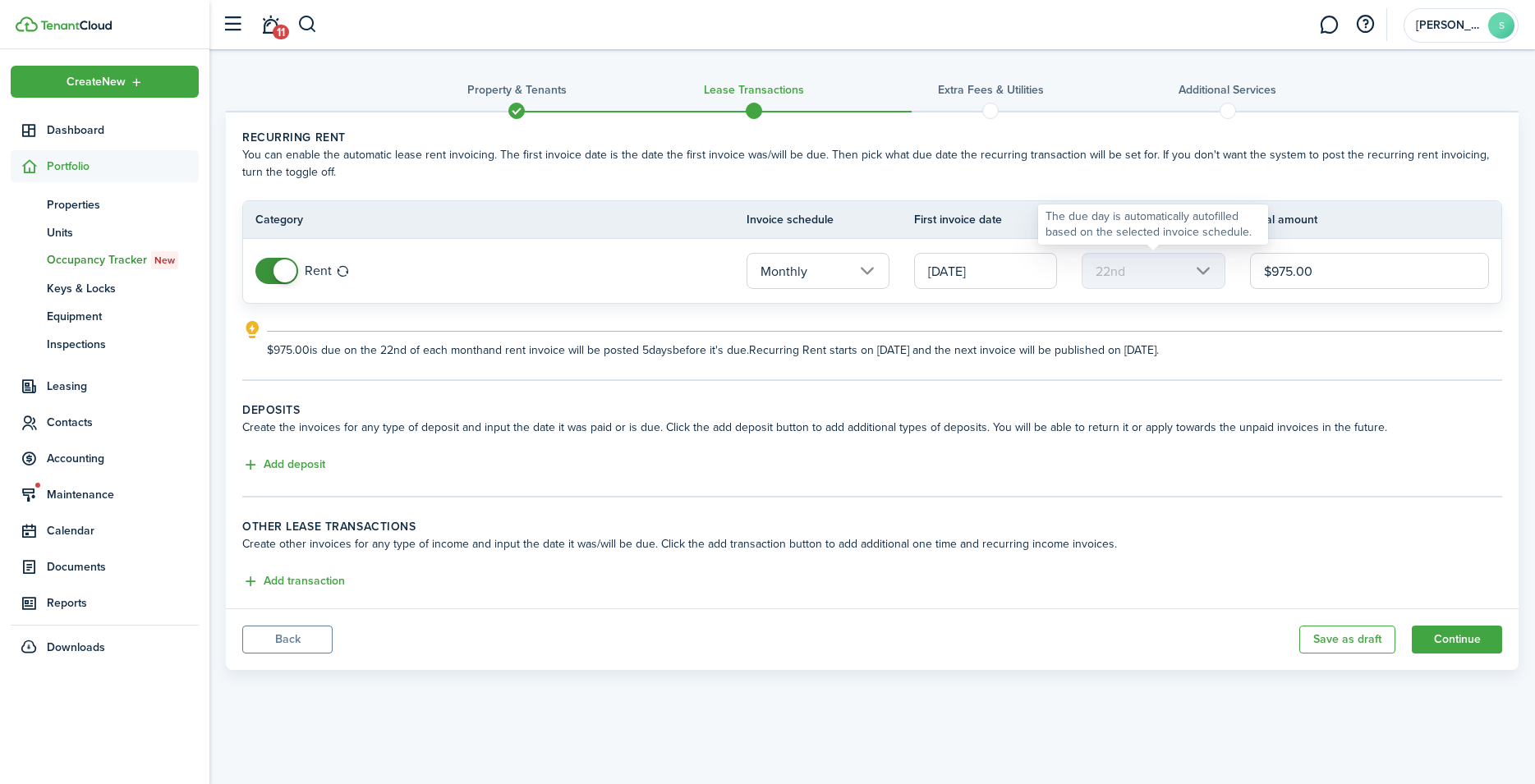
click at [1211, 272] on mbsc-scroller "22nd" at bounding box center [1153, 270] width 143 height 36
click at [1034, 272] on input "[DATE]" at bounding box center [986, 270] width 143 height 36
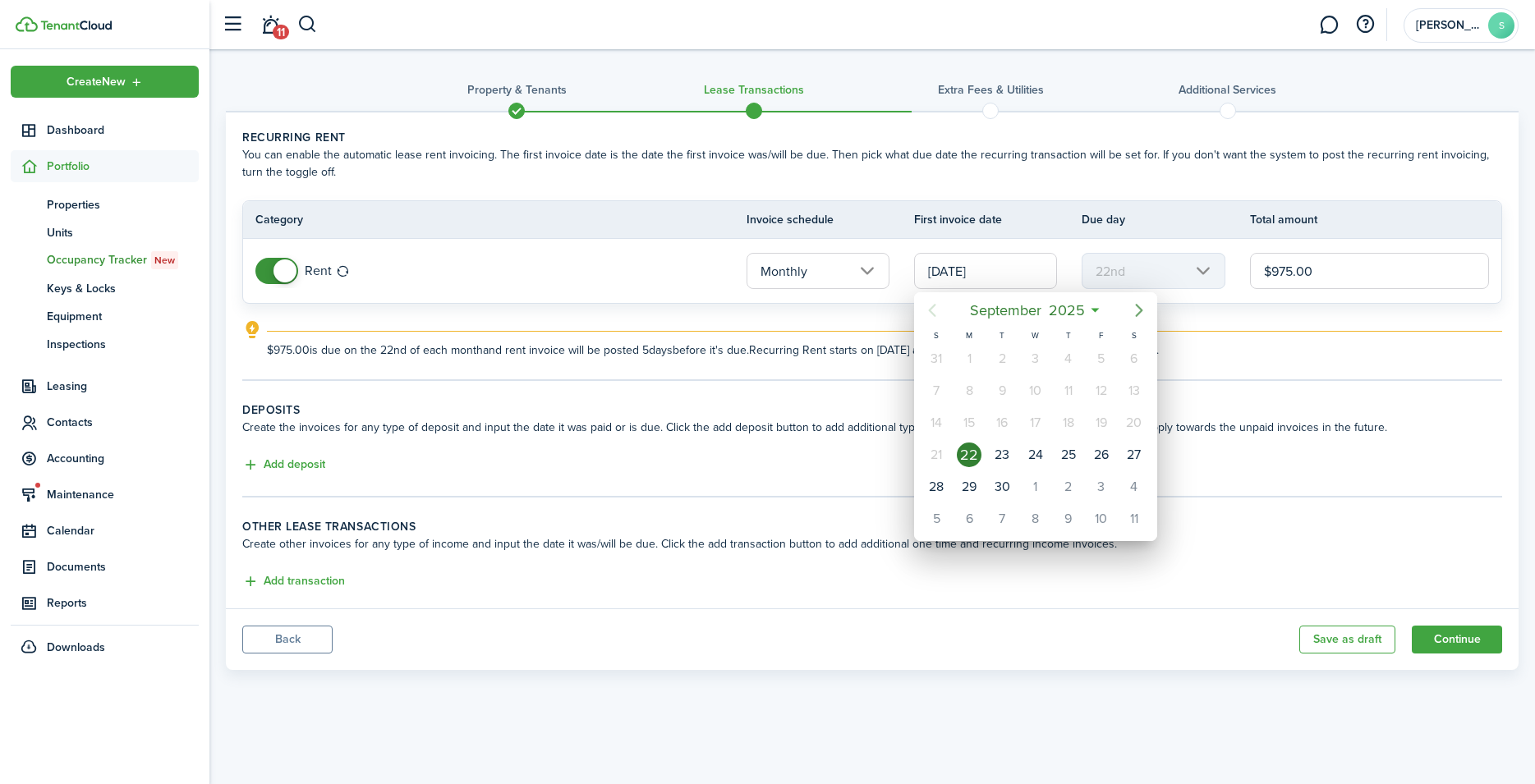
click at [1136, 309] on icon "Next page" at bounding box center [1140, 310] width 20 height 20
click at [1036, 357] on div "1" at bounding box center [1035, 359] width 25 height 25
type input "[DATE]"
type input "1st"
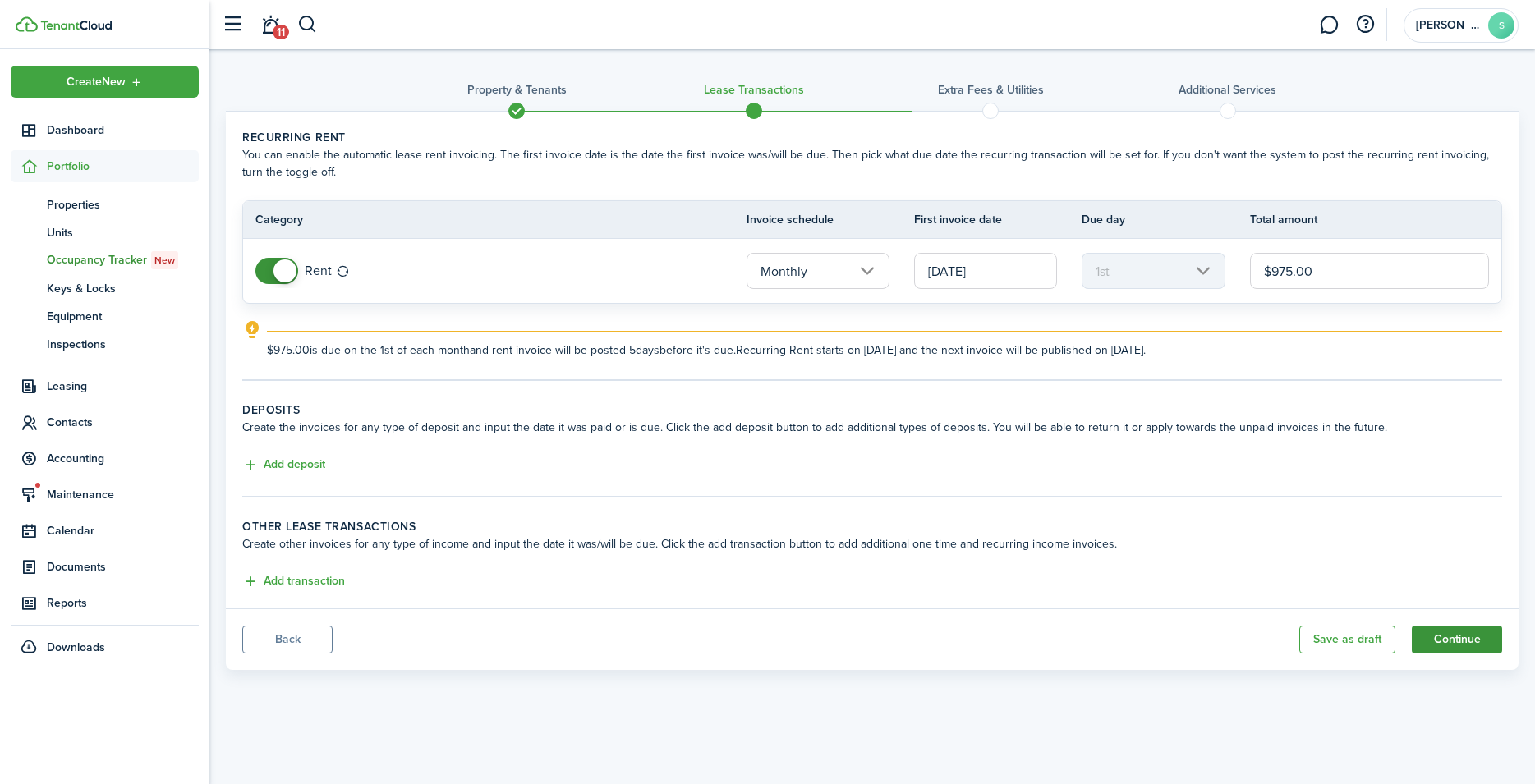
click at [1474, 639] on button "Continue" at bounding box center [1456, 639] width 91 height 28
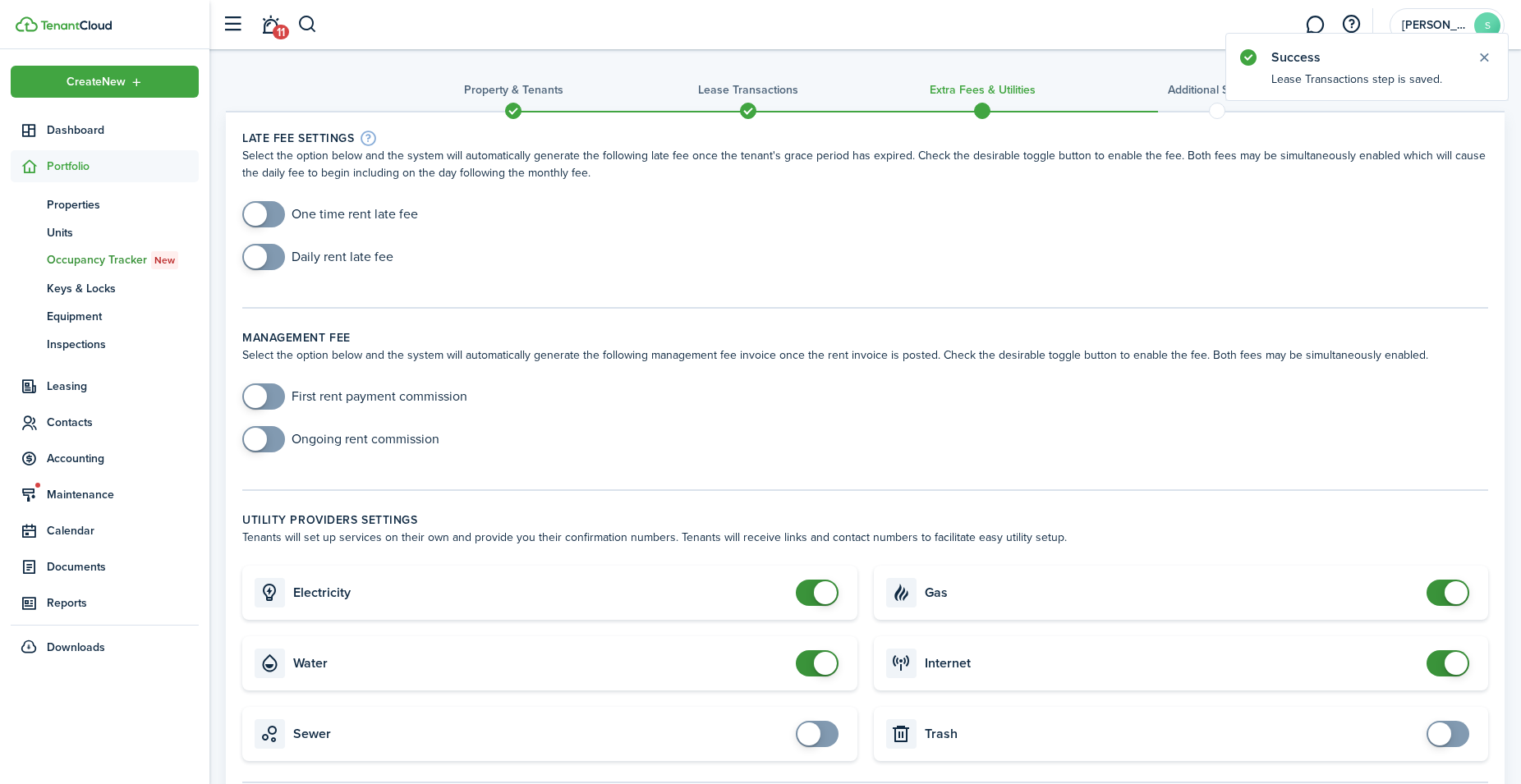
checkbox input "true"
click at [252, 204] on span at bounding box center [254, 214] width 23 height 23
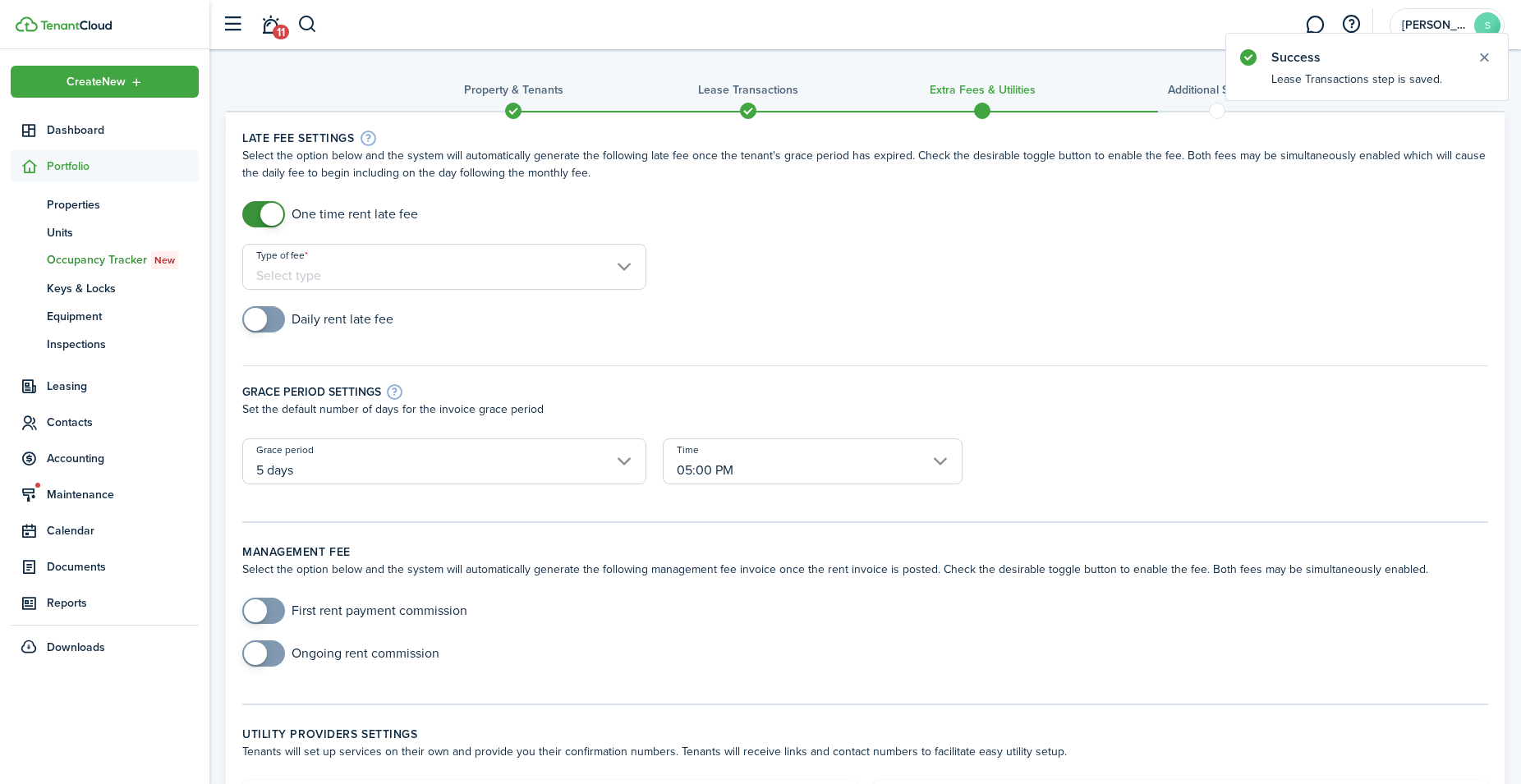
click at [424, 259] on input "Type of fee" at bounding box center [444, 266] width 404 height 46
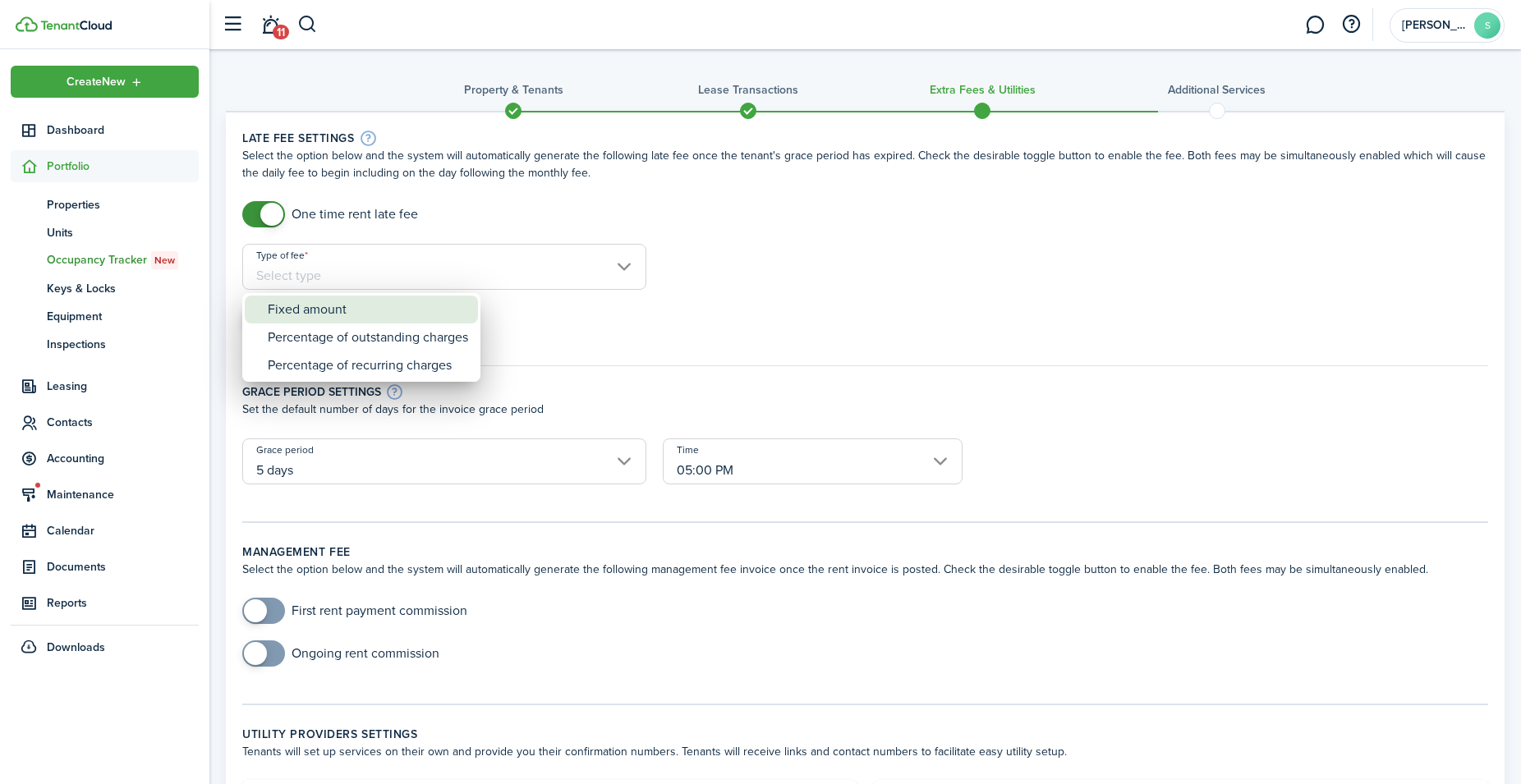
click at [306, 306] on div "Fixed amount" at bounding box center [368, 309] width 200 height 28
type input "Fixed amount"
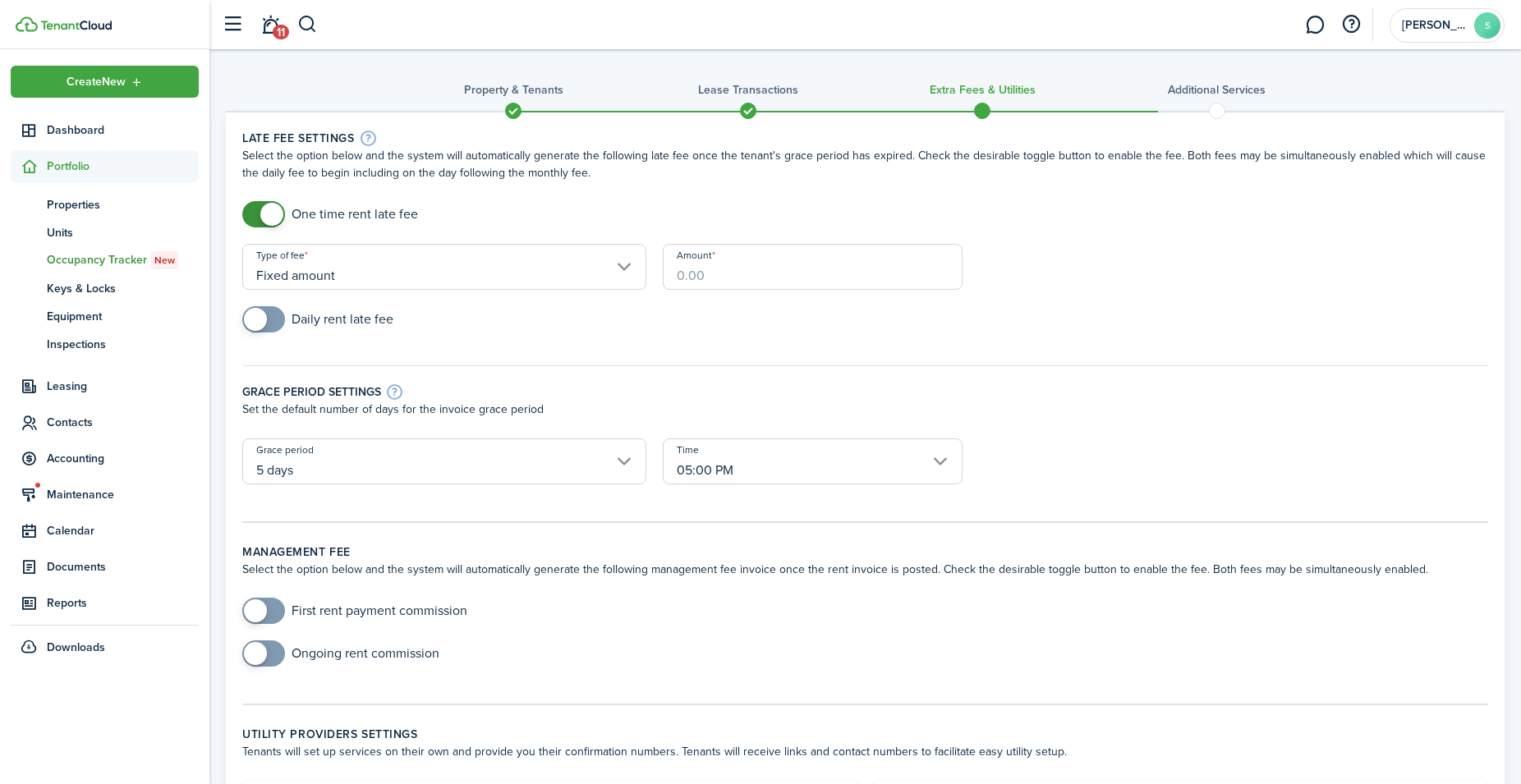
click at [752, 271] on input "Amount" at bounding box center [812, 266] width 299 height 46
click at [590, 268] on input "Fixed amount" at bounding box center [444, 266] width 404 height 46
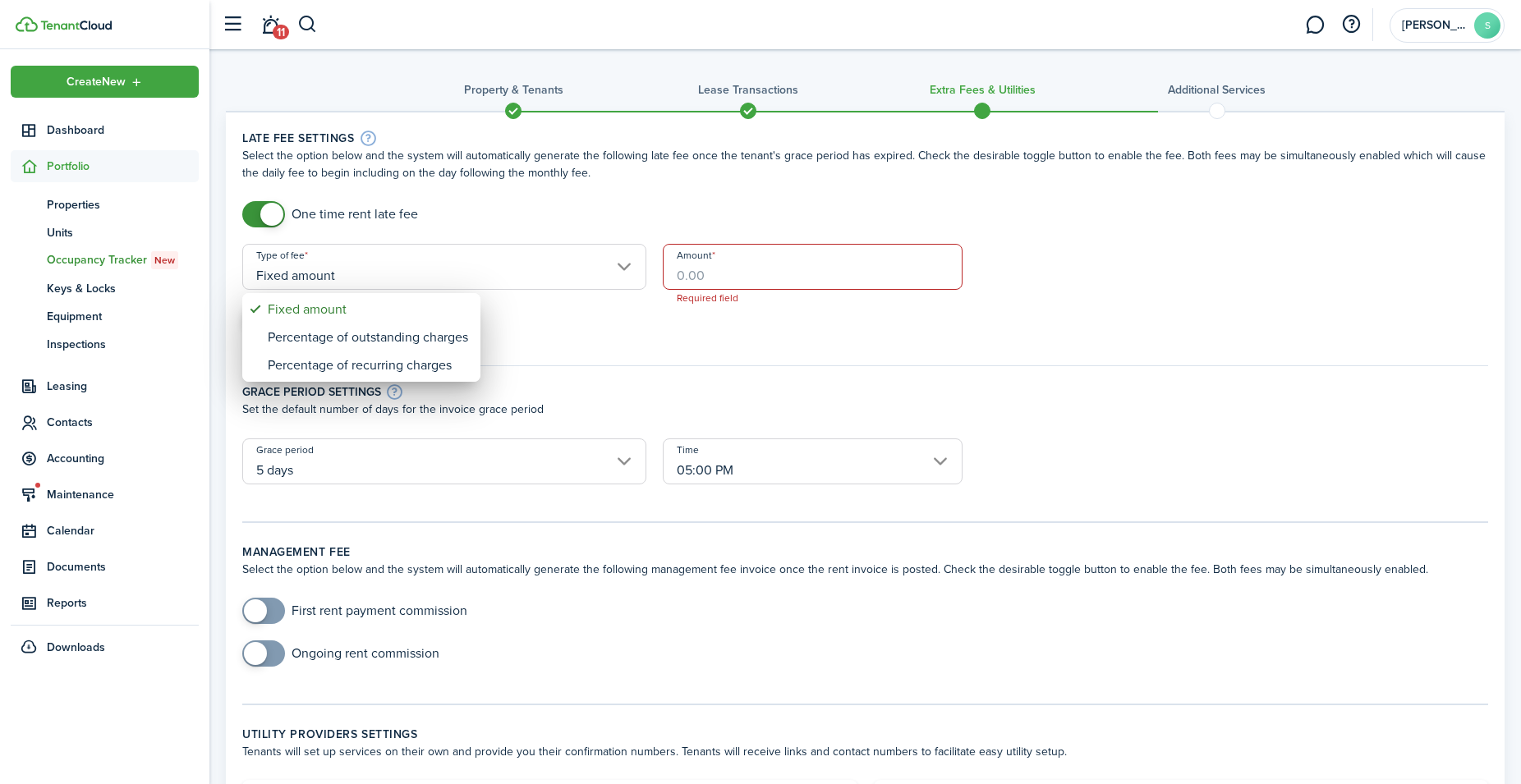
click at [590, 268] on div at bounding box center [760, 392] width 1784 height 1047
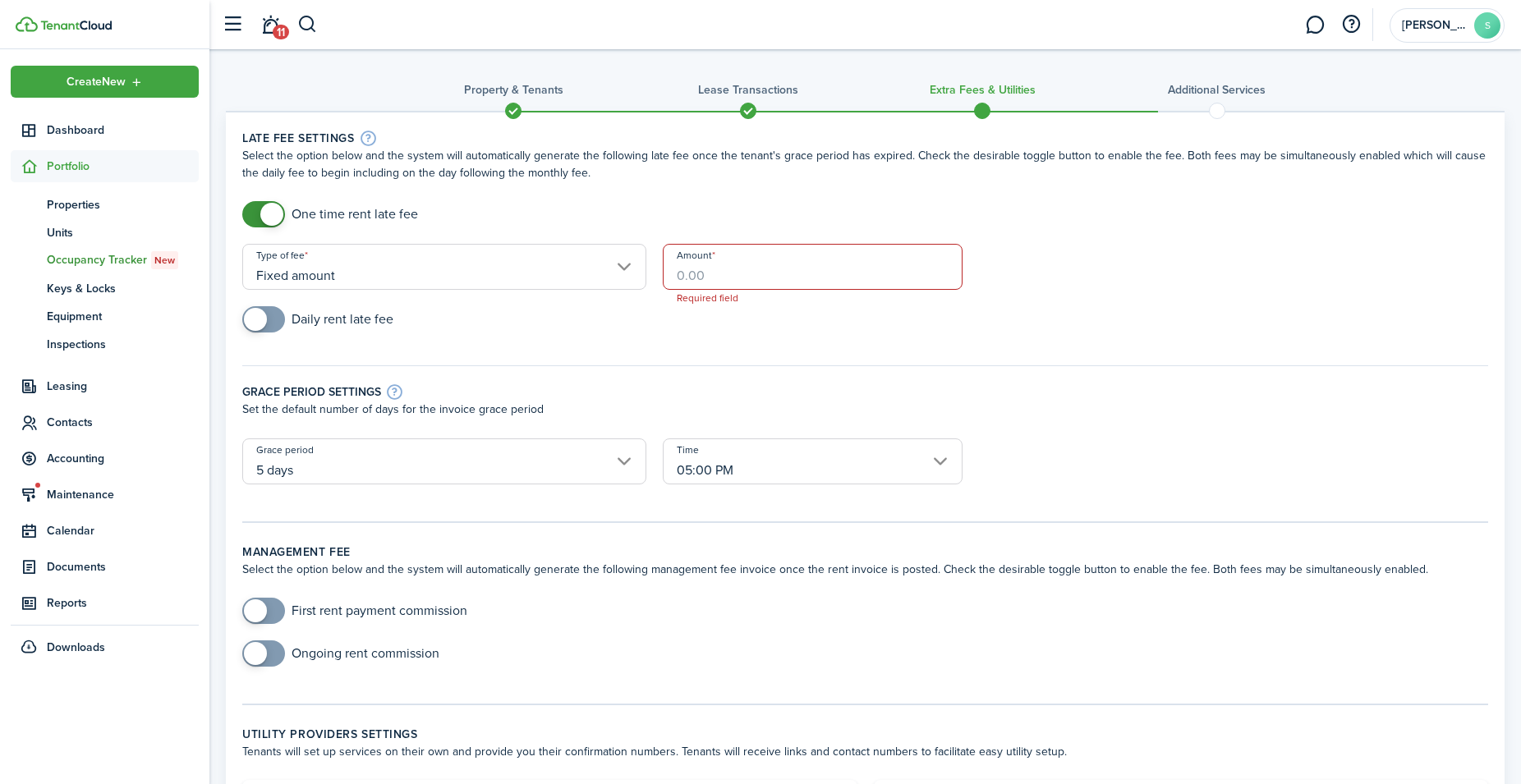
click at [771, 261] on input "Amount" at bounding box center [812, 266] width 299 height 46
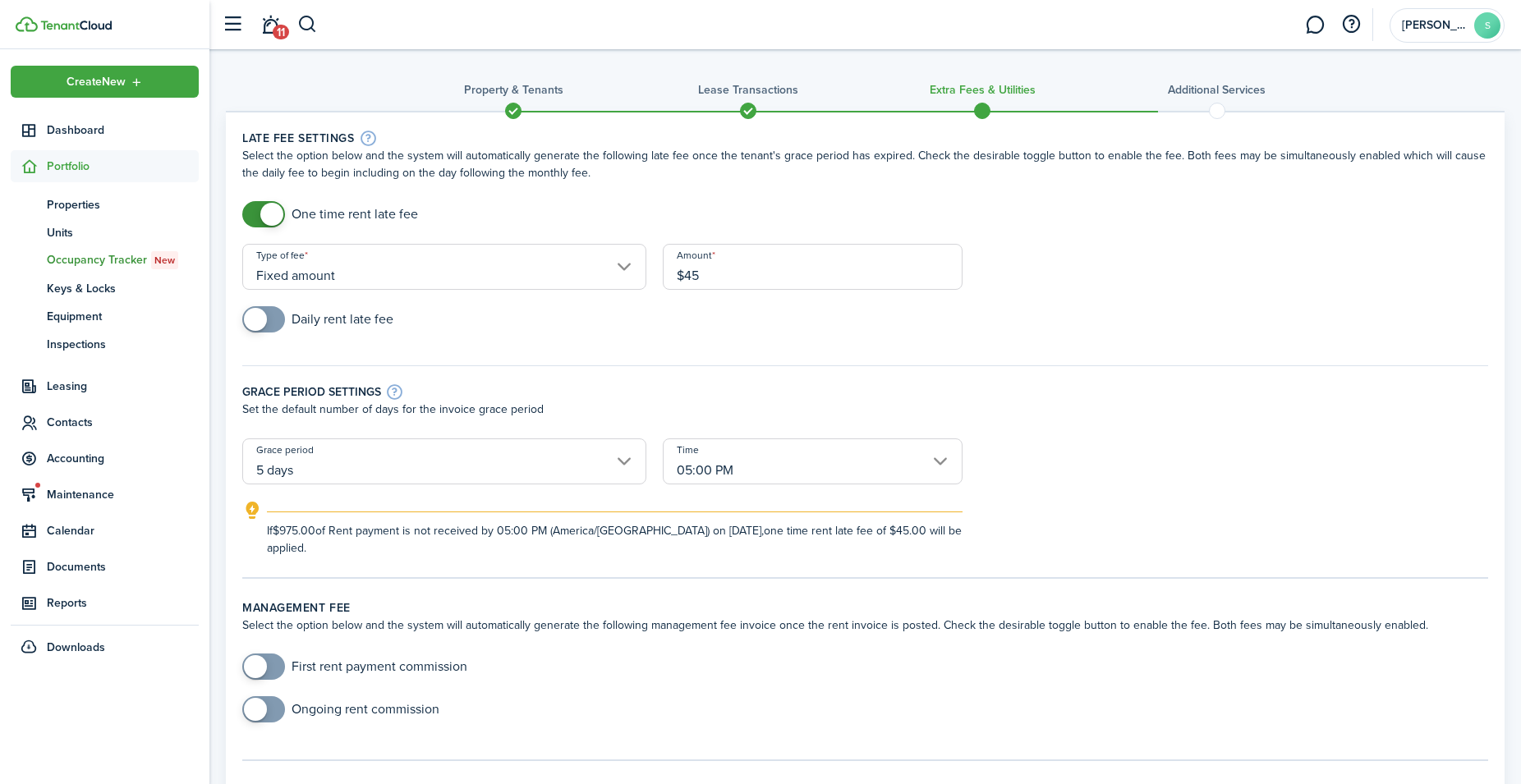
type input "$45.00"
checkbox input "true"
click at [260, 319] on span at bounding box center [254, 318] width 23 height 23
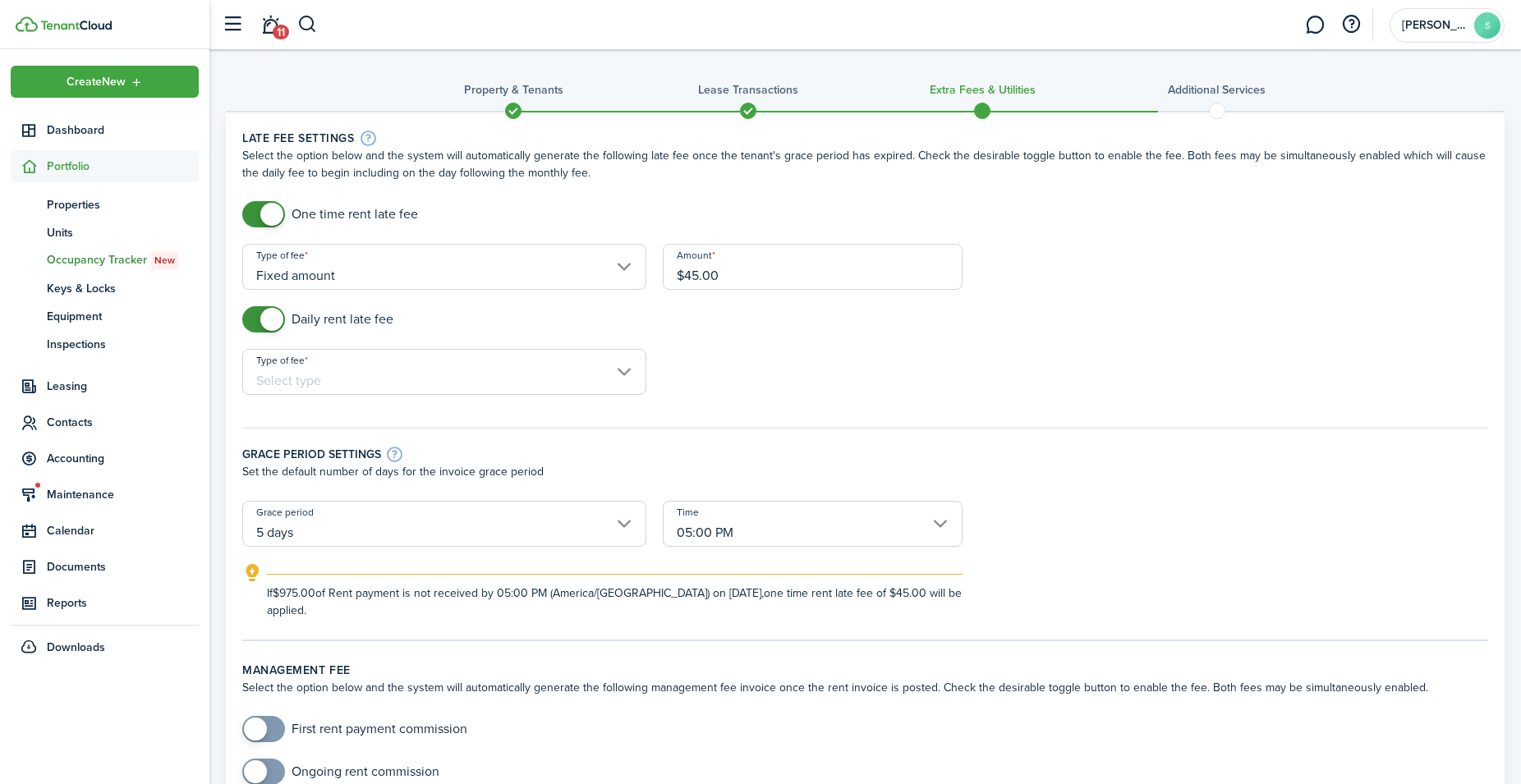
click at [304, 364] on input "Type of fee" at bounding box center [444, 371] width 404 height 46
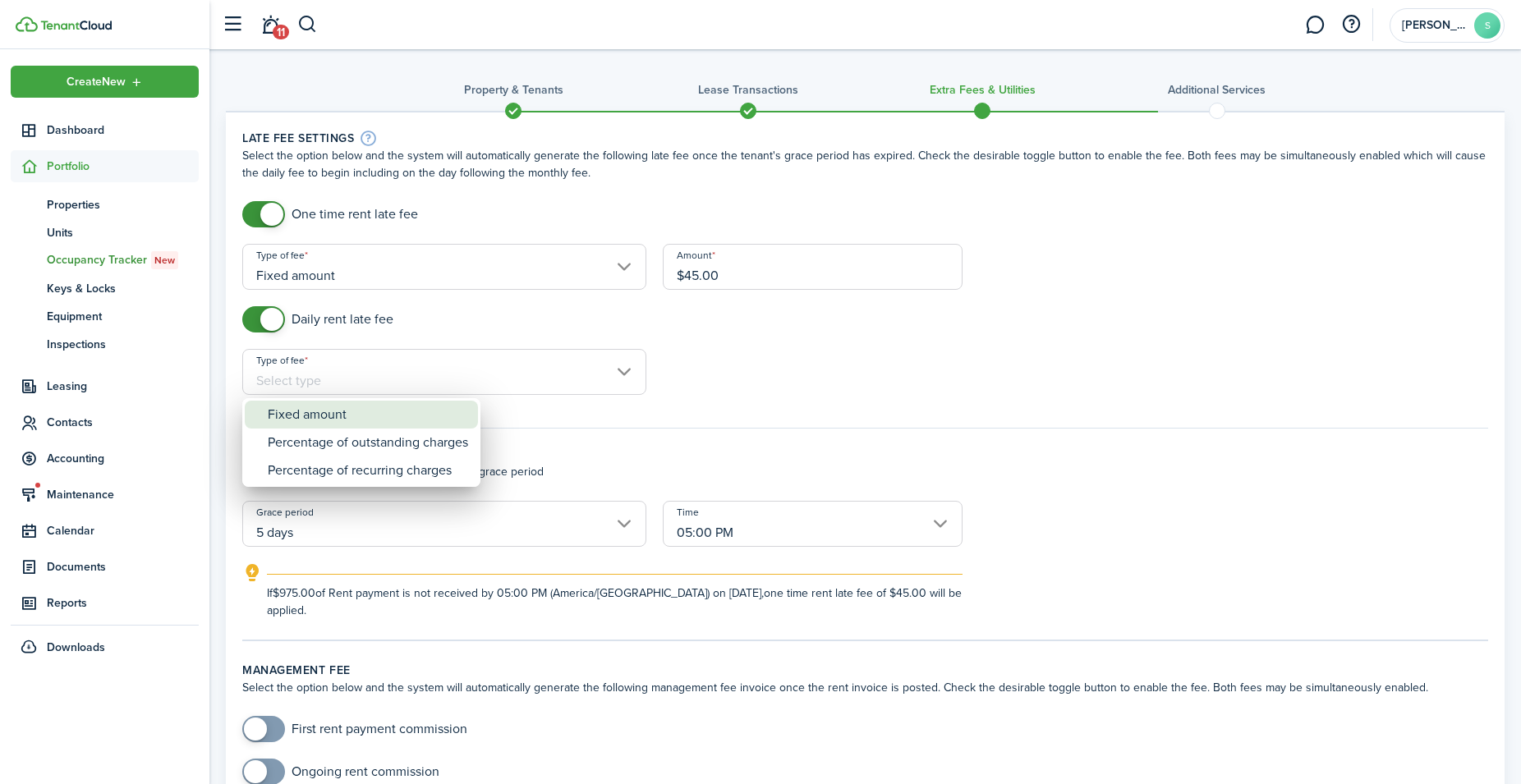
click at [329, 419] on div "Fixed amount" at bounding box center [368, 414] width 200 height 28
type input "Fixed amount"
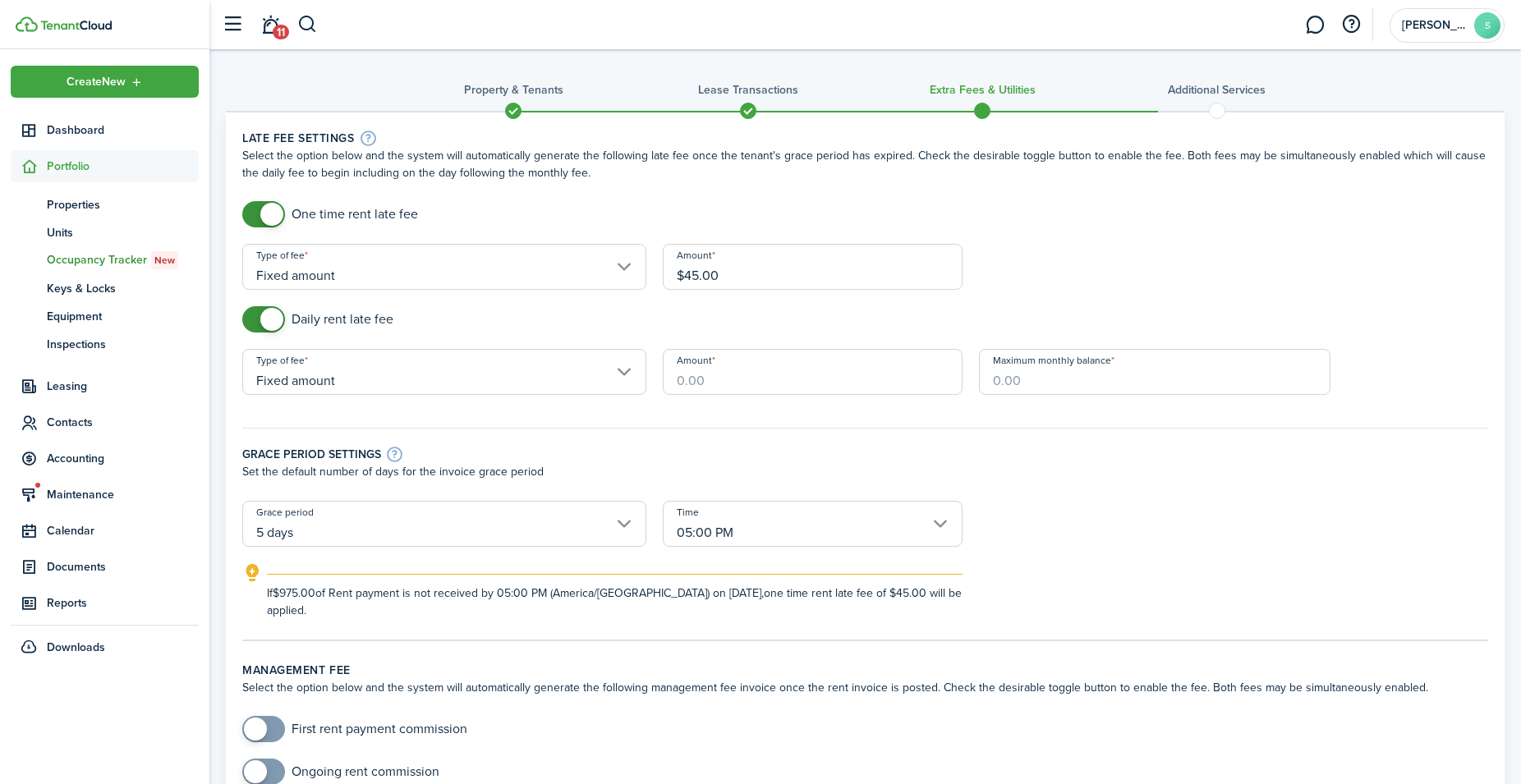
click at [689, 371] on input "Amount" at bounding box center [812, 371] width 299 height 46
type input "$30.00"
click at [1062, 389] on input "Maximum monthly balance" at bounding box center [1155, 371] width 351 height 46
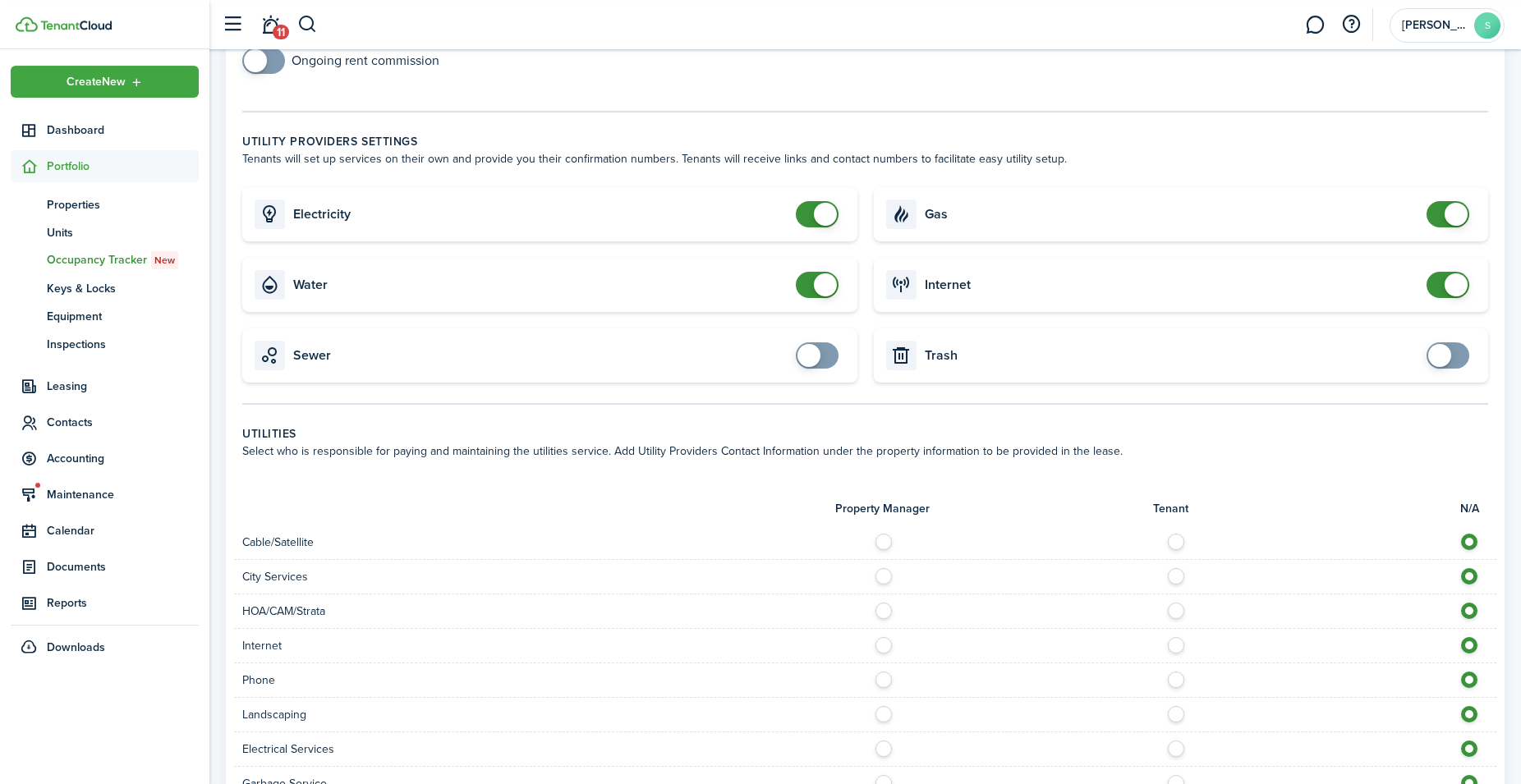
scroll to position [754, 0]
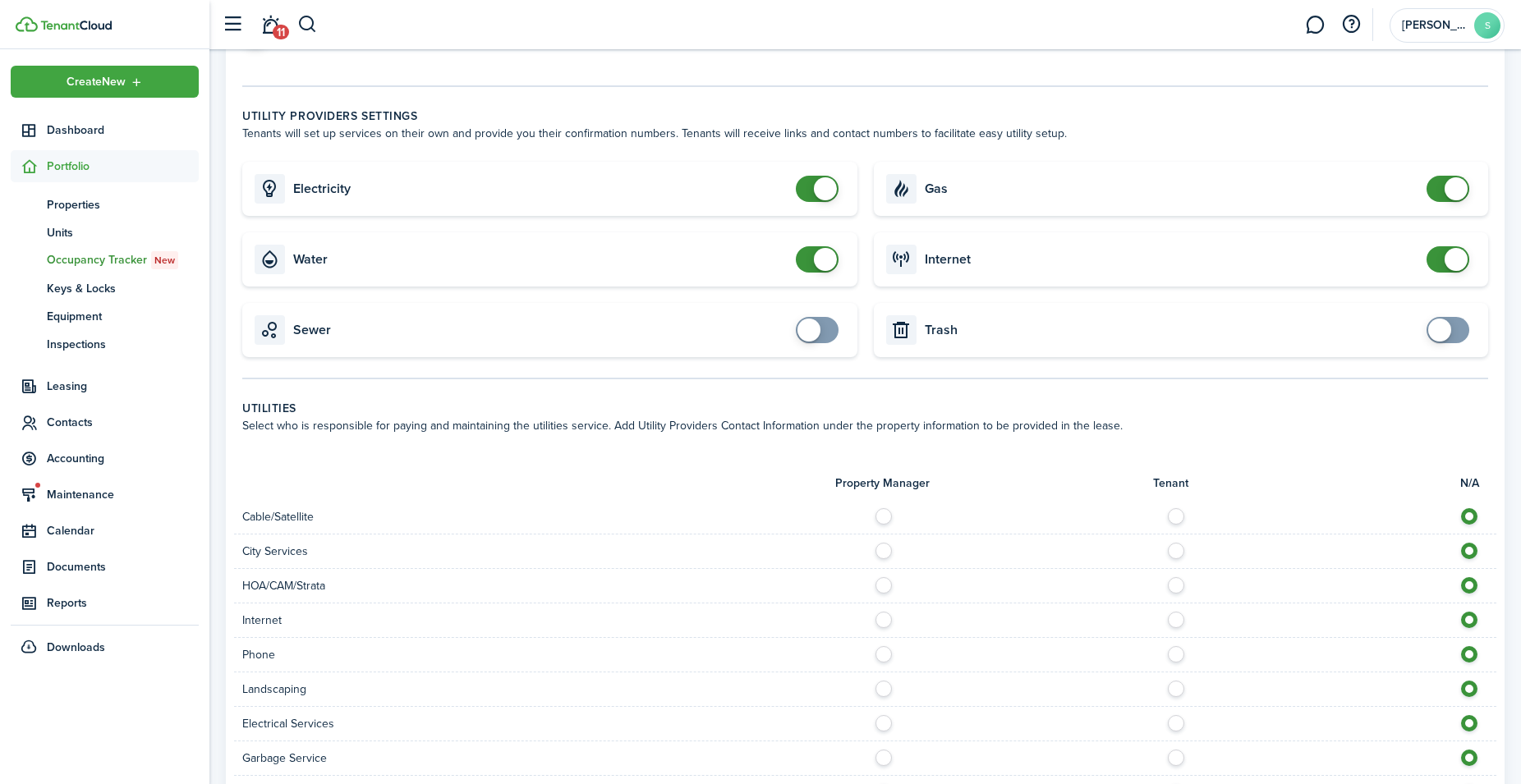
type input "$360.00"
checkbox input "true"
click at [814, 332] on span at bounding box center [808, 329] width 23 height 23
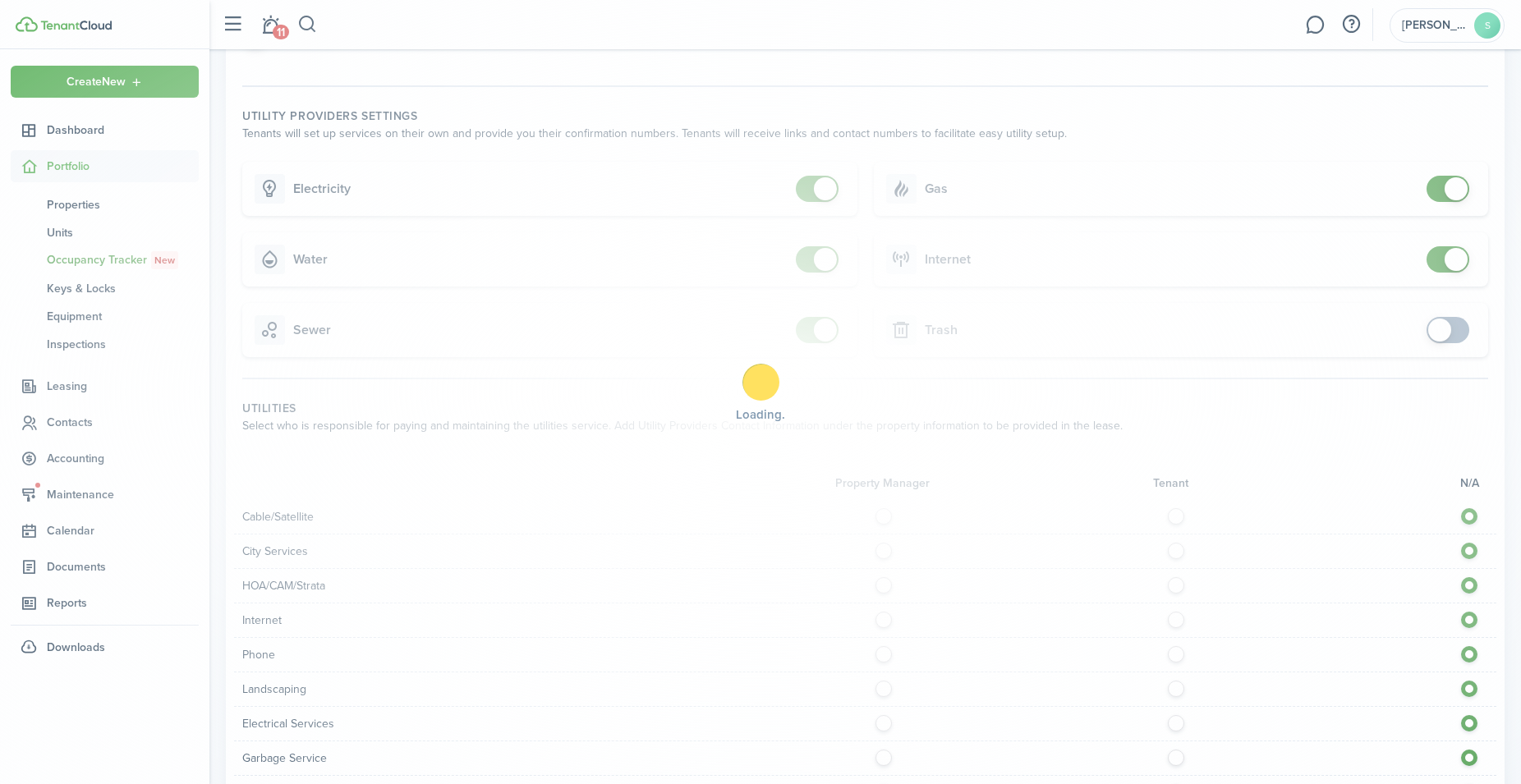
click at [1435, 321] on div "Loading" at bounding box center [760, 392] width 1521 height 784
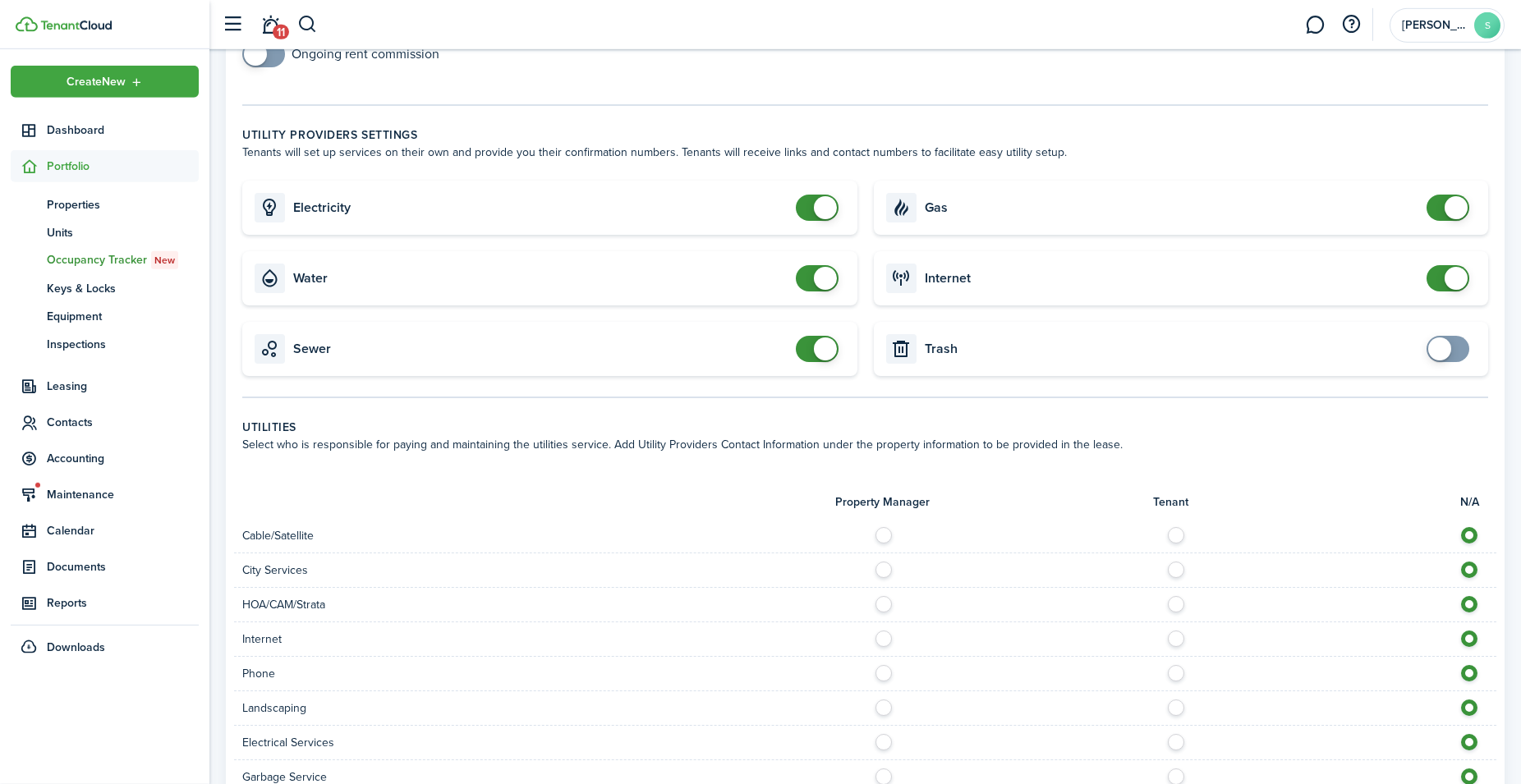
scroll to position [675, 0]
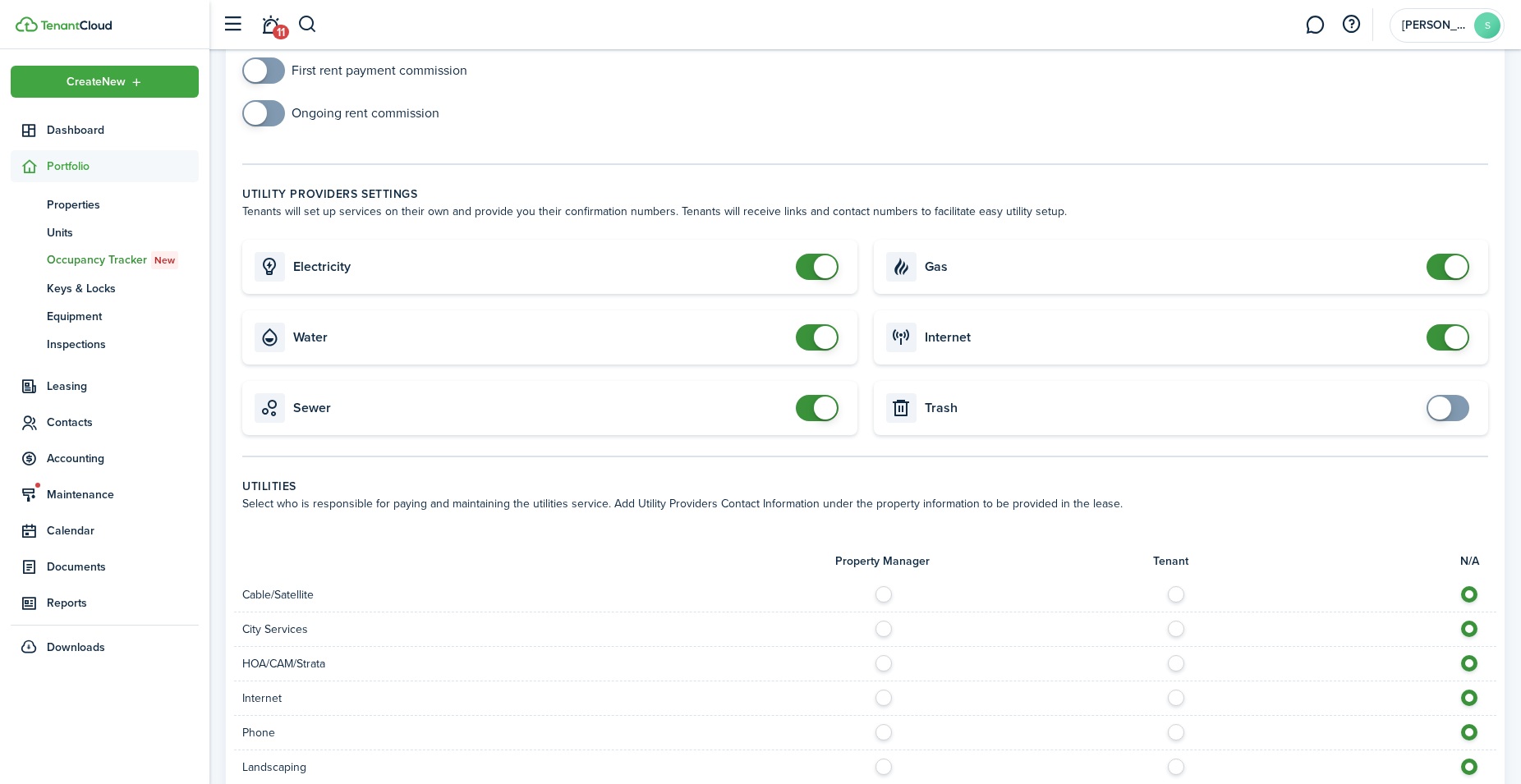
checkbox input "true"
click at [1443, 404] on span at bounding box center [1439, 407] width 23 height 23
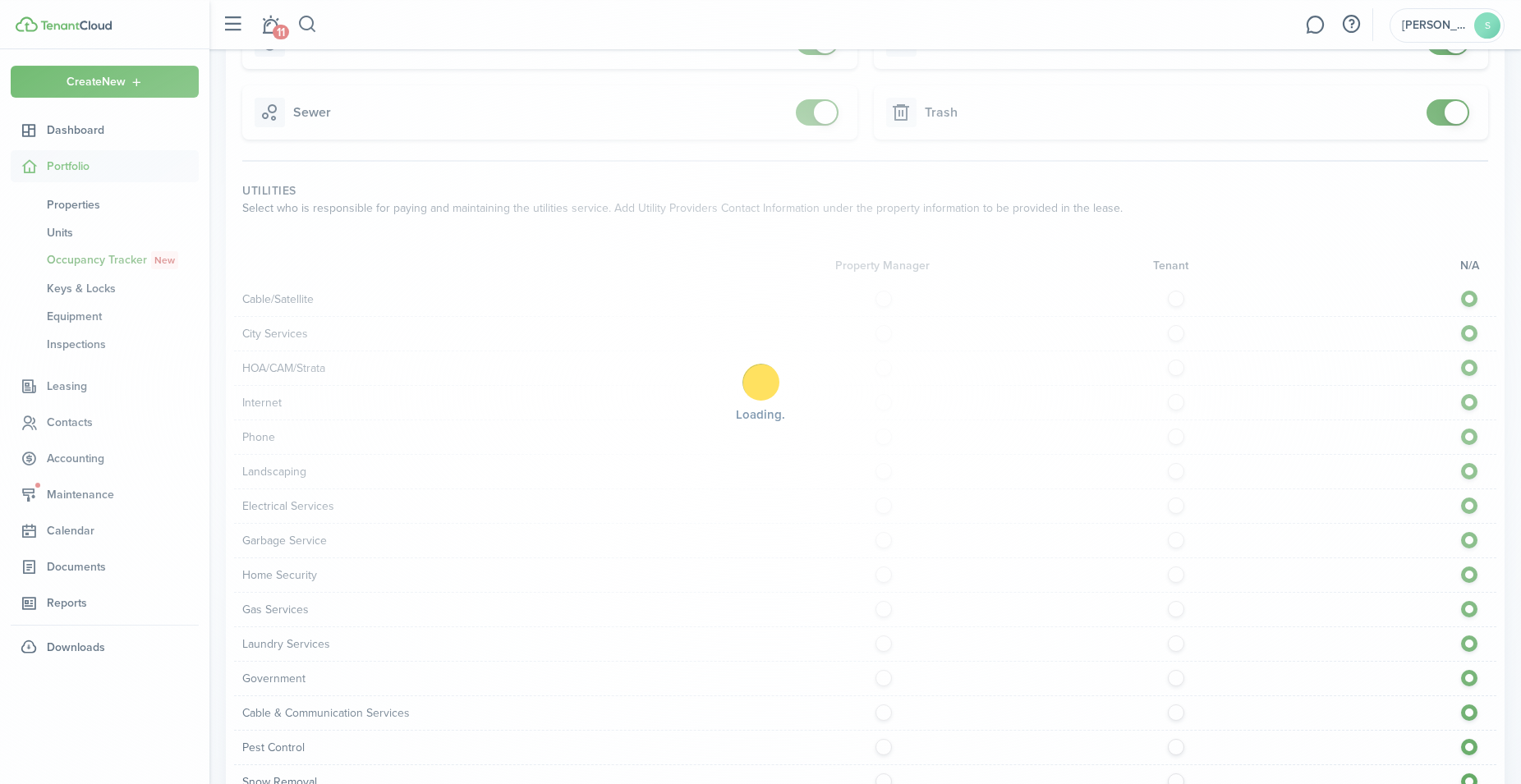
scroll to position [1178, 0]
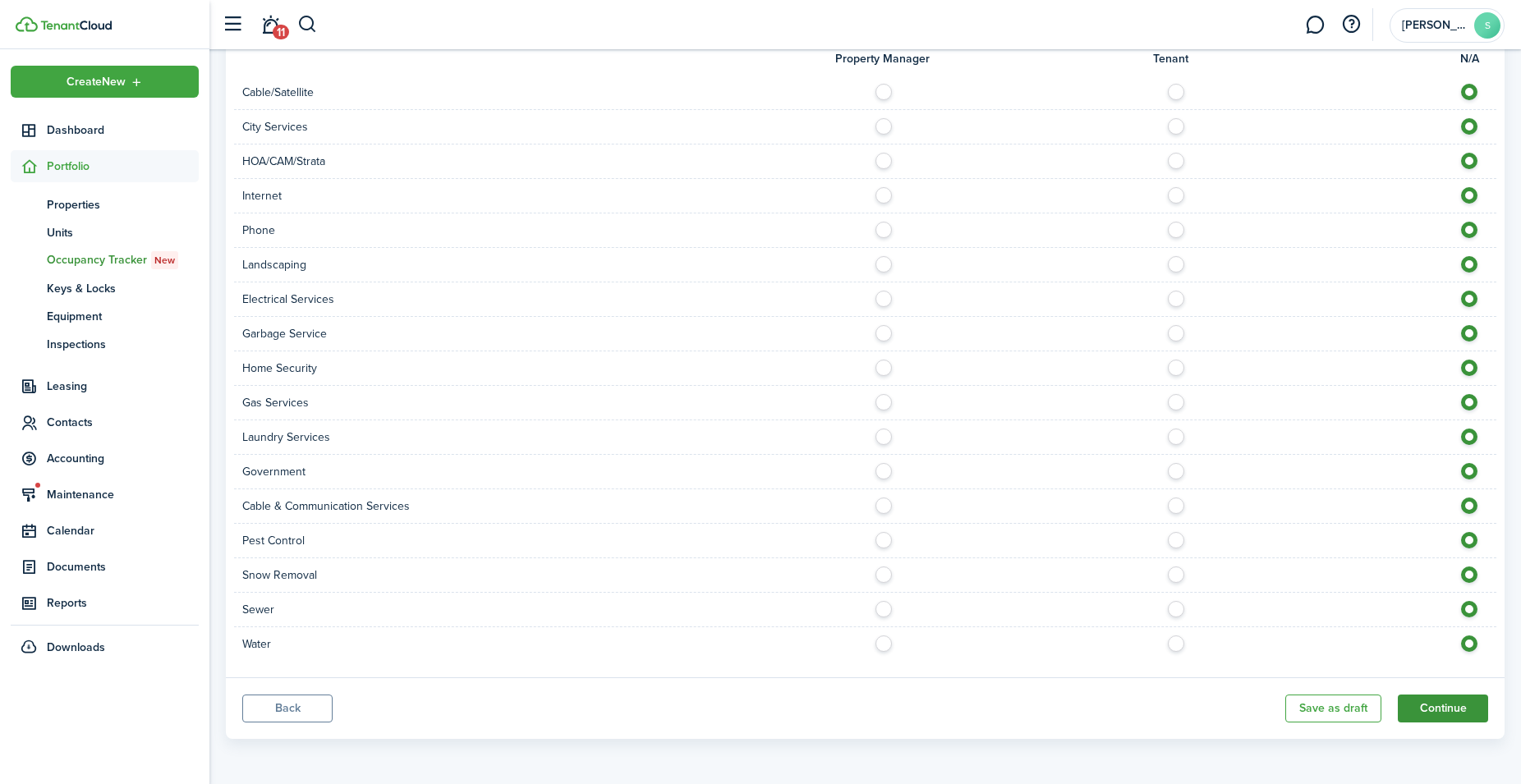
click at [1442, 709] on button "Continue" at bounding box center [1442, 708] width 91 height 28
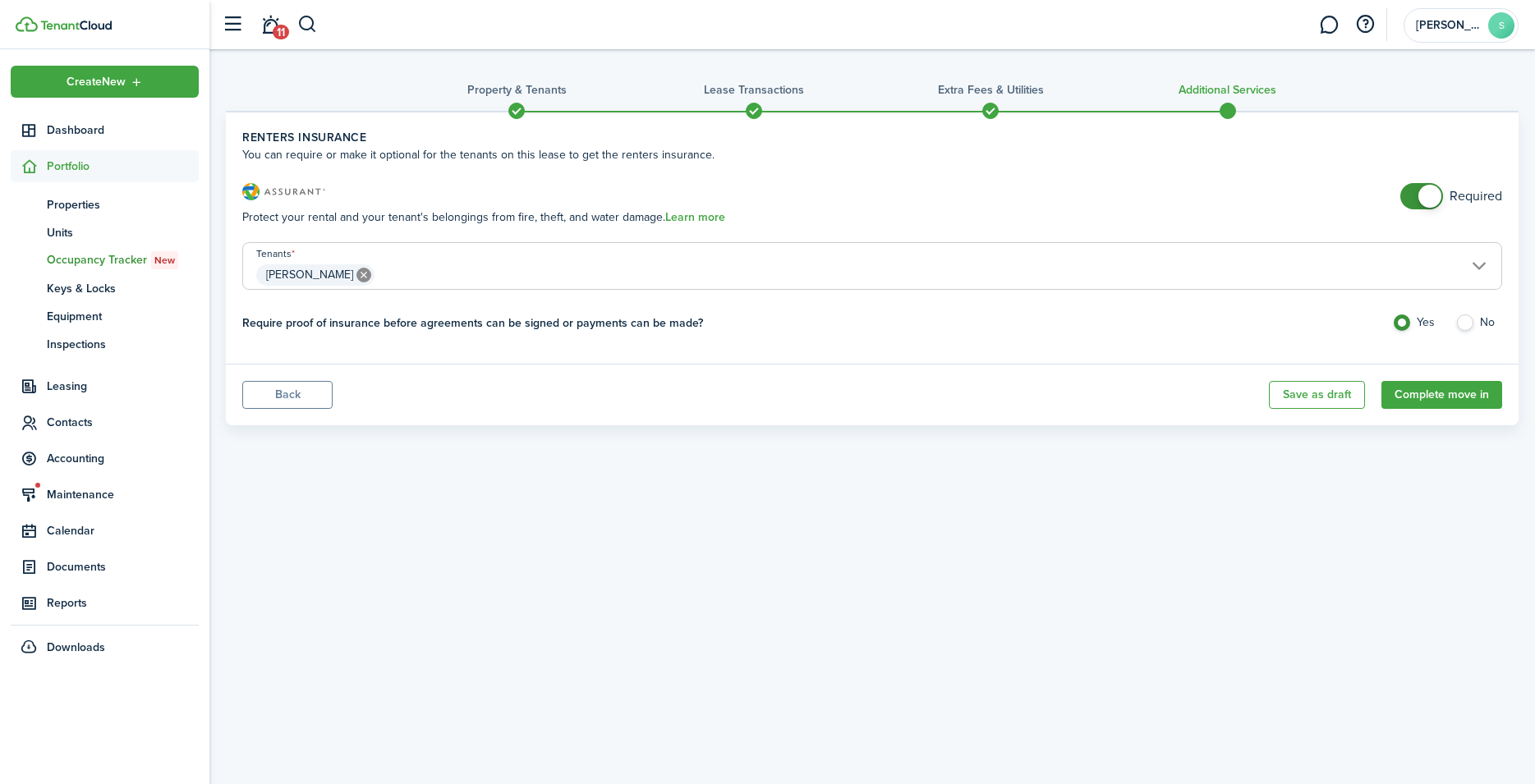
click at [1476, 324] on label "No" at bounding box center [1478, 327] width 47 height 25
radio input "false"
radio input "true"
checkbox input "false"
click at [1421, 196] on span at bounding box center [1430, 196] width 23 height 23
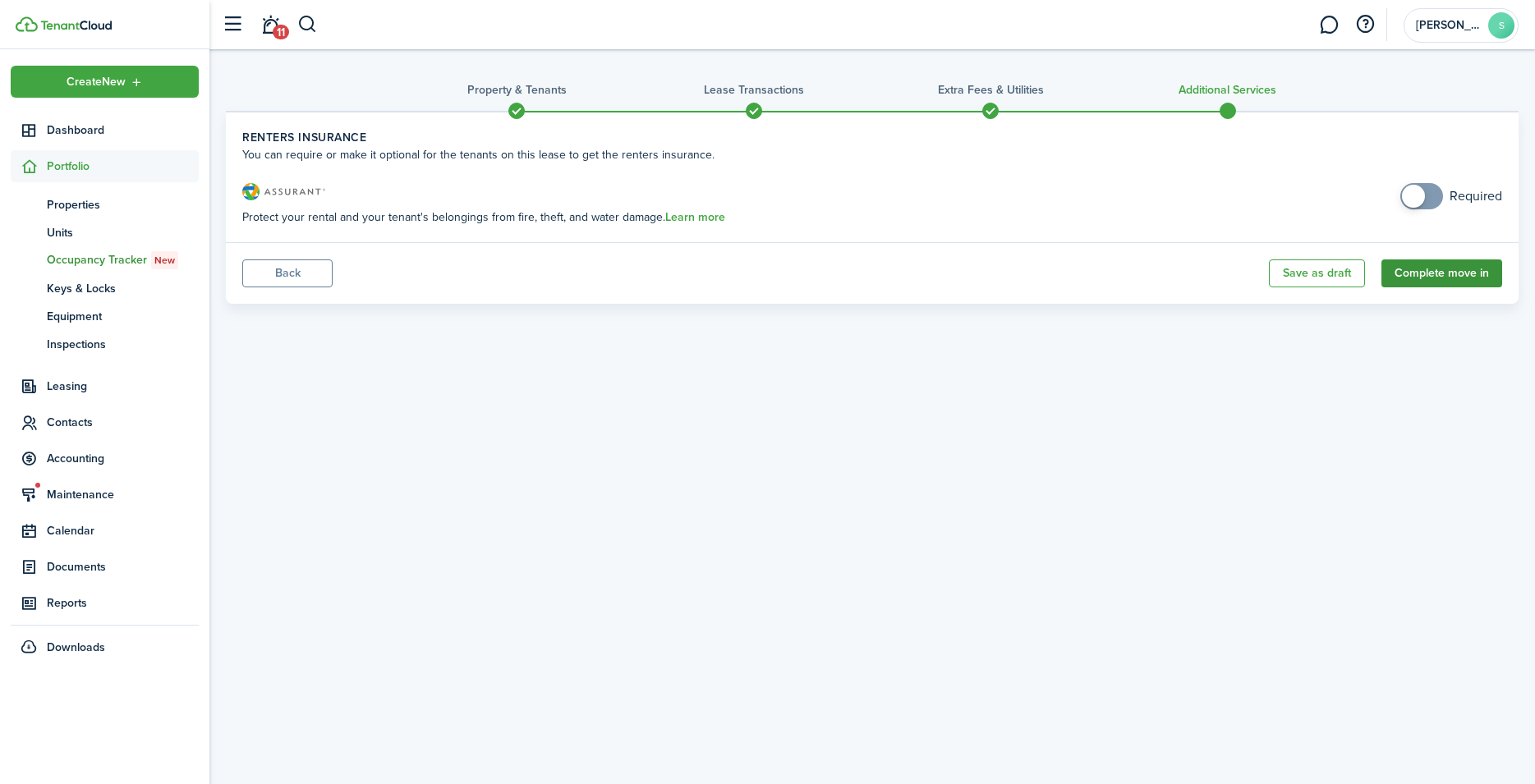
click at [1444, 271] on button "Complete move in" at bounding box center [1442, 274] width 121 height 28
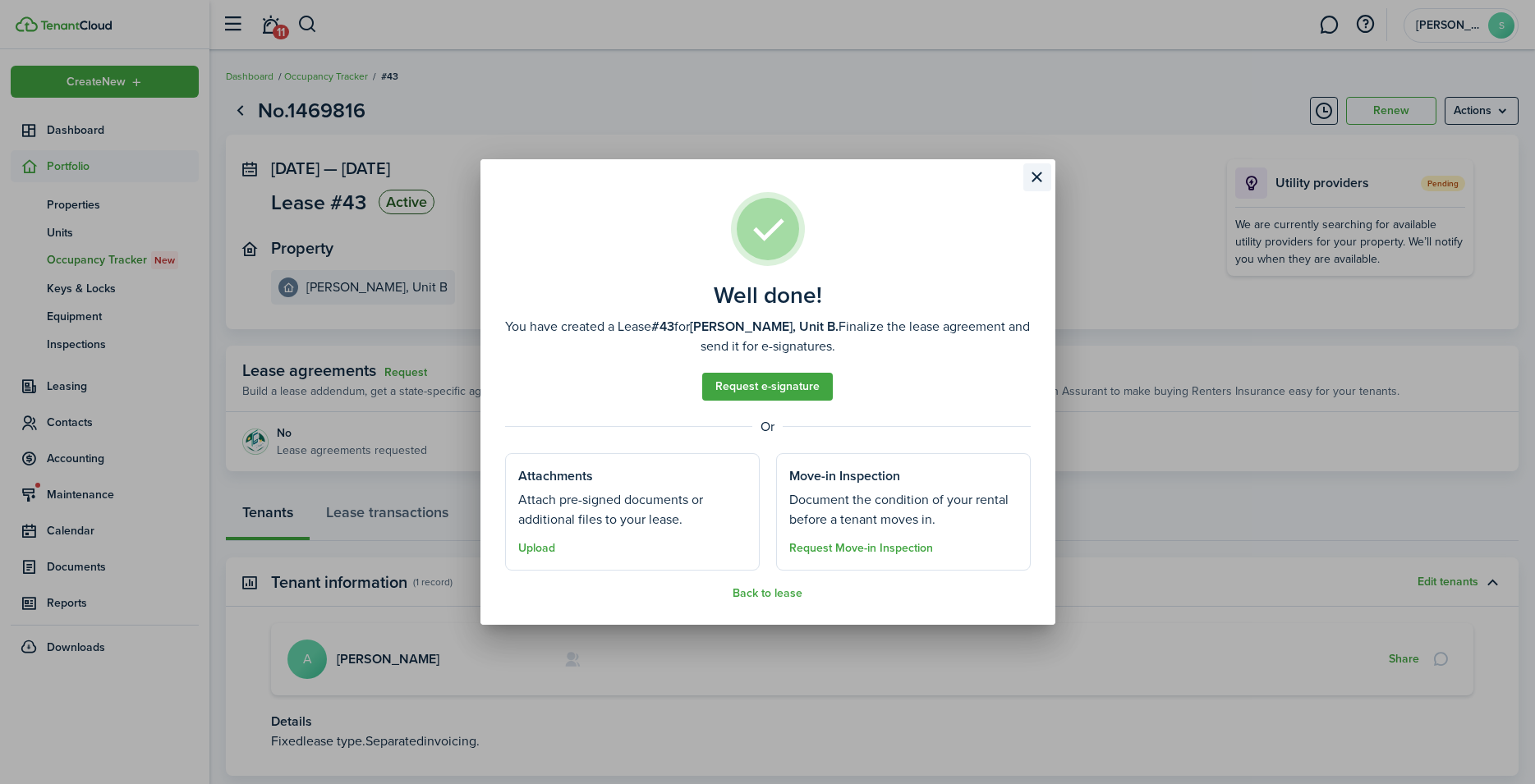
click at [1035, 173] on button "Close modal" at bounding box center [1037, 177] width 28 height 28
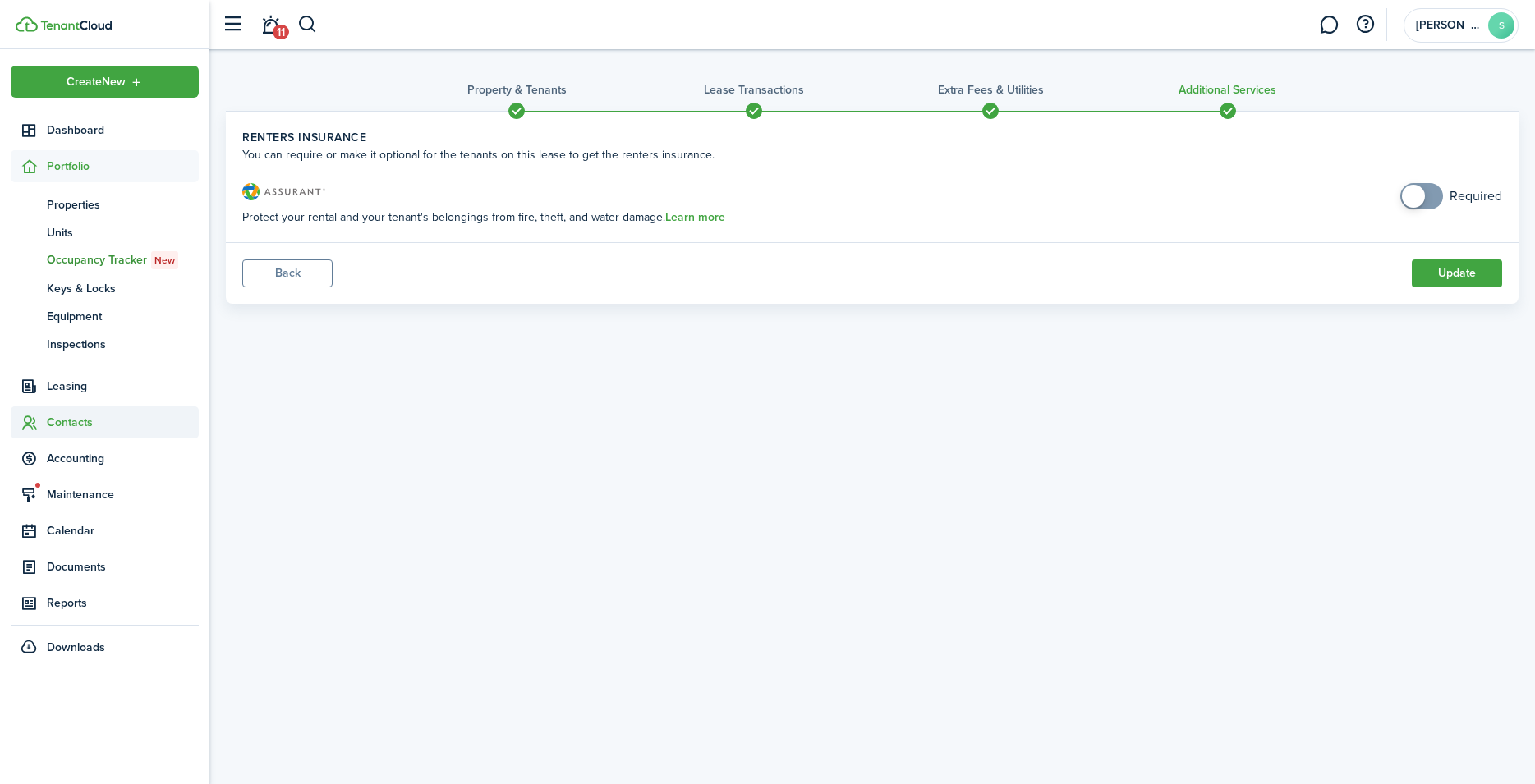
click at [68, 419] on span "Contacts" at bounding box center [123, 422] width 152 height 17
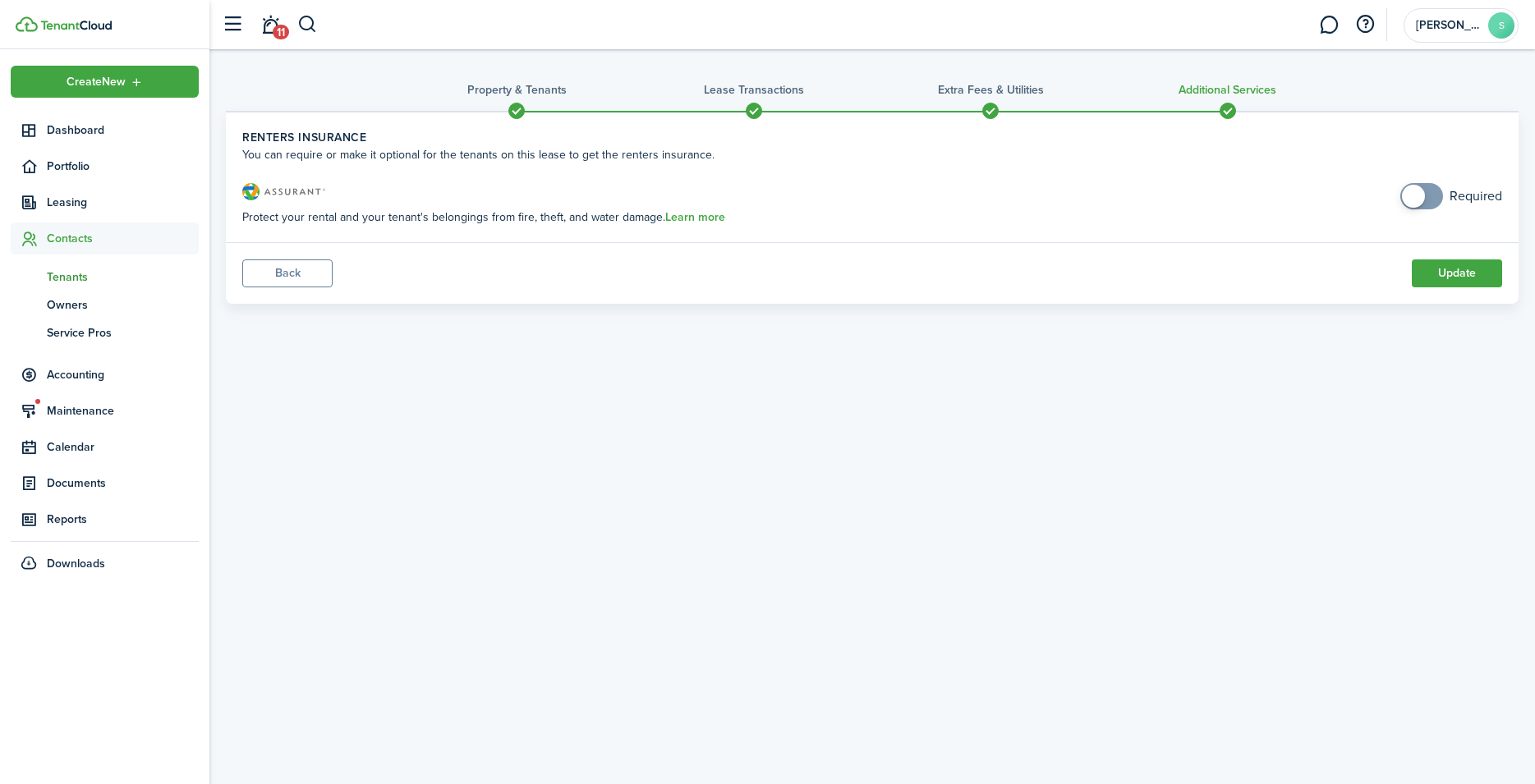
click at [76, 276] on span "Tenants" at bounding box center [123, 276] width 152 height 17
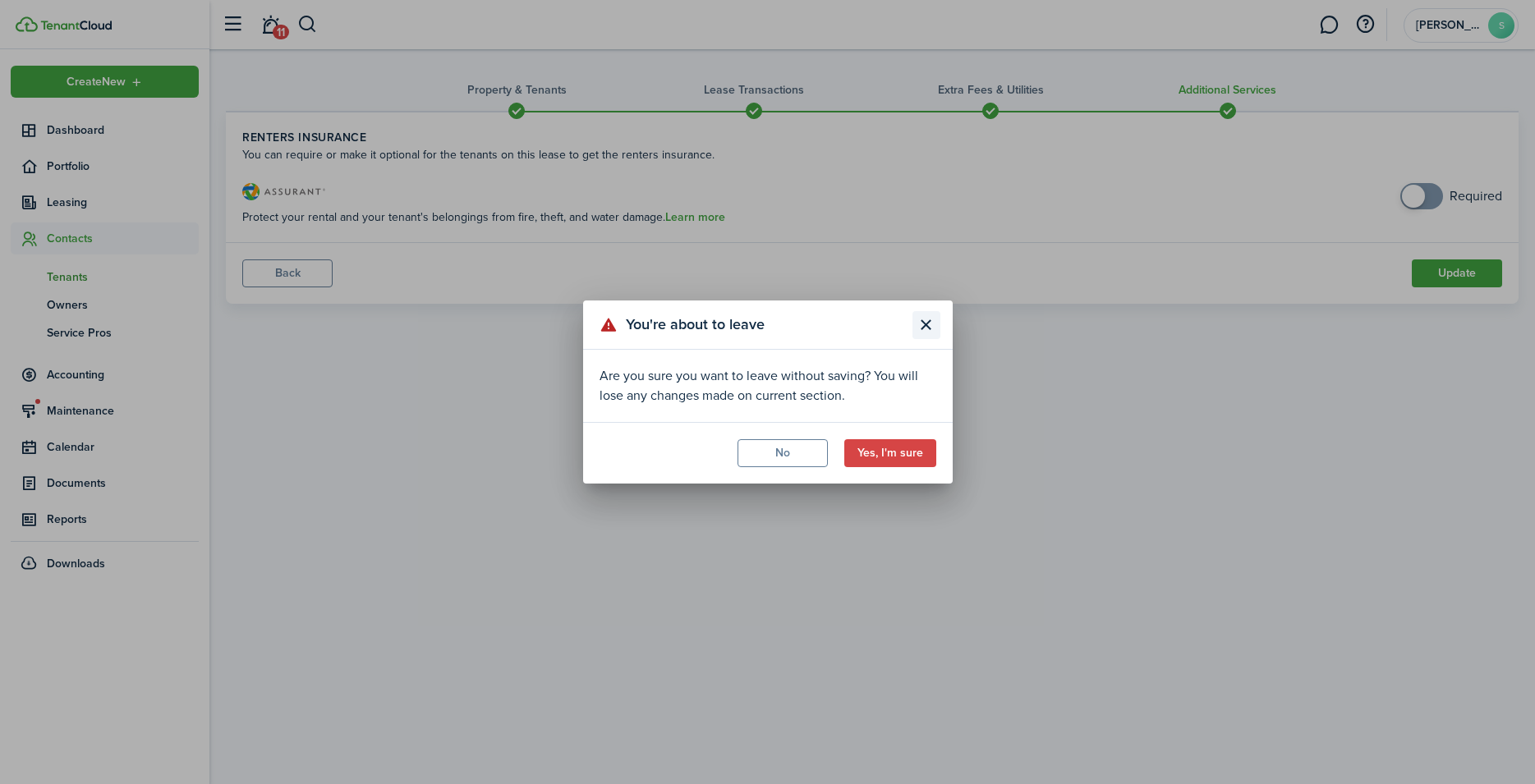
click at [924, 325] on button "Close modal" at bounding box center [926, 325] width 28 height 28
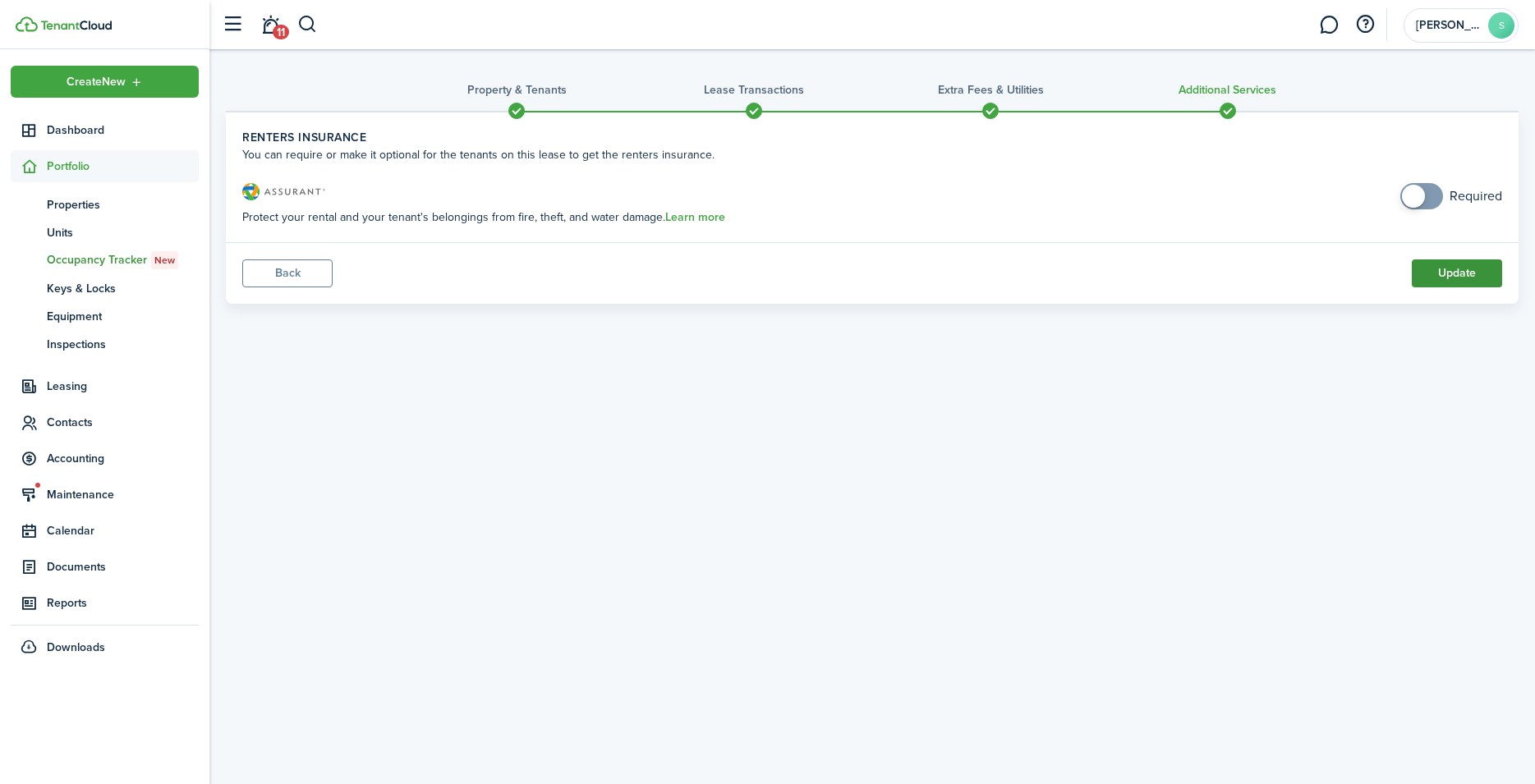
click at [1452, 274] on button "Update" at bounding box center [1456, 274] width 91 height 28
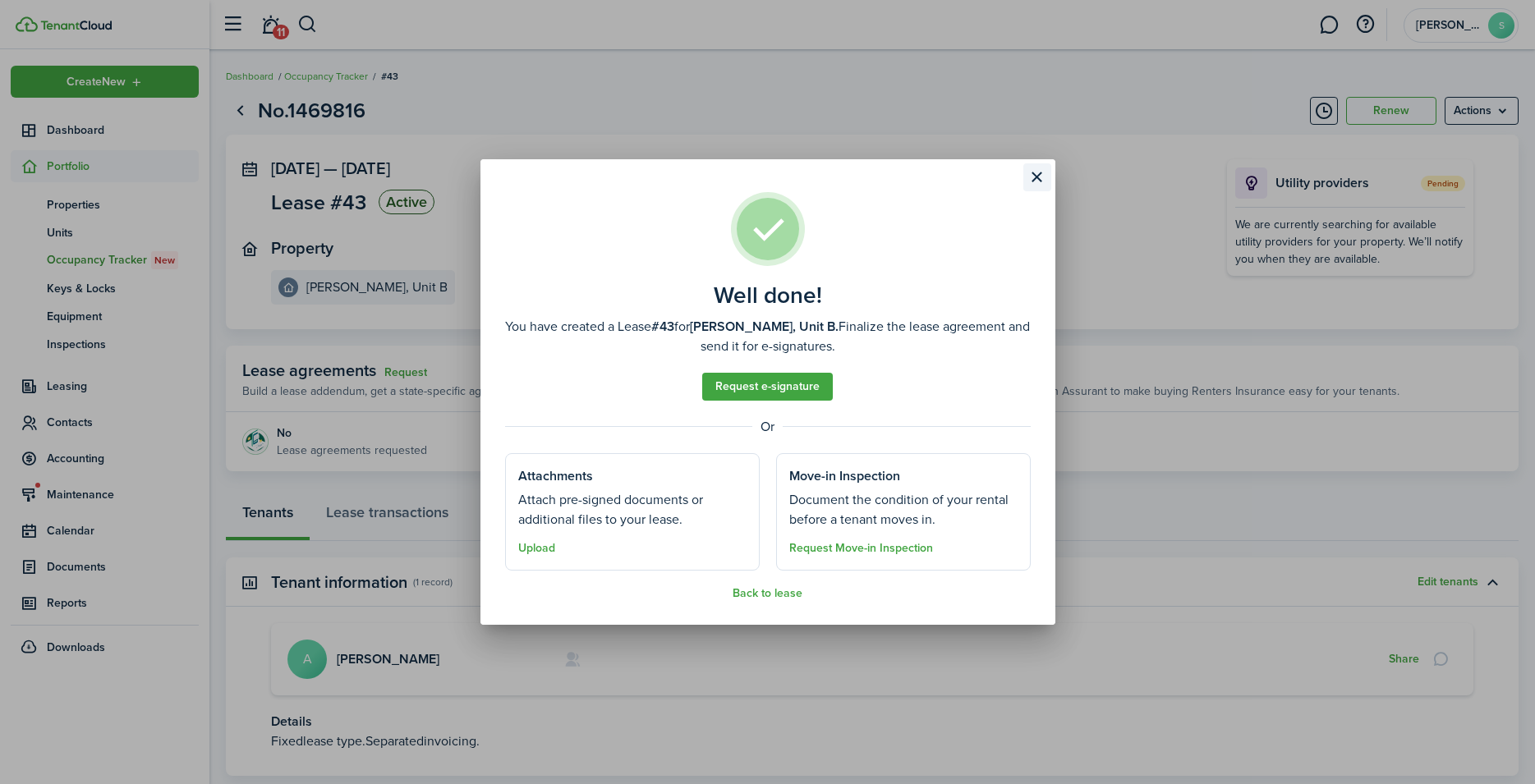
click at [1035, 172] on button "Close modal" at bounding box center [1037, 177] width 28 height 28
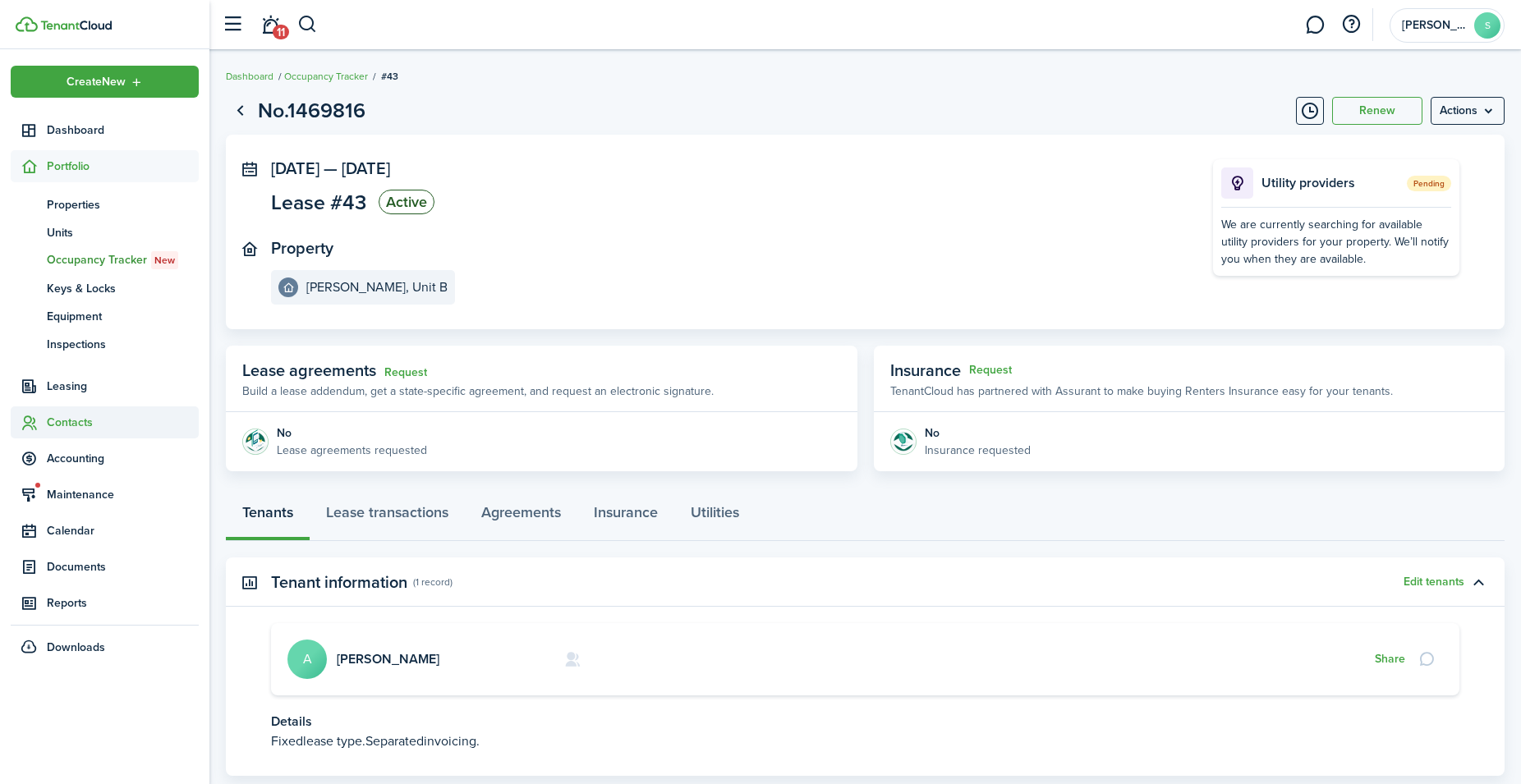
click at [68, 424] on span "Contacts" at bounding box center [123, 422] width 152 height 17
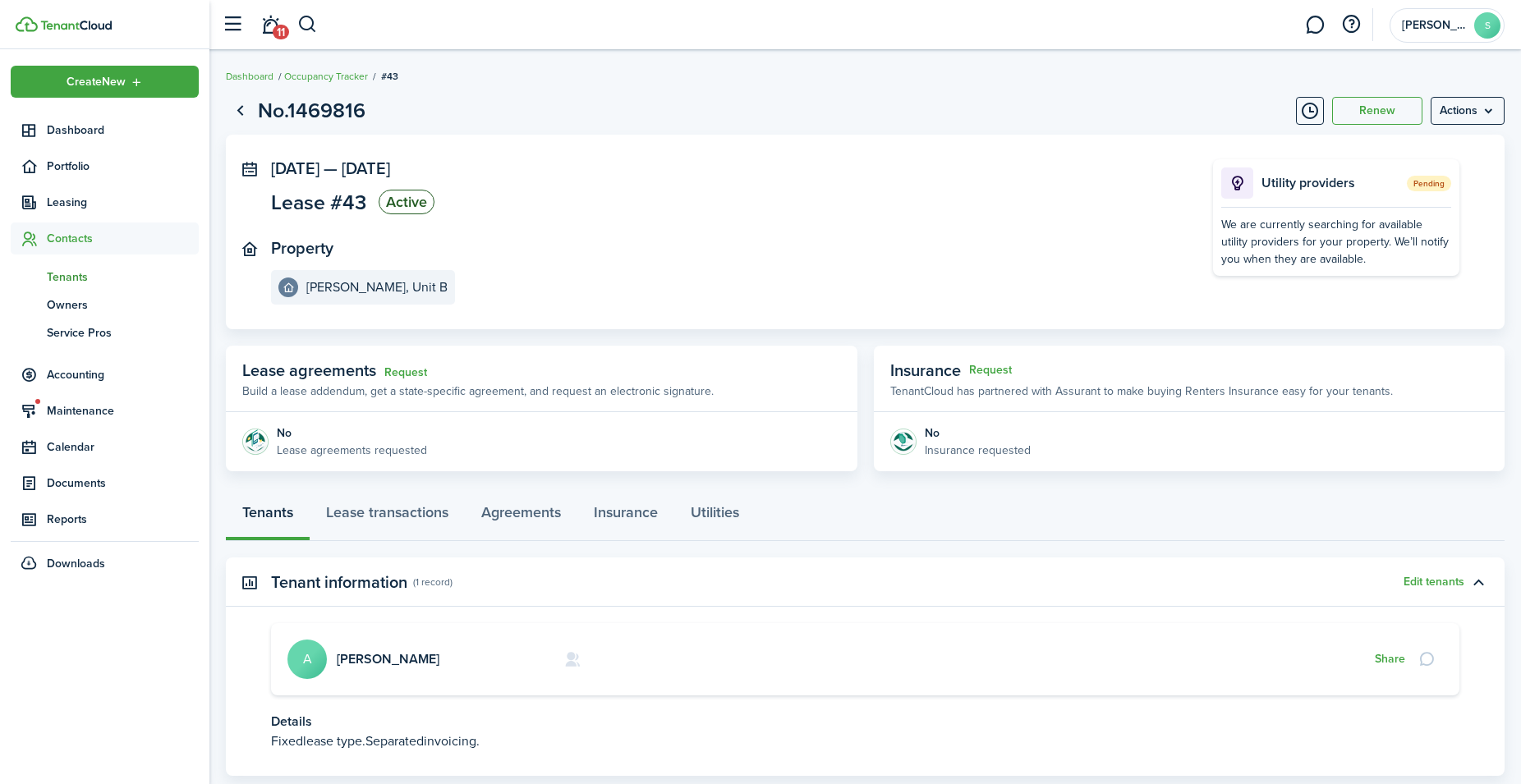
click at [68, 275] on span "Tenants" at bounding box center [123, 276] width 152 height 17
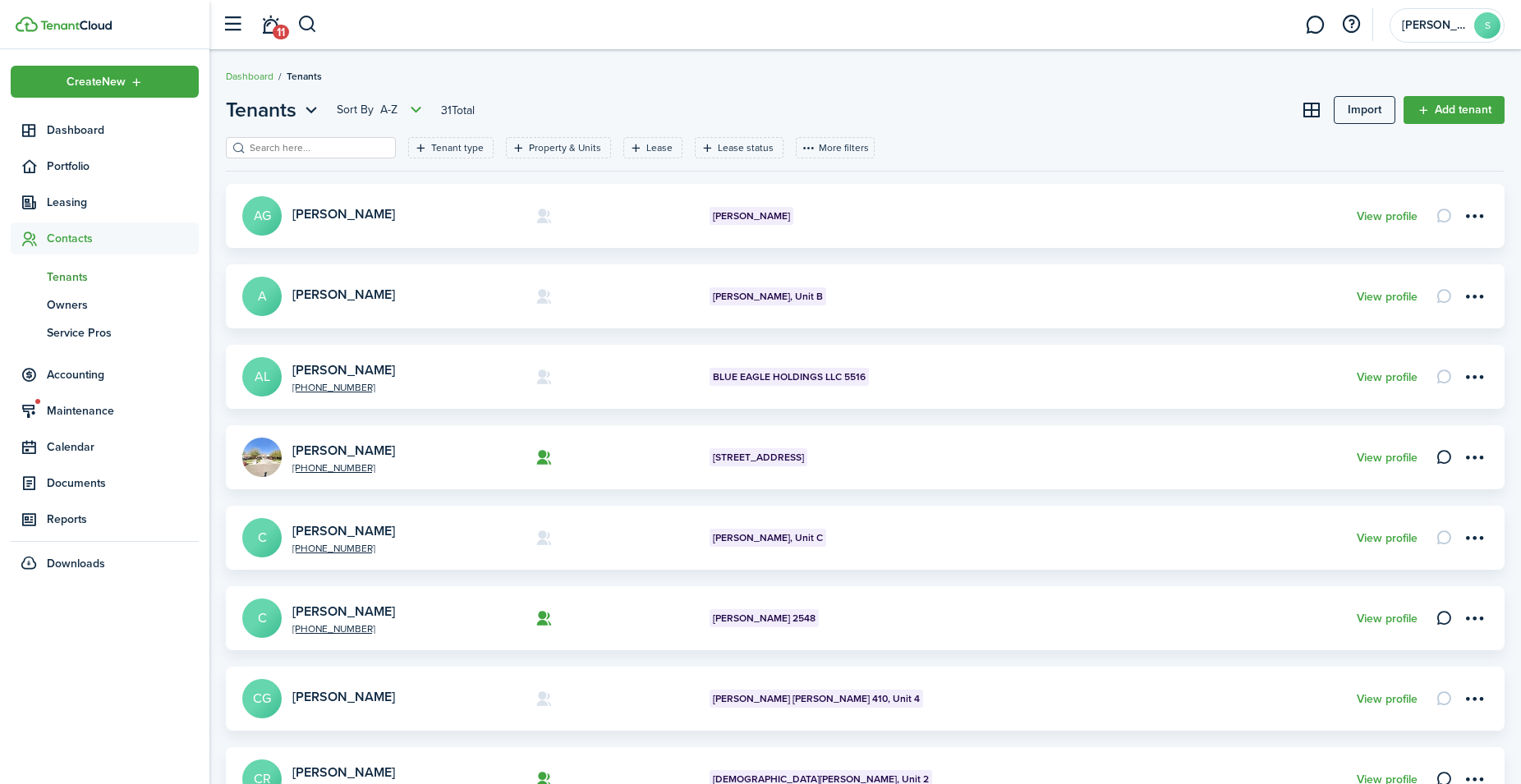
click at [732, 293] on span "[PERSON_NAME], Unit B" at bounding box center [768, 296] width 110 height 15
click at [322, 290] on link "[PERSON_NAME]" at bounding box center [343, 294] width 102 height 19
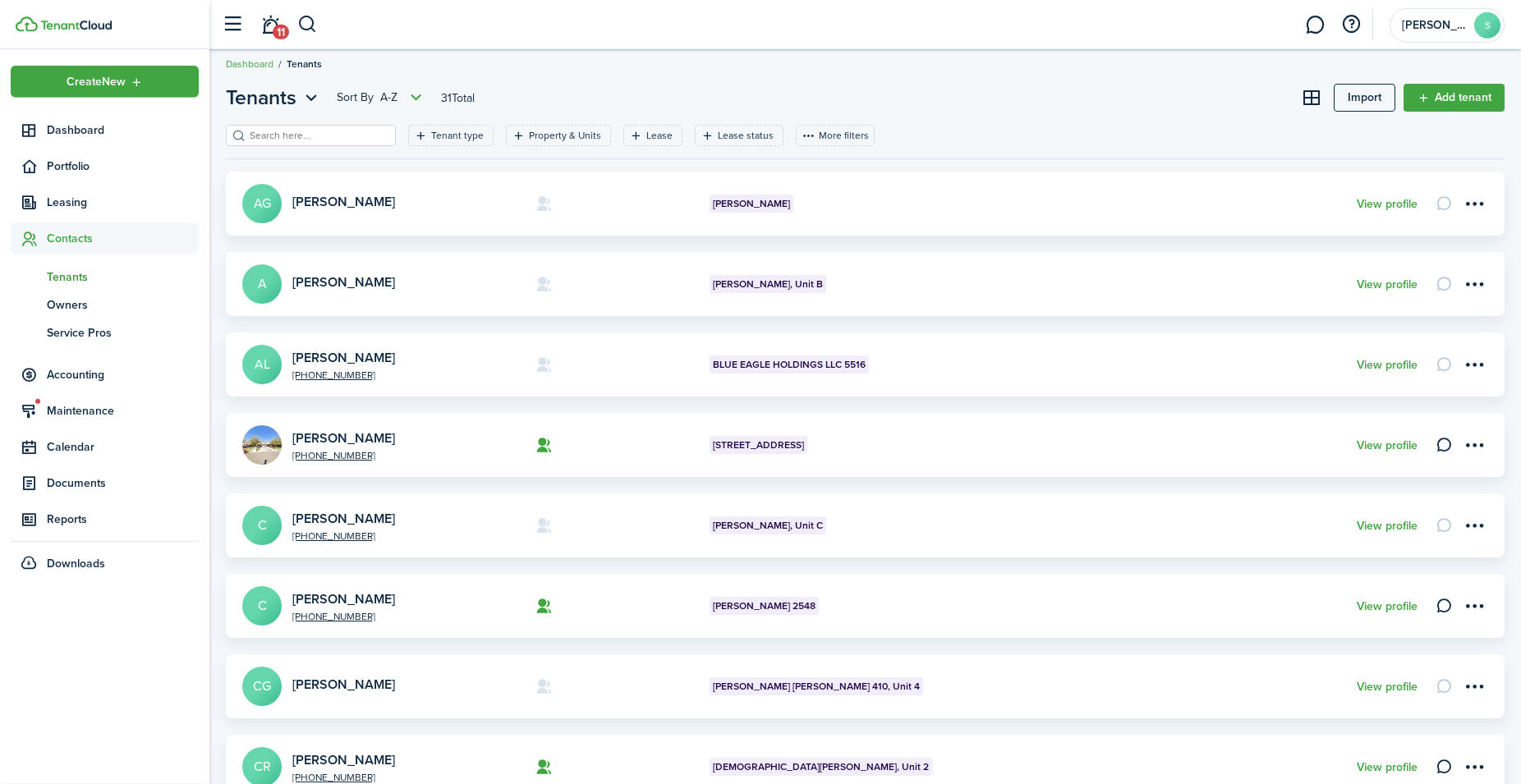
scroll to position [419, 0]
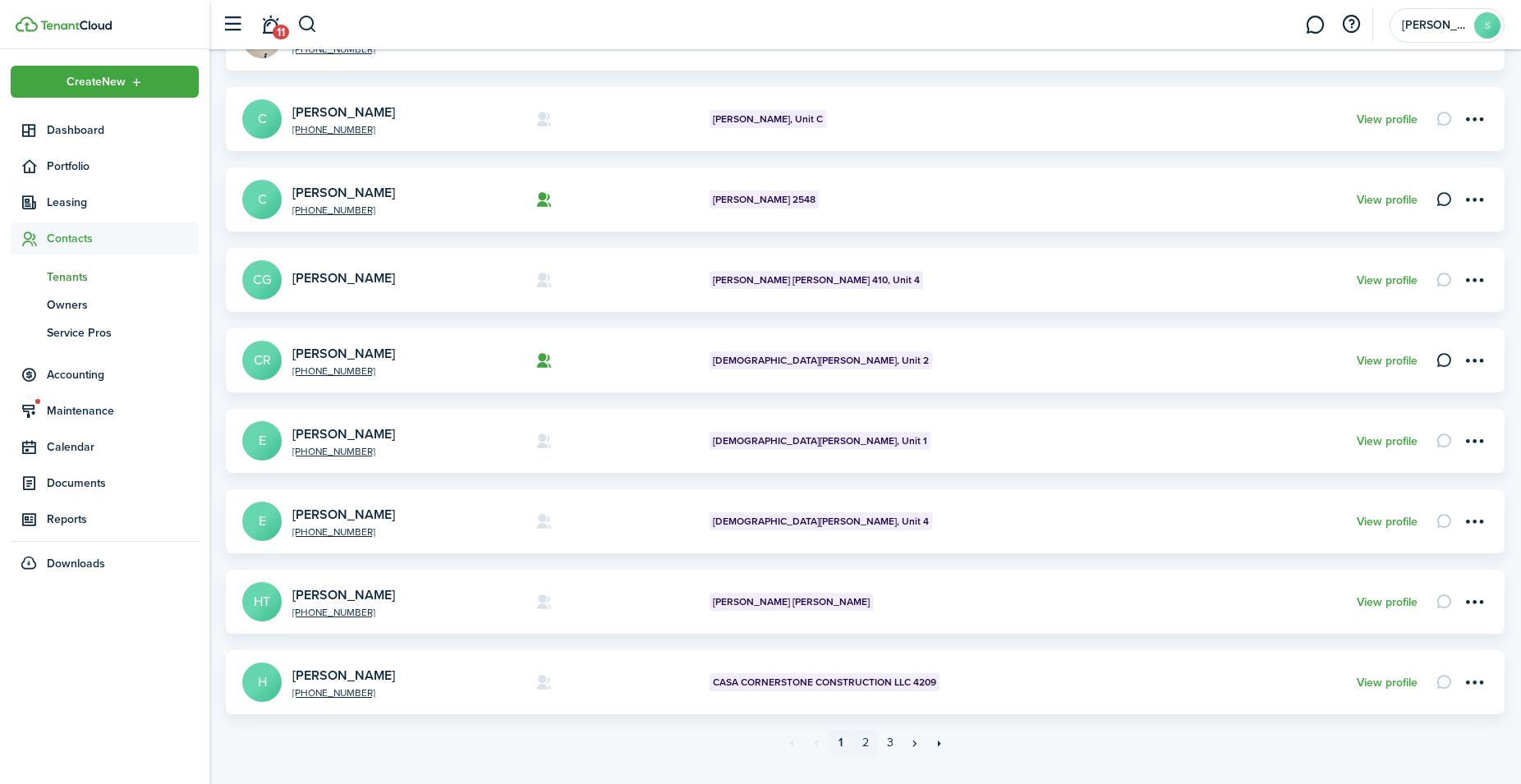
click at [871, 741] on link "2" at bounding box center [865, 743] width 25 height 25
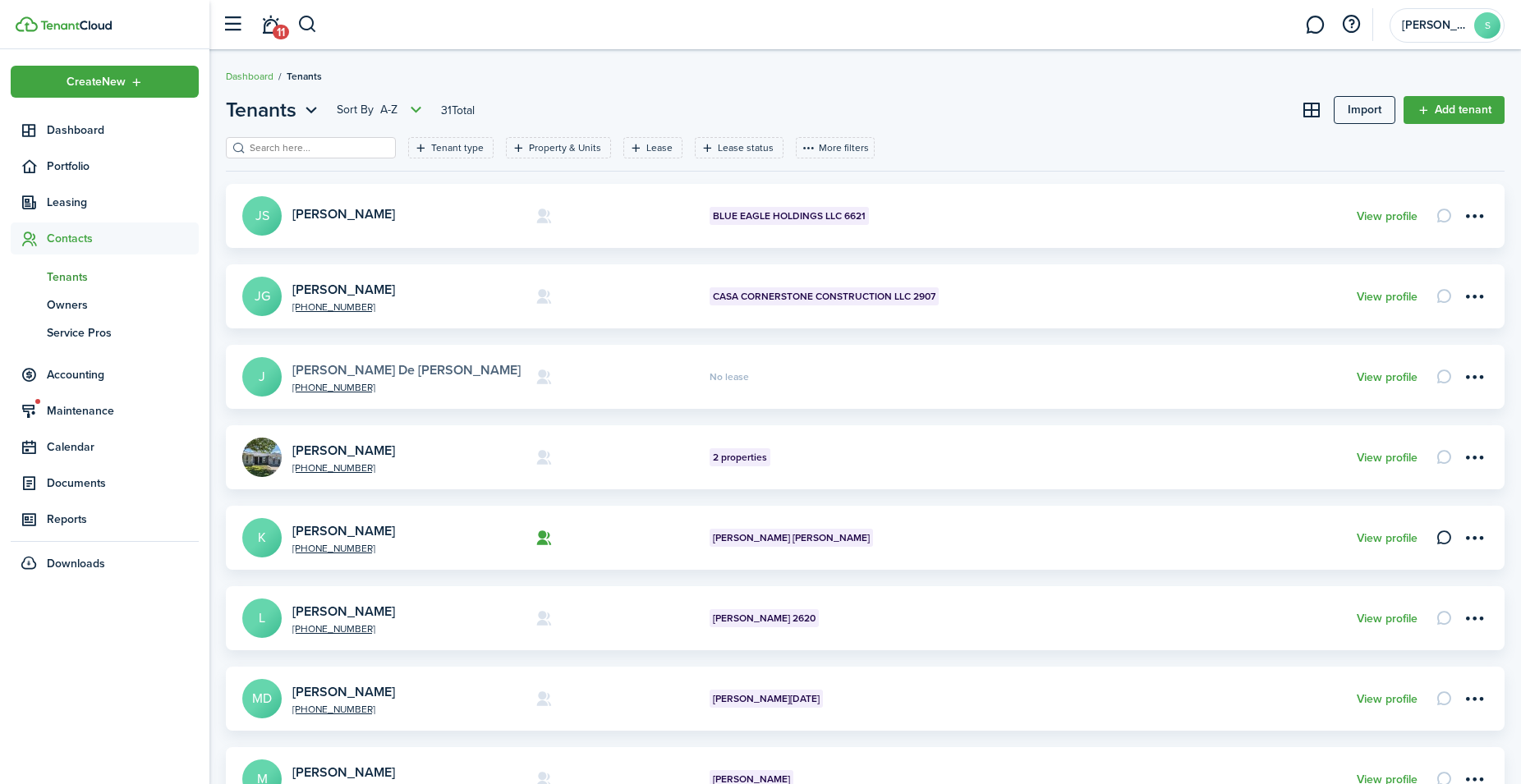
click at [360, 369] on link "[PERSON_NAME] De [PERSON_NAME]" at bounding box center [405, 370] width 228 height 19
click at [331, 446] on link "[PERSON_NAME]" at bounding box center [343, 450] width 102 height 19
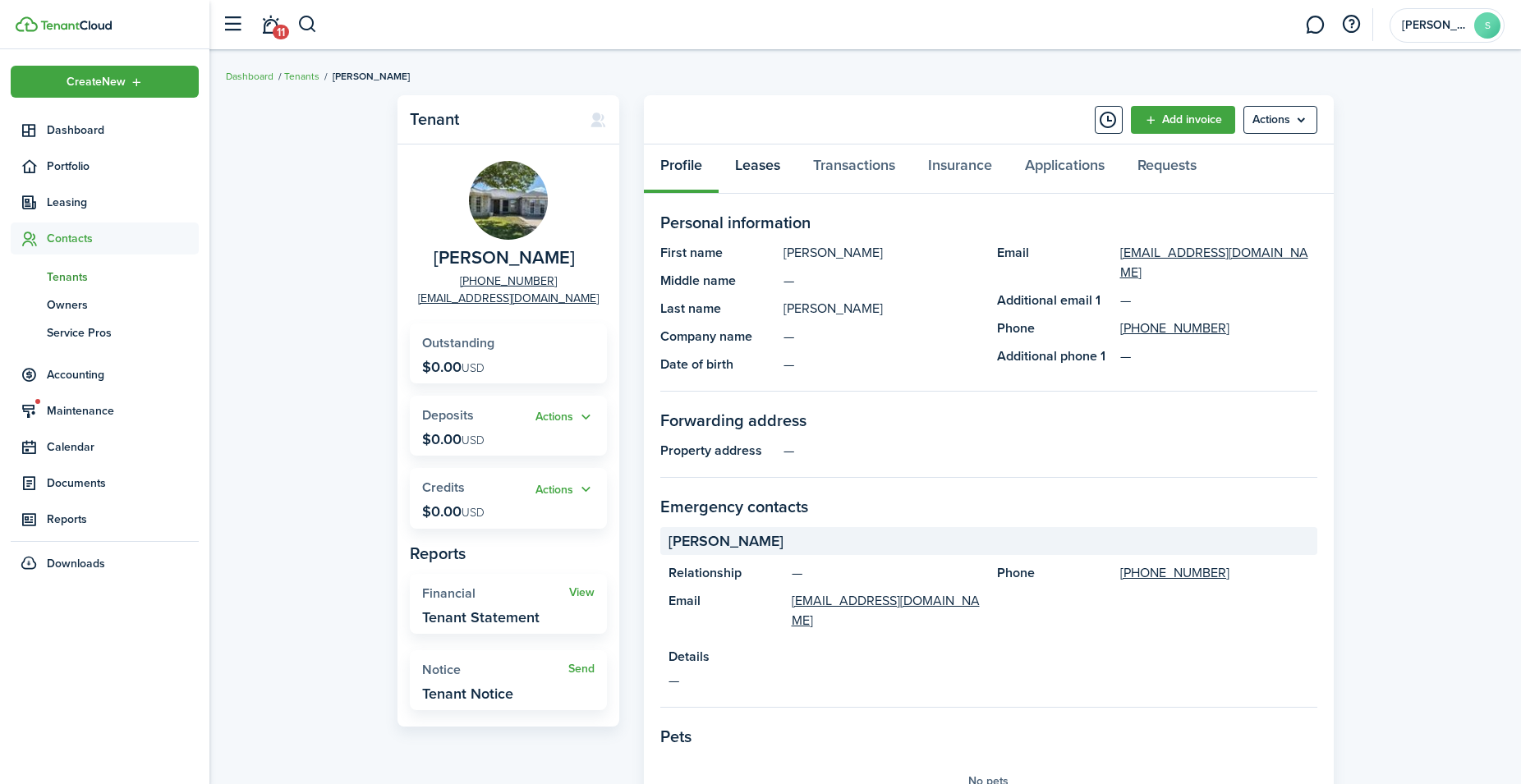
click at [759, 168] on link "Leases" at bounding box center [757, 169] width 78 height 49
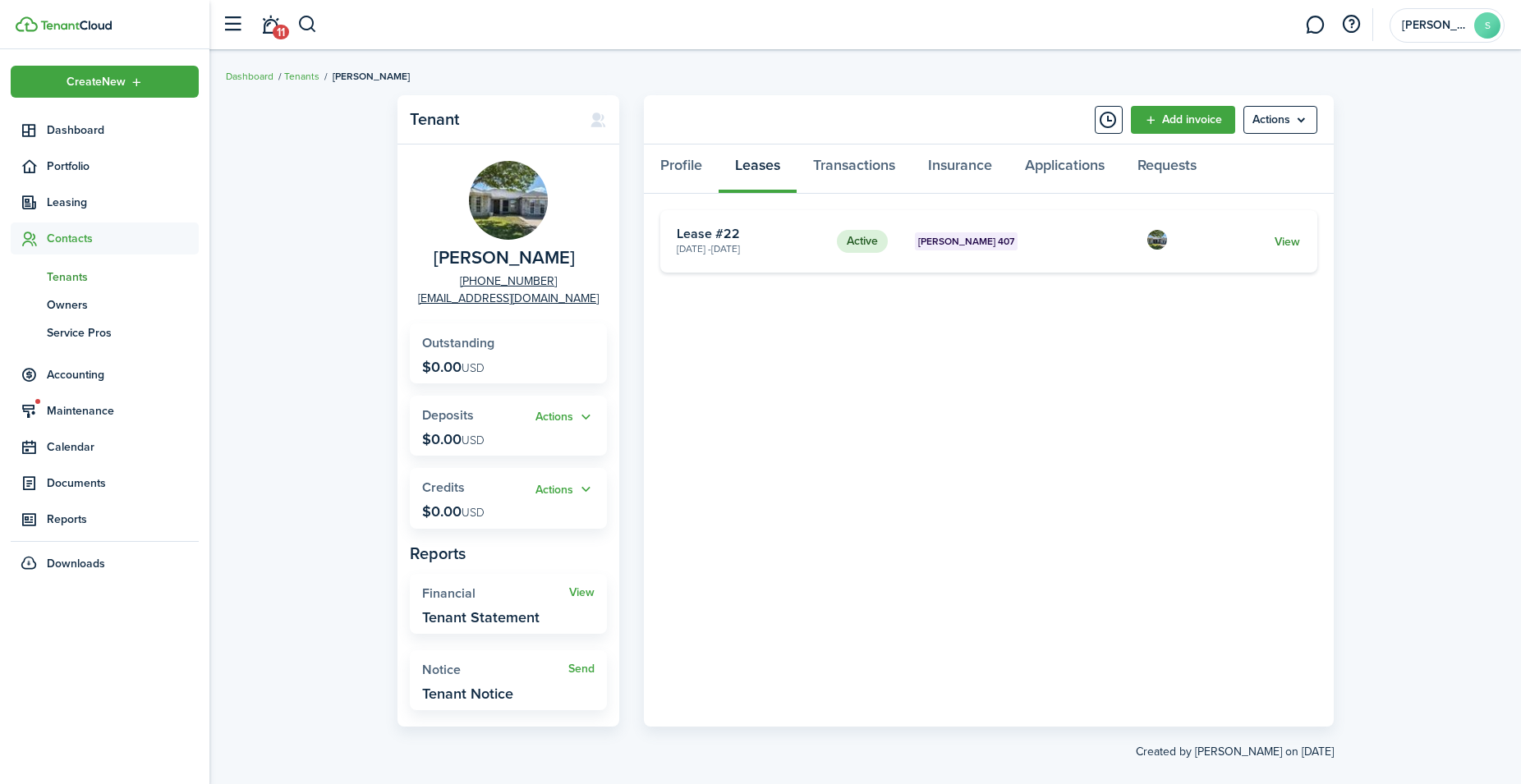
click at [1291, 242] on link "View" at bounding box center [1288, 242] width 26 height 17
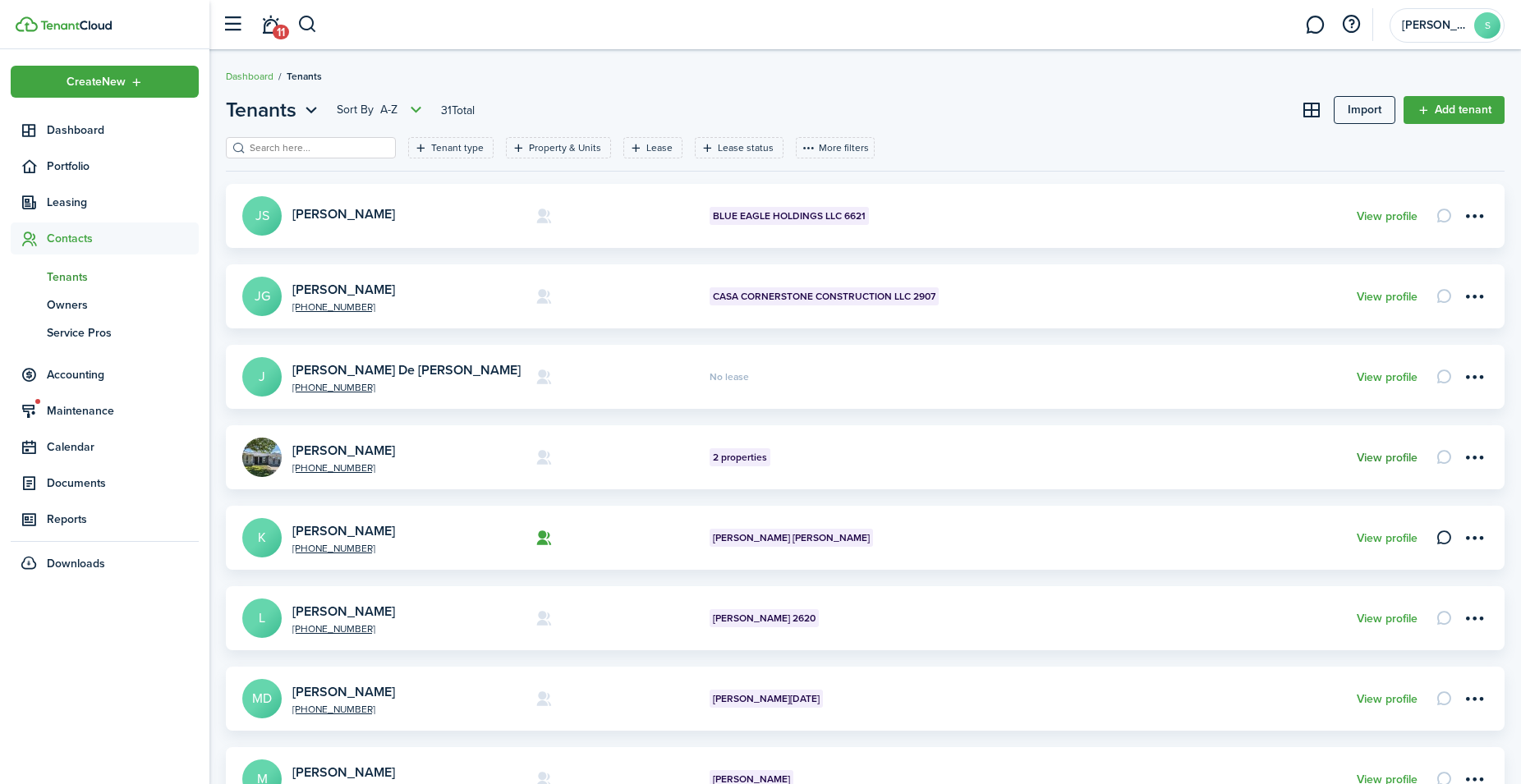
click at [1387, 457] on link "View profile" at bounding box center [1386, 458] width 60 height 13
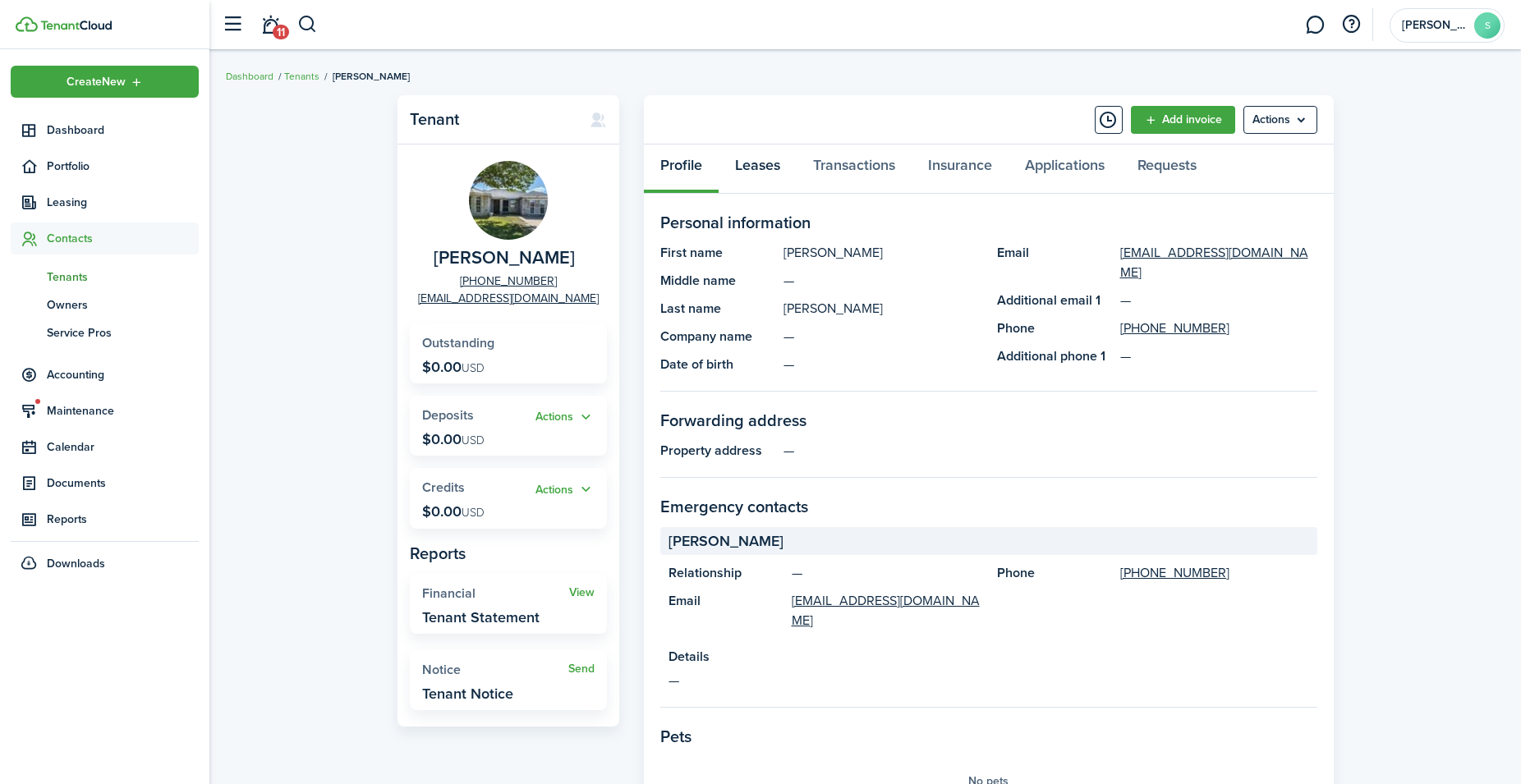
click at [756, 160] on link "Leases" at bounding box center [757, 169] width 78 height 49
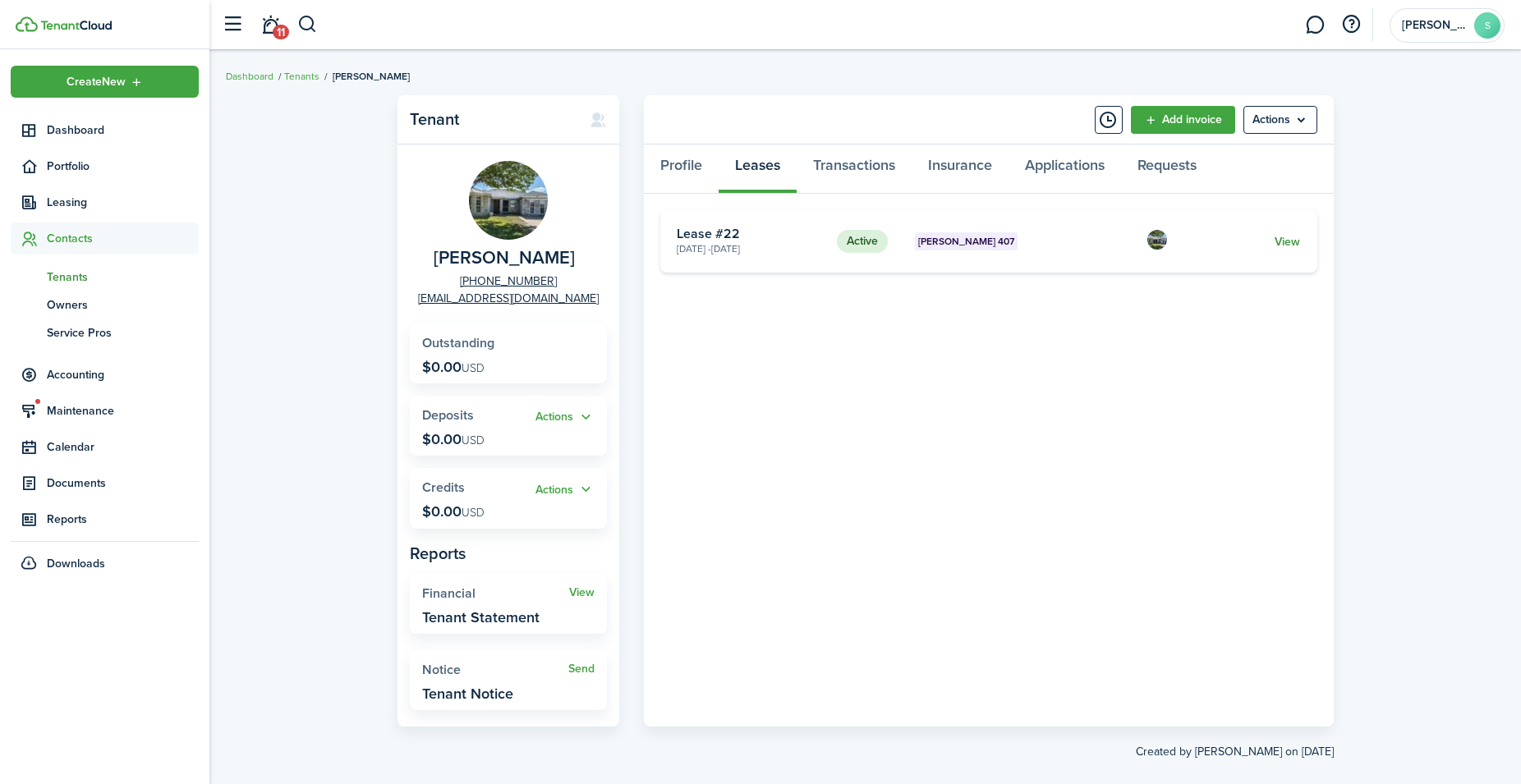
click at [1290, 242] on link "View" at bounding box center [1288, 242] width 26 height 17
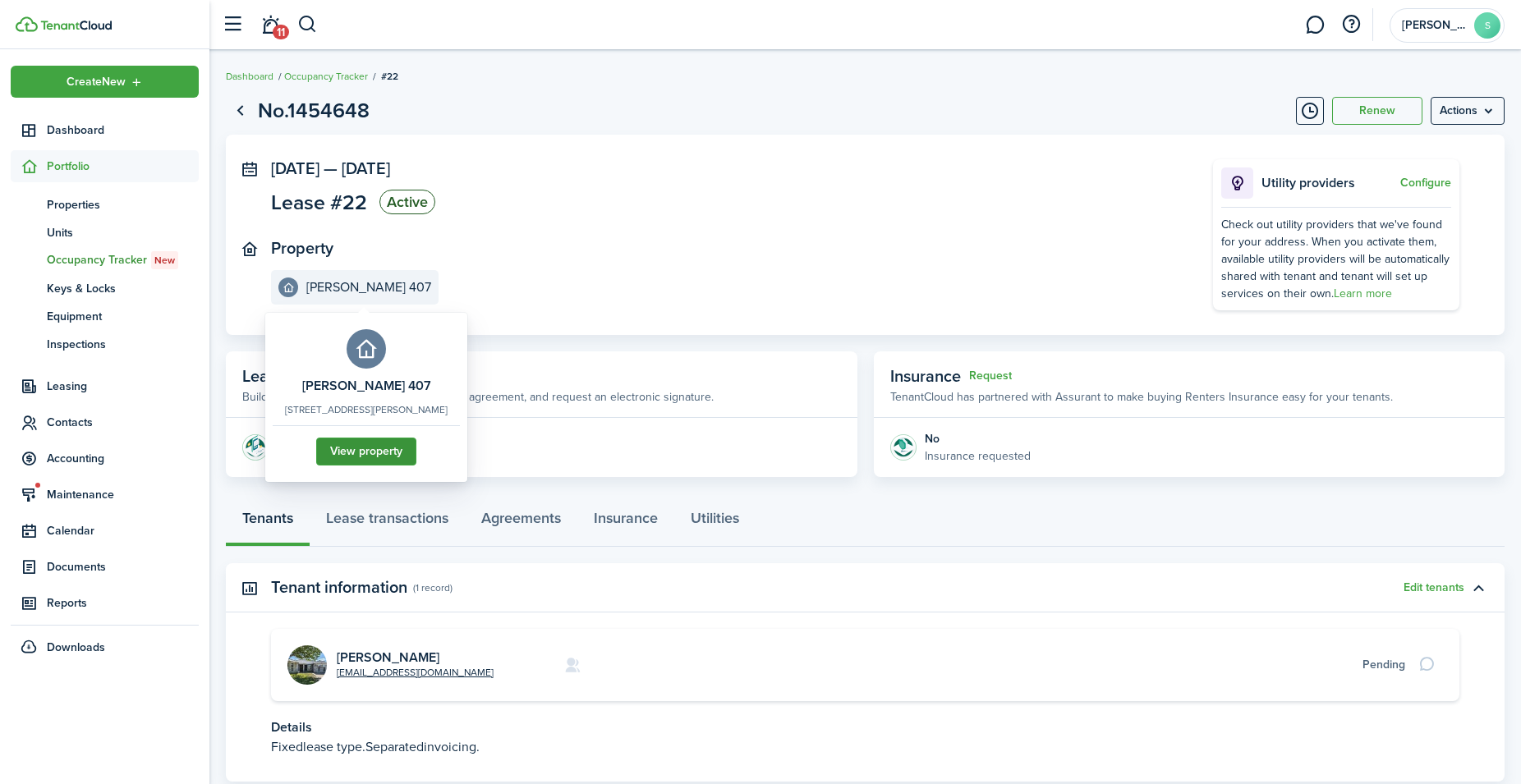
click at [372, 452] on link "View property" at bounding box center [365, 451] width 100 height 28
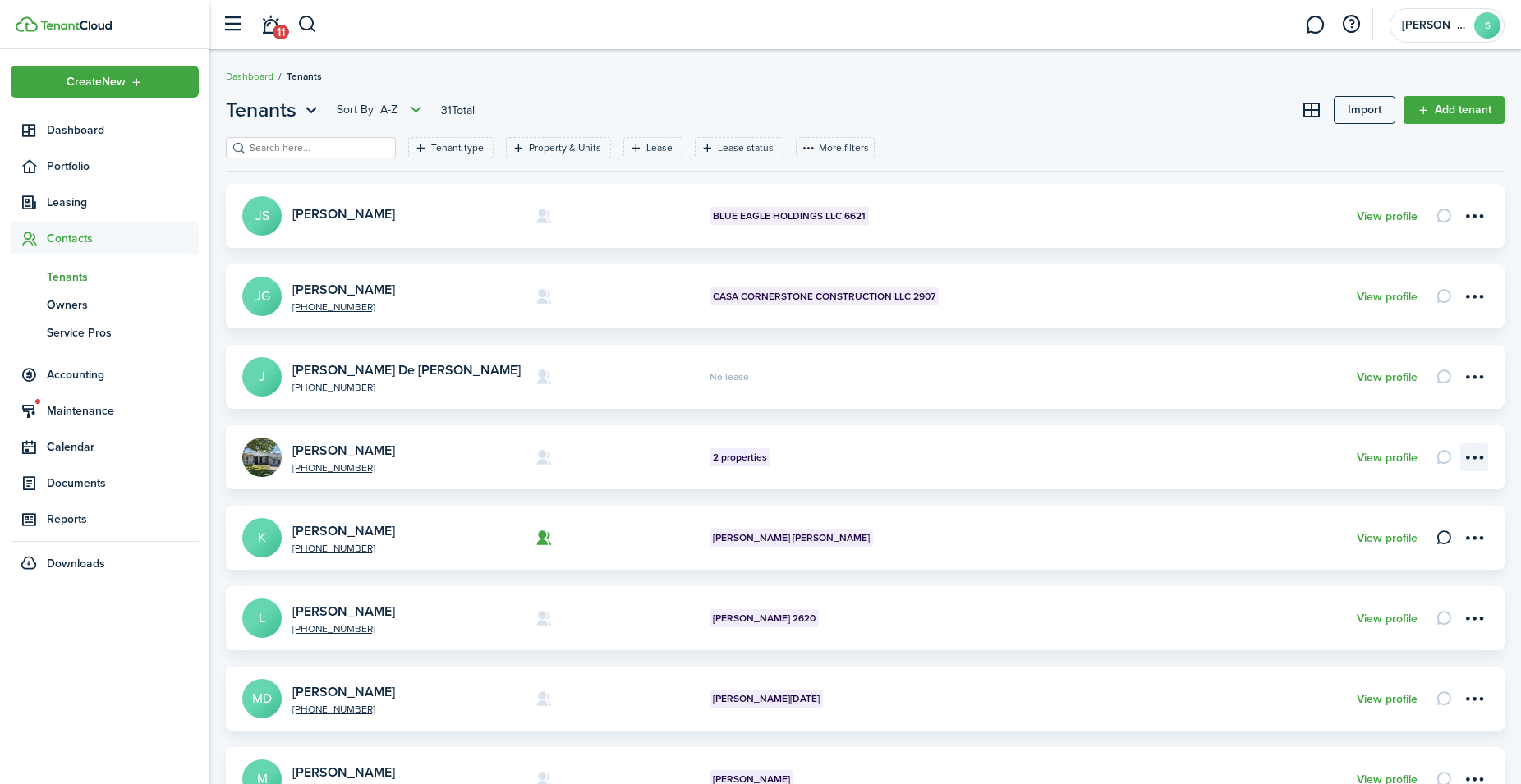
click at [1478, 458] on menu-btn-icon "Open menu" at bounding box center [1473, 457] width 28 height 28
click at [1392, 456] on link "View profile" at bounding box center [1386, 458] width 60 height 13
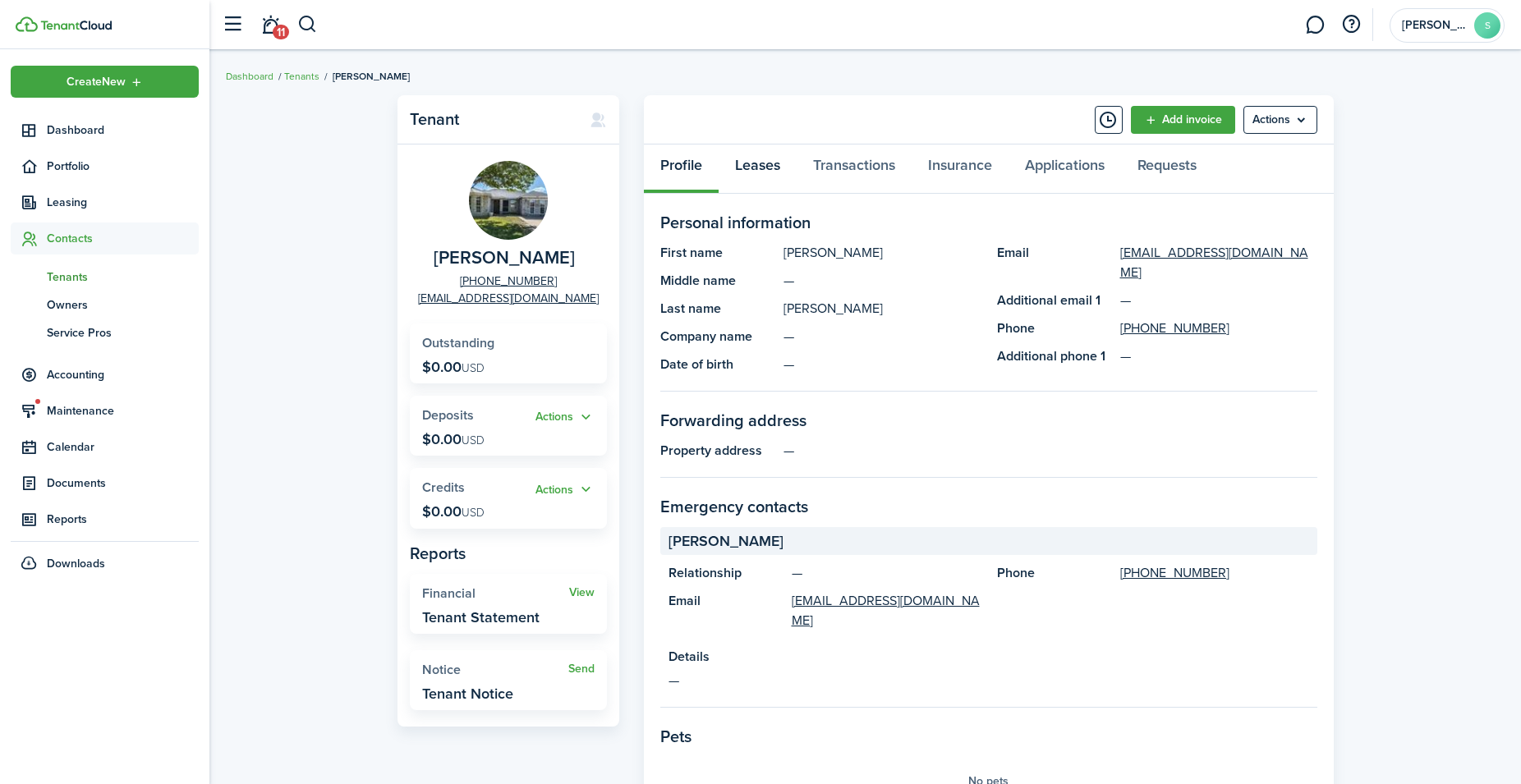
click at [760, 167] on link "Leases" at bounding box center [757, 169] width 78 height 49
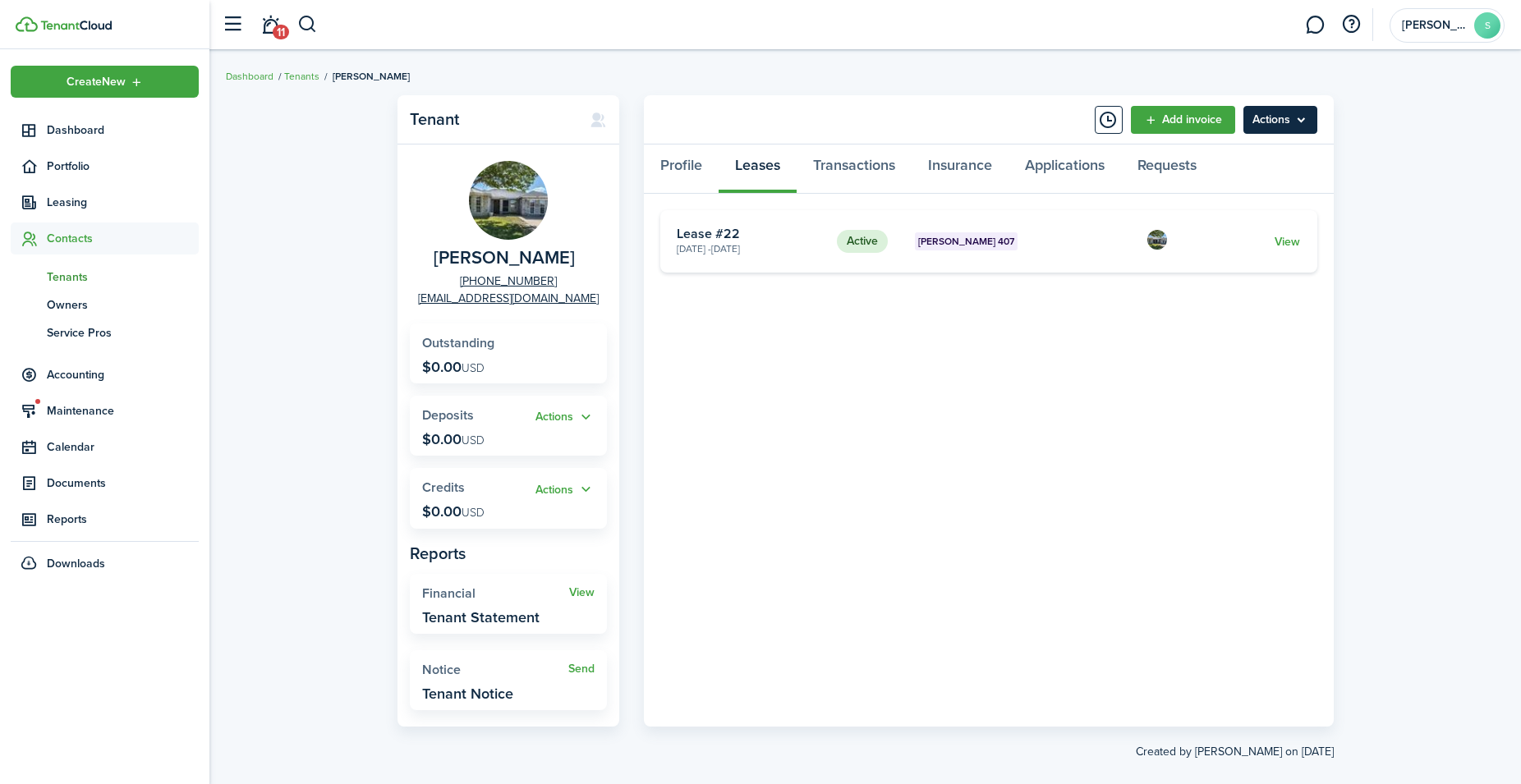
click at [1268, 118] on menu-btn "Actions" at bounding box center [1280, 120] width 74 height 28
click at [1060, 285] on tenant-view-lease "Active [PERSON_NAME] 407 [DATE] - [DATE] Lease #22 View «« « 1 » »»" at bounding box center [988, 460] width 657 height 499
click at [1288, 242] on link "View" at bounding box center [1288, 242] width 26 height 17
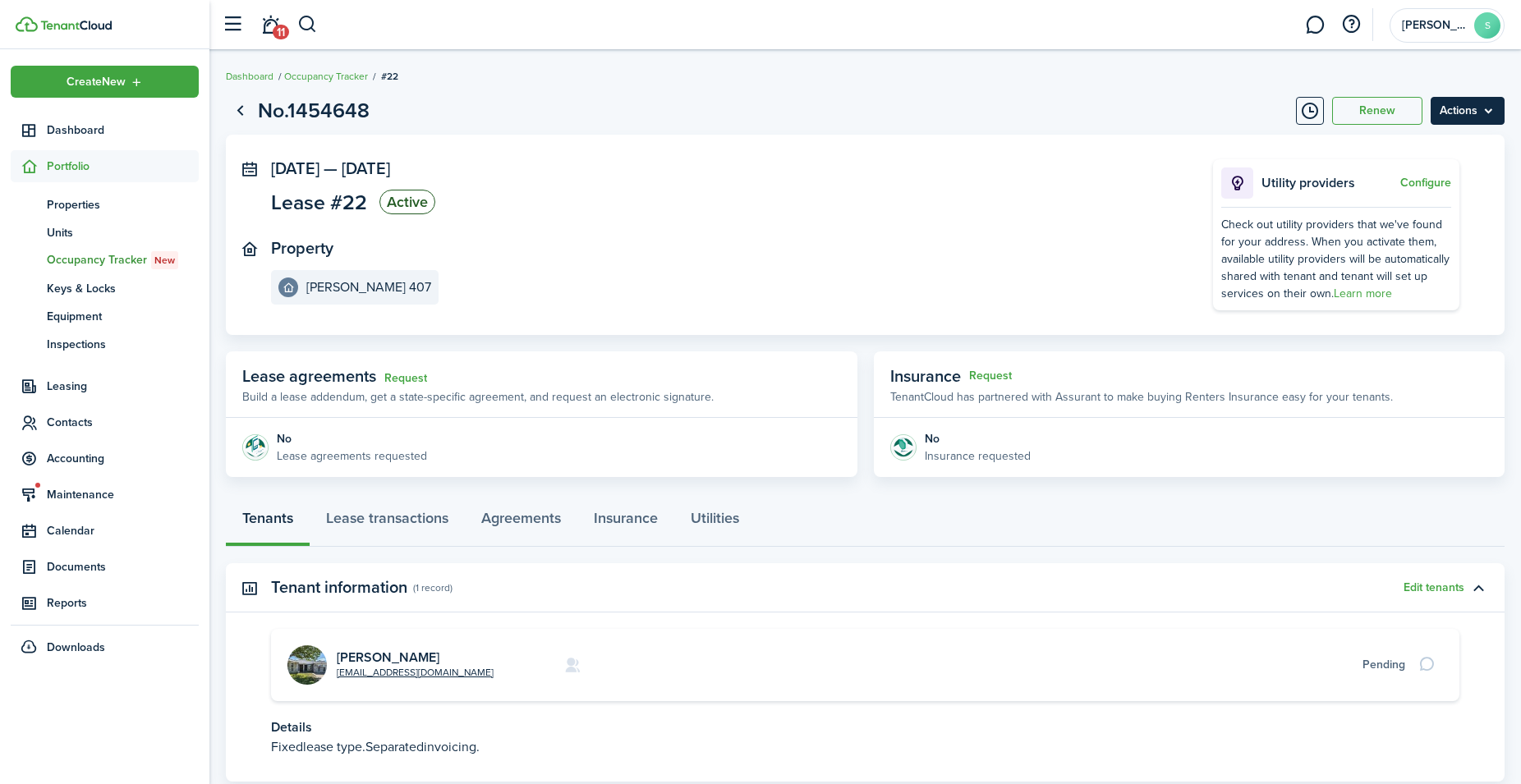
click at [1460, 112] on menu-btn "Actions" at bounding box center [1467, 111] width 74 height 28
click at [1391, 233] on button "Delete" at bounding box center [1432, 233] width 144 height 28
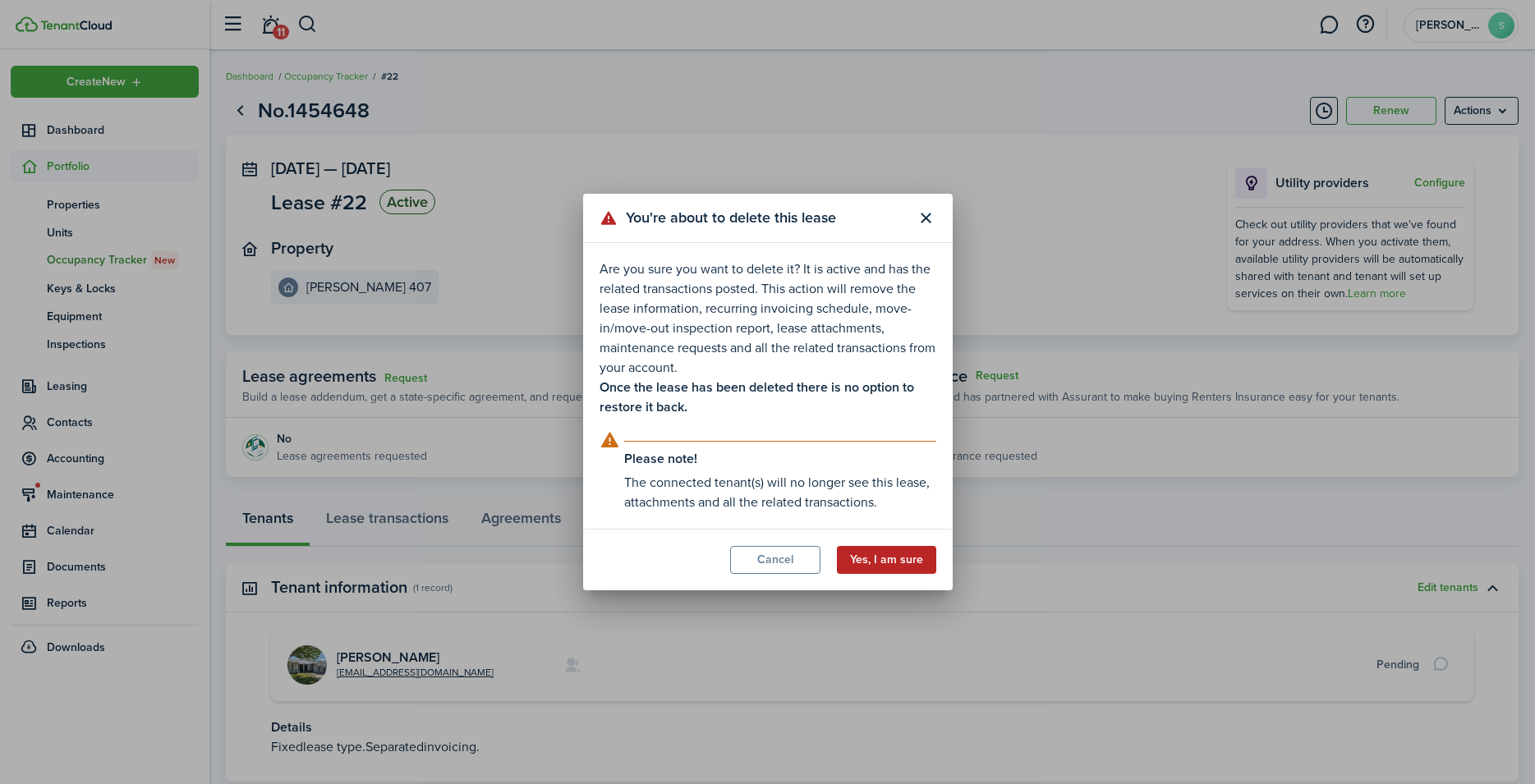
click at [903, 555] on button "Yes, I am sure" at bounding box center [886, 560] width 100 height 28
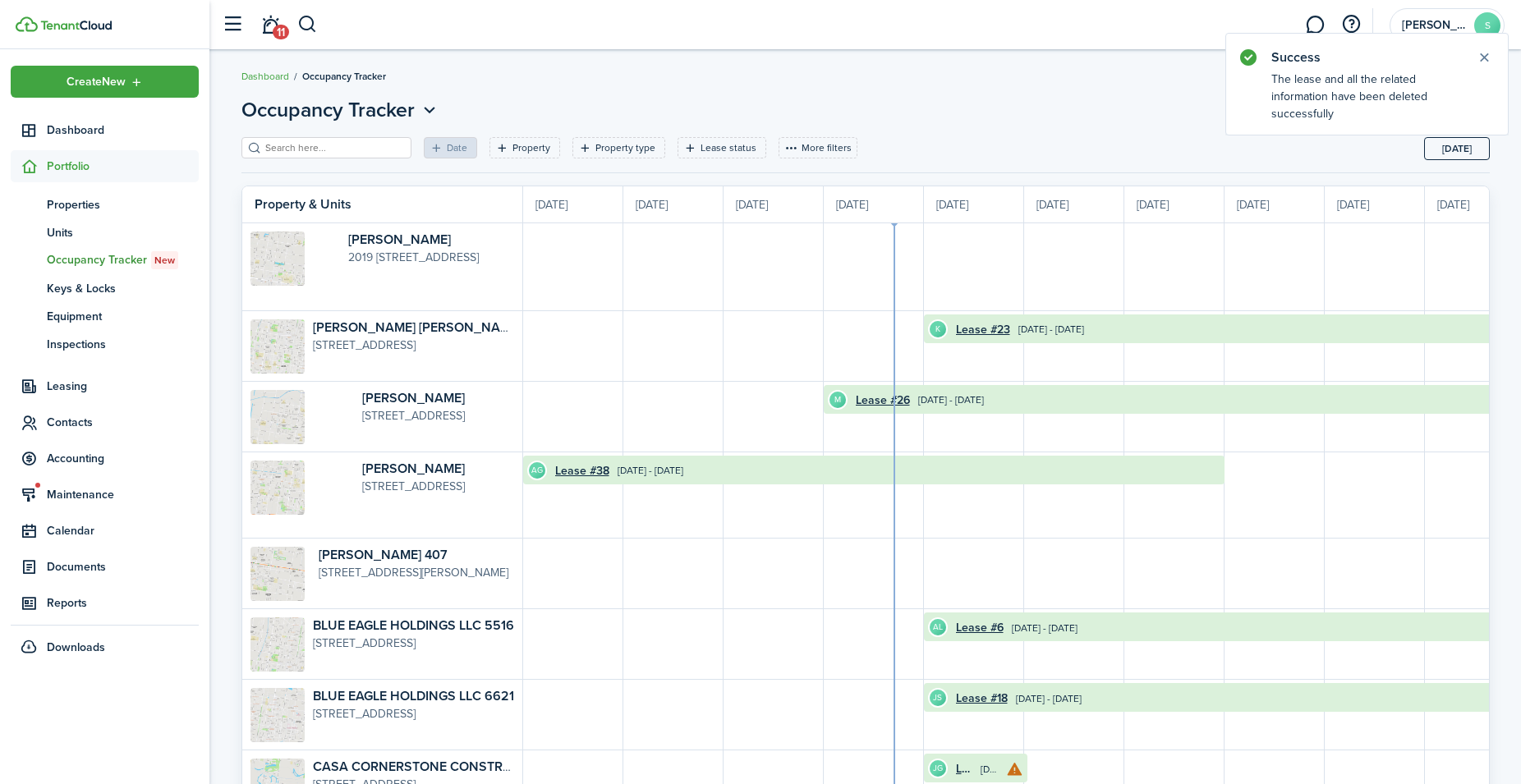
scroll to position [0, 300]
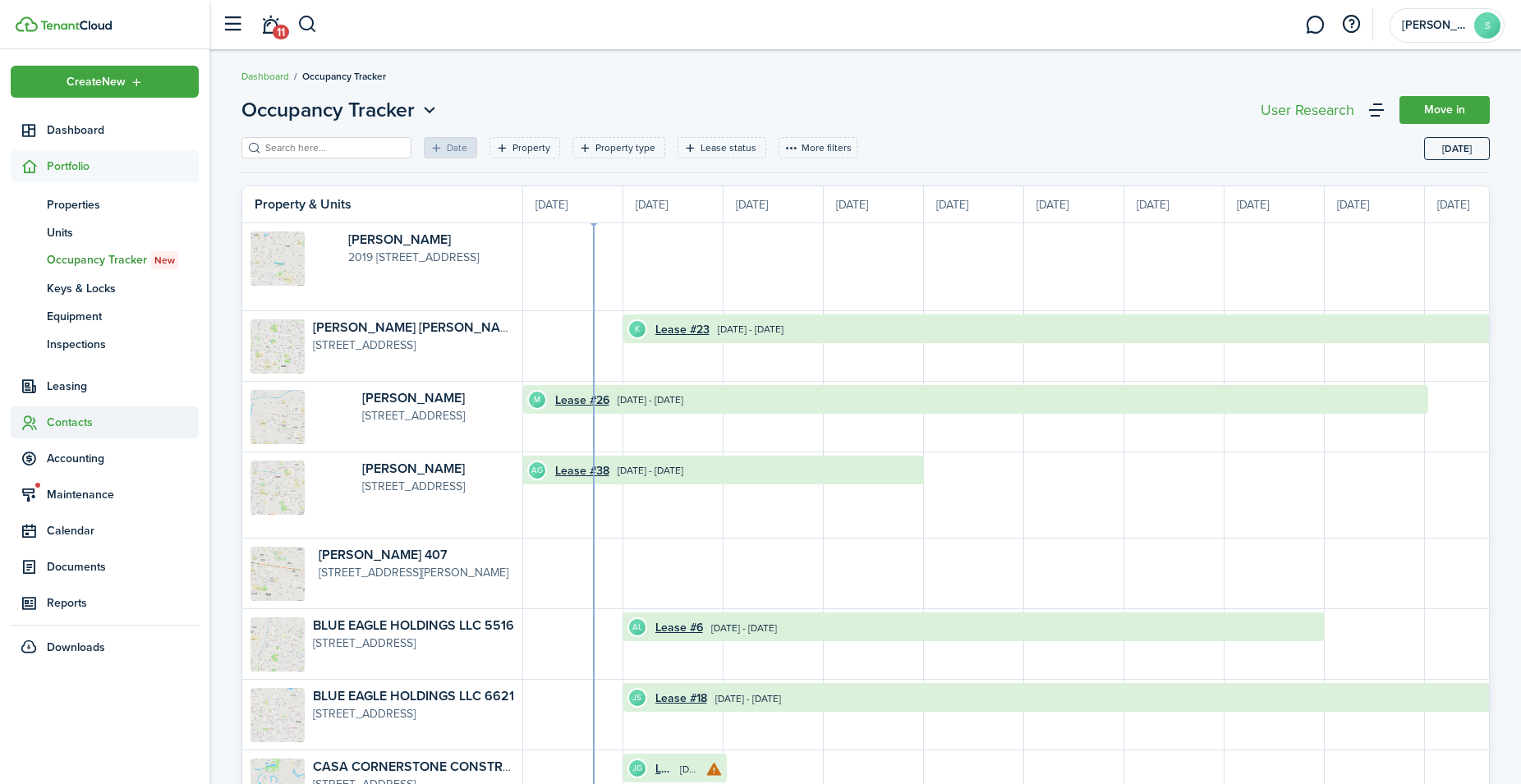
click at [78, 418] on span "Contacts" at bounding box center [123, 422] width 152 height 17
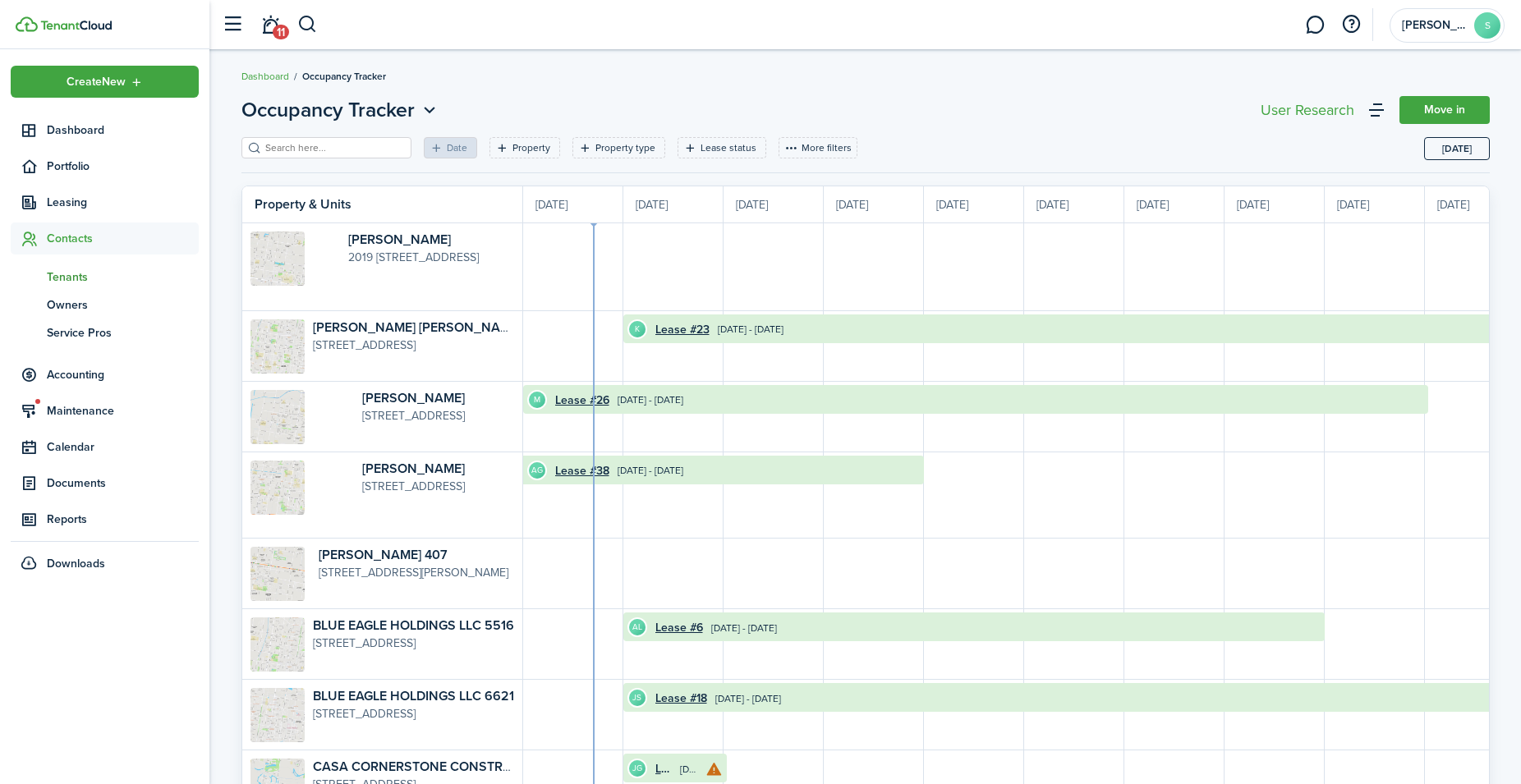
click at [77, 278] on span "Tenants" at bounding box center [123, 276] width 152 height 17
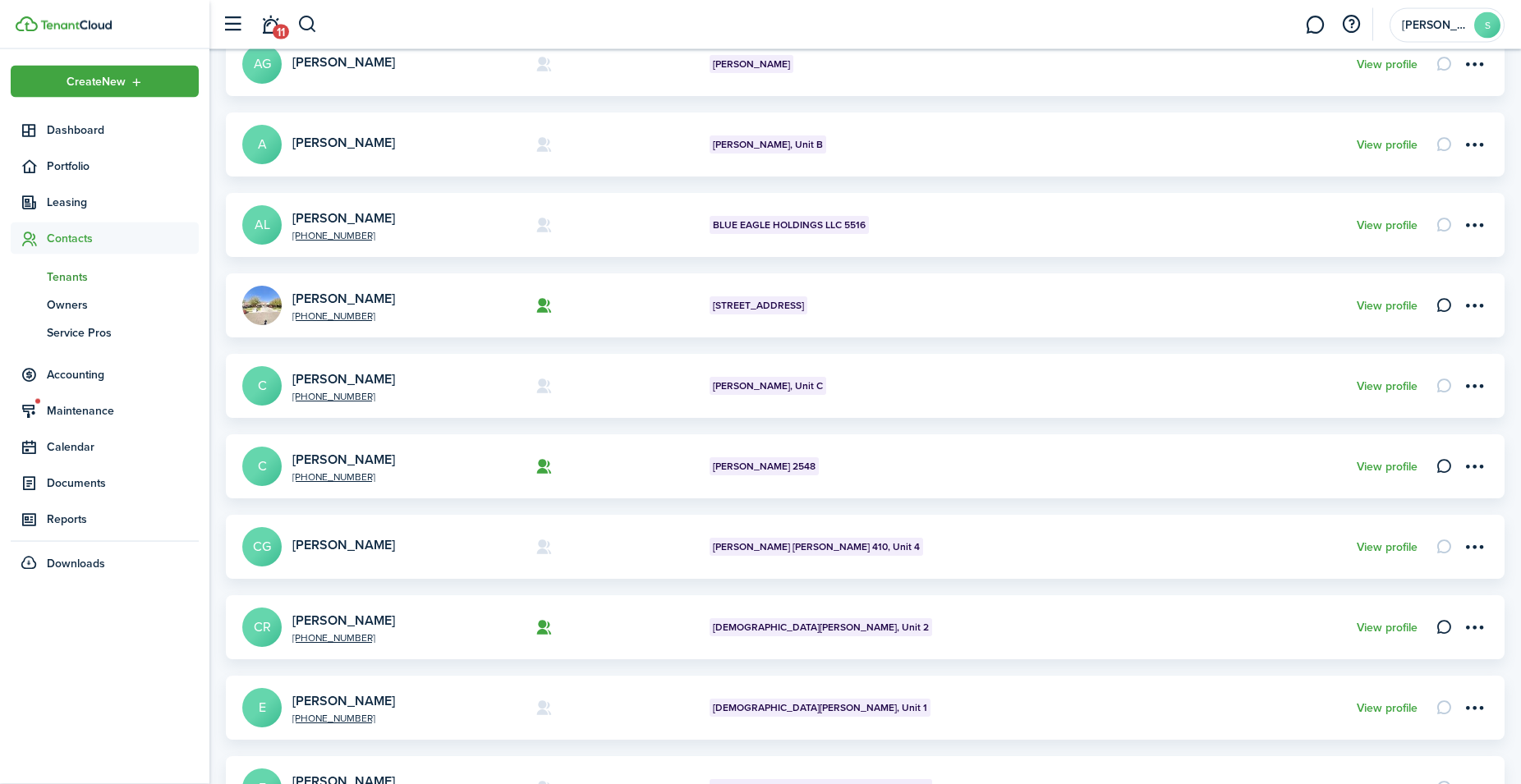
scroll to position [419, 0]
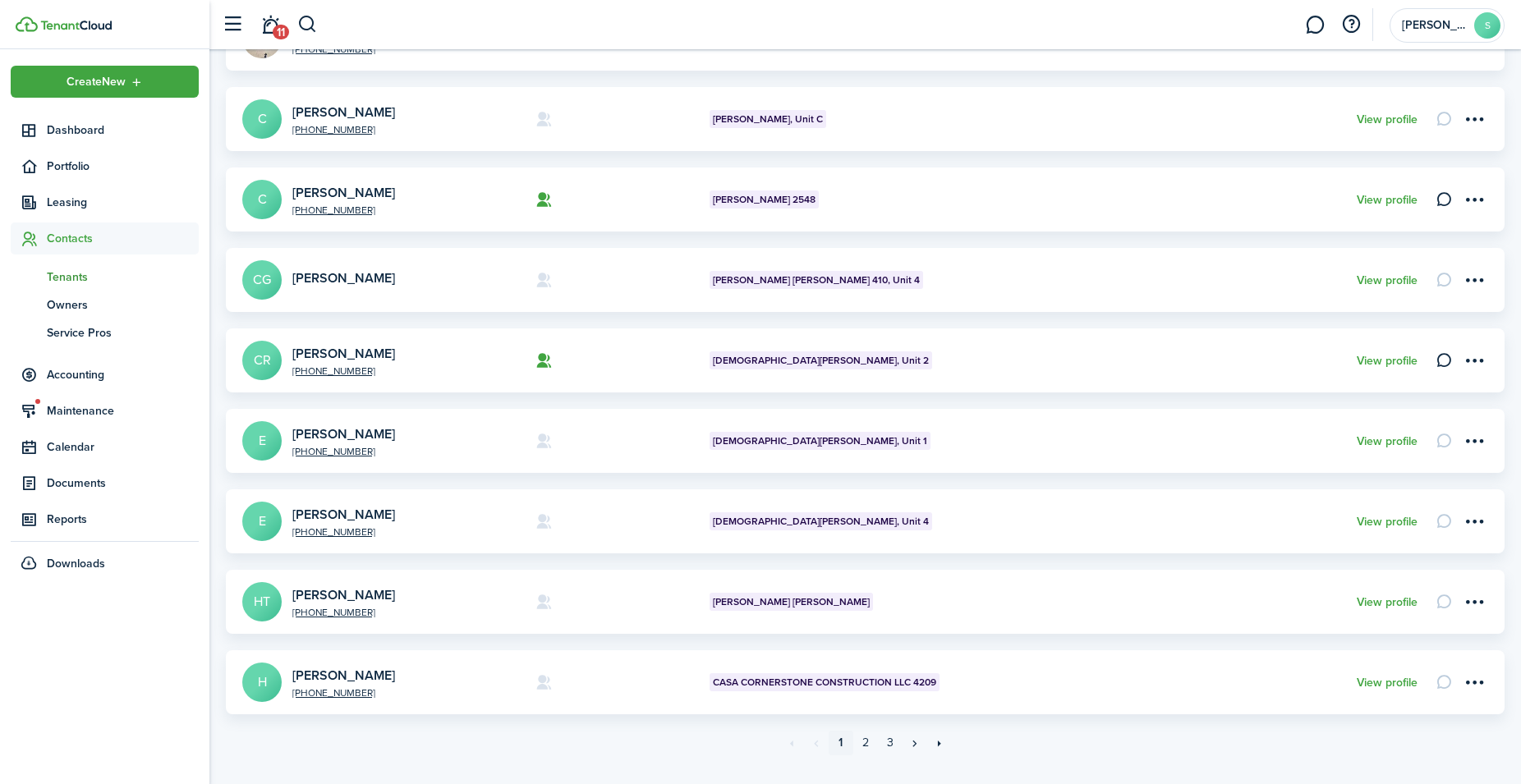
click at [865, 730] on pagination "«« « 1 2 3 » »»" at bounding box center [865, 743] width 1278 height 58
click at [864, 742] on link "2" at bounding box center [865, 743] width 25 height 25
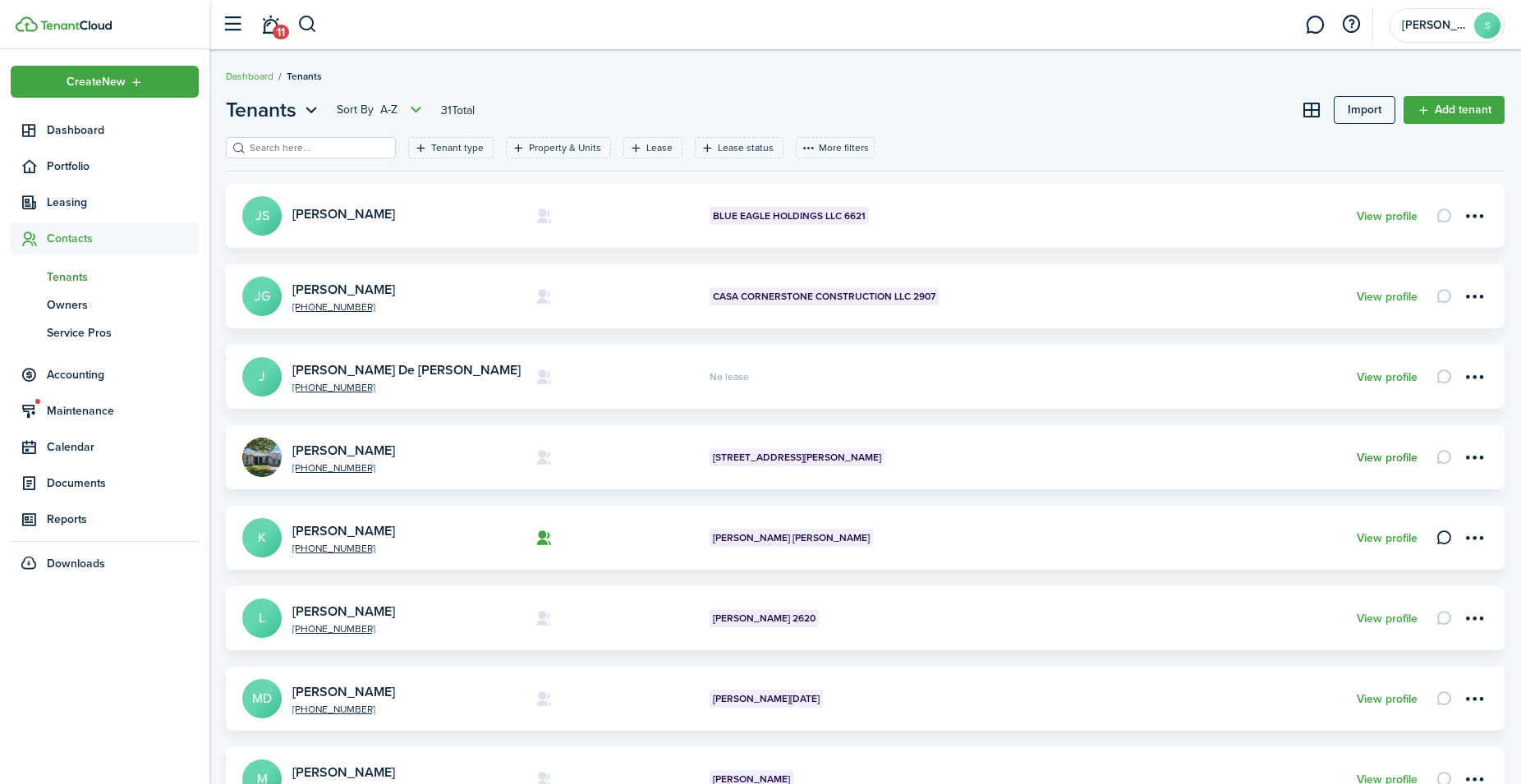
click at [1383, 456] on link "View profile" at bounding box center [1386, 458] width 60 height 13
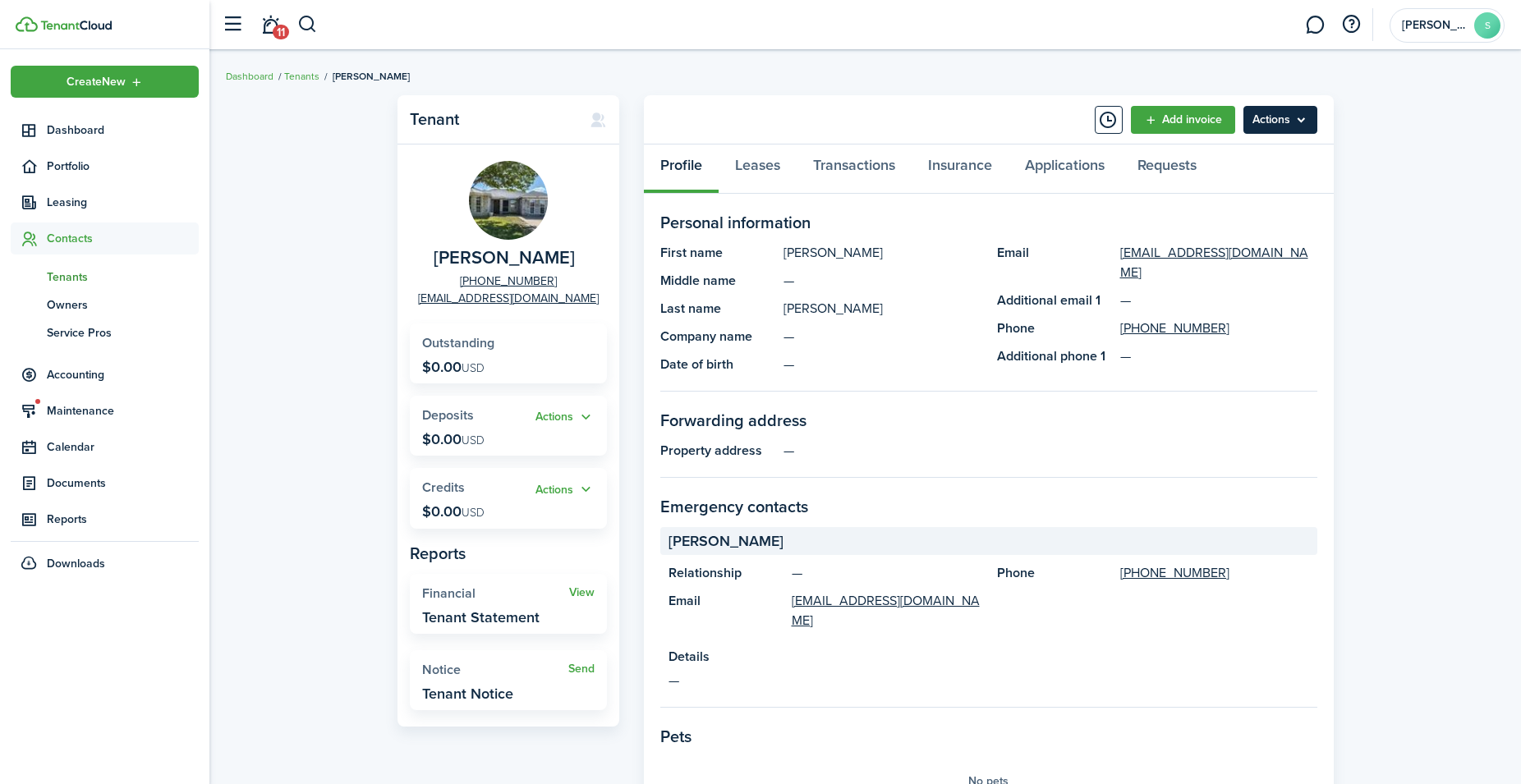
click at [1280, 114] on menu-btn "Actions" at bounding box center [1280, 120] width 74 height 28
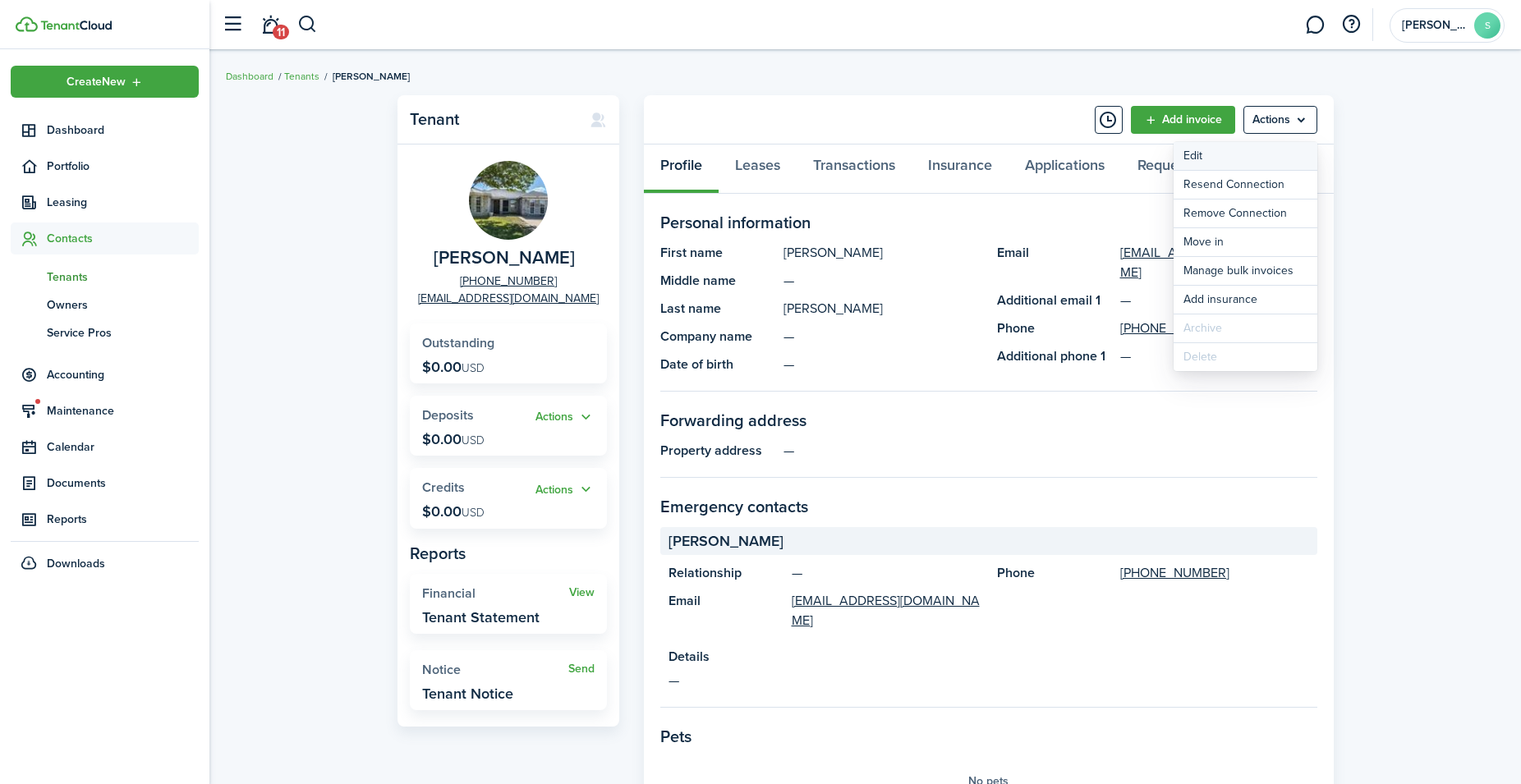
click at [1195, 155] on link "Edit" at bounding box center [1245, 156] width 144 height 28
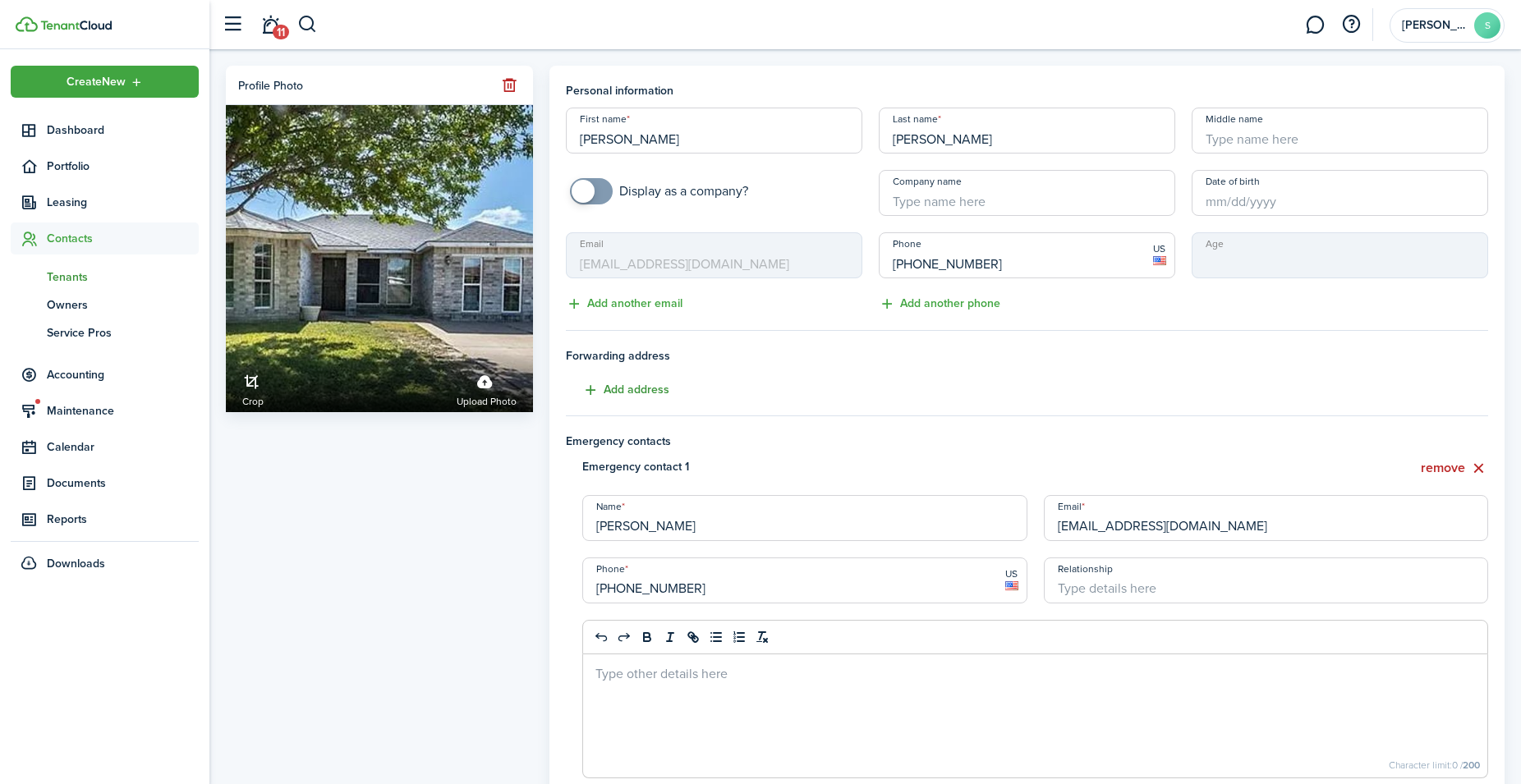
click at [656, 392] on button "Add address" at bounding box center [617, 390] width 103 height 19
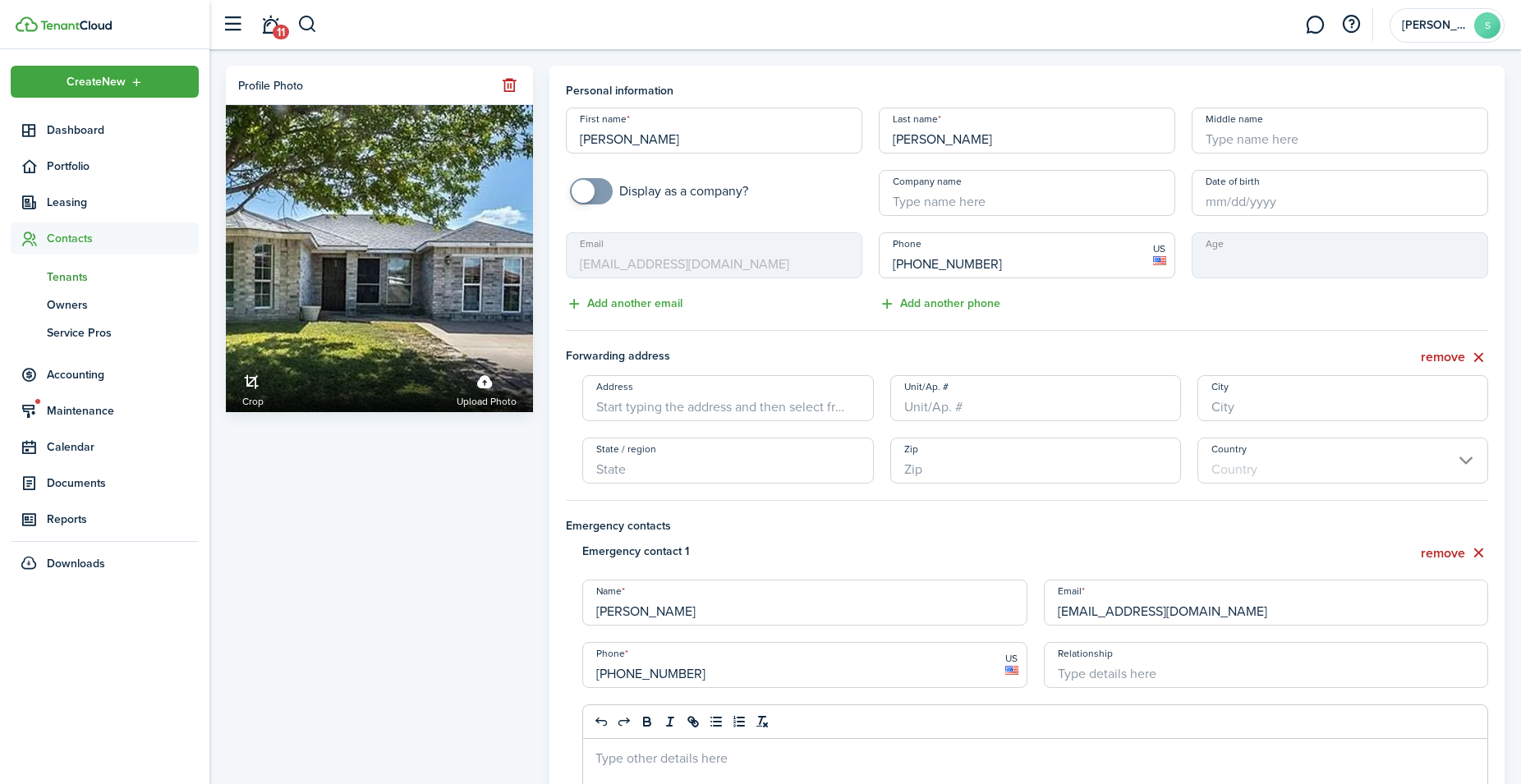
click at [650, 412] on input "Address" at bounding box center [728, 398] width 291 height 46
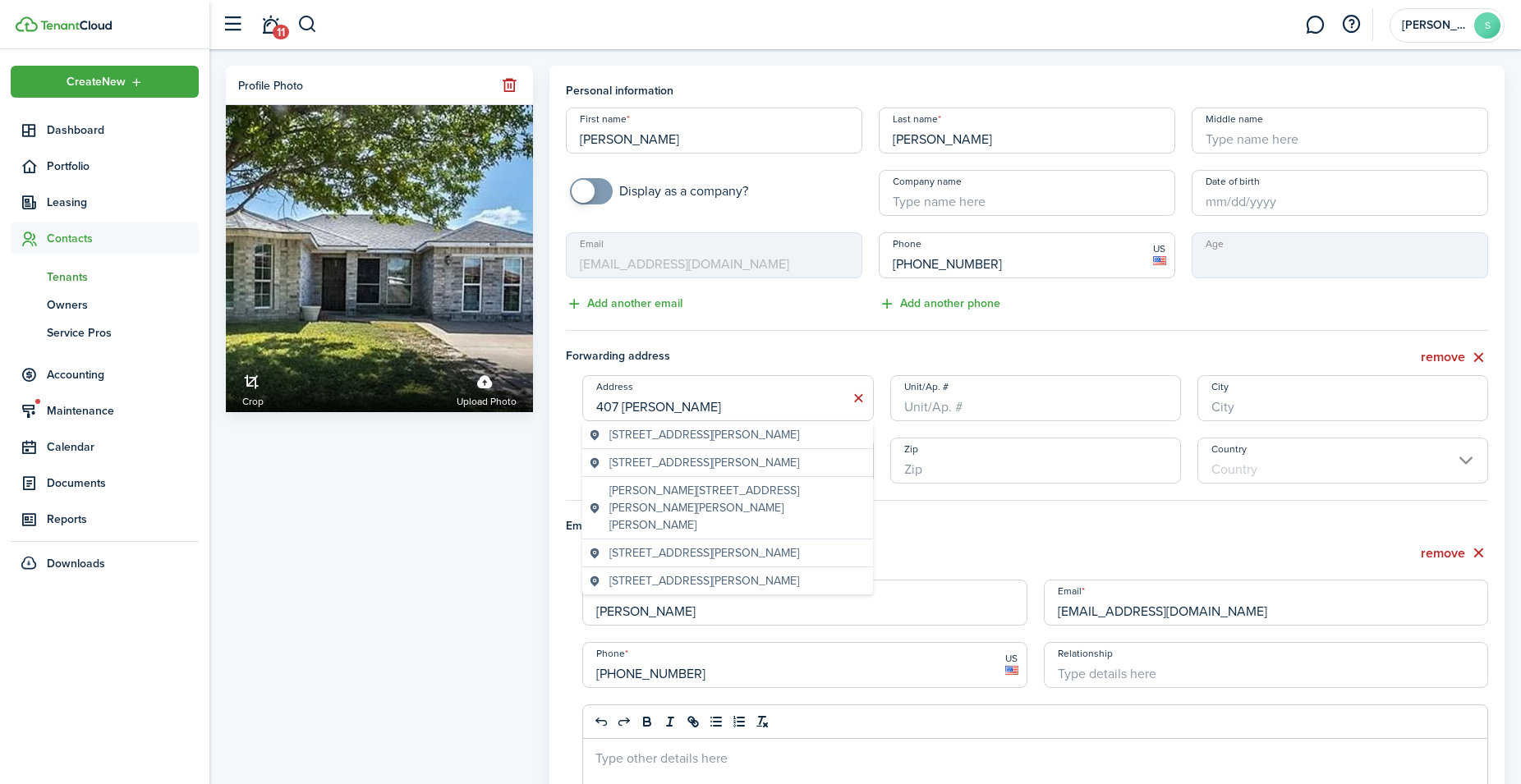
type input "407 [PERSON_NAME]"
type input "Alamo"
click at [667, 427] on span "[STREET_ADDRESS][PERSON_NAME]" at bounding box center [704, 435] width 189 height 17
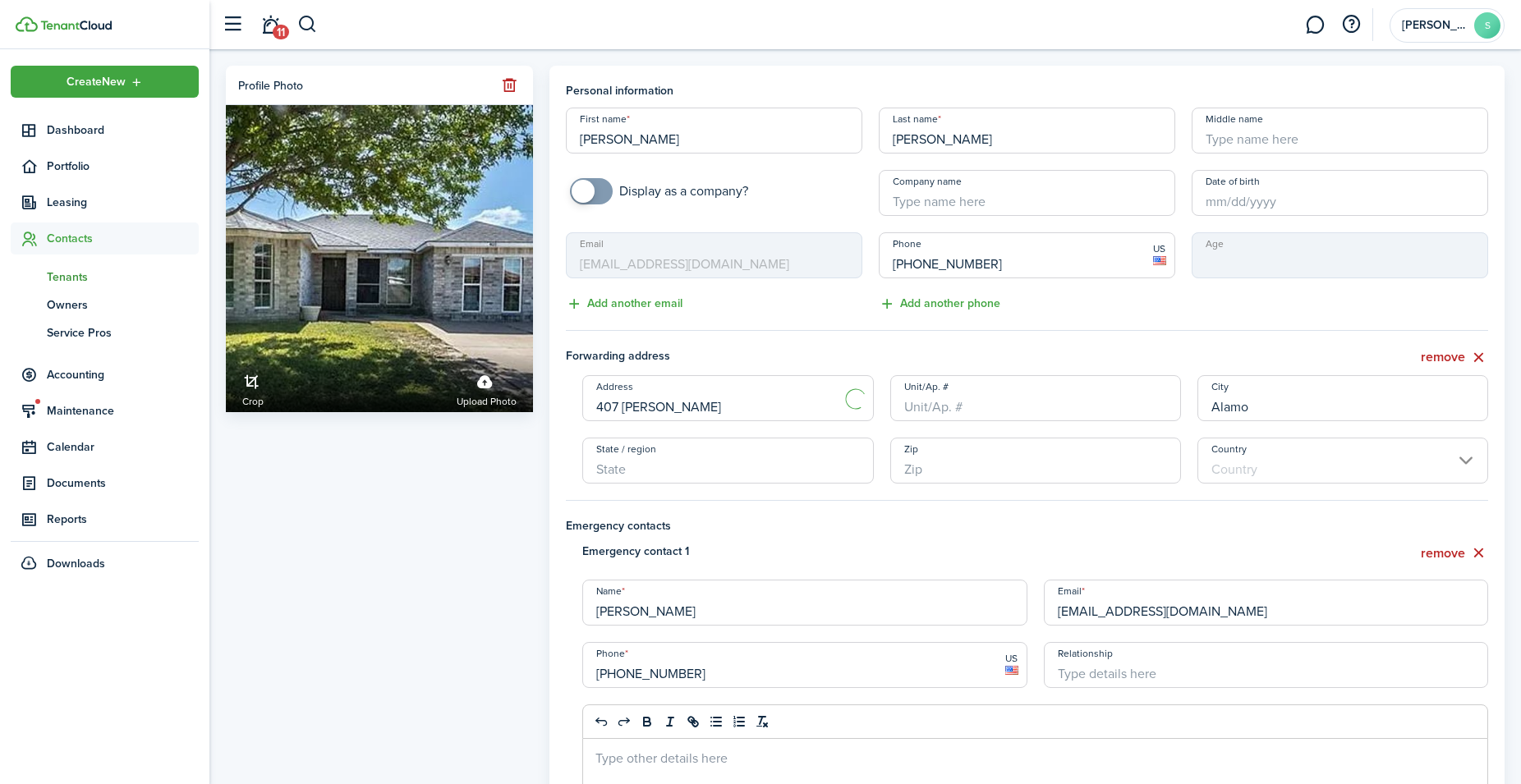
type input "[STREET_ADDRESS][PERSON_NAME]"
type input "[GEOGRAPHIC_DATA]"
type input "78516"
type input "[GEOGRAPHIC_DATA]"
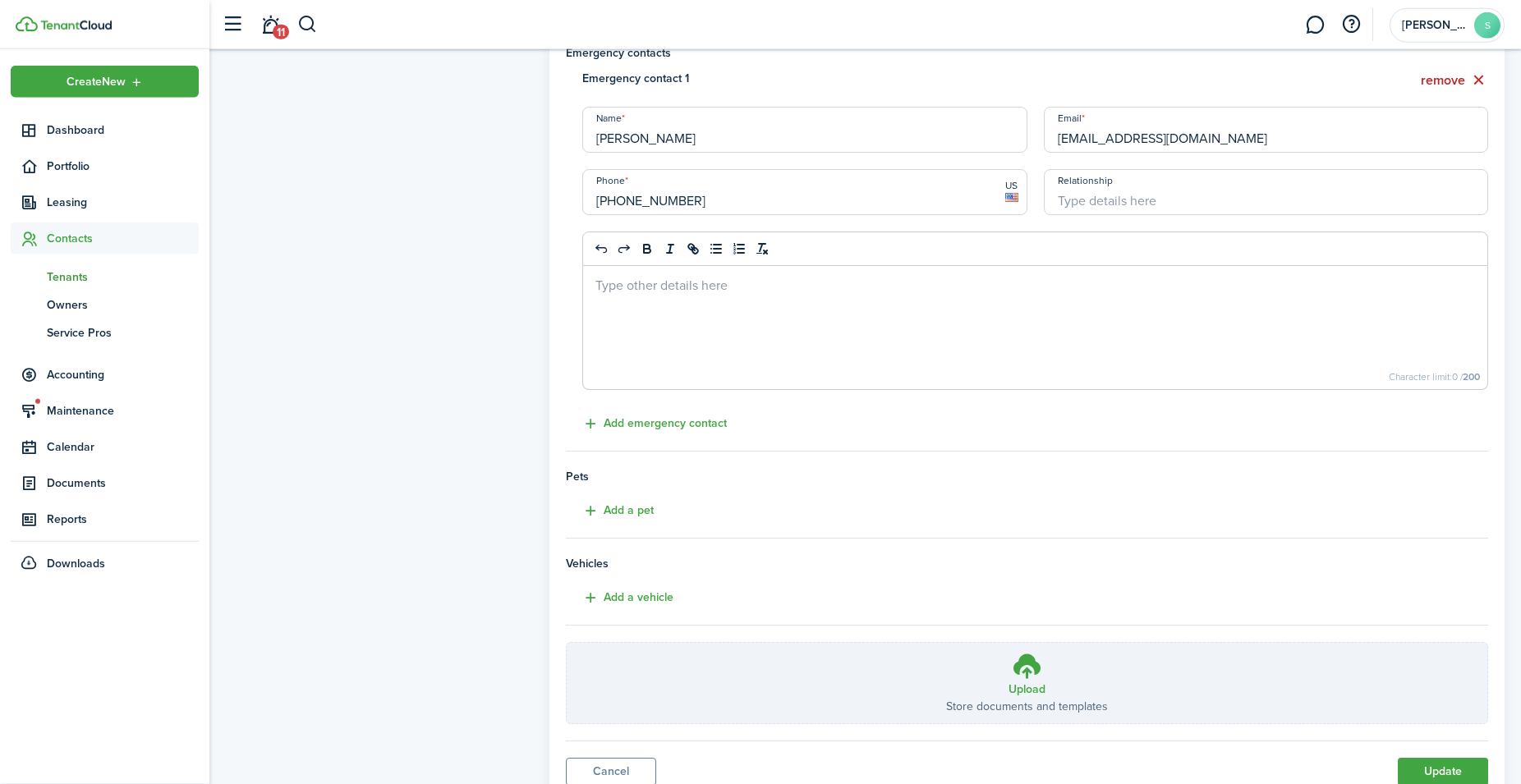
scroll to position [535, 0]
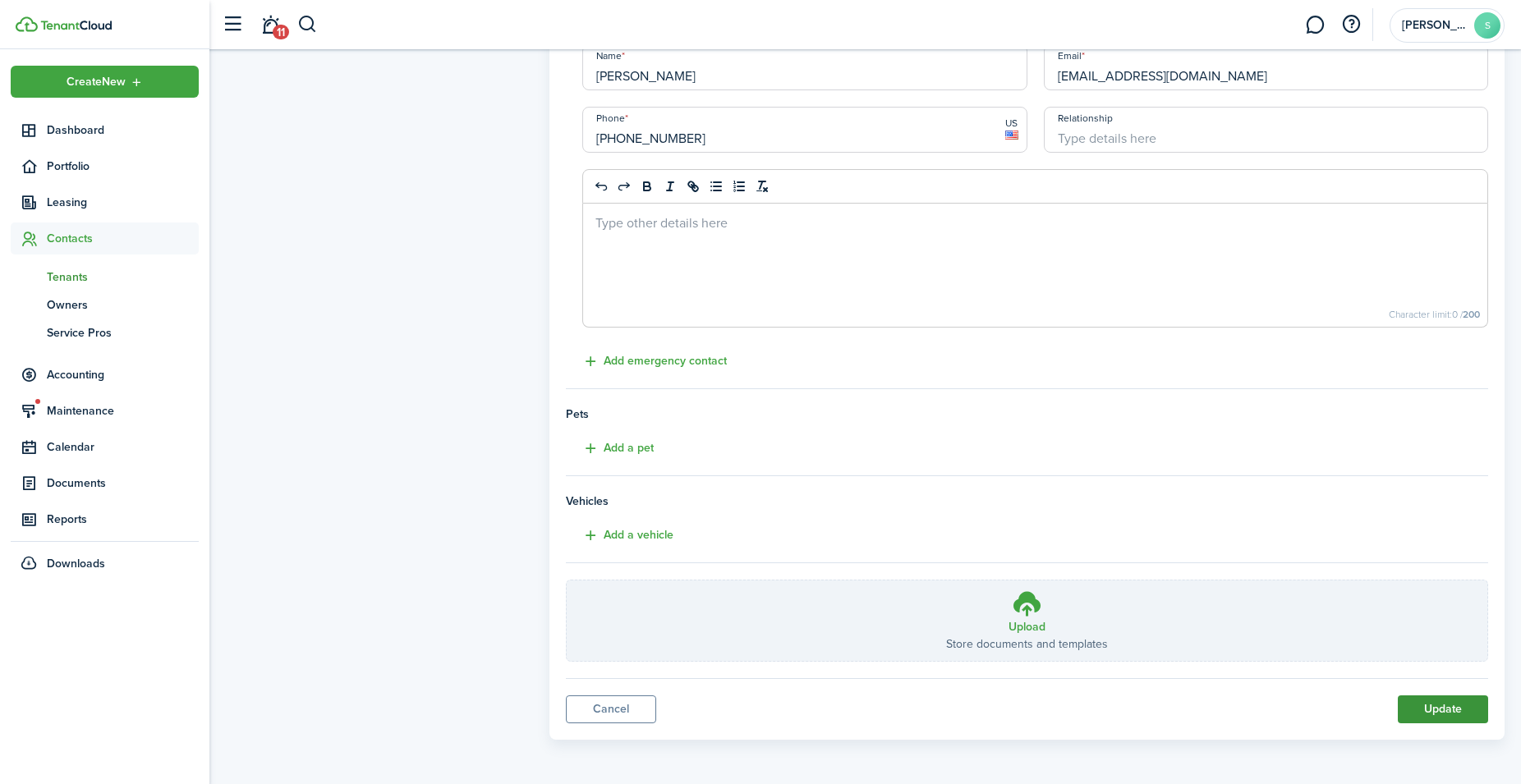
click at [1436, 715] on button "Update" at bounding box center [1442, 709] width 91 height 28
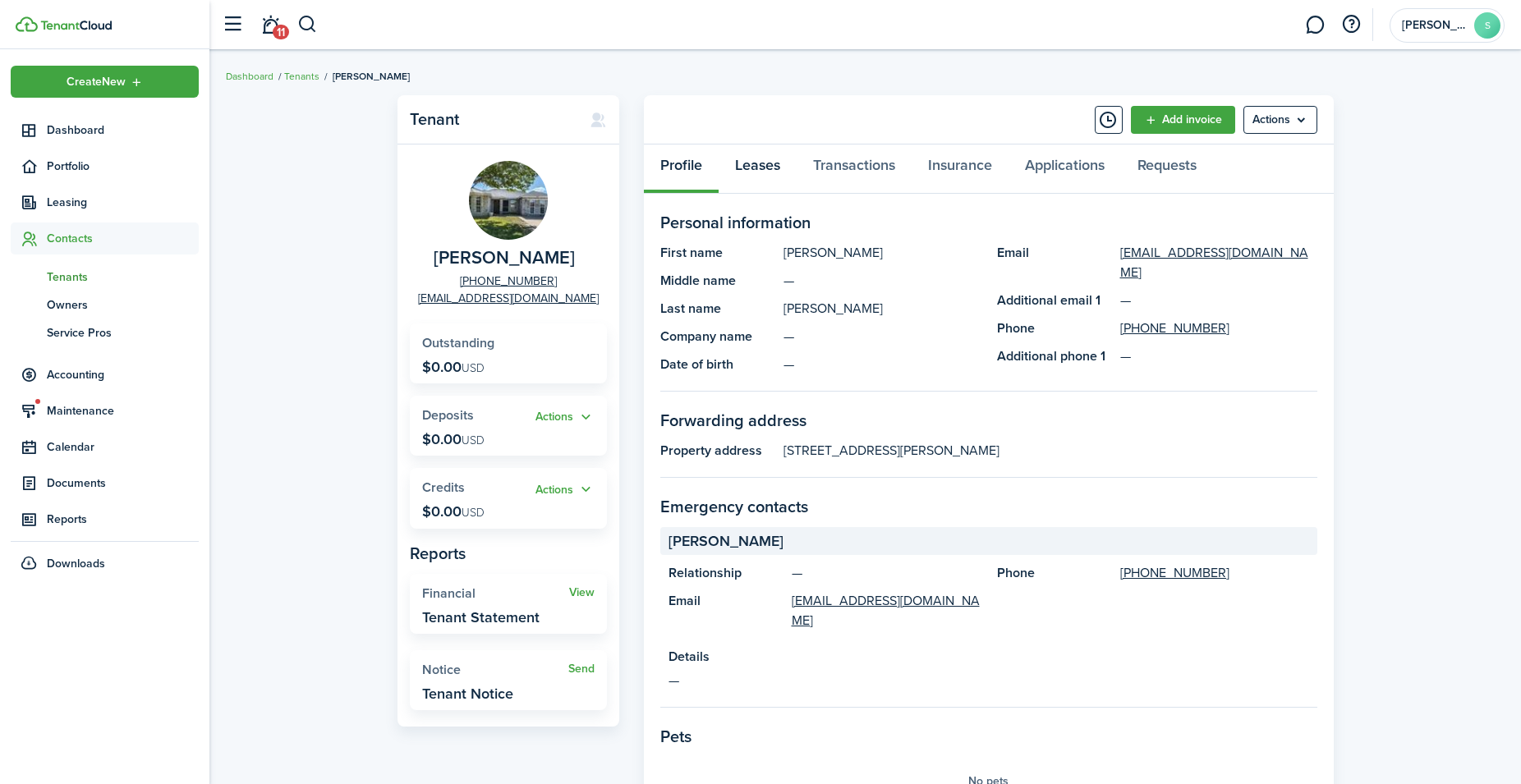
click at [749, 159] on link "Leases" at bounding box center [757, 169] width 78 height 49
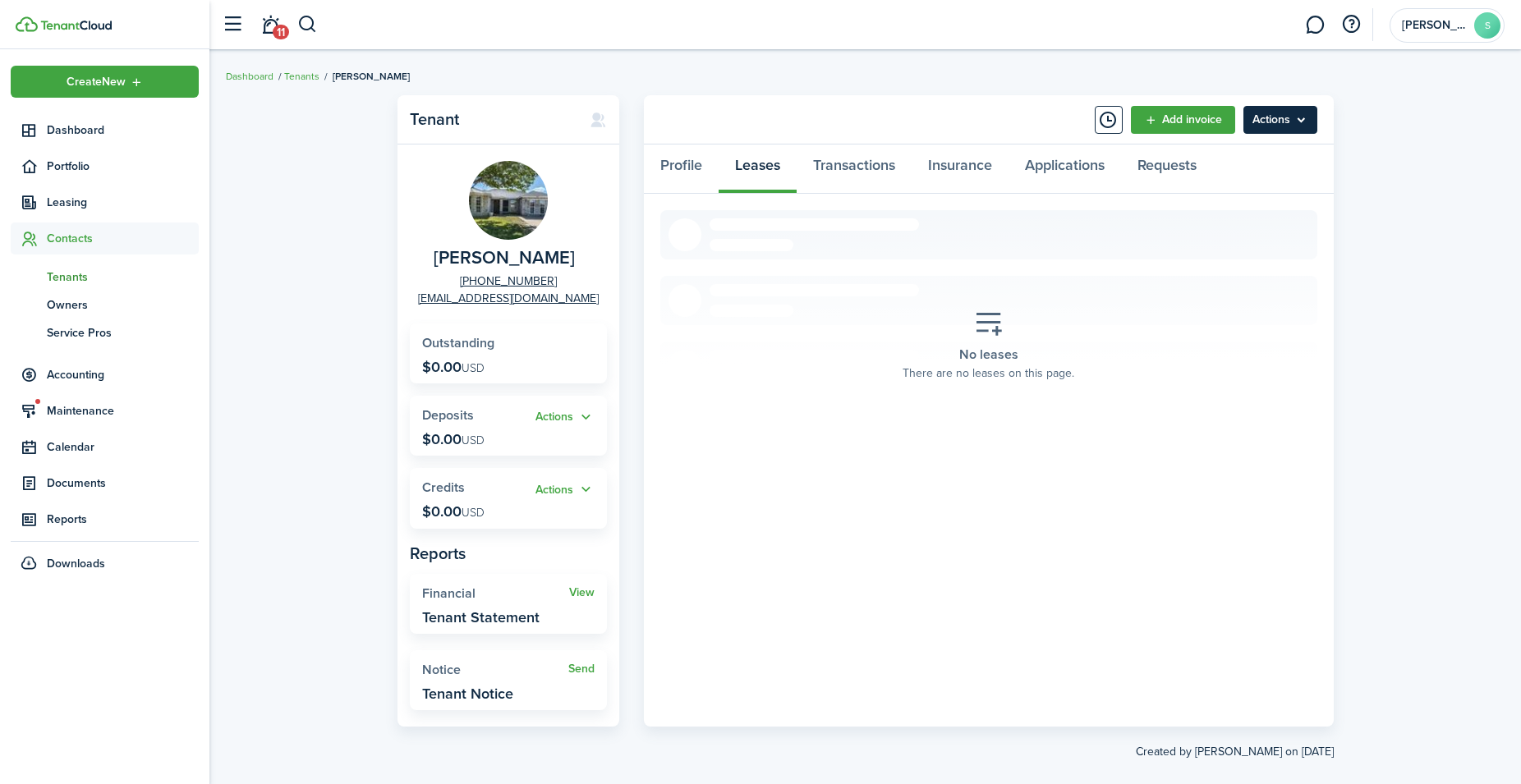
click at [1299, 123] on menu-btn "Actions" at bounding box center [1280, 120] width 74 height 28
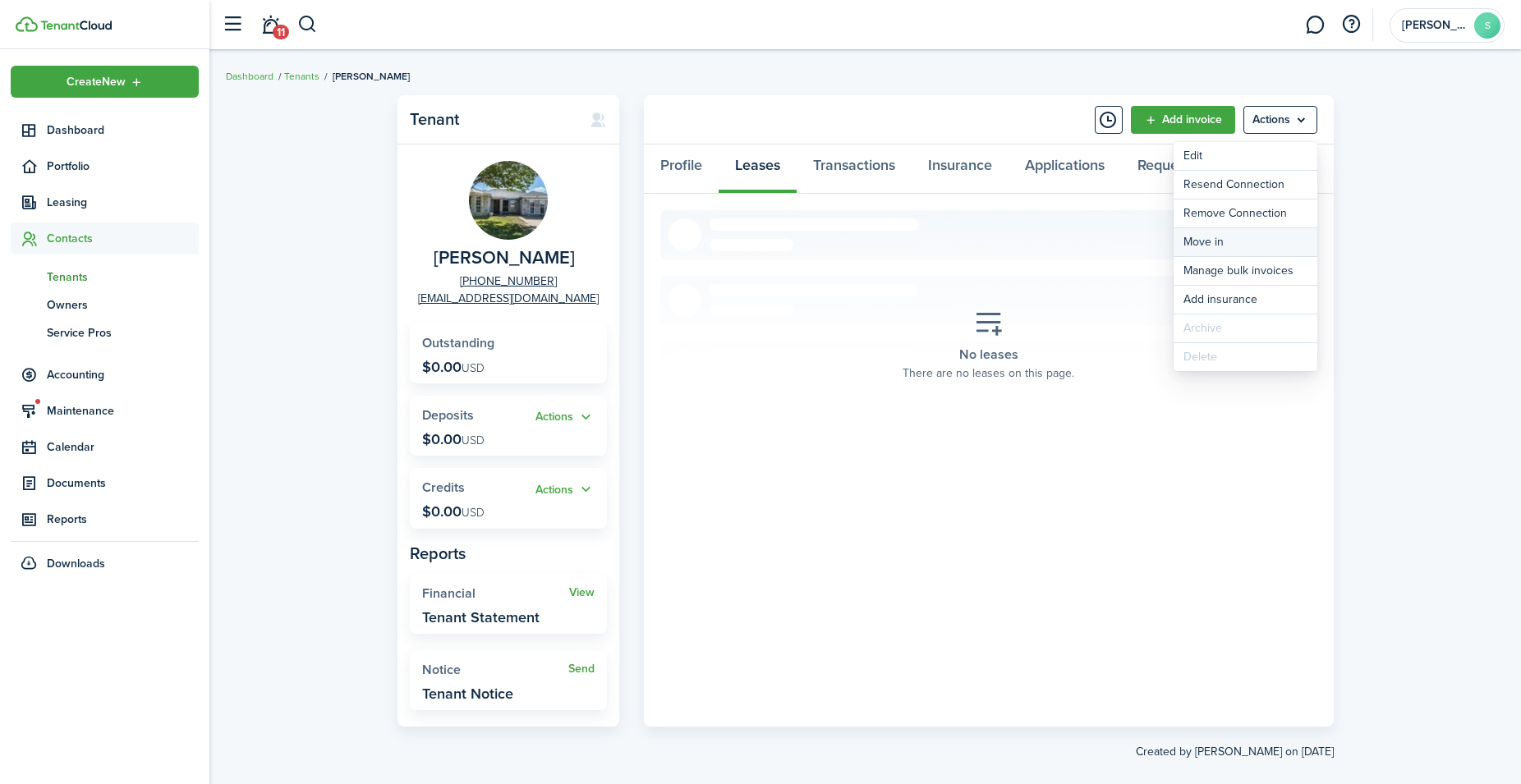
click at [1215, 246] on link "Move in" at bounding box center [1245, 242] width 144 height 28
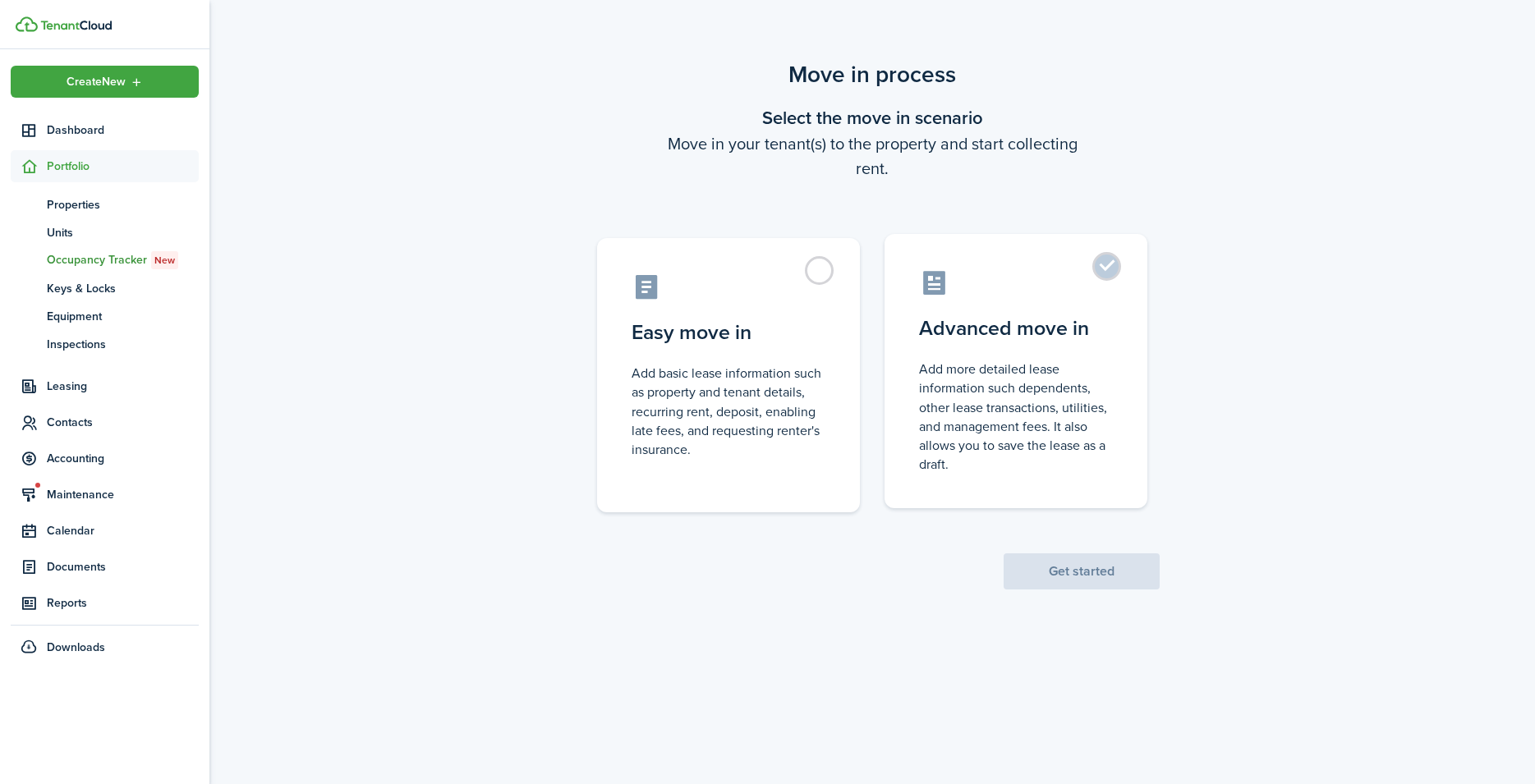
click at [1097, 262] on label "Advanced move in Add more detailed lease information such dependents, other lea…" at bounding box center [1015, 371] width 263 height 274
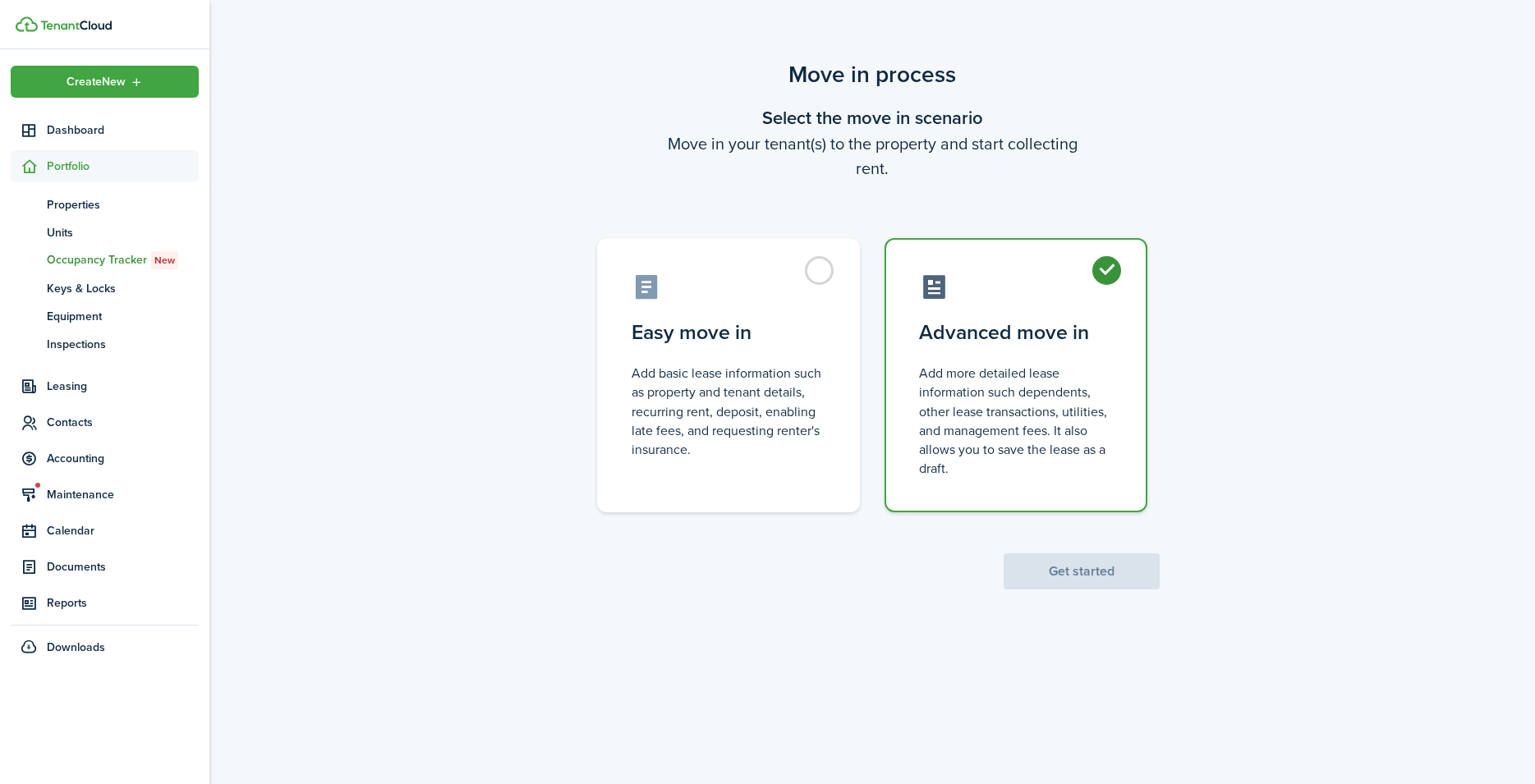
radio input "true"
click at [1080, 577] on button "Get started" at bounding box center [1082, 571] width 156 height 36
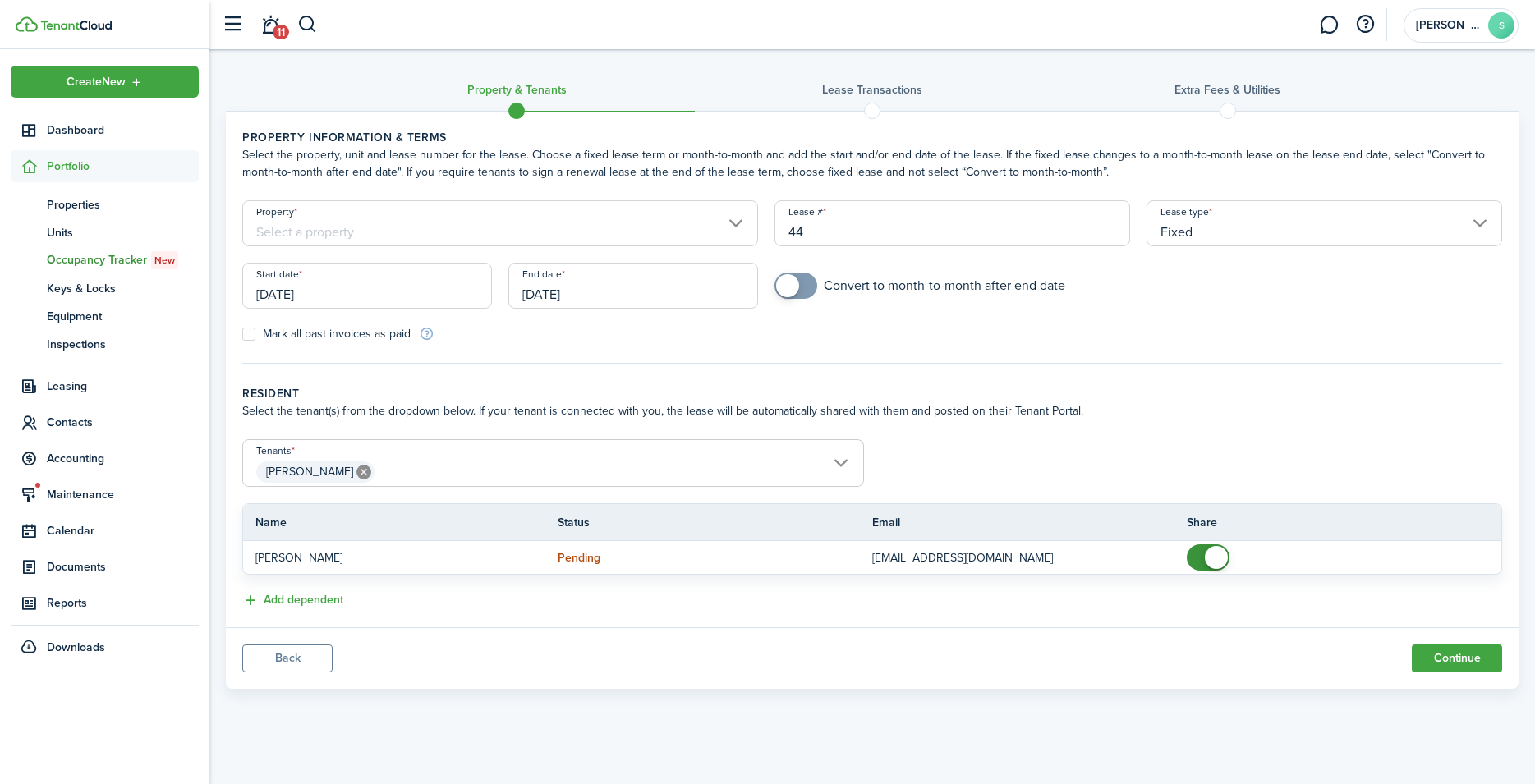
click at [297, 234] on input "Property" at bounding box center [501, 223] width 516 height 46
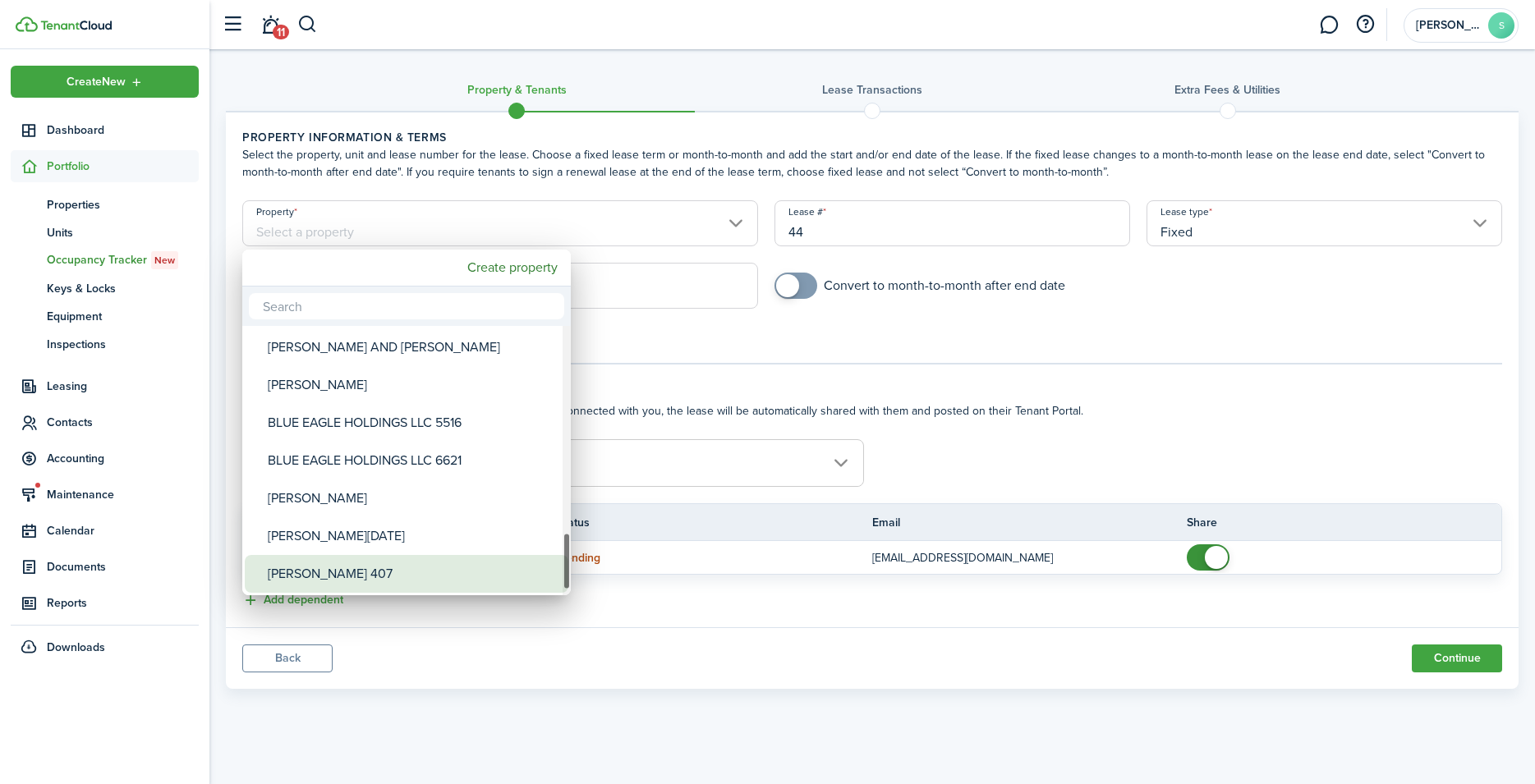
click at [372, 577] on div "[PERSON_NAME] 407" at bounding box center [414, 574] width 291 height 38
type input "[PERSON_NAME] 407"
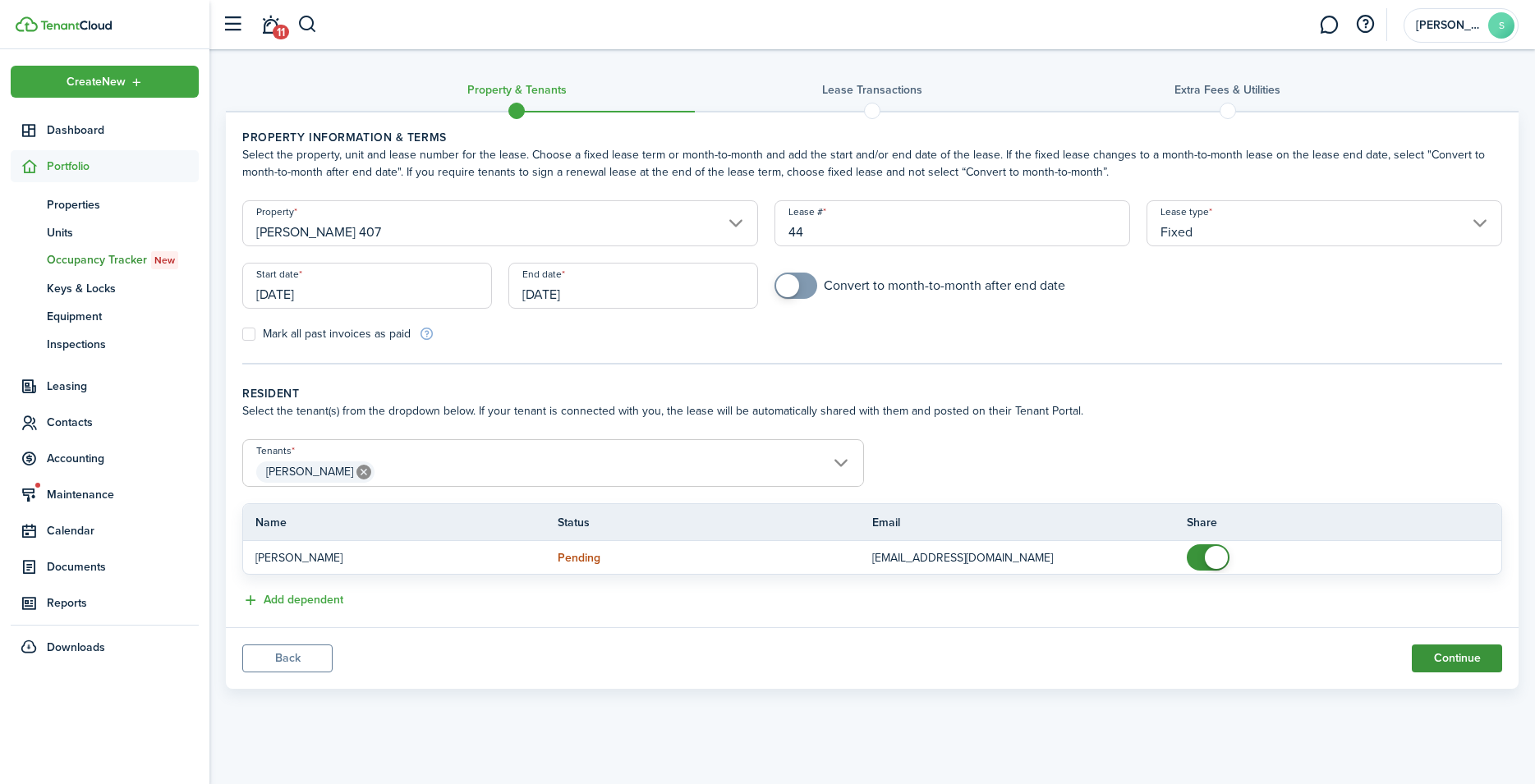
click at [1454, 651] on button "Continue" at bounding box center [1456, 658] width 91 height 28
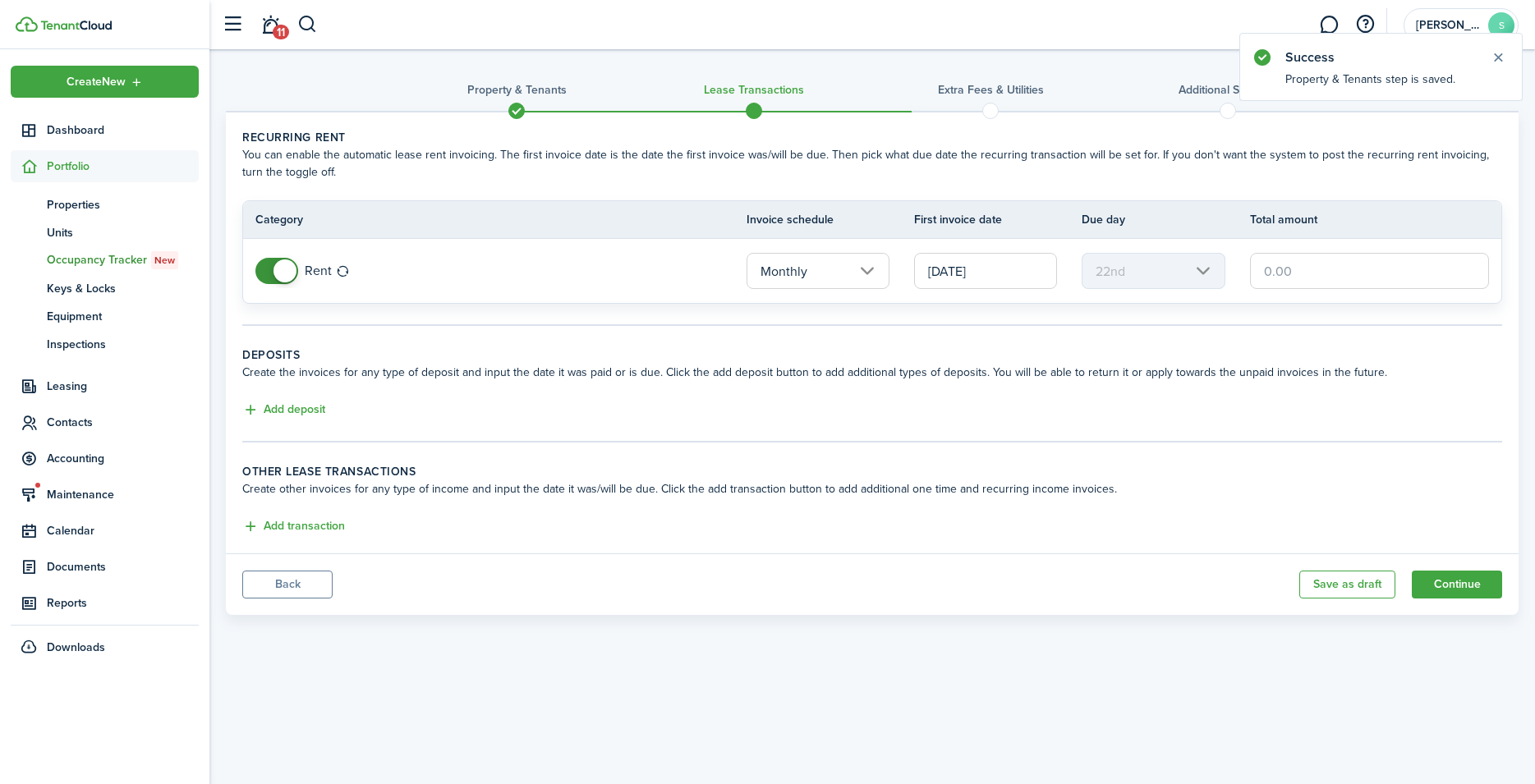
click at [1019, 275] on input "[DATE]" at bounding box center [986, 270] width 143 height 36
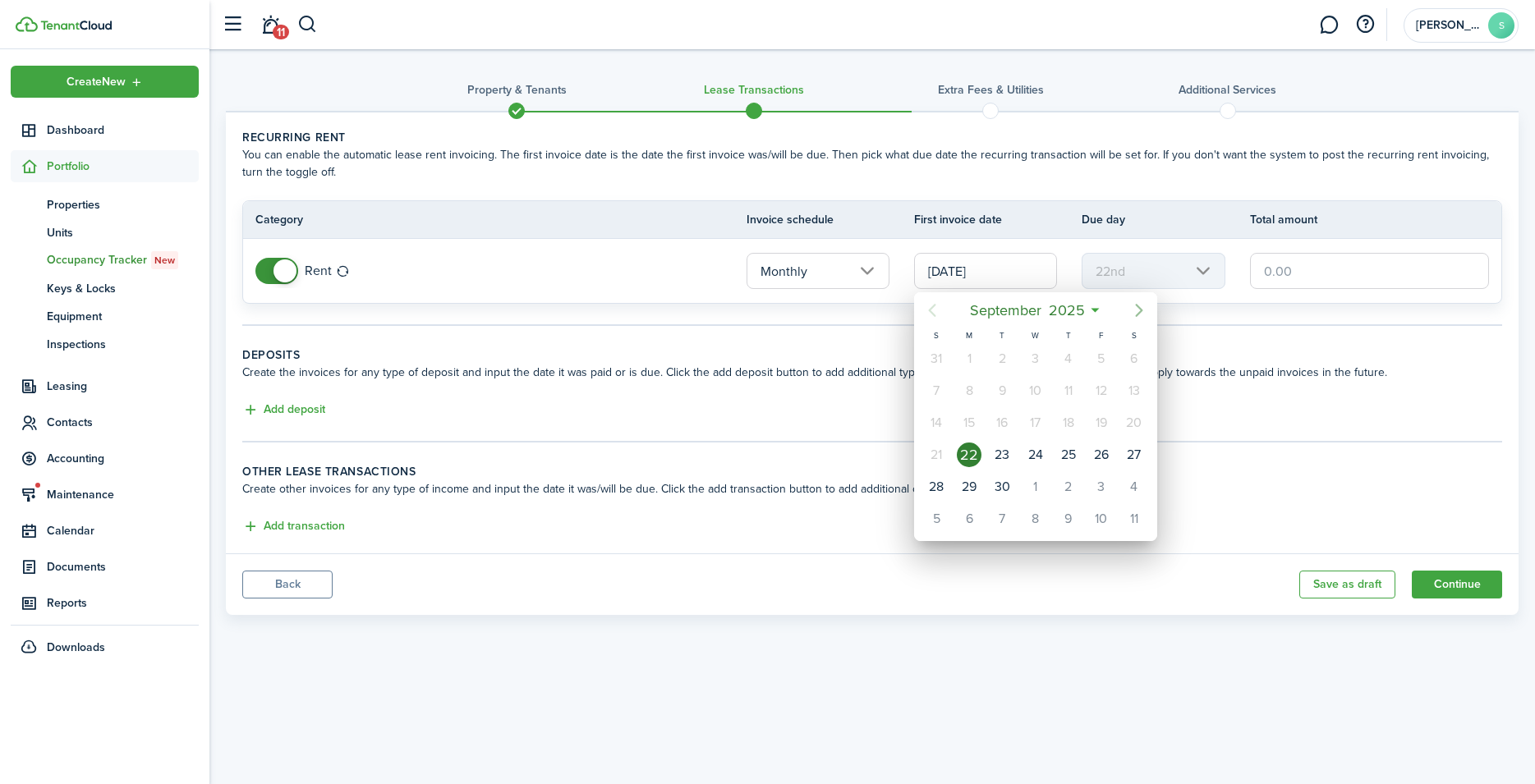
click at [1140, 305] on icon "Next page" at bounding box center [1140, 310] width 20 height 20
click at [1041, 353] on div "1" at bounding box center [1035, 359] width 25 height 25
type input "[DATE]"
type input "1st"
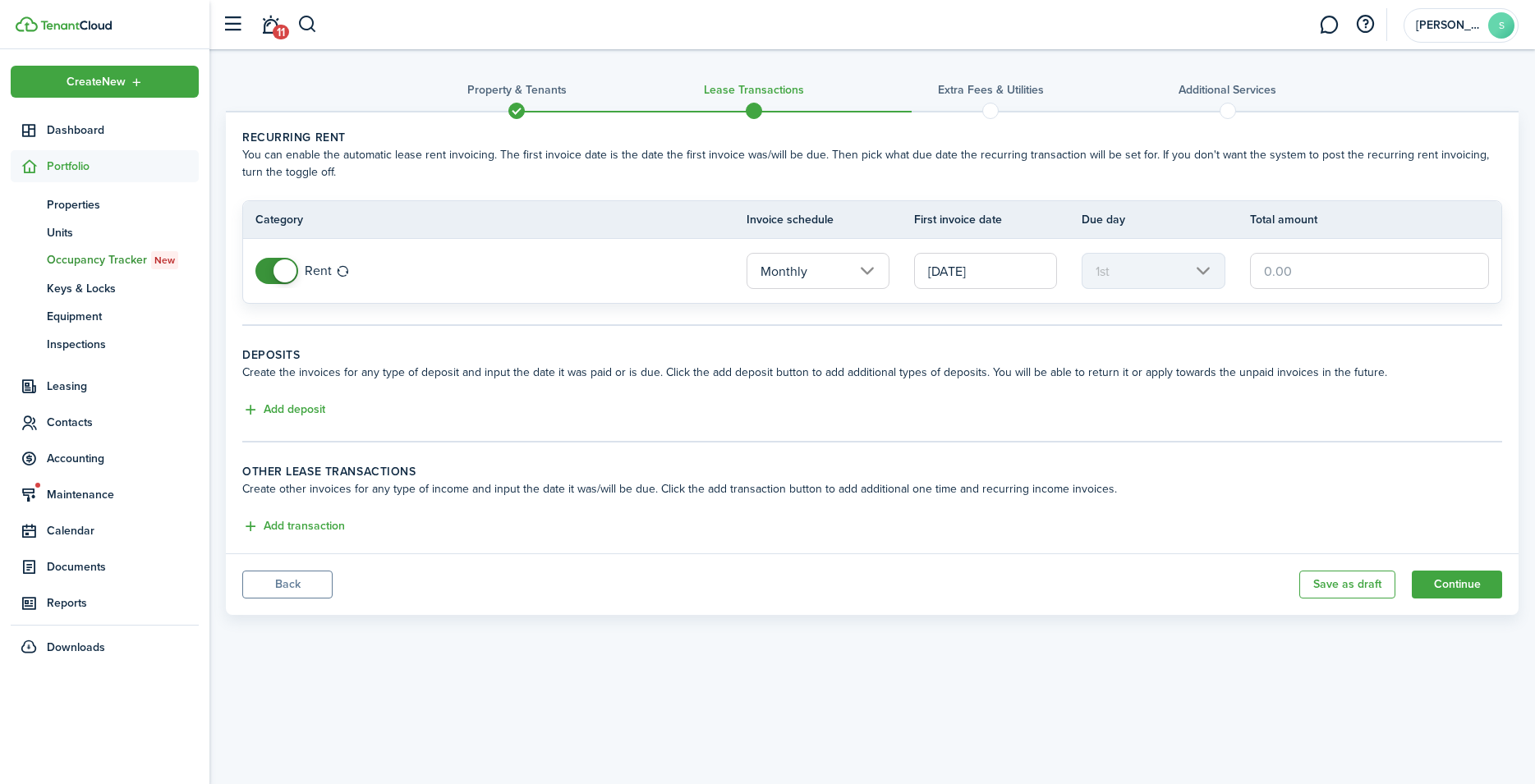
click at [1347, 268] on input "text" at bounding box center [1369, 270] width 239 height 36
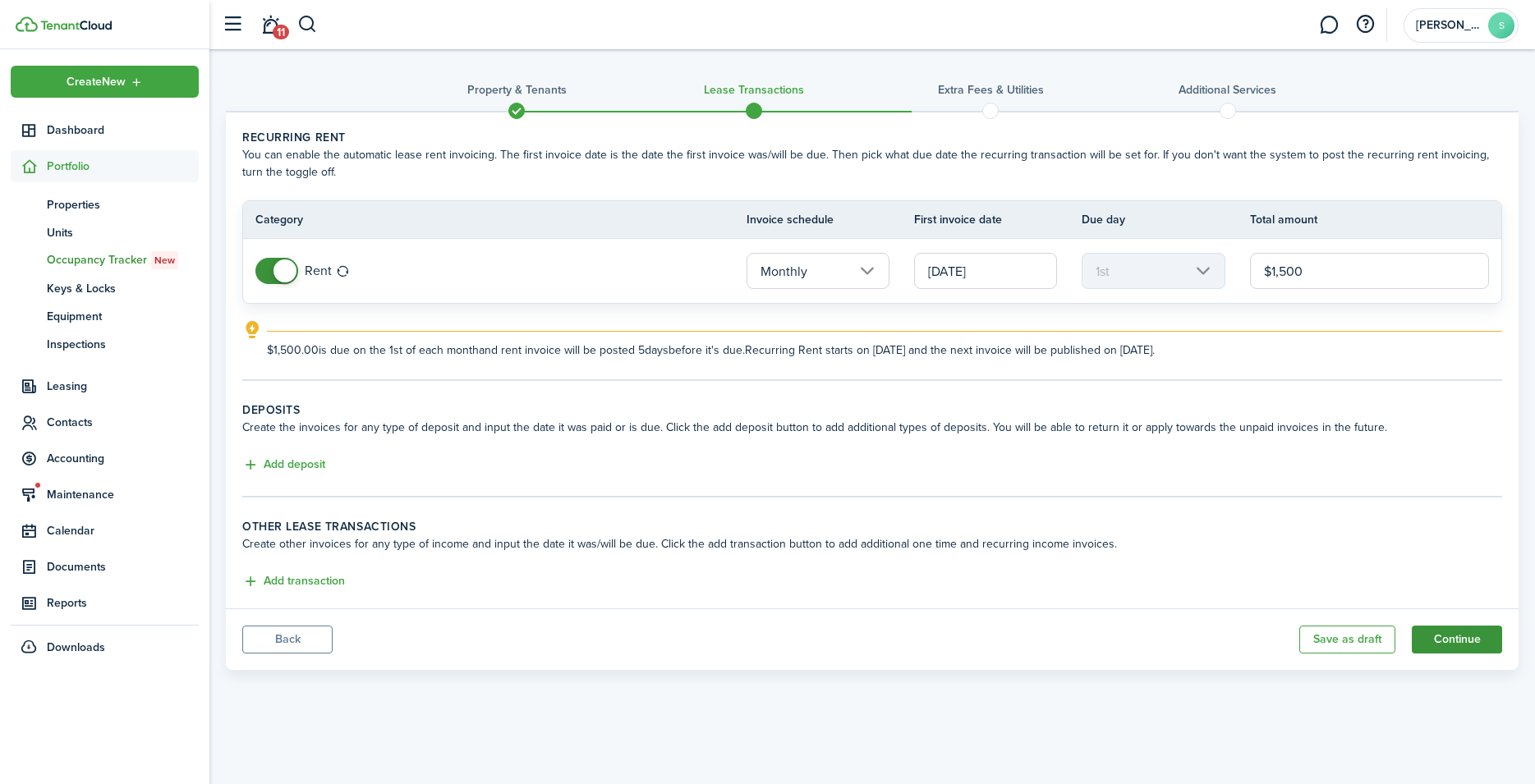
type input "$1,500.00"
click at [1472, 644] on button "Continue" at bounding box center [1456, 639] width 91 height 28
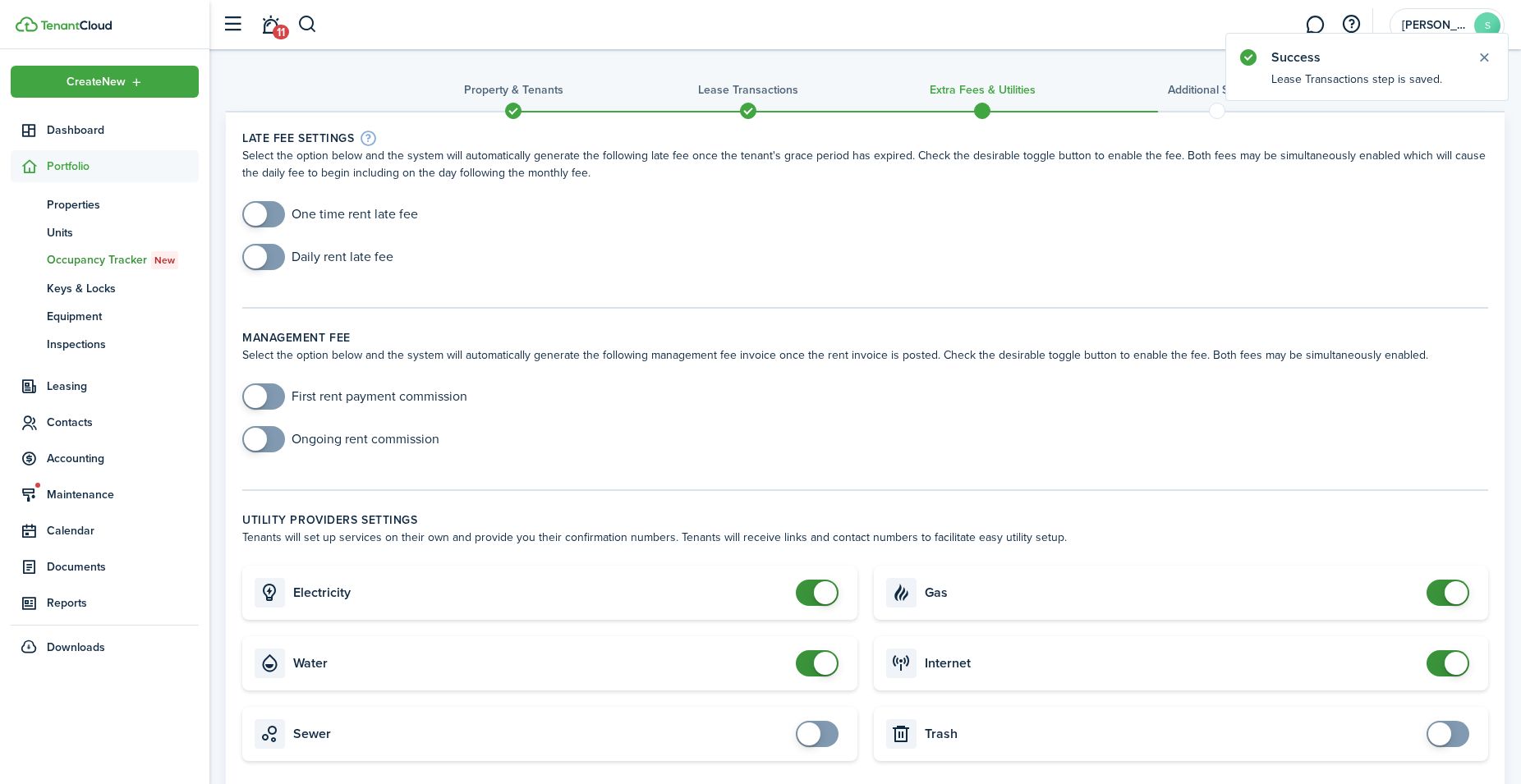
checkbox input "true"
click at [254, 204] on span at bounding box center [254, 214] width 23 height 23
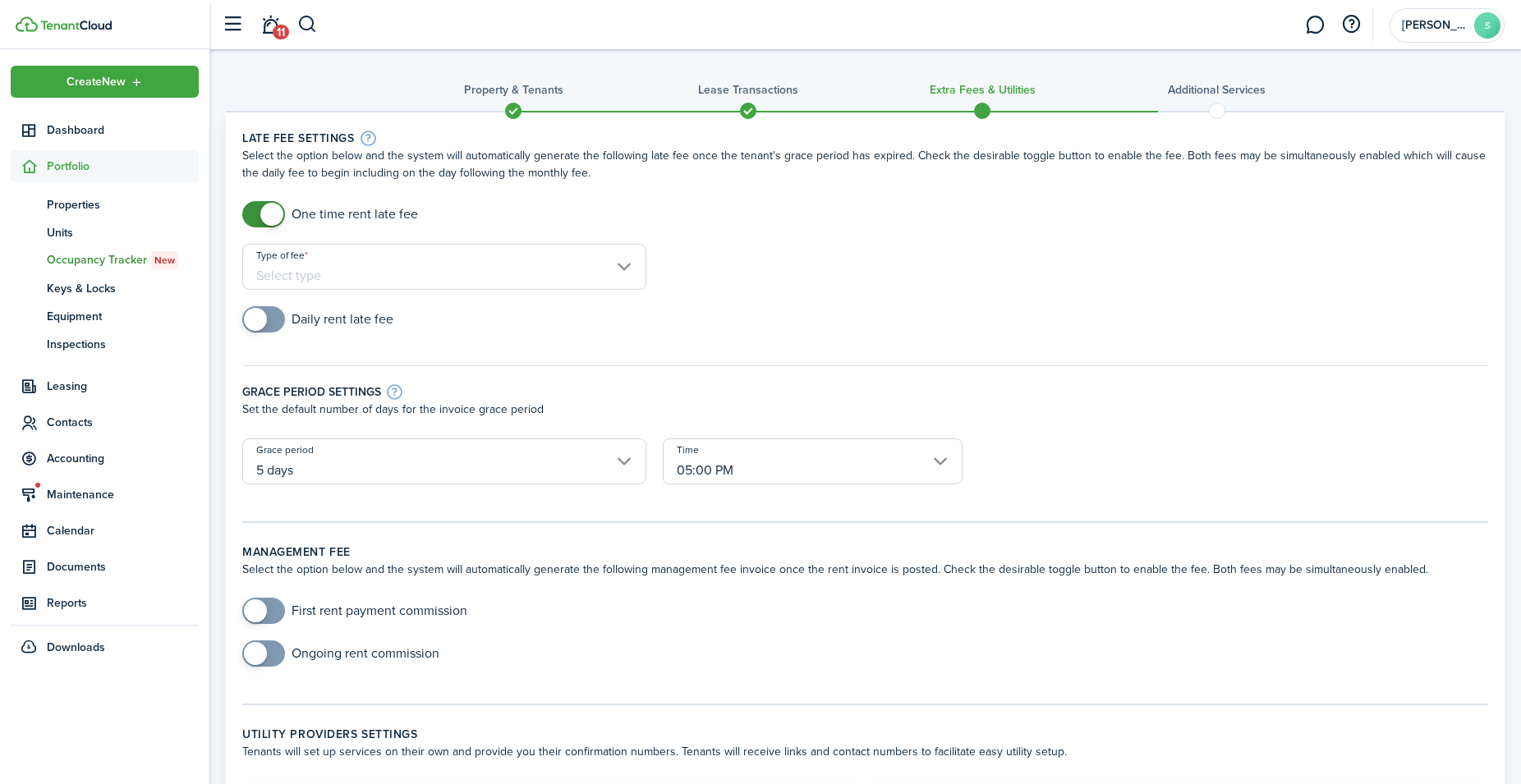
click at [362, 282] on input "Type of fee" at bounding box center [444, 266] width 404 height 46
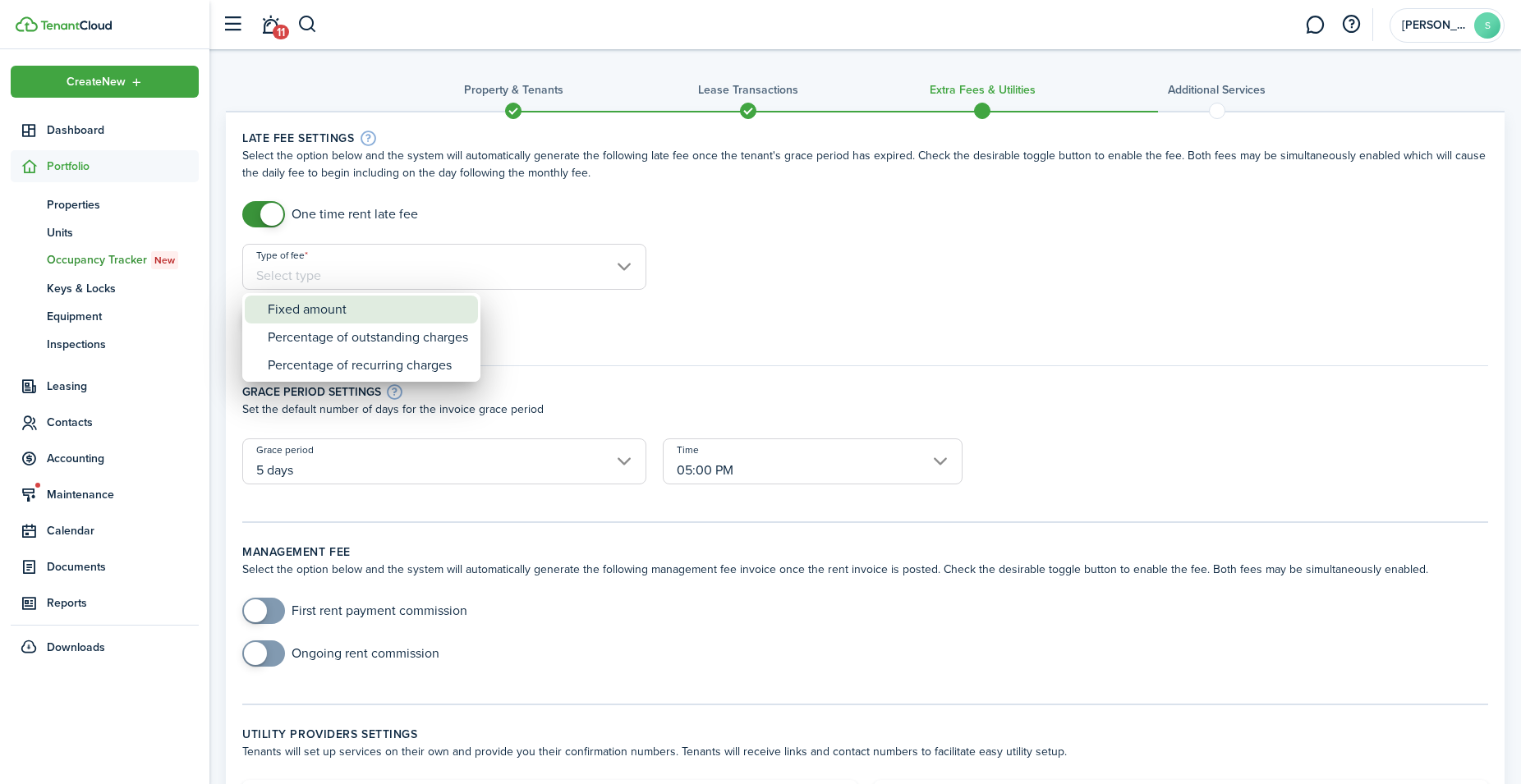
click at [329, 308] on div "Fixed amount" at bounding box center [368, 309] width 200 height 28
type input "Fixed amount"
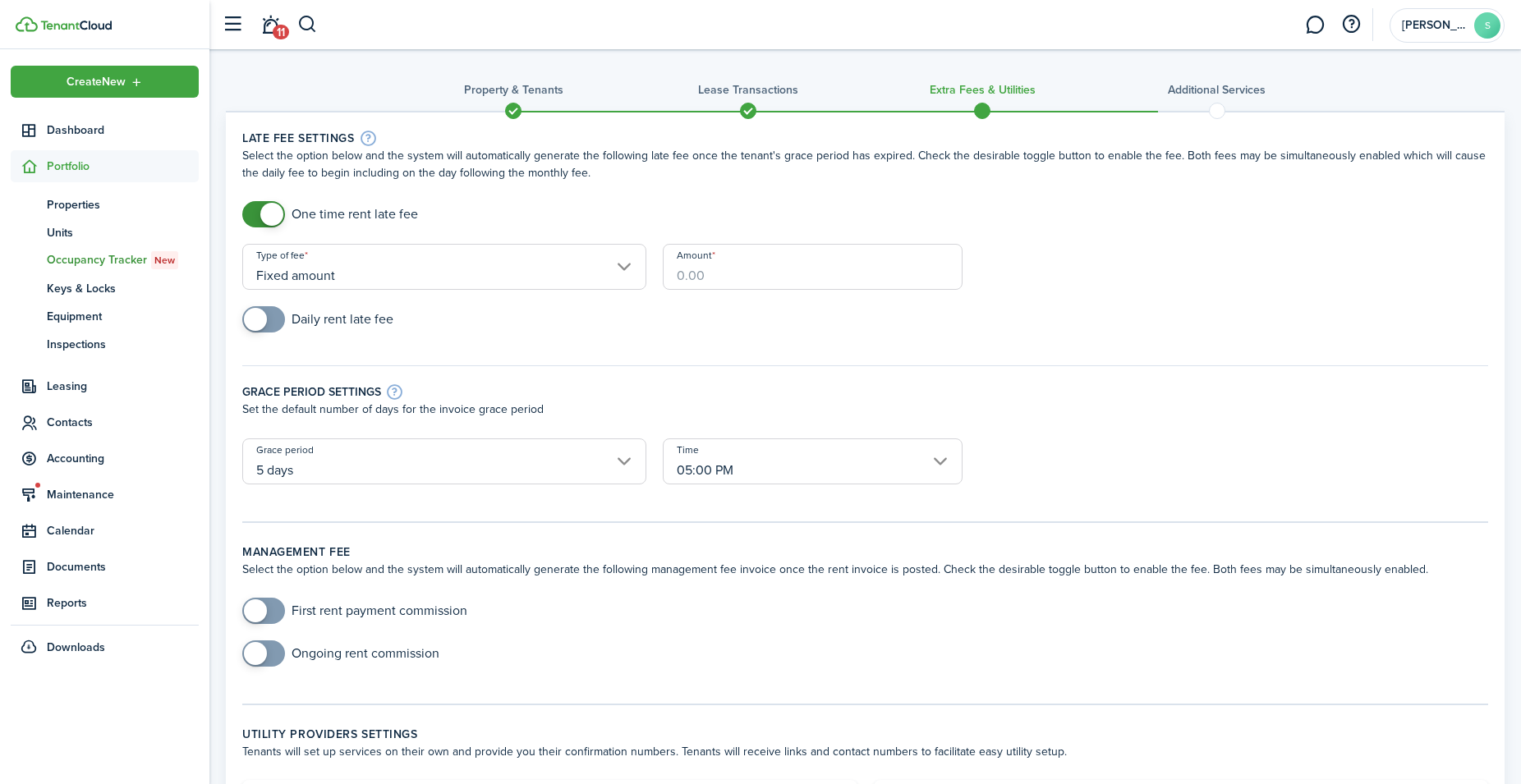
click at [715, 274] on input "Amount" at bounding box center [812, 266] width 299 height 46
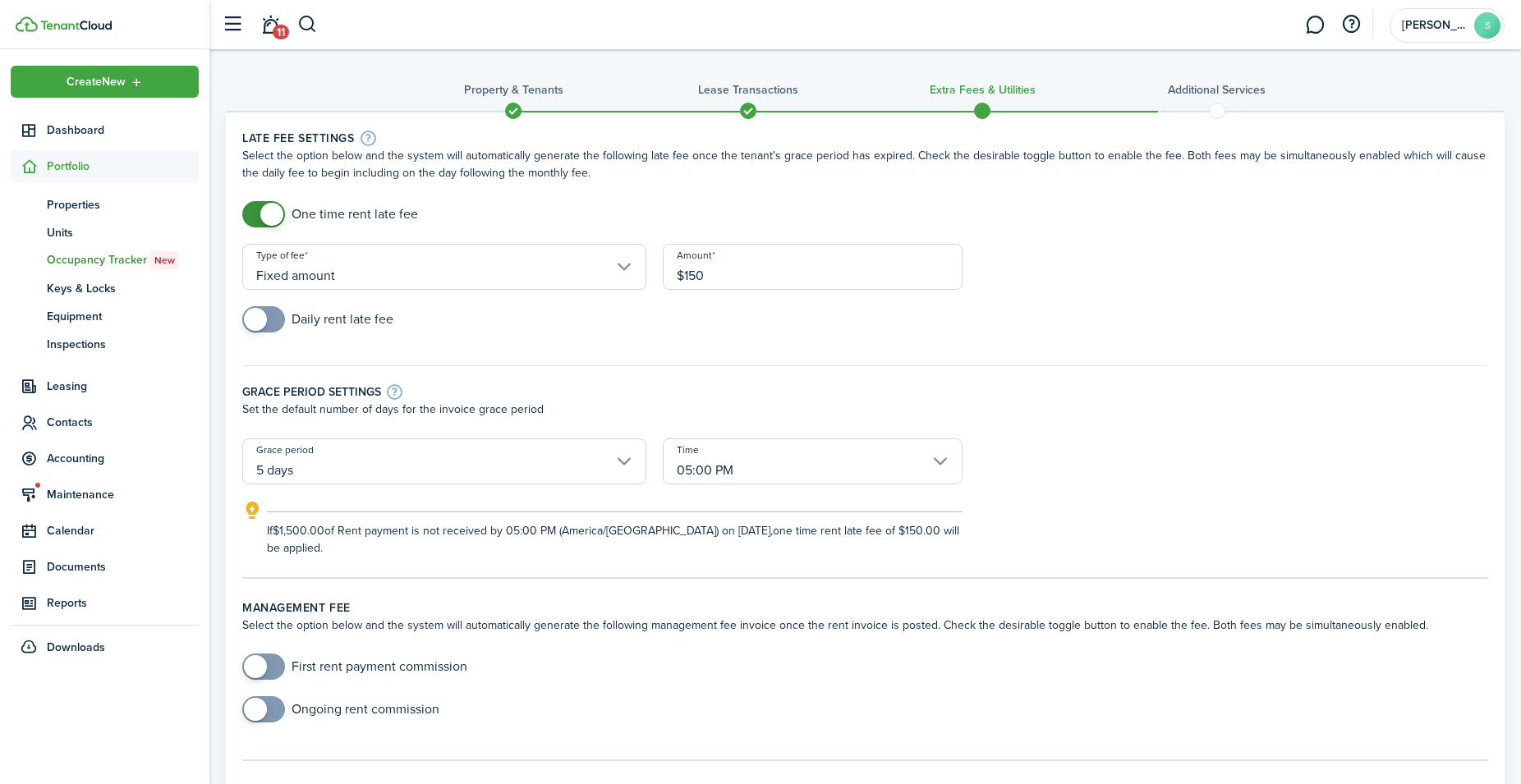
type input "$150.00"
checkbox input "true"
click at [252, 320] on span at bounding box center [254, 318] width 23 height 23
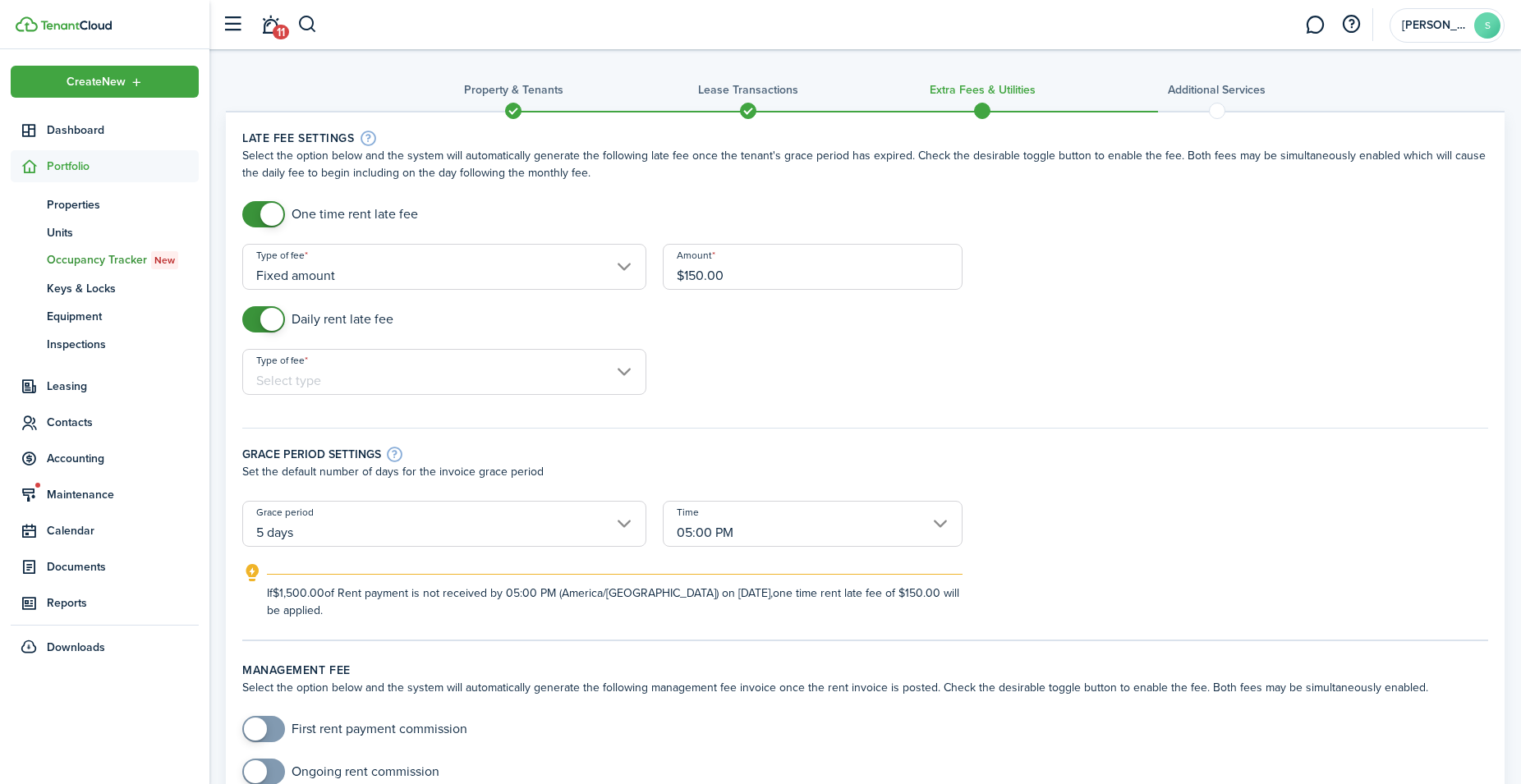
click at [337, 370] on input "Type of fee" at bounding box center [444, 371] width 404 height 46
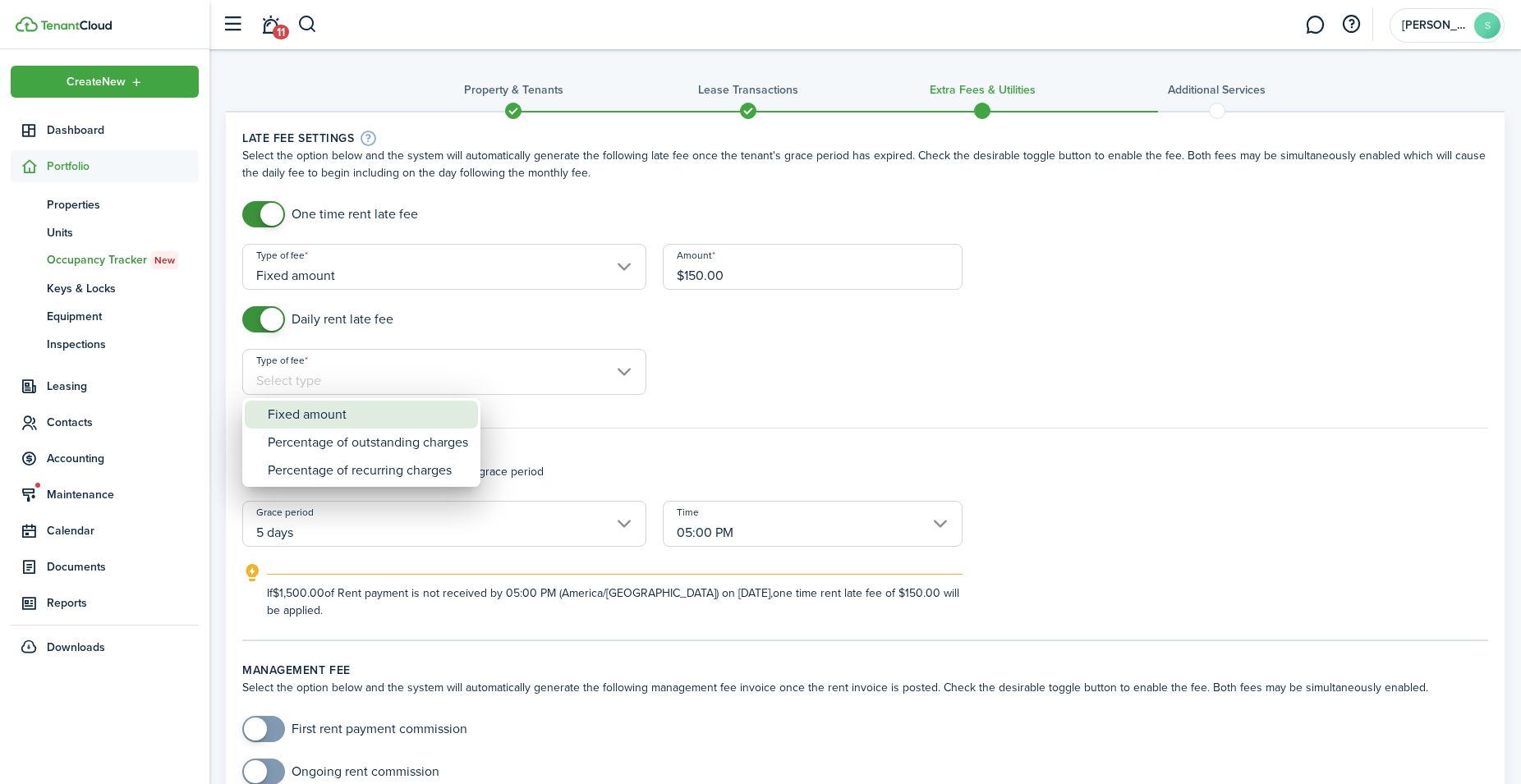
click at [330, 414] on div "Fixed amount" at bounding box center [368, 414] width 200 height 28
type input "Fixed amount"
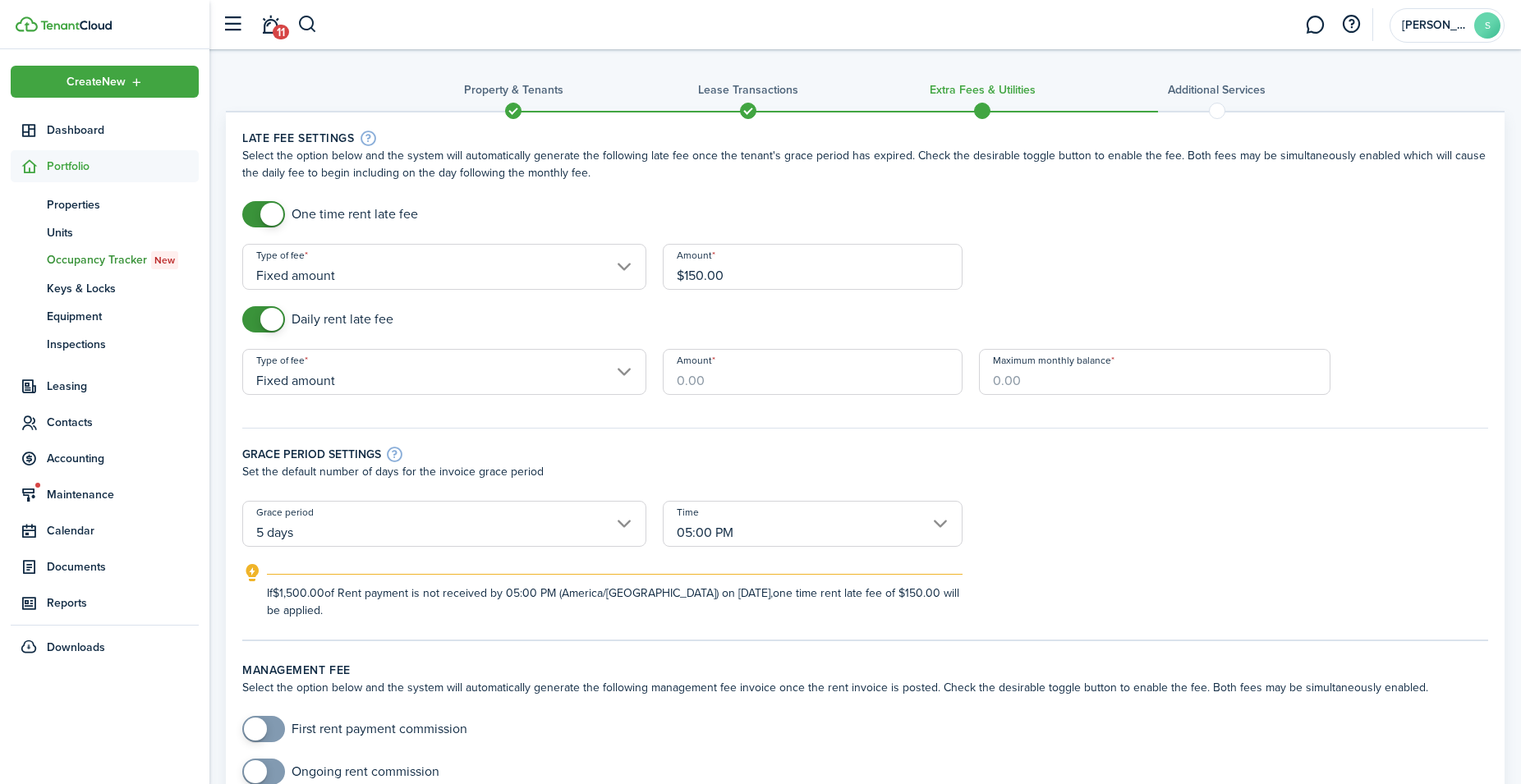
click at [763, 379] on input "Amount" at bounding box center [812, 371] width 299 height 46
type input "$20.00"
click at [1017, 373] on input "Maximum monthly balance" at bounding box center [1155, 371] width 351 height 46
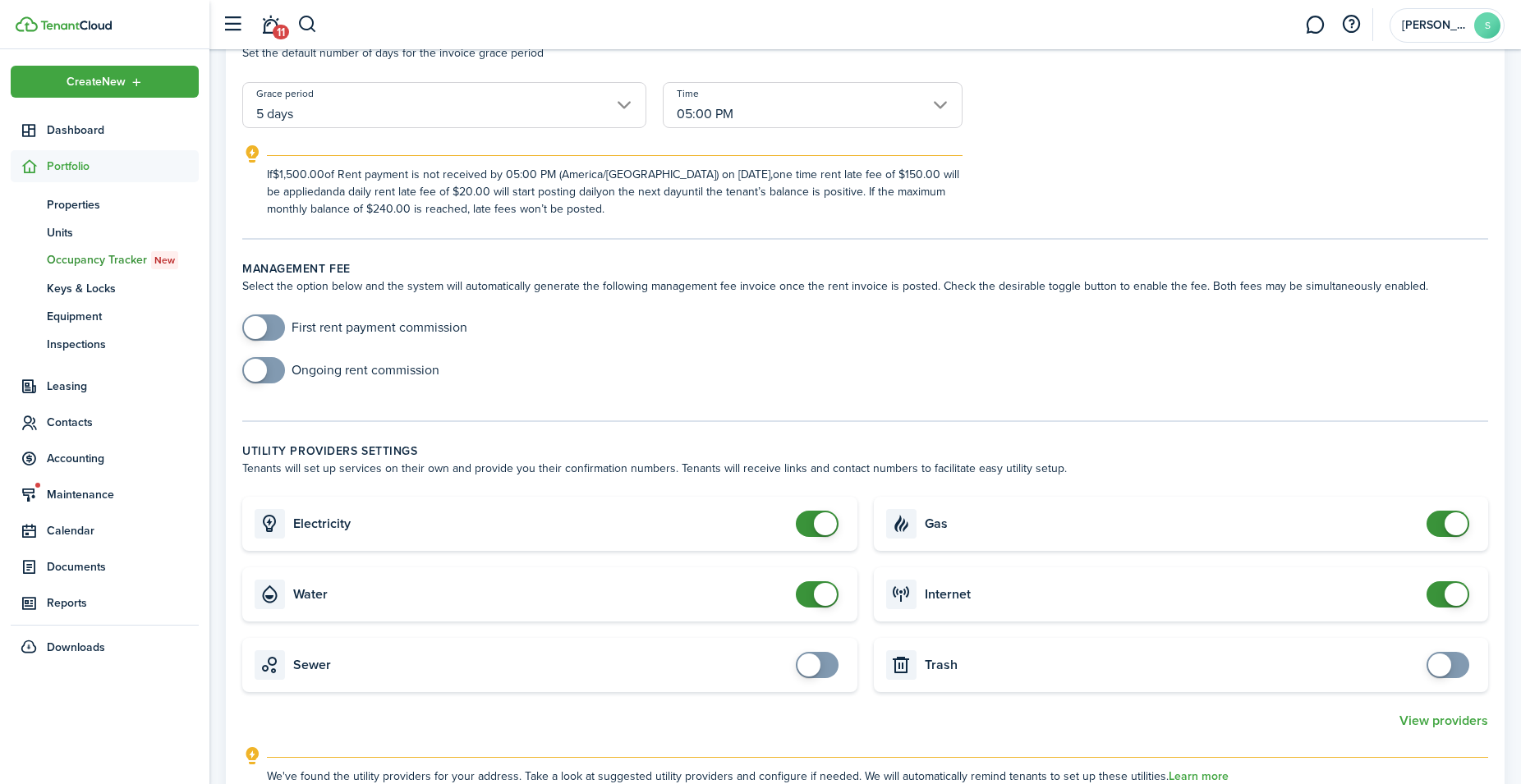
scroll to position [754, 0]
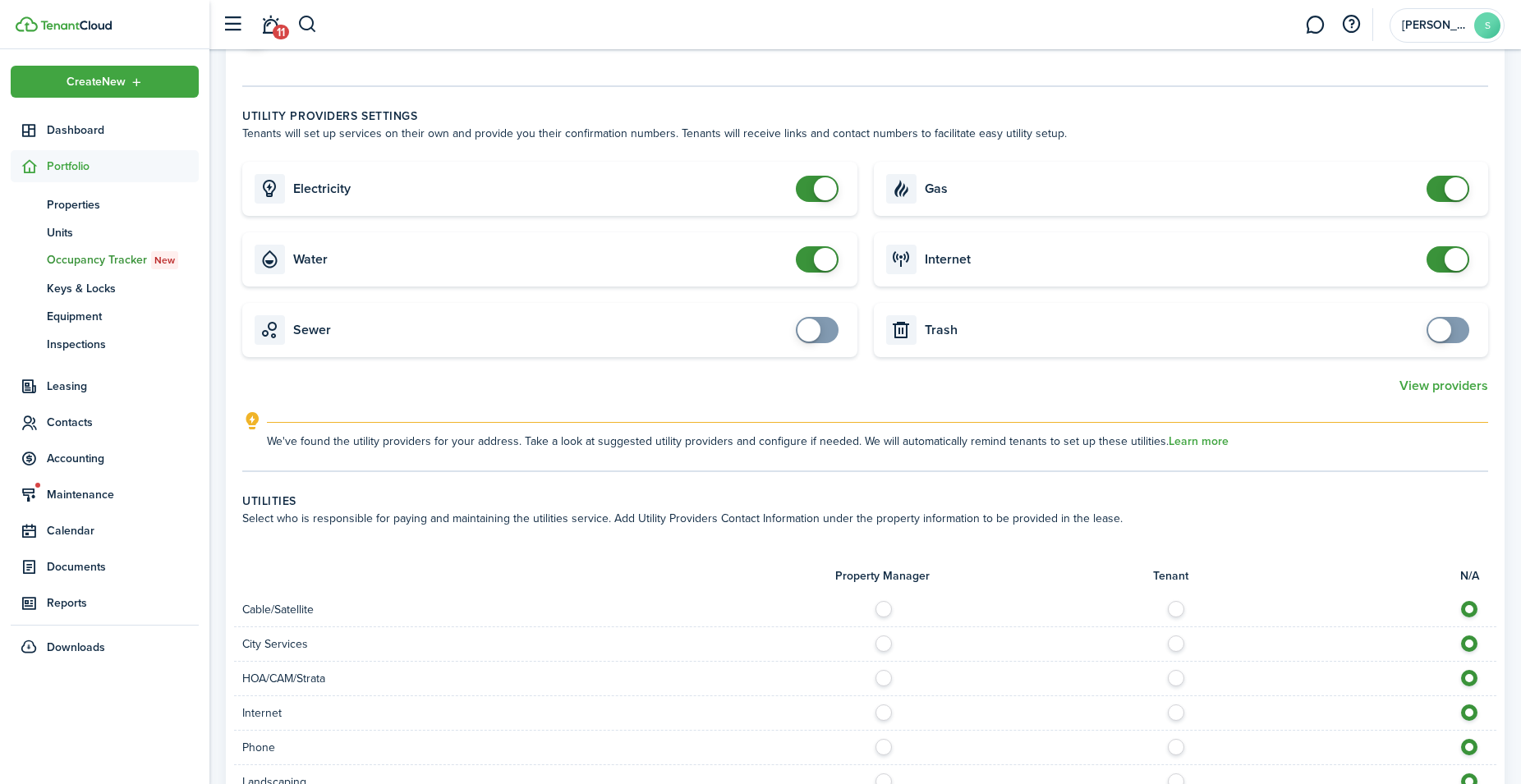
type input "$240.00"
checkbox input "true"
click at [811, 333] on span at bounding box center [808, 329] width 23 height 23
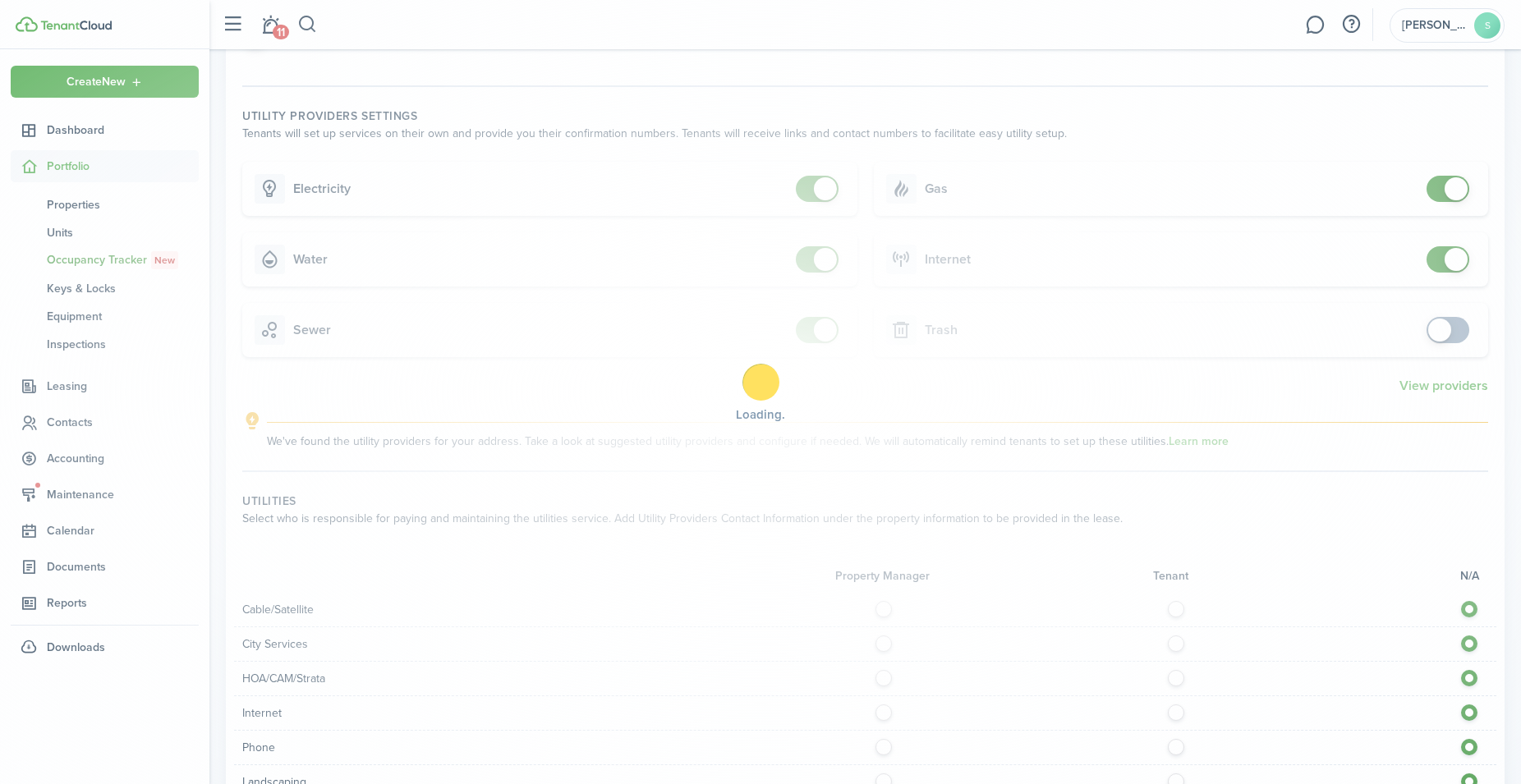
click at [1430, 328] on div "Loading" at bounding box center [760, 392] width 1521 height 784
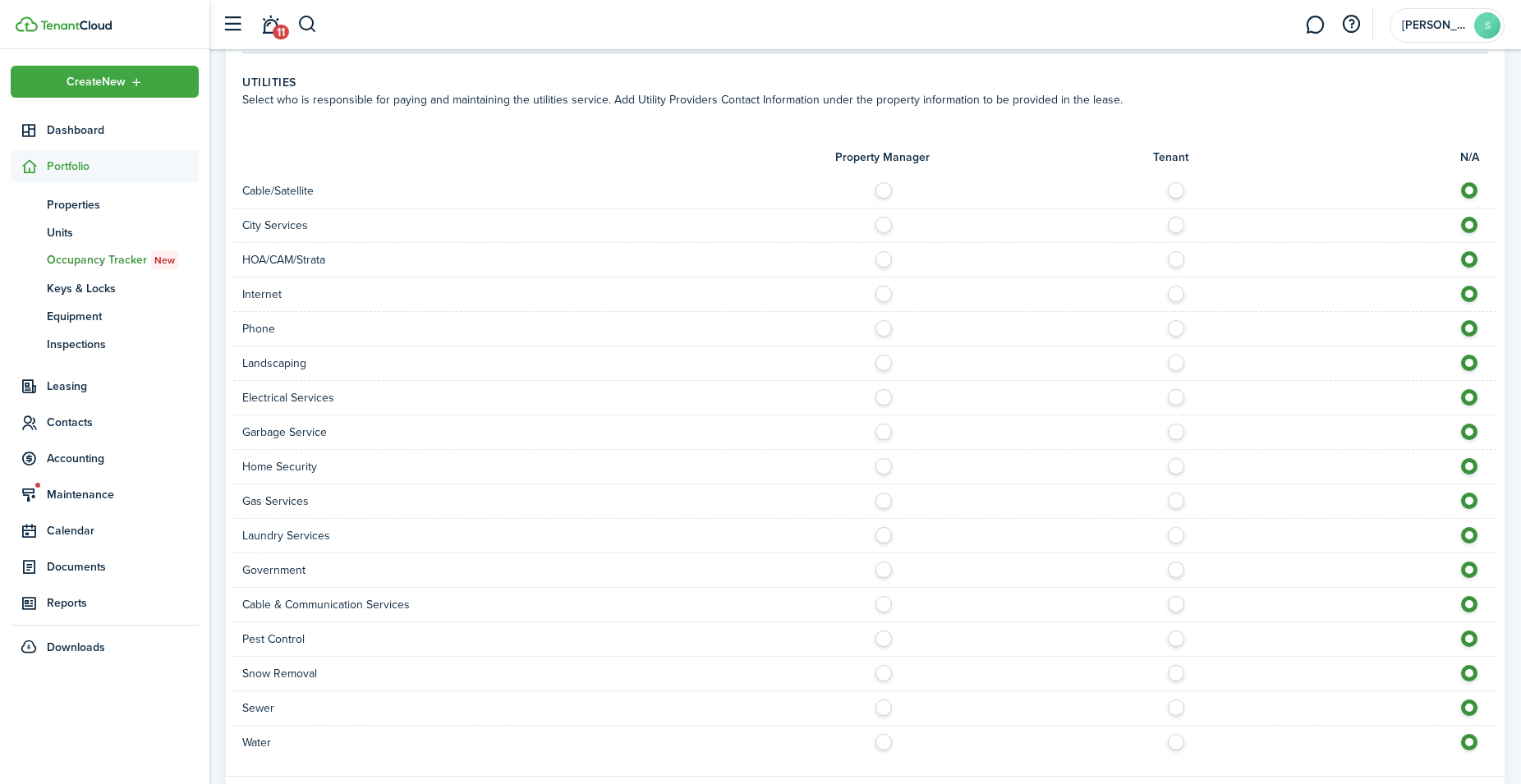
scroll to position [1271, 0]
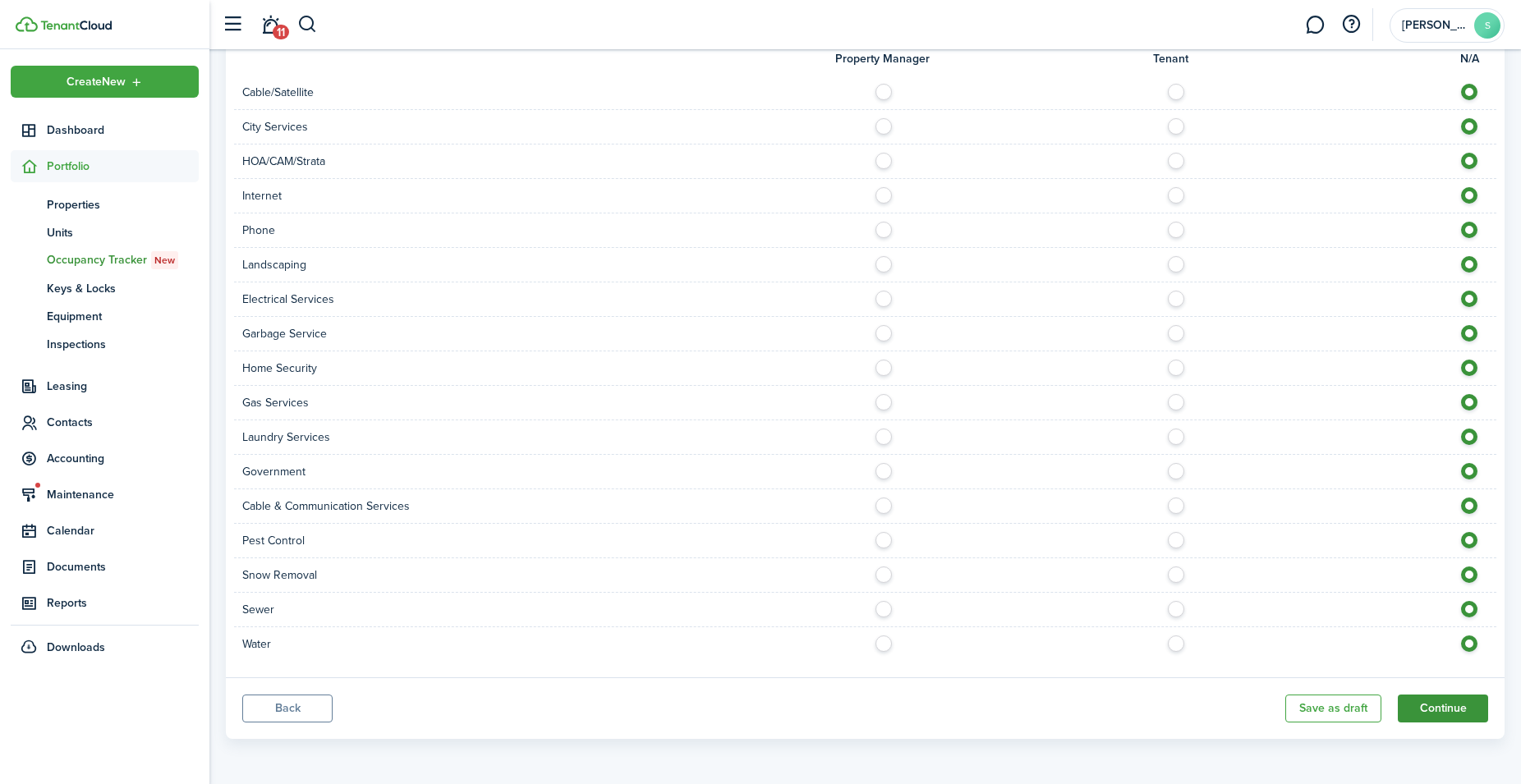
click at [1440, 702] on button "Continue" at bounding box center [1442, 708] width 91 height 28
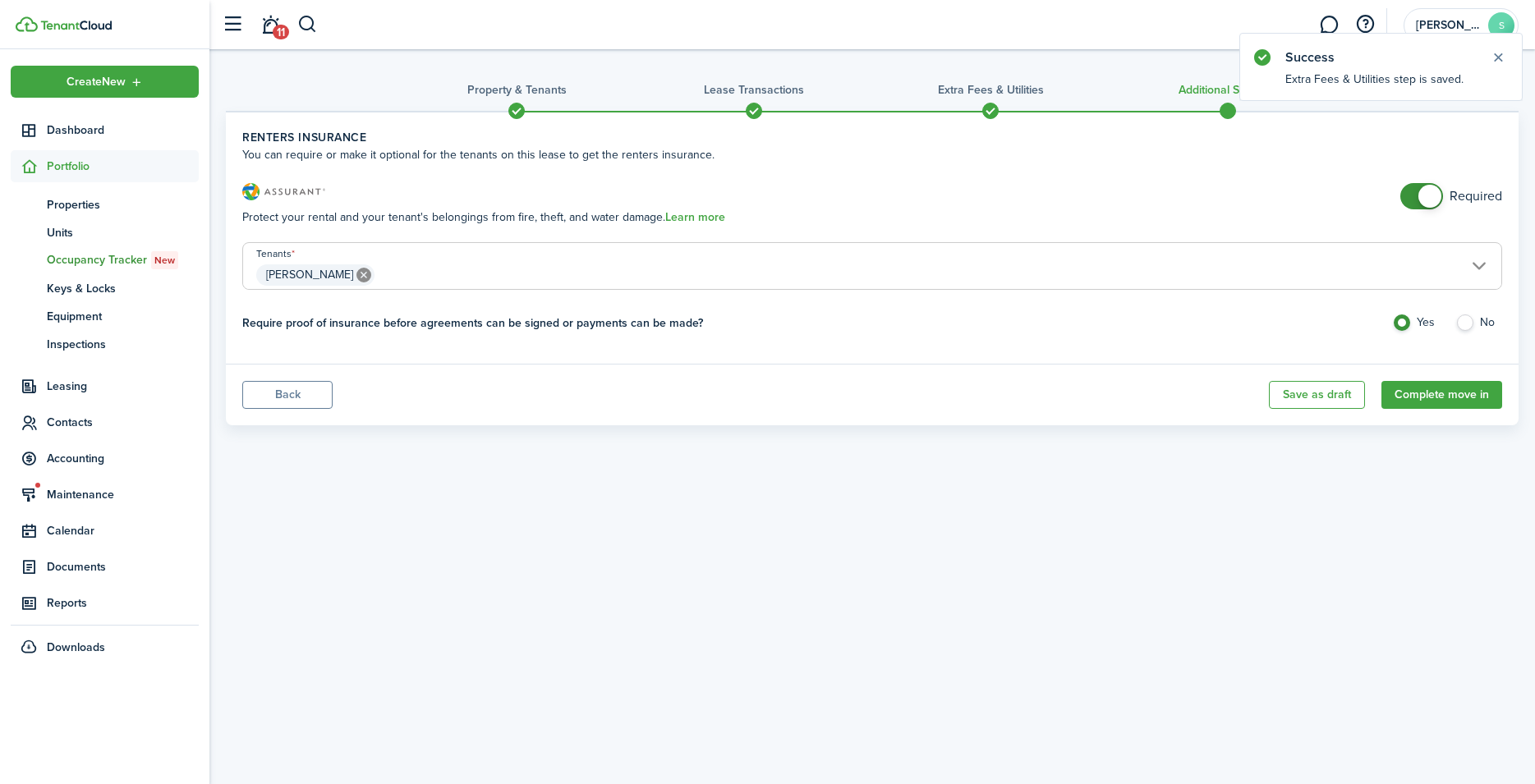
checkbox input "false"
click at [1432, 196] on span at bounding box center [1430, 196] width 23 height 23
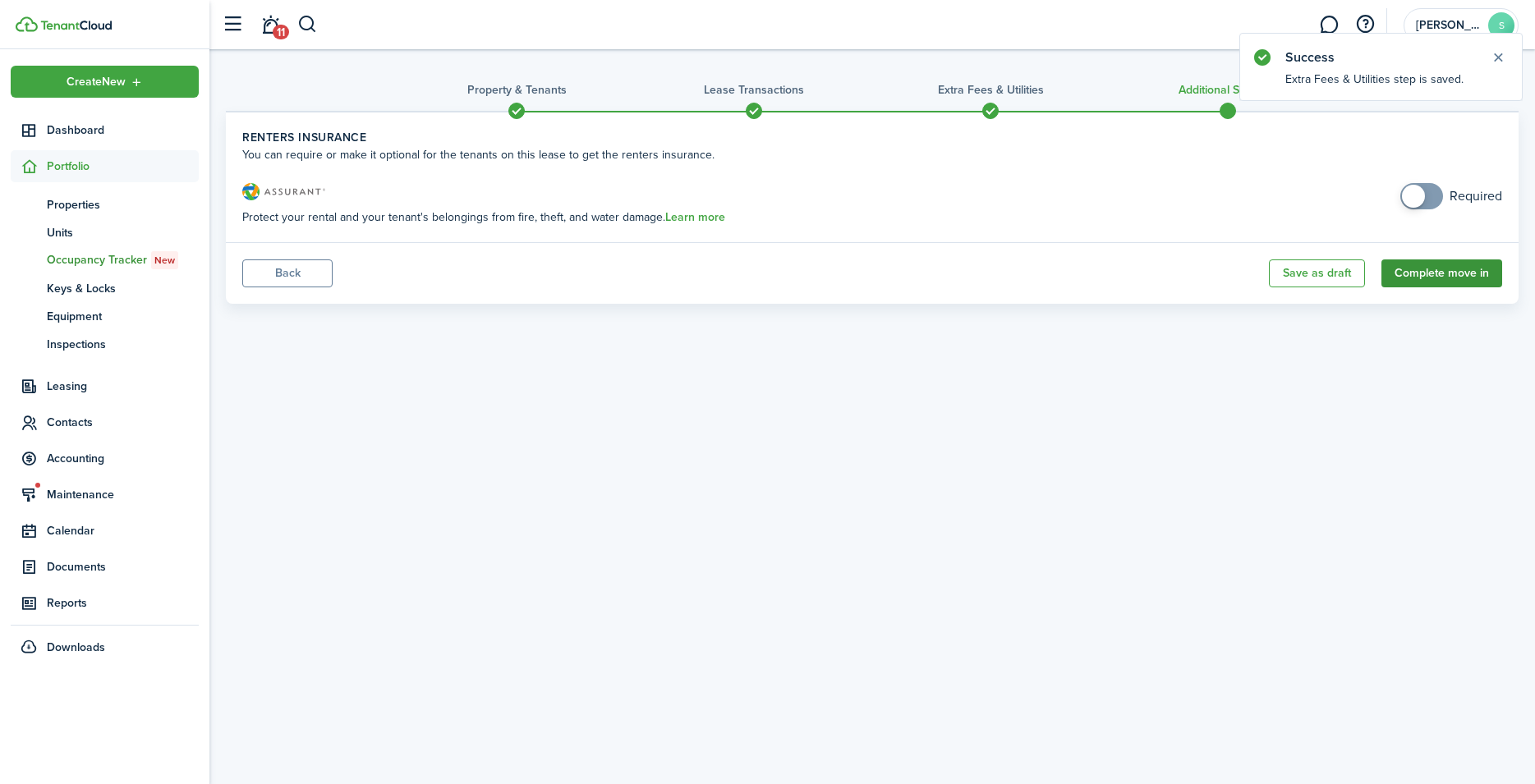
click at [1463, 276] on button "Complete move in" at bounding box center [1442, 274] width 121 height 28
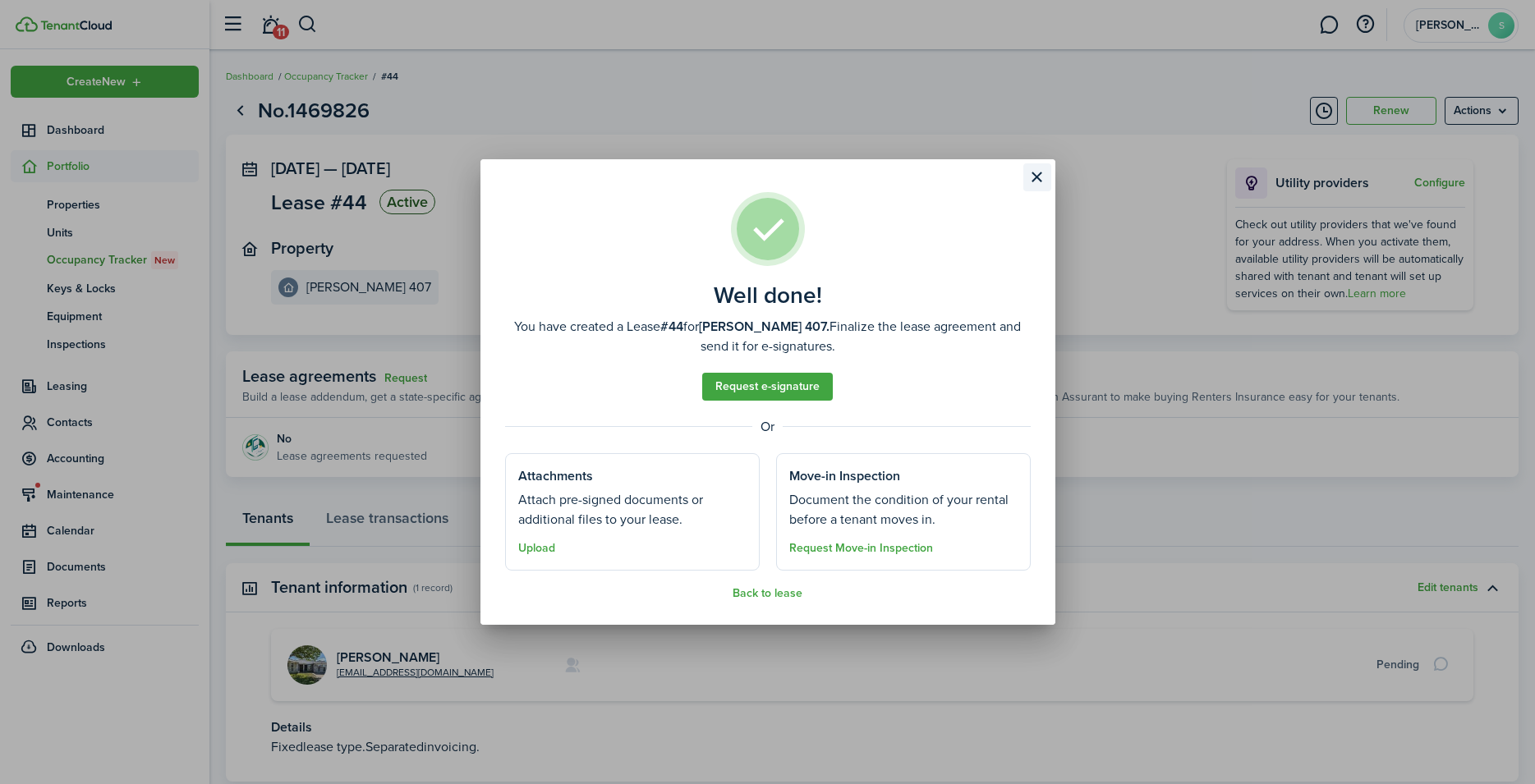
click at [1041, 179] on button "Close modal" at bounding box center [1037, 177] width 28 height 28
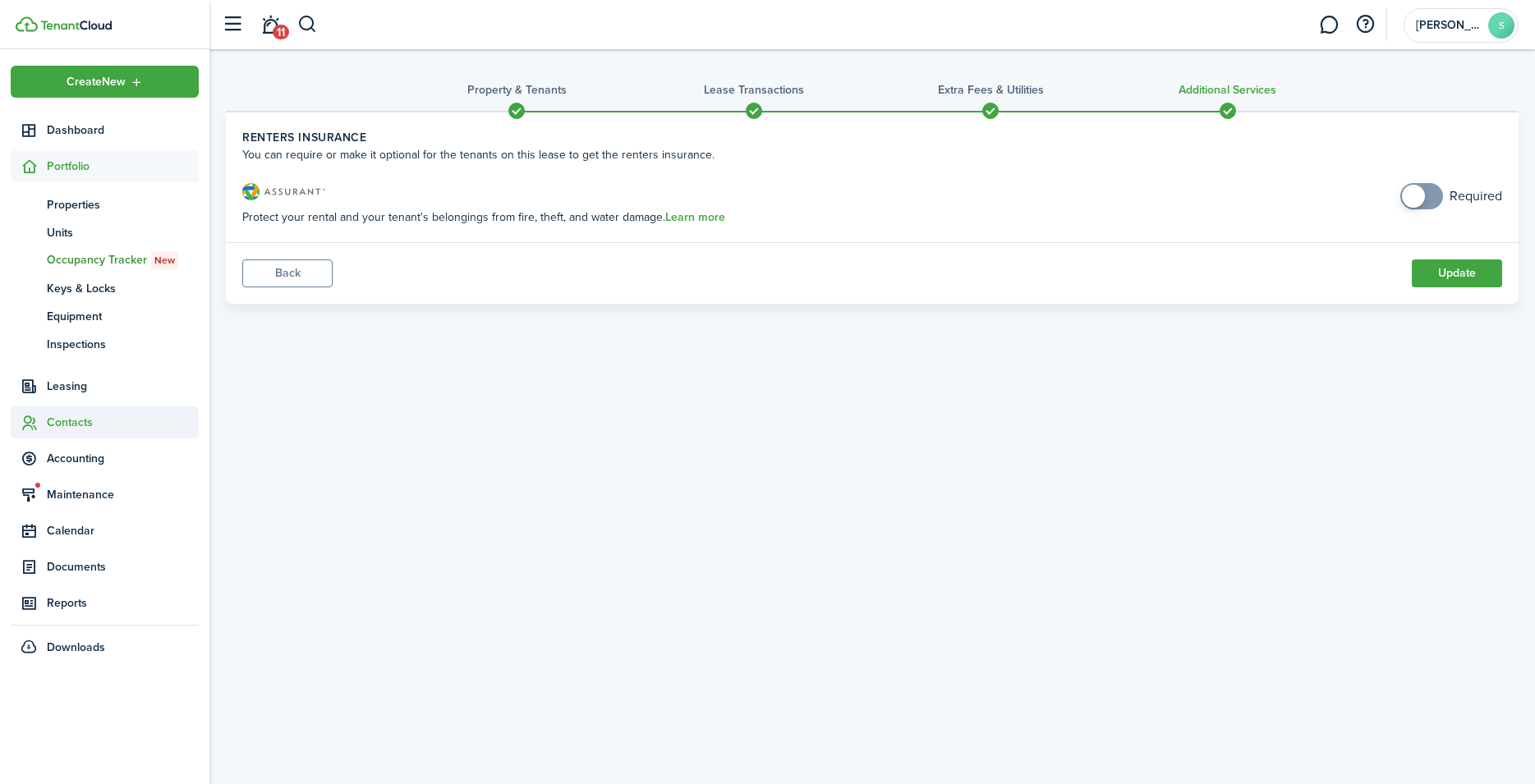
click at [75, 420] on span "Contacts" at bounding box center [123, 422] width 152 height 17
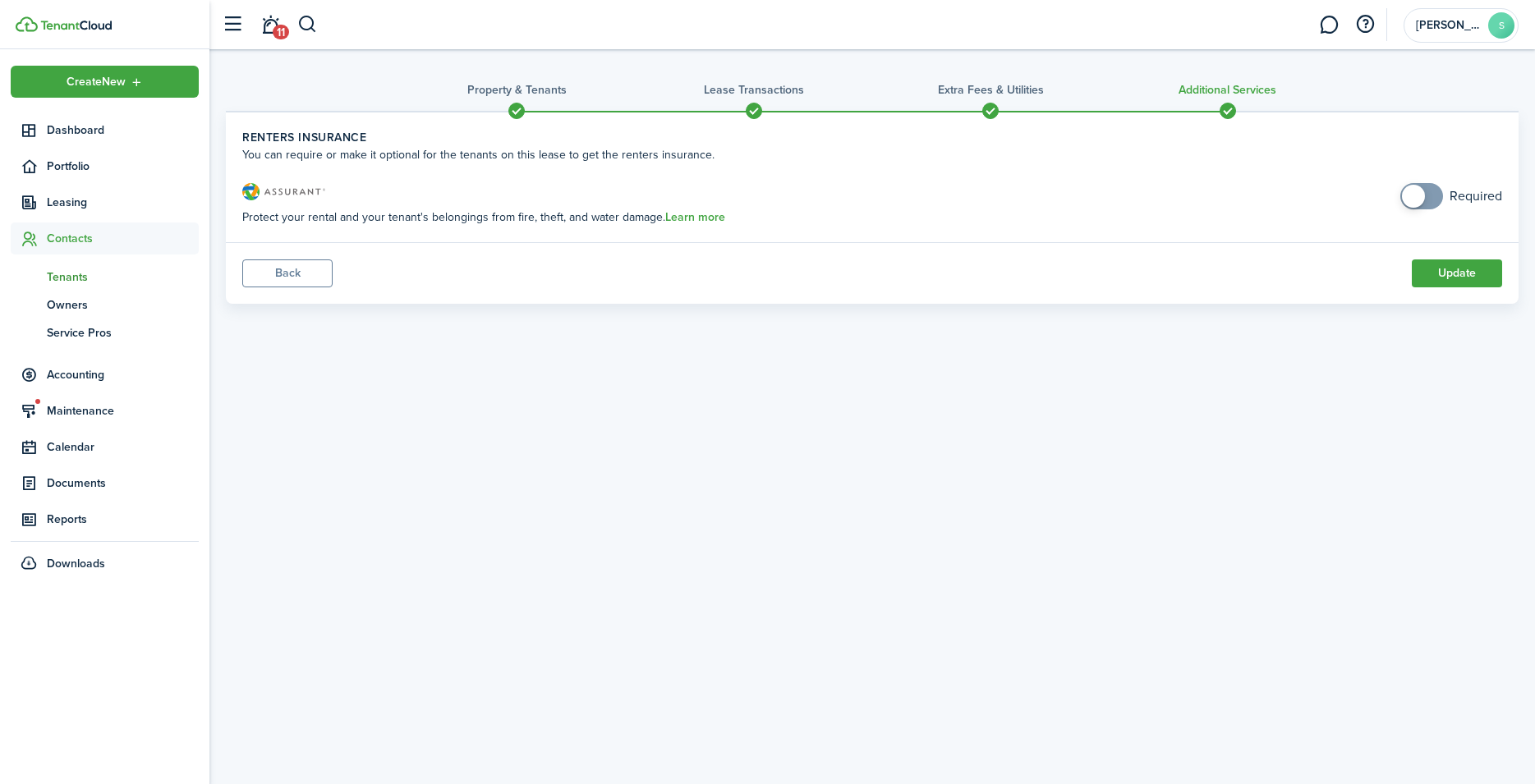
click at [70, 274] on span "Tenants" at bounding box center [123, 276] width 152 height 17
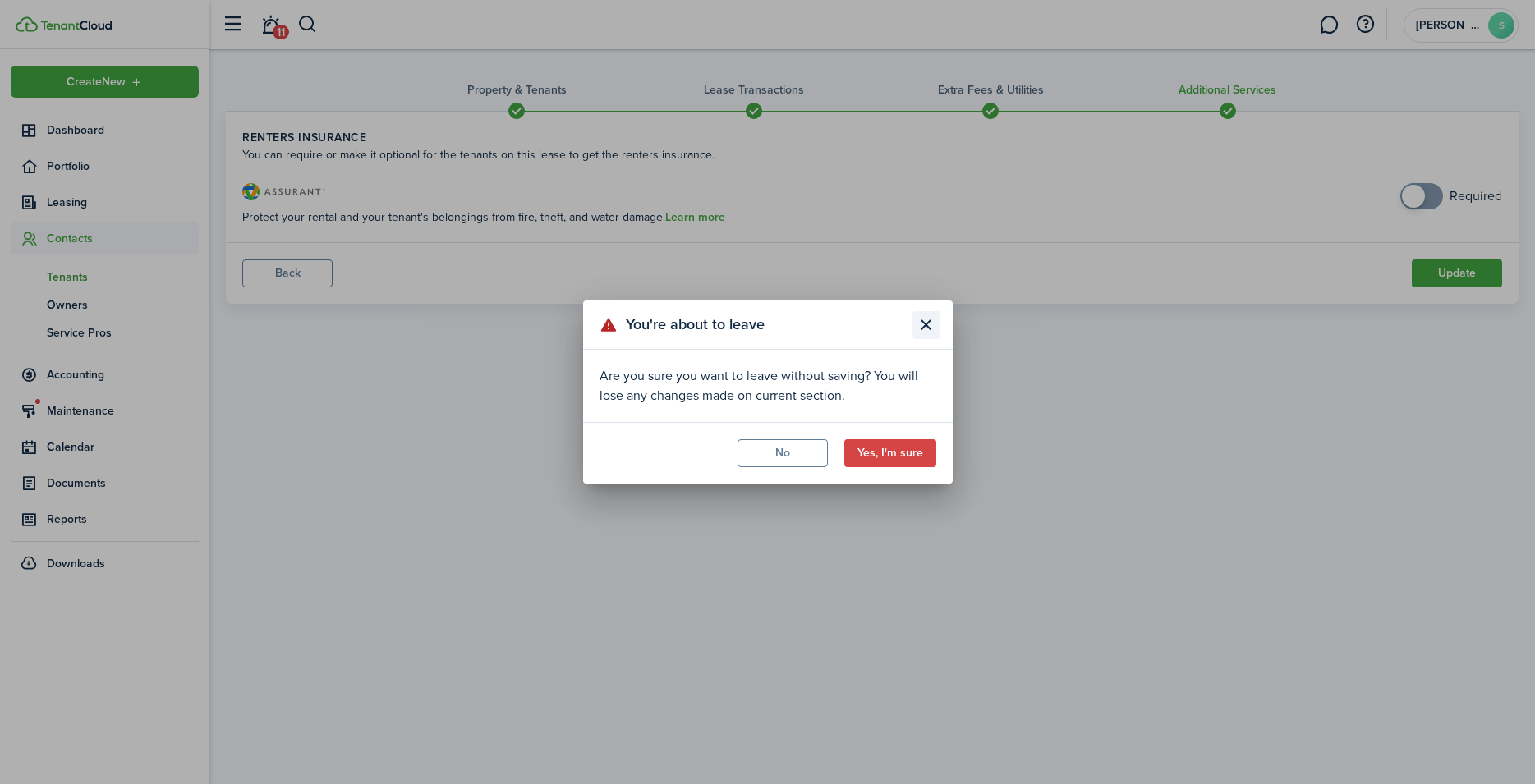
click at [926, 326] on button "Close modal" at bounding box center [926, 325] width 28 height 28
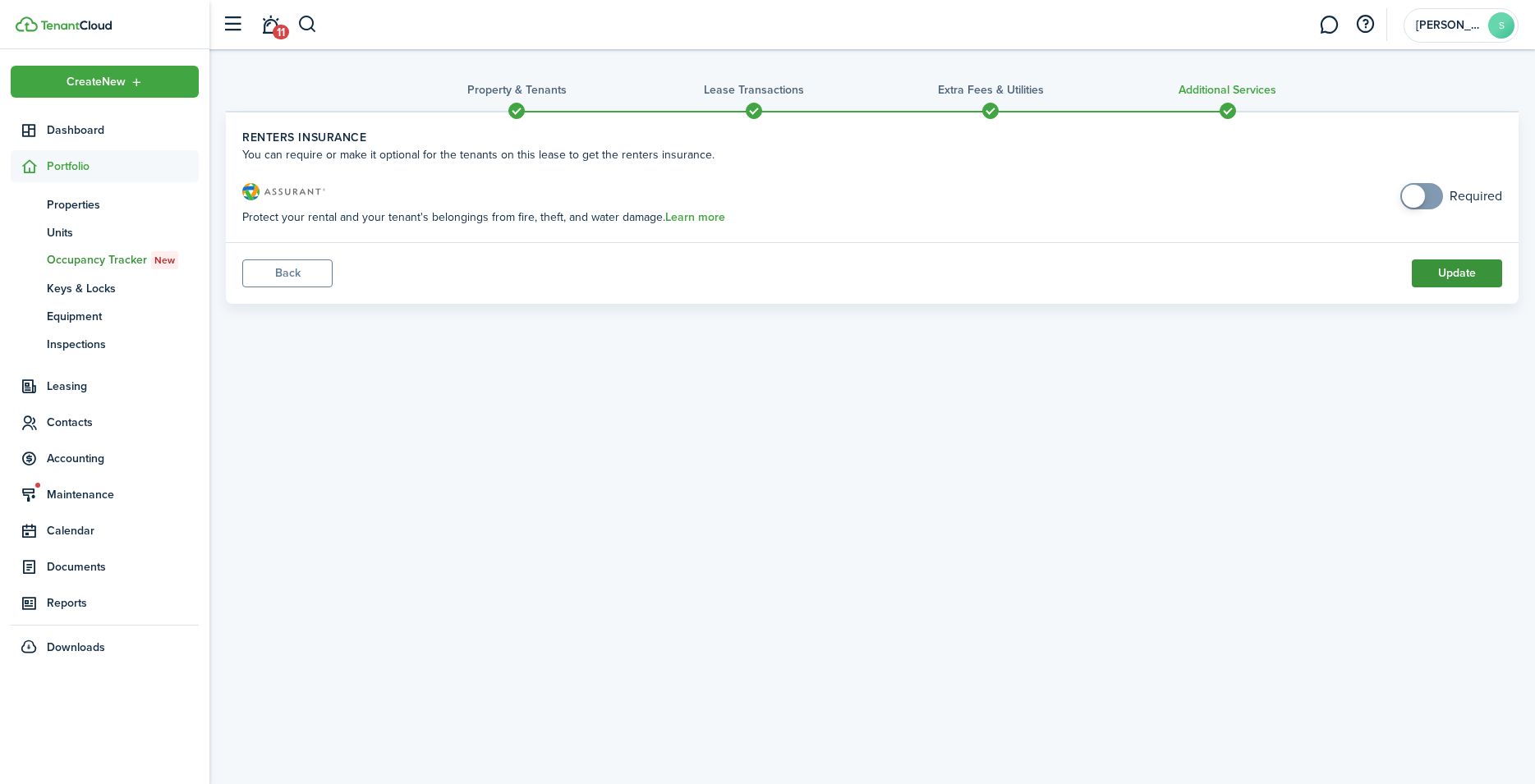
click at [1451, 280] on button "Update" at bounding box center [1456, 274] width 91 height 28
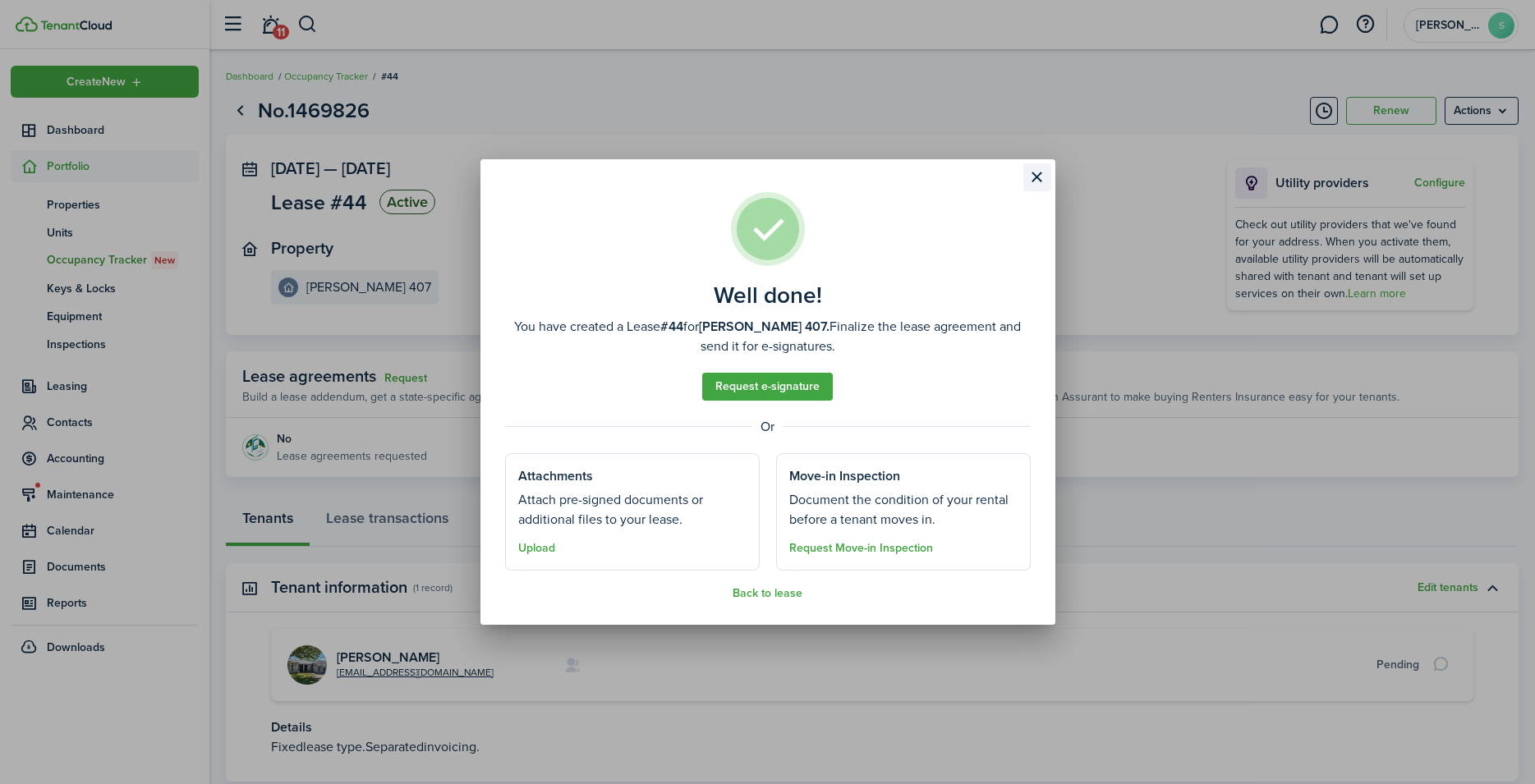
click at [1035, 177] on button "Close modal" at bounding box center [1037, 177] width 28 height 28
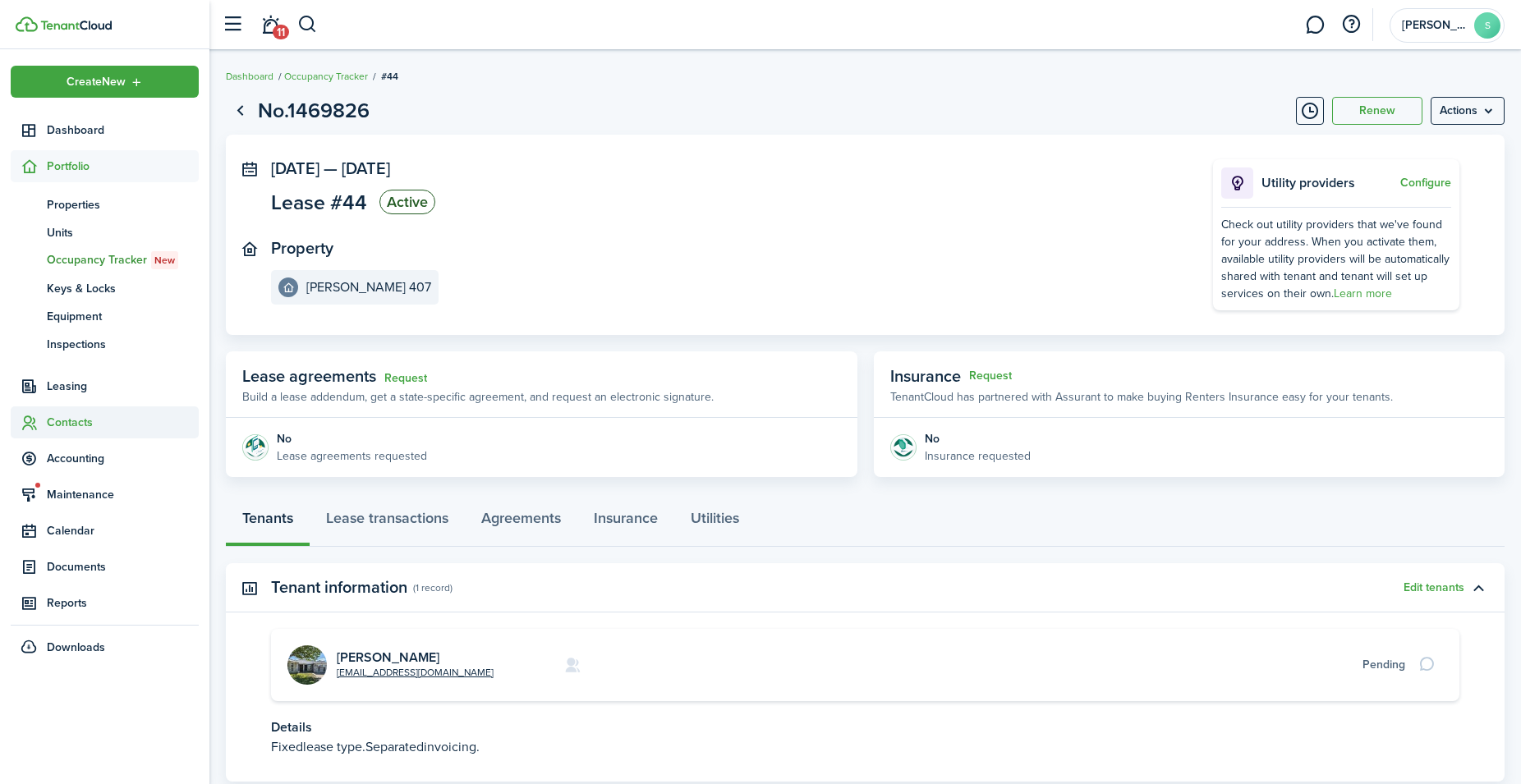
click at [60, 418] on span "Contacts" at bounding box center [123, 422] width 152 height 17
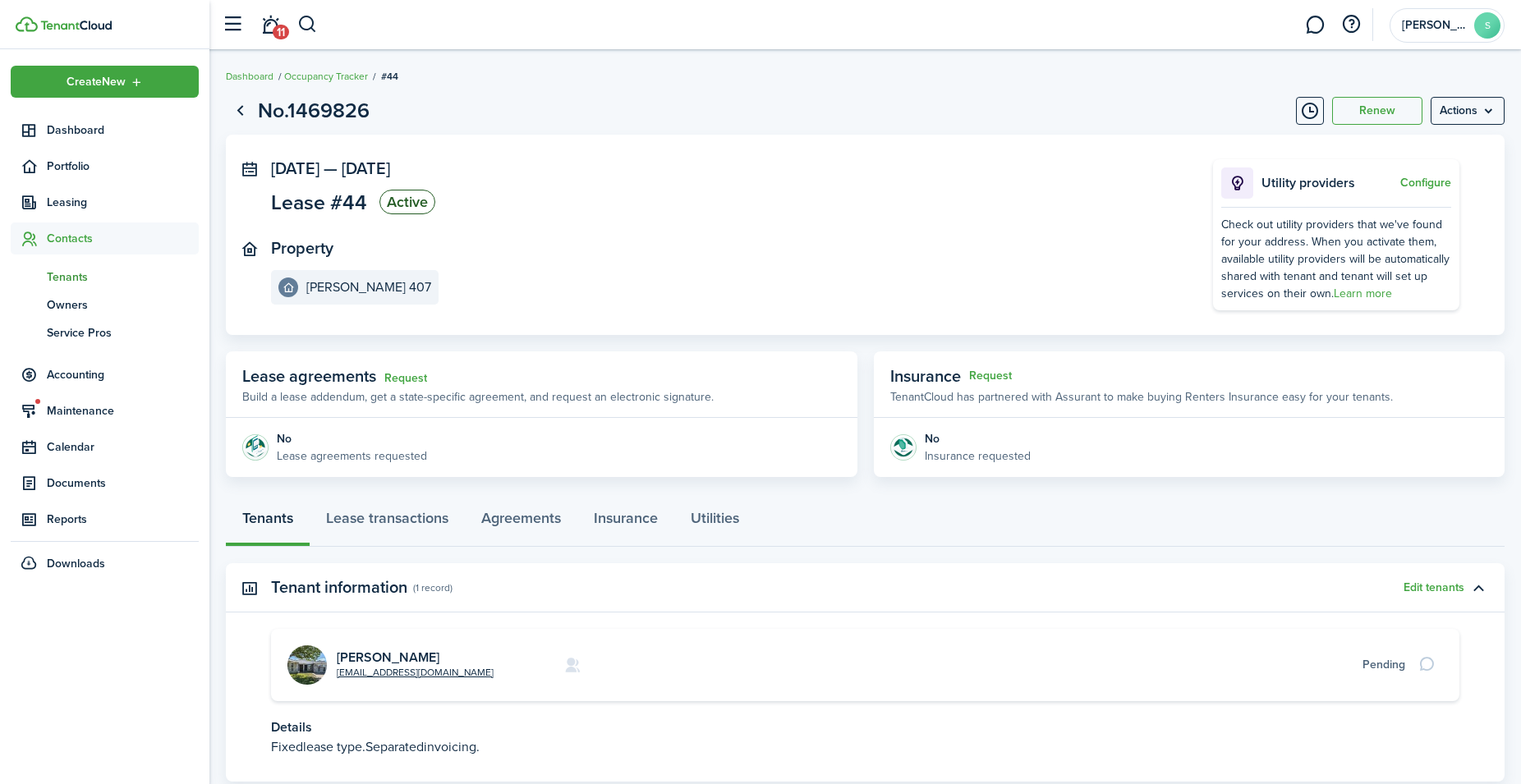
click at [76, 274] on span "Tenants" at bounding box center [123, 276] width 152 height 17
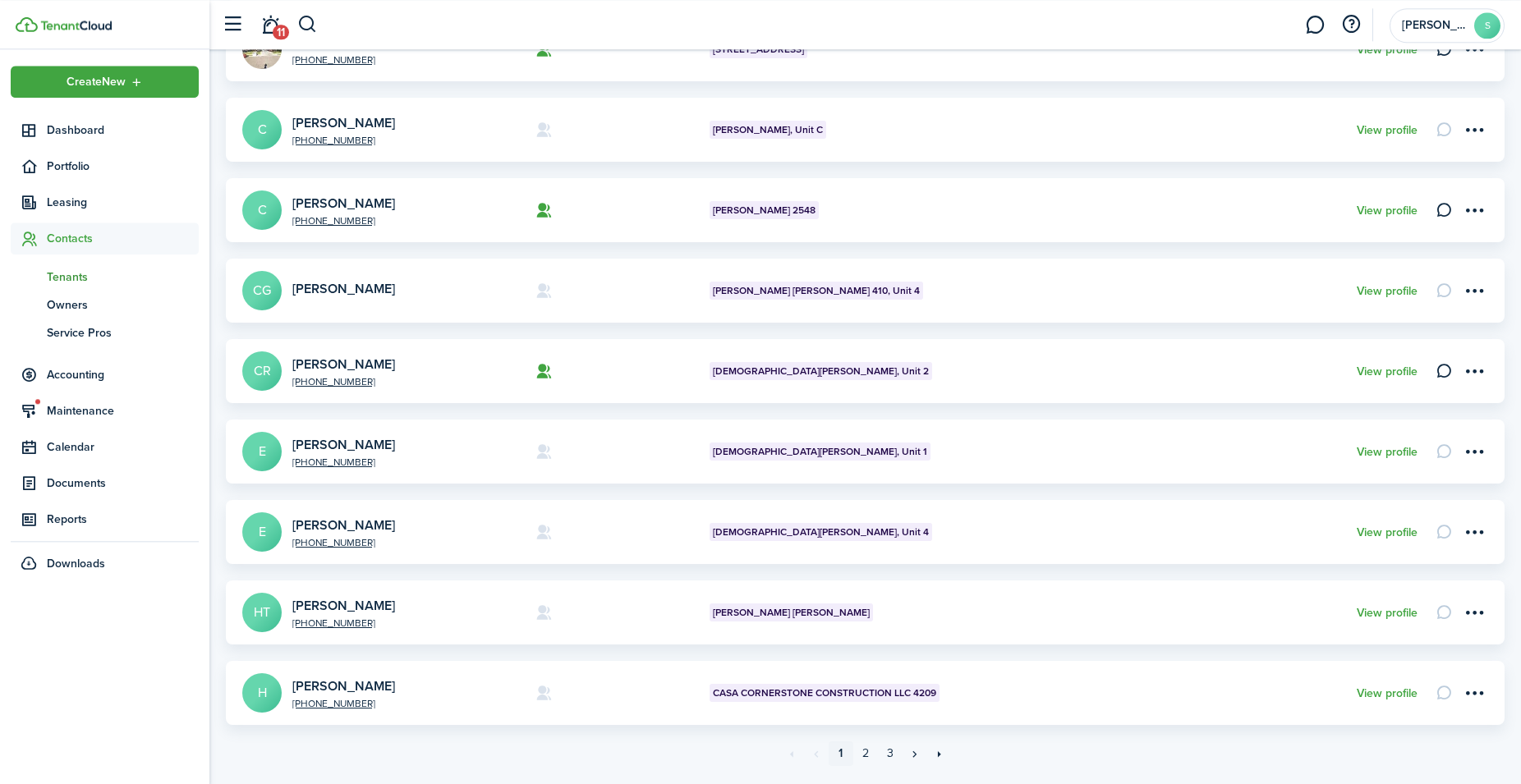
scroll to position [419, 0]
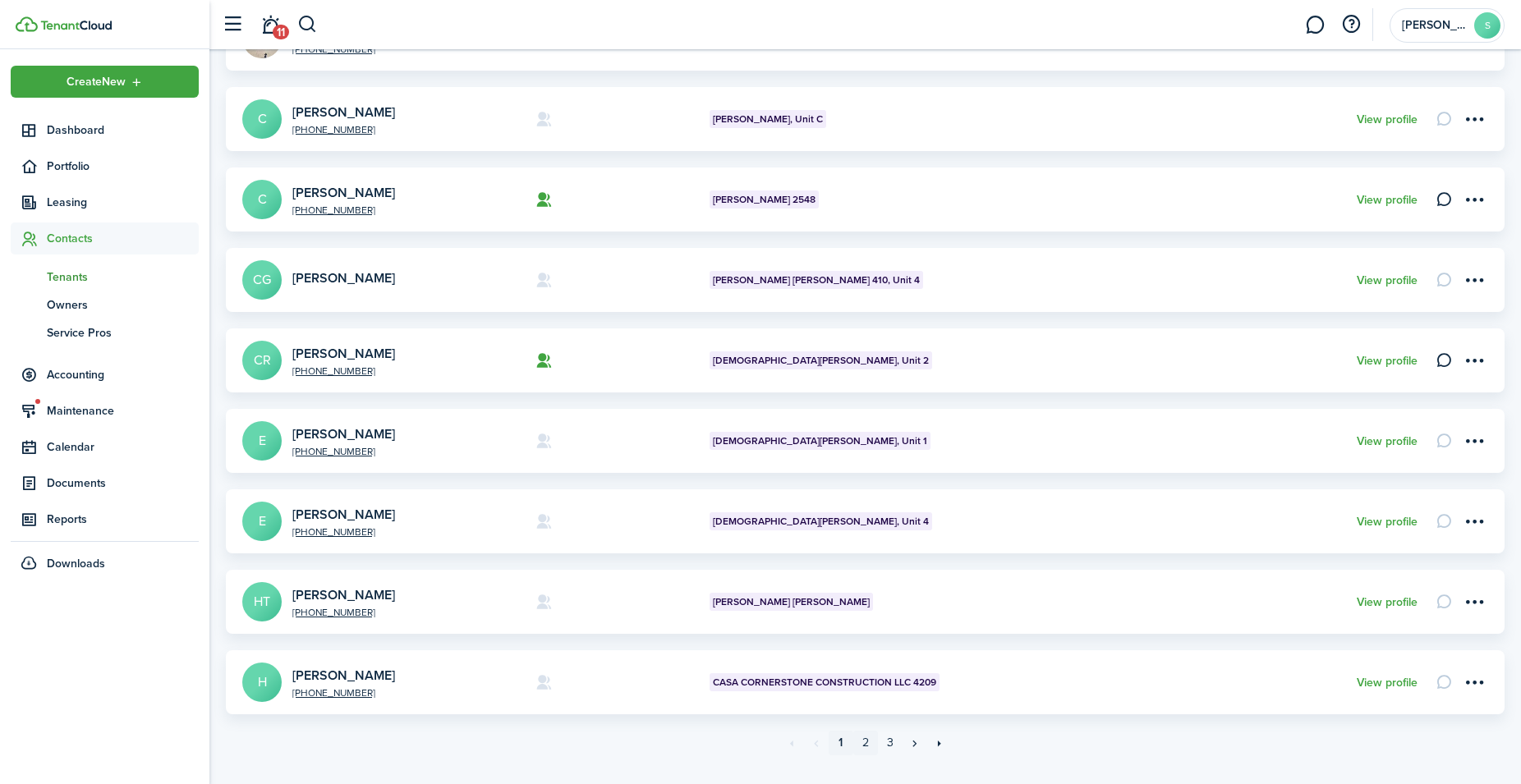
click at [863, 751] on link "2" at bounding box center [865, 743] width 25 height 25
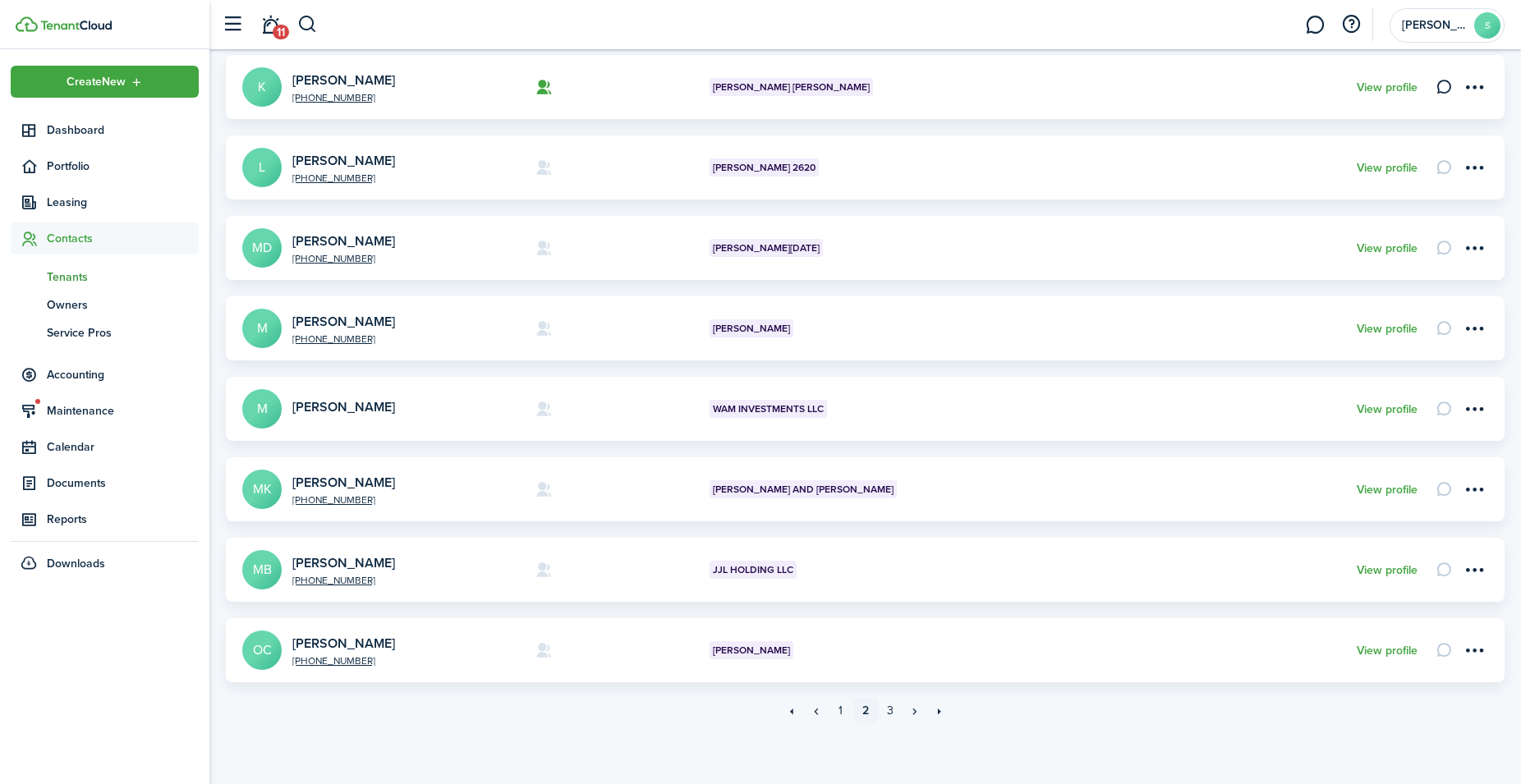
scroll to position [452, 0]
click at [891, 708] on link "3" at bounding box center [890, 710] width 25 height 25
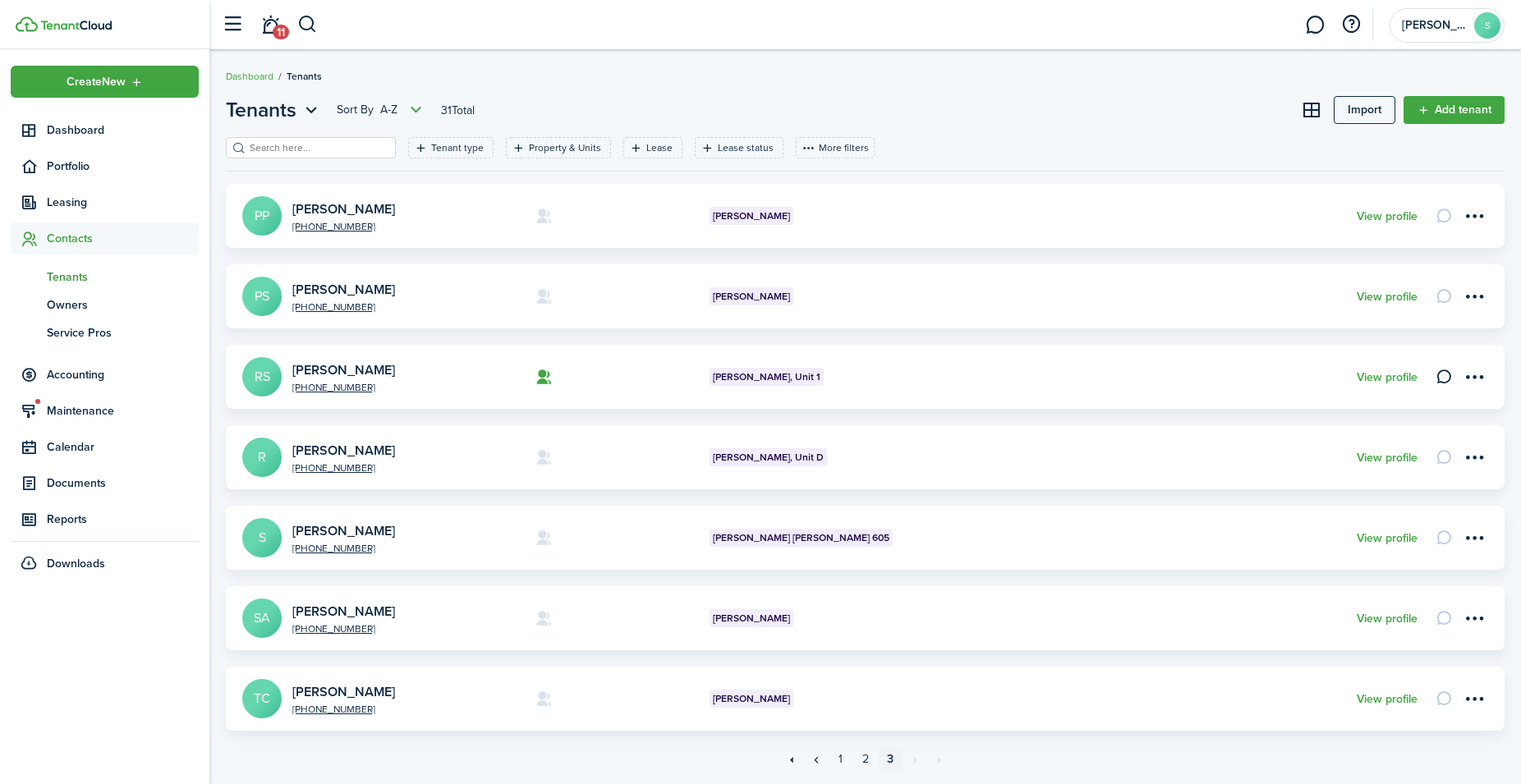
scroll to position [49, 0]
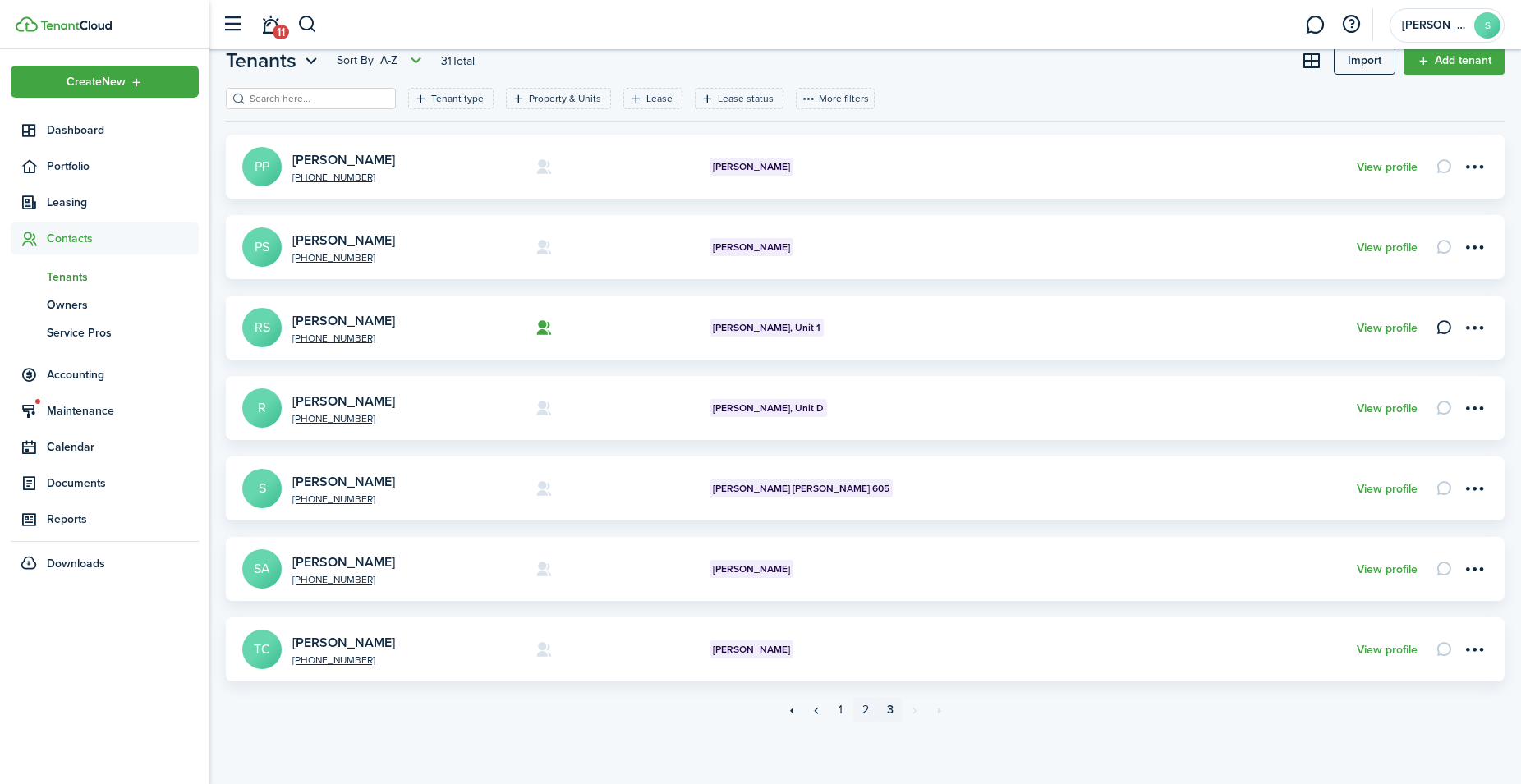
click at [866, 707] on link "2" at bounding box center [865, 710] width 25 height 25
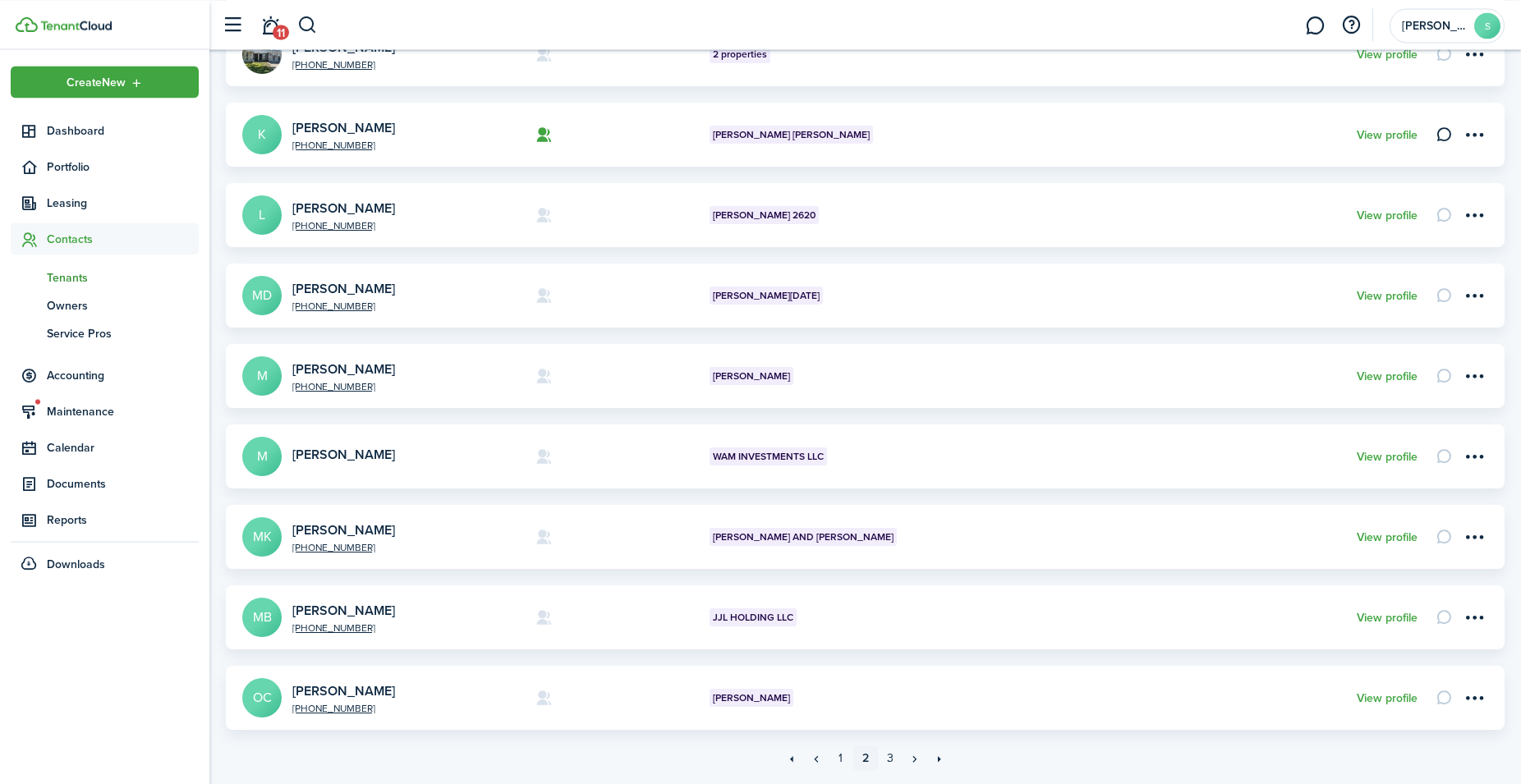
scroll to position [419, 0]
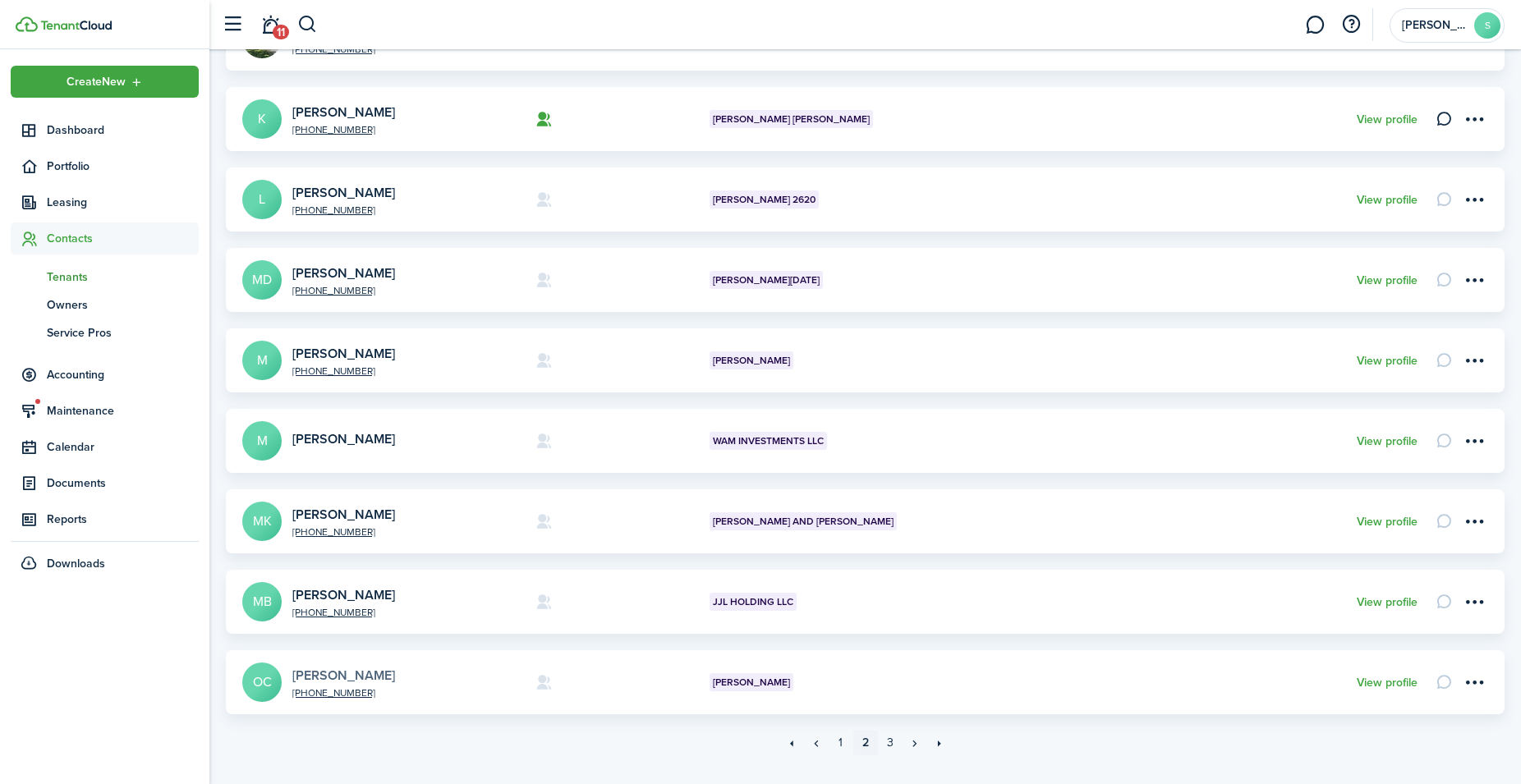
click at [348, 673] on link "[PERSON_NAME]" at bounding box center [343, 675] width 102 height 19
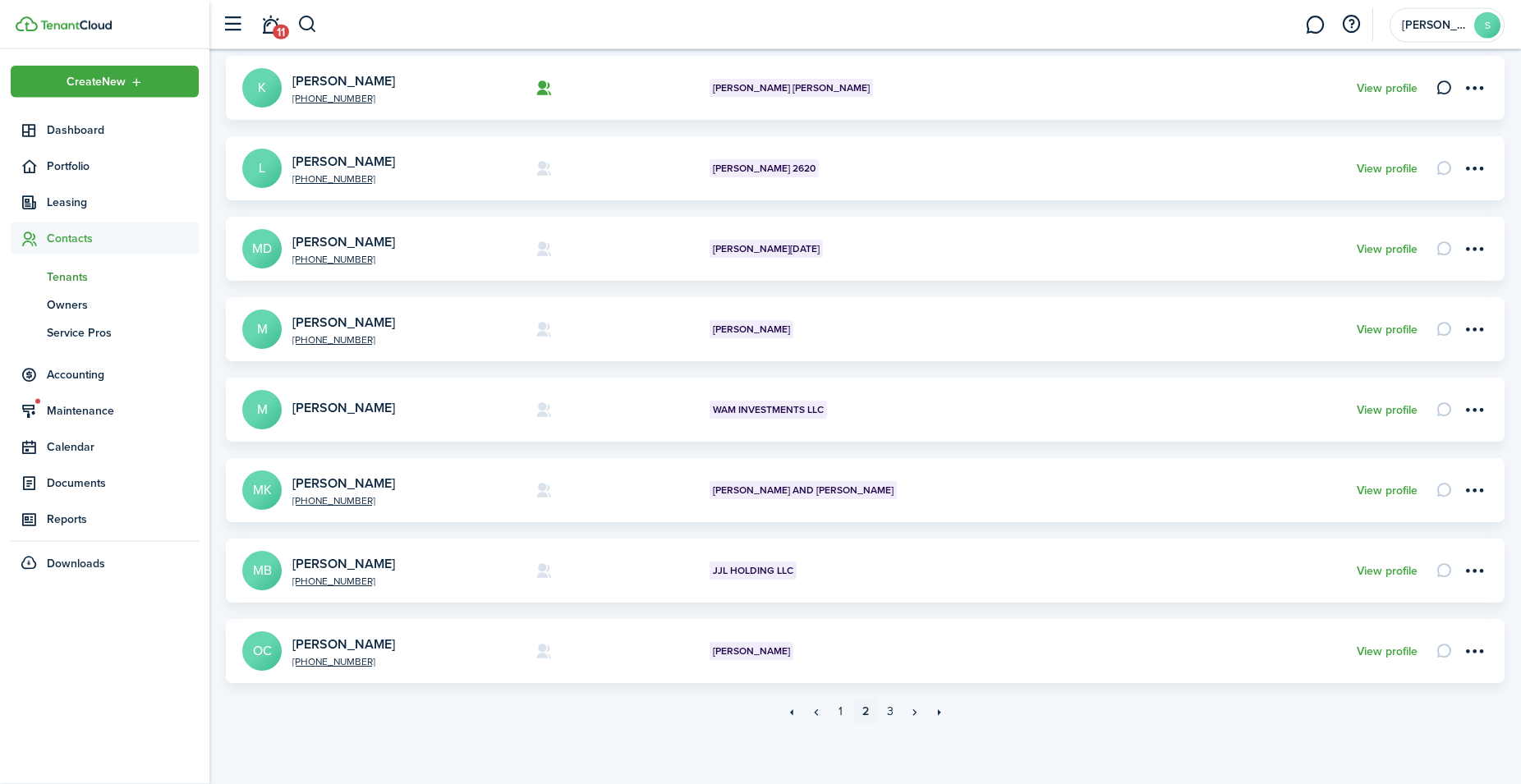
scroll to position [452, 0]
click at [888, 711] on link "3" at bounding box center [890, 710] width 25 height 25
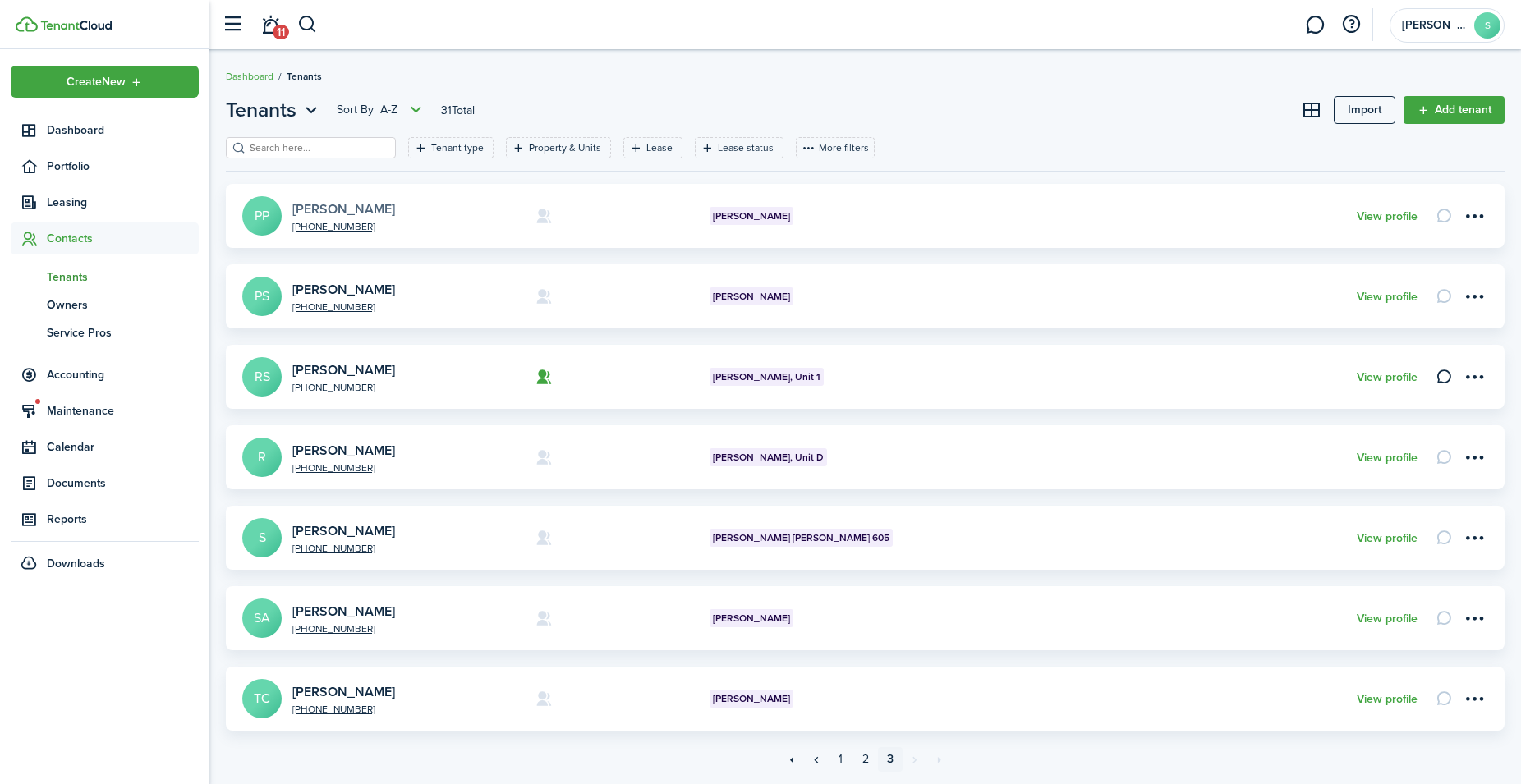
click at [361, 207] on link "[PERSON_NAME]" at bounding box center [343, 209] width 102 height 19
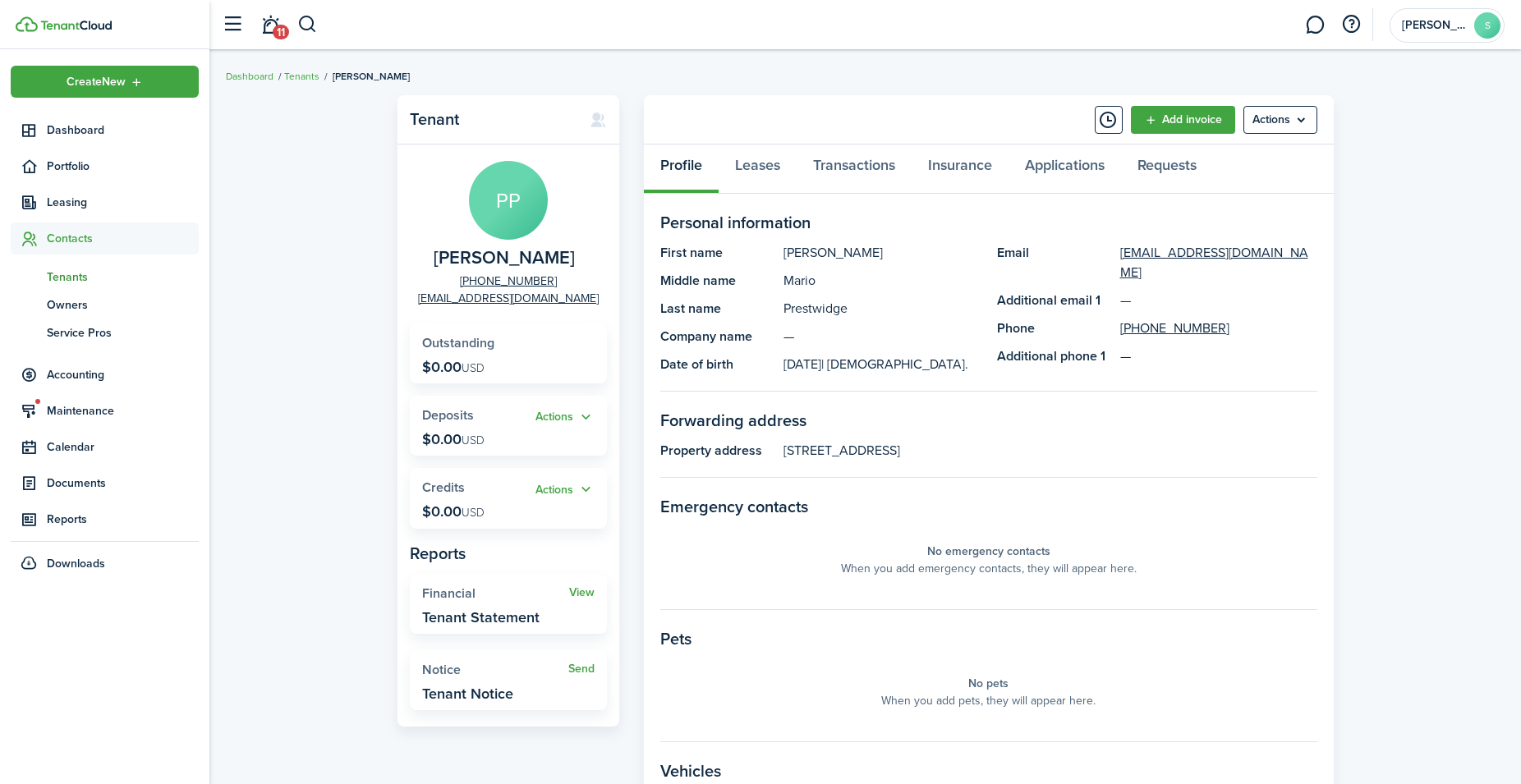
click at [76, 281] on span "Tenants" at bounding box center [123, 276] width 152 height 17
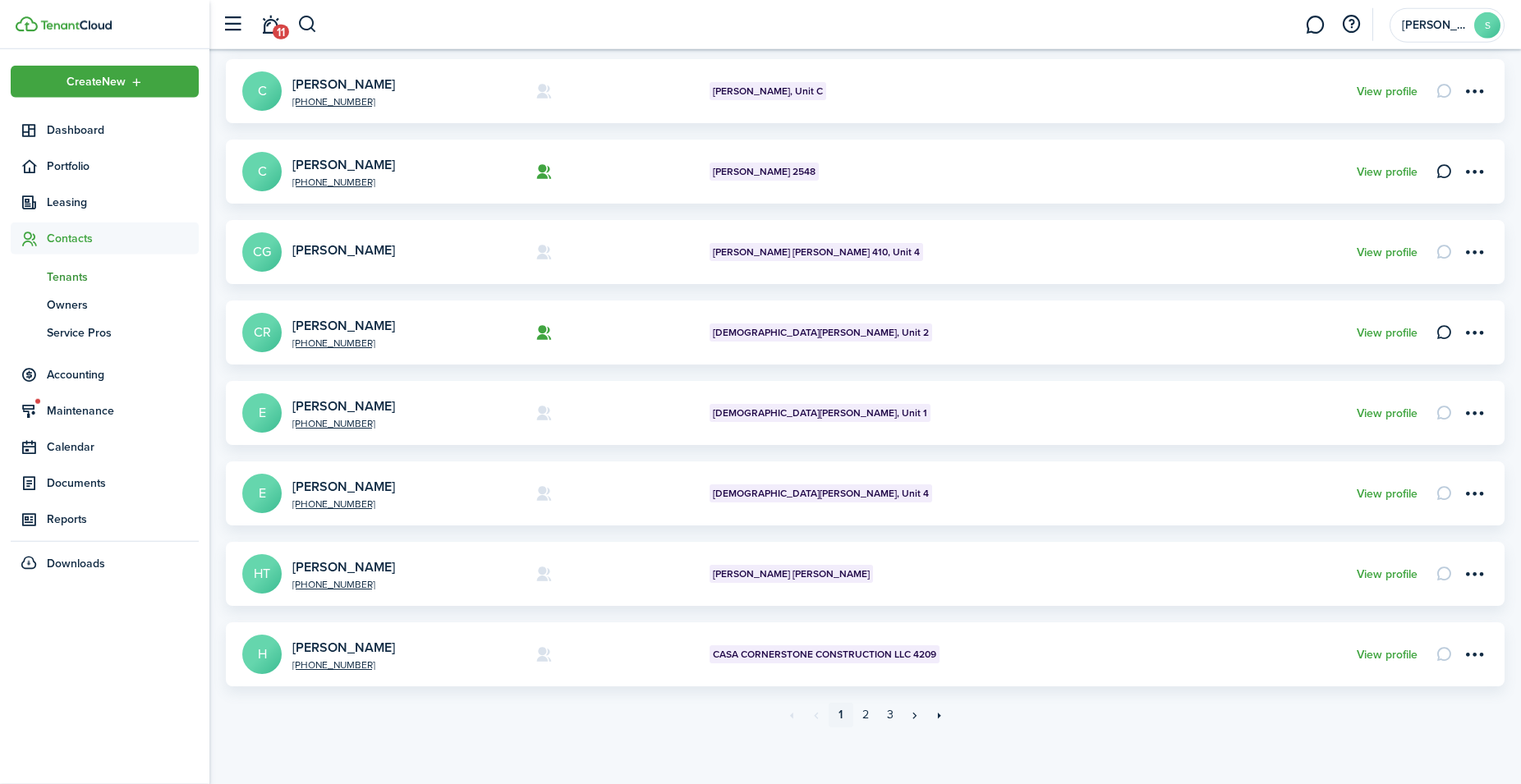
scroll to position [452, 0]
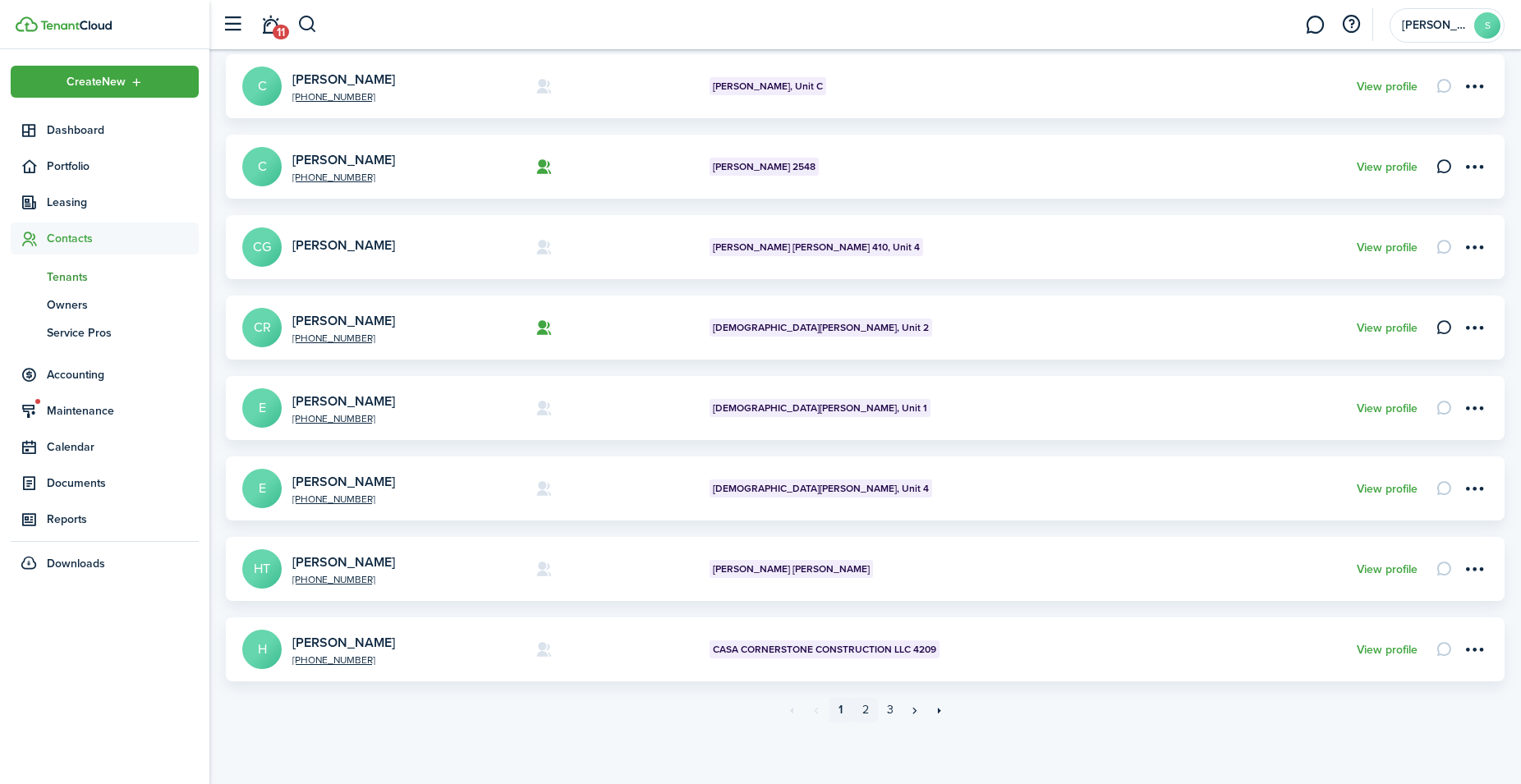
click at [862, 708] on link "2" at bounding box center [865, 710] width 25 height 25
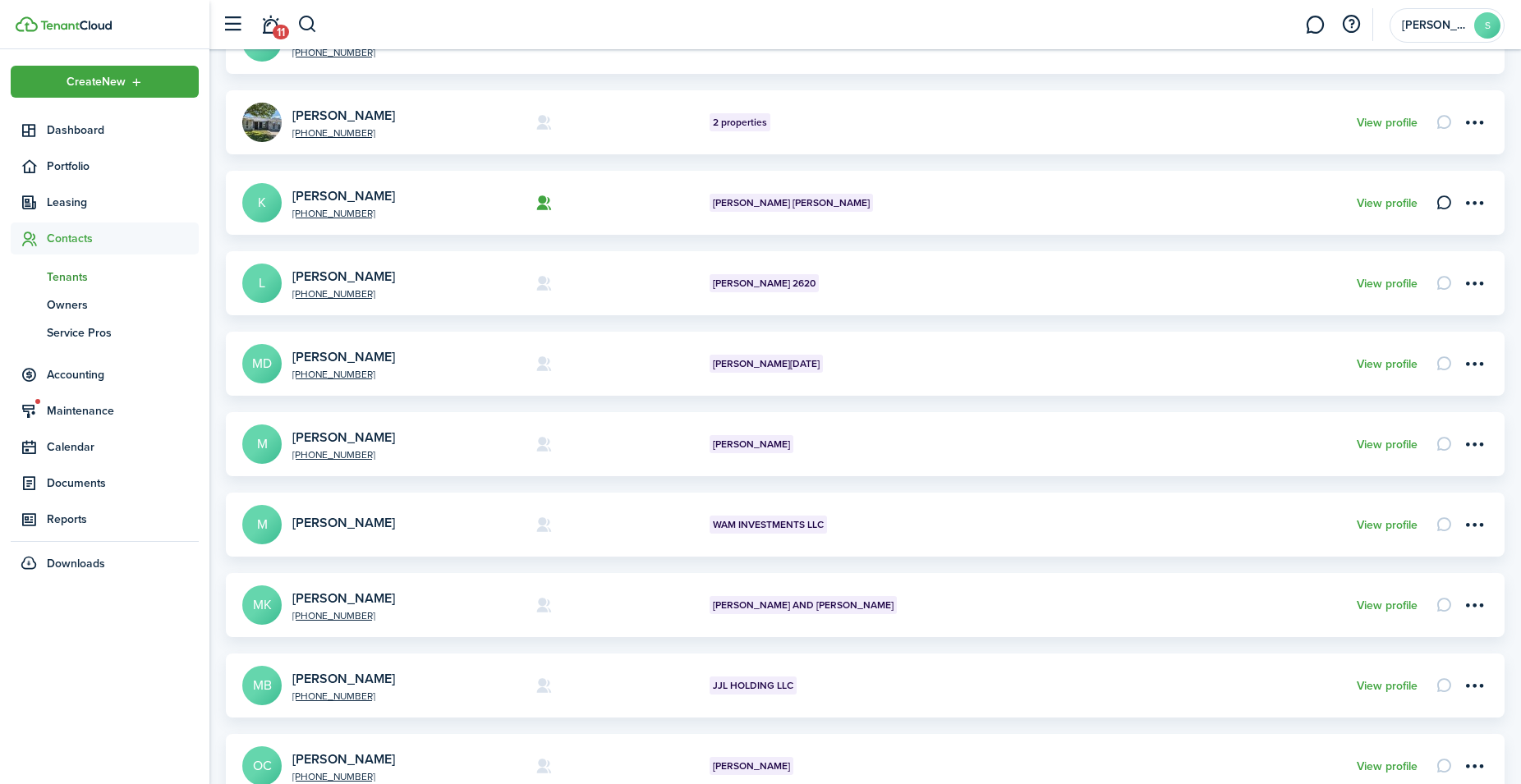
scroll to position [452, 0]
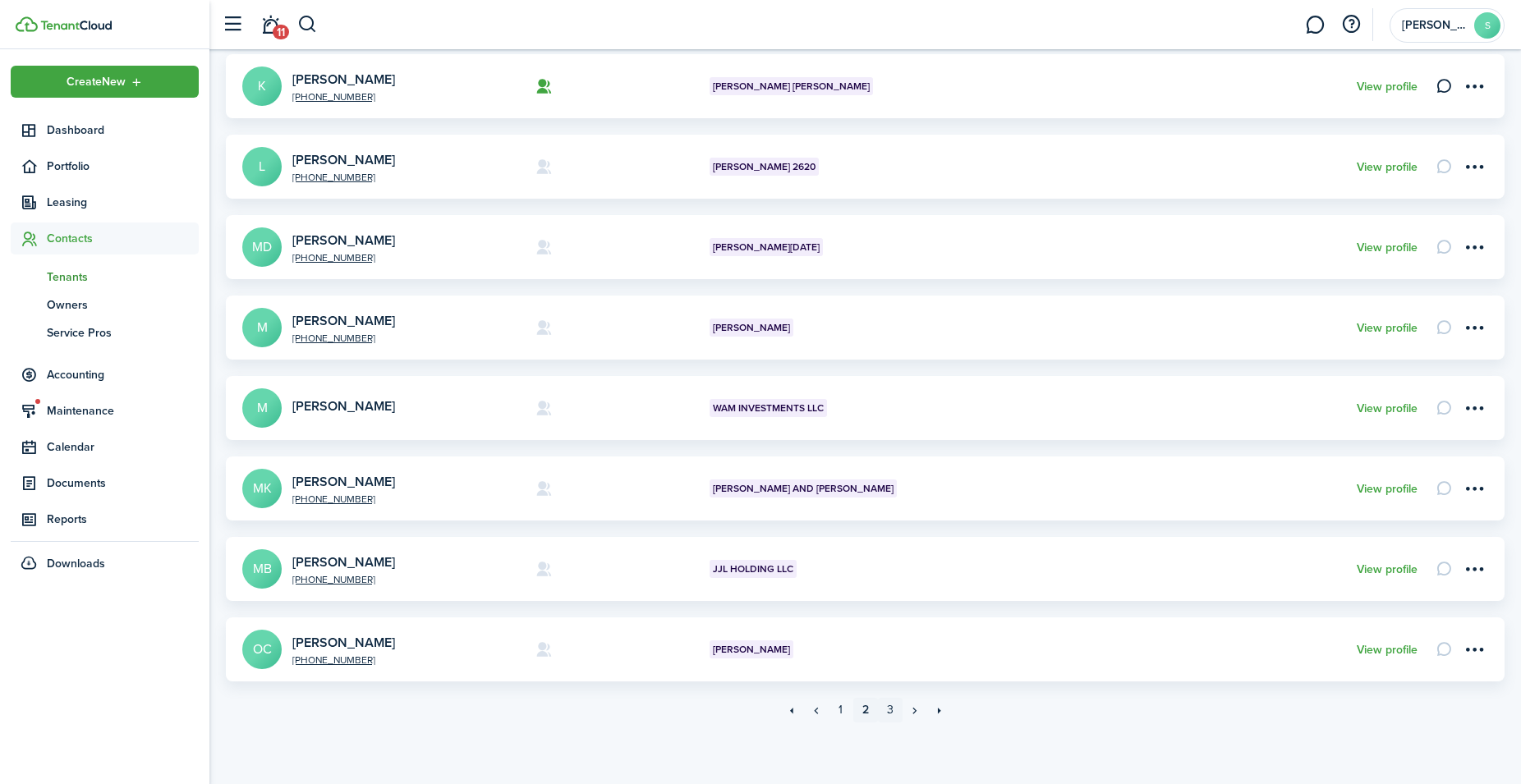
click at [890, 712] on link "3" at bounding box center [890, 710] width 25 height 25
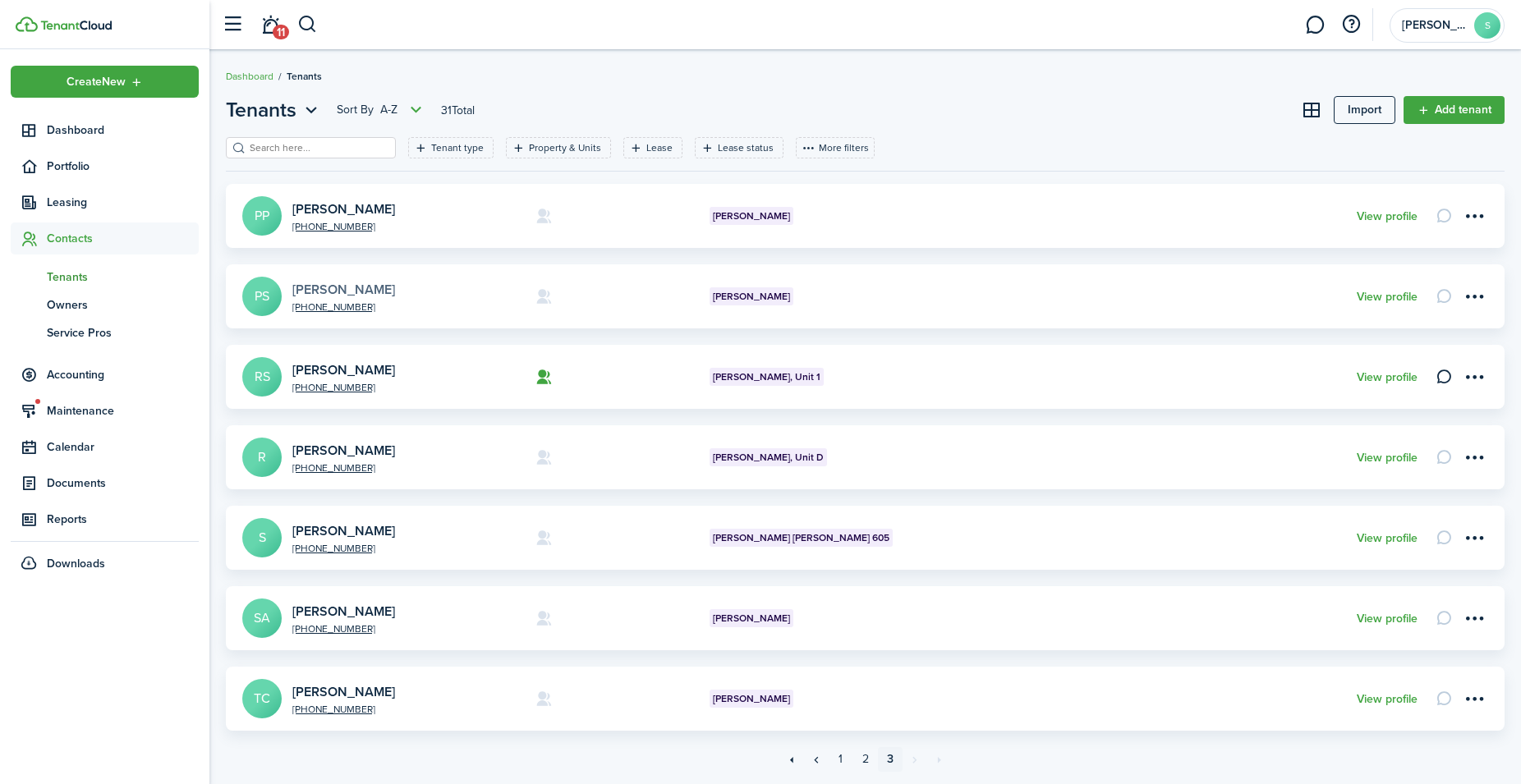
click at [329, 290] on link "[PERSON_NAME]" at bounding box center [343, 289] width 102 height 19
click at [361, 364] on link "[PERSON_NAME]" at bounding box center [343, 370] width 102 height 19
click at [345, 448] on link "[PERSON_NAME]" at bounding box center [343, 450] width 102 height 19
click at [327, 530] on link "[PERSON_NAME]" at bounding box center [343, 531] width 102 height 19
click at [330, 612] on link "[PERSON_NAME]" at bounding box center [343, 611] width 102 height 19
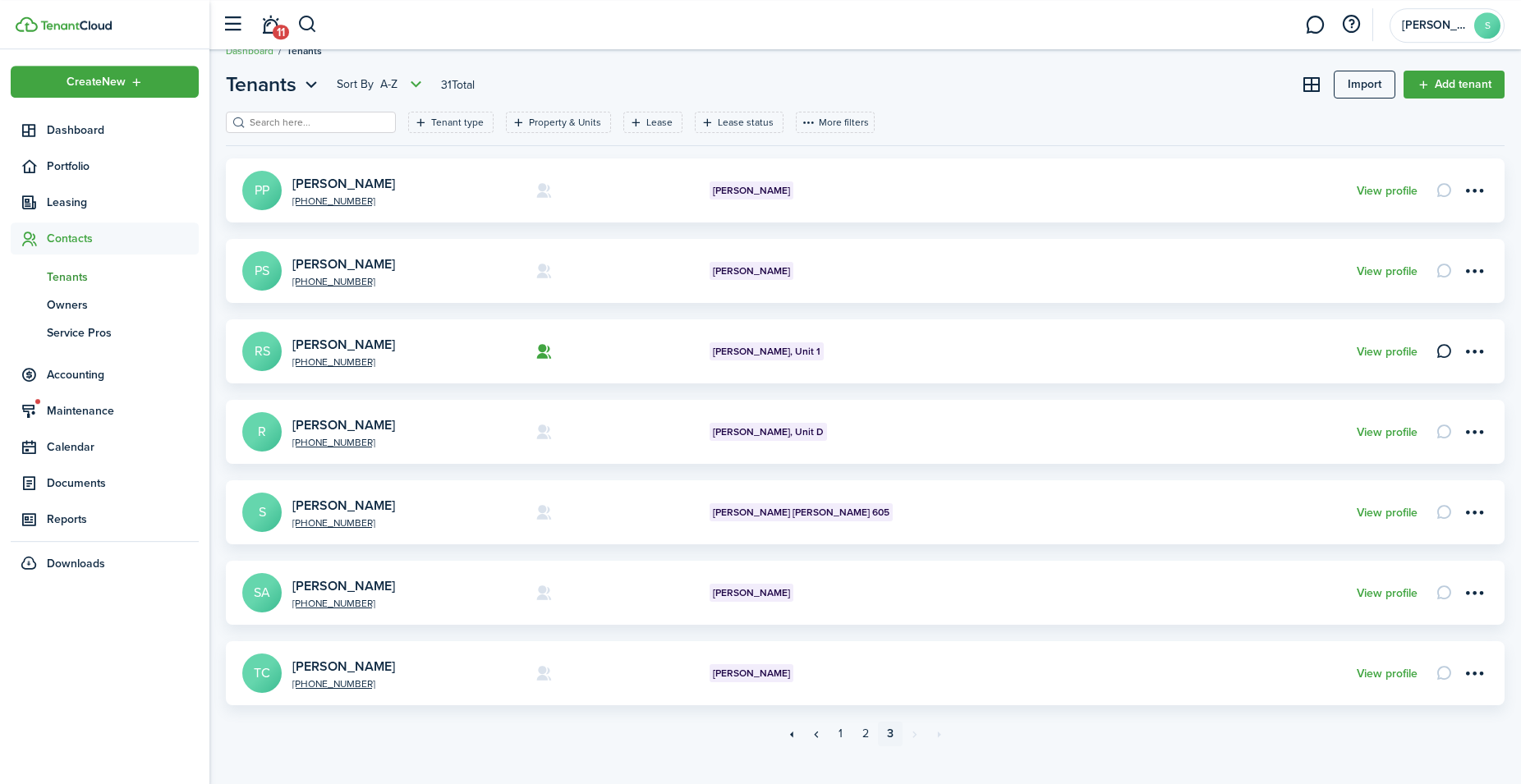
scroll to position [49, 0]
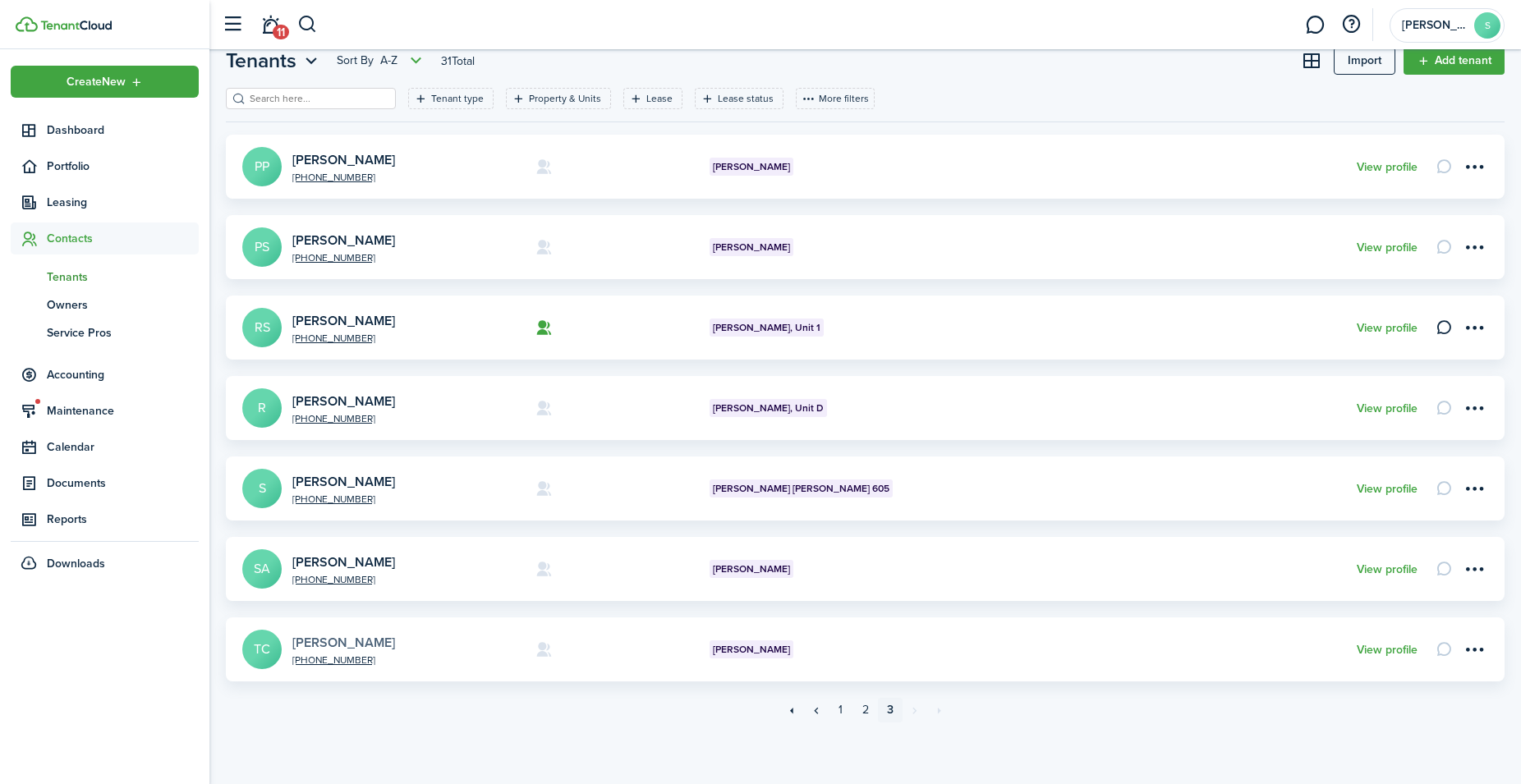
click at [353, 640] on link "[PERSON_NAME]" at bounding box center [343, 642] width 102 height 19
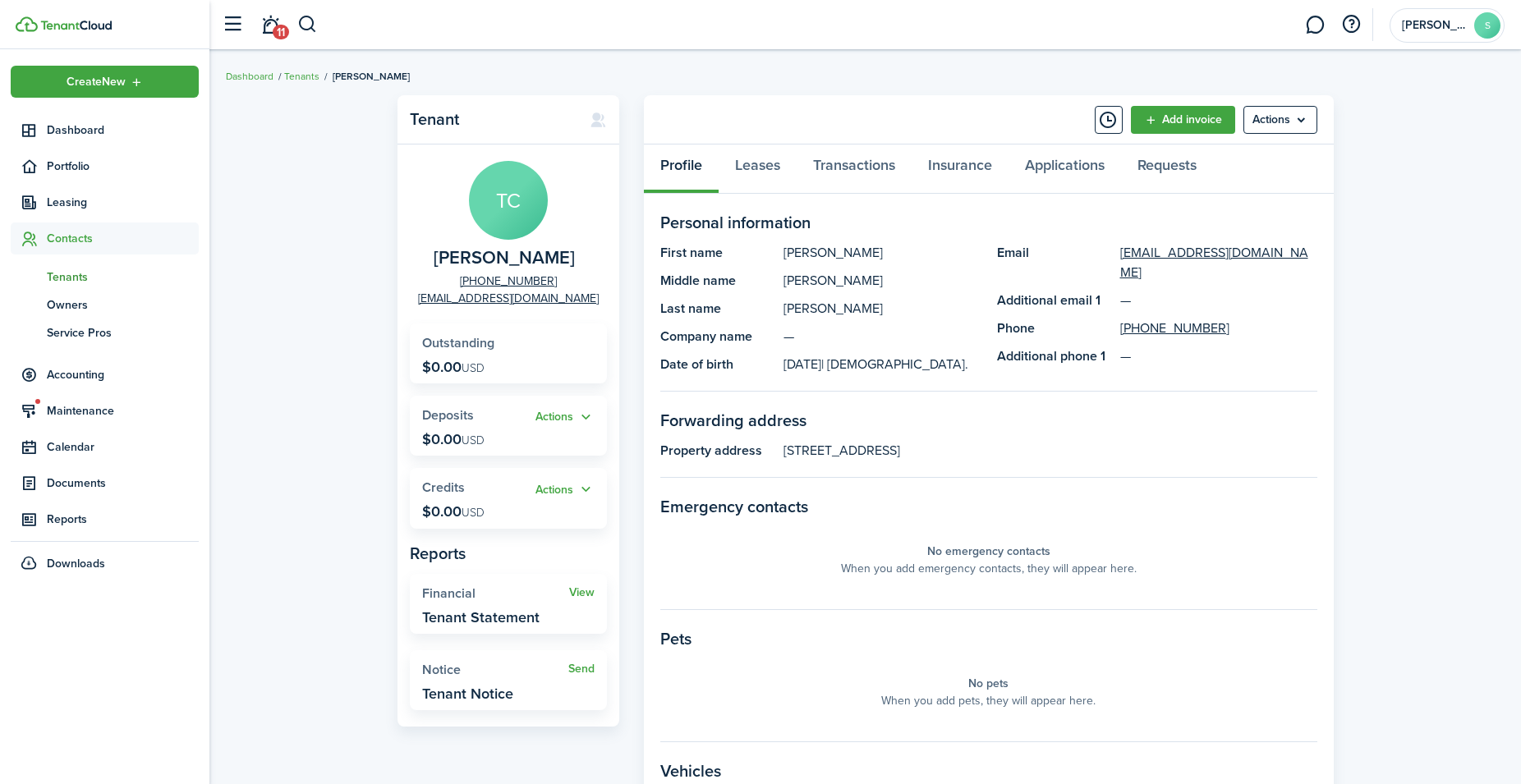
click at [68, 275] on span "Tenants" at bounding box center [123, 276] width 152 height 17
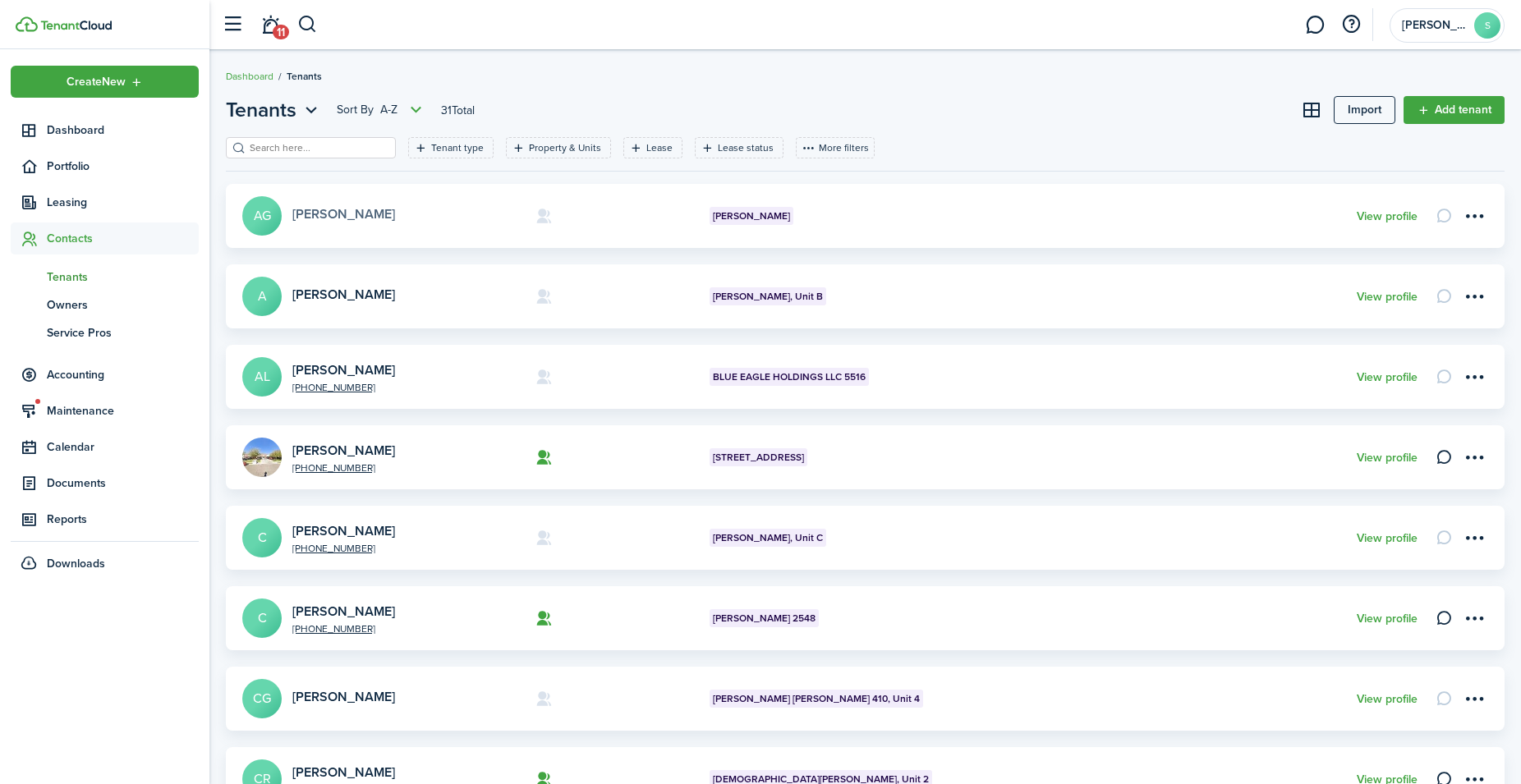
click at [359, 213] on link "[PERSON_NAME]" at bounding box center [343, 213] width 102 height 19
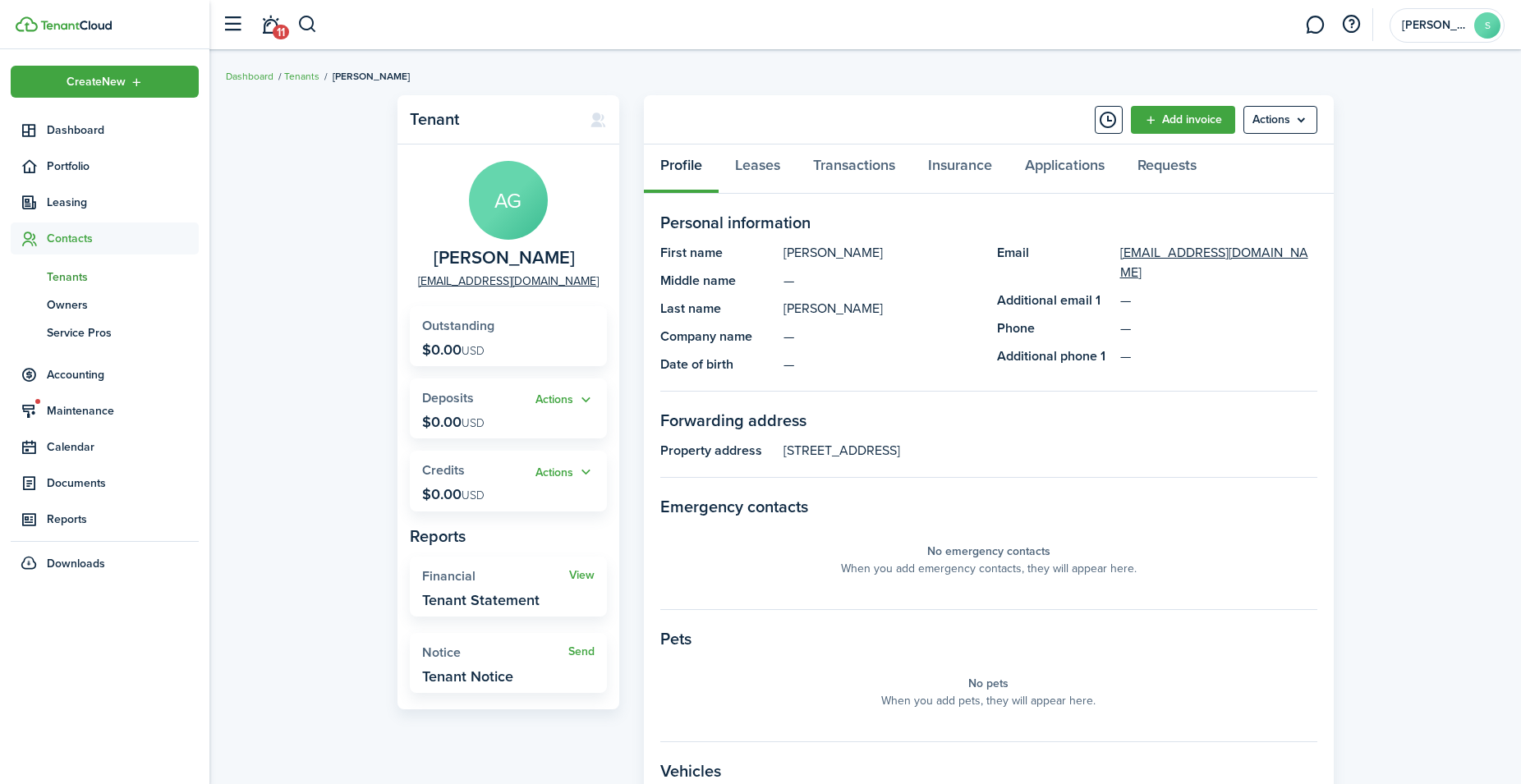
click at [74, 275] on span "Tenants" at bounding box center [123, 276] width 152 height 17
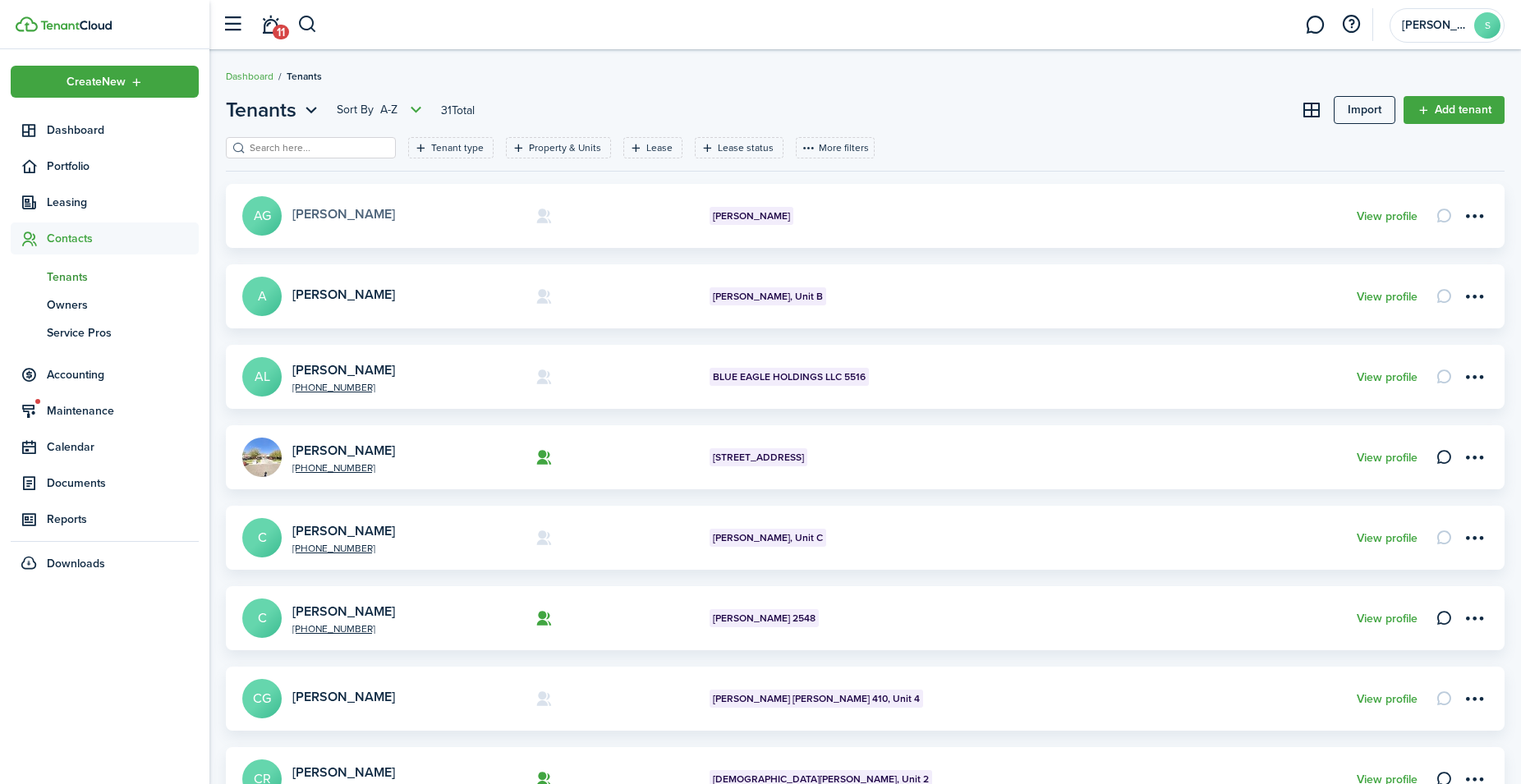
click at [384, 210] on link "[PERSON_NAME]" at bounding box center [343, 213] width 102 height 19
